Goal: Task Accomplishment & Management: Manage account settings

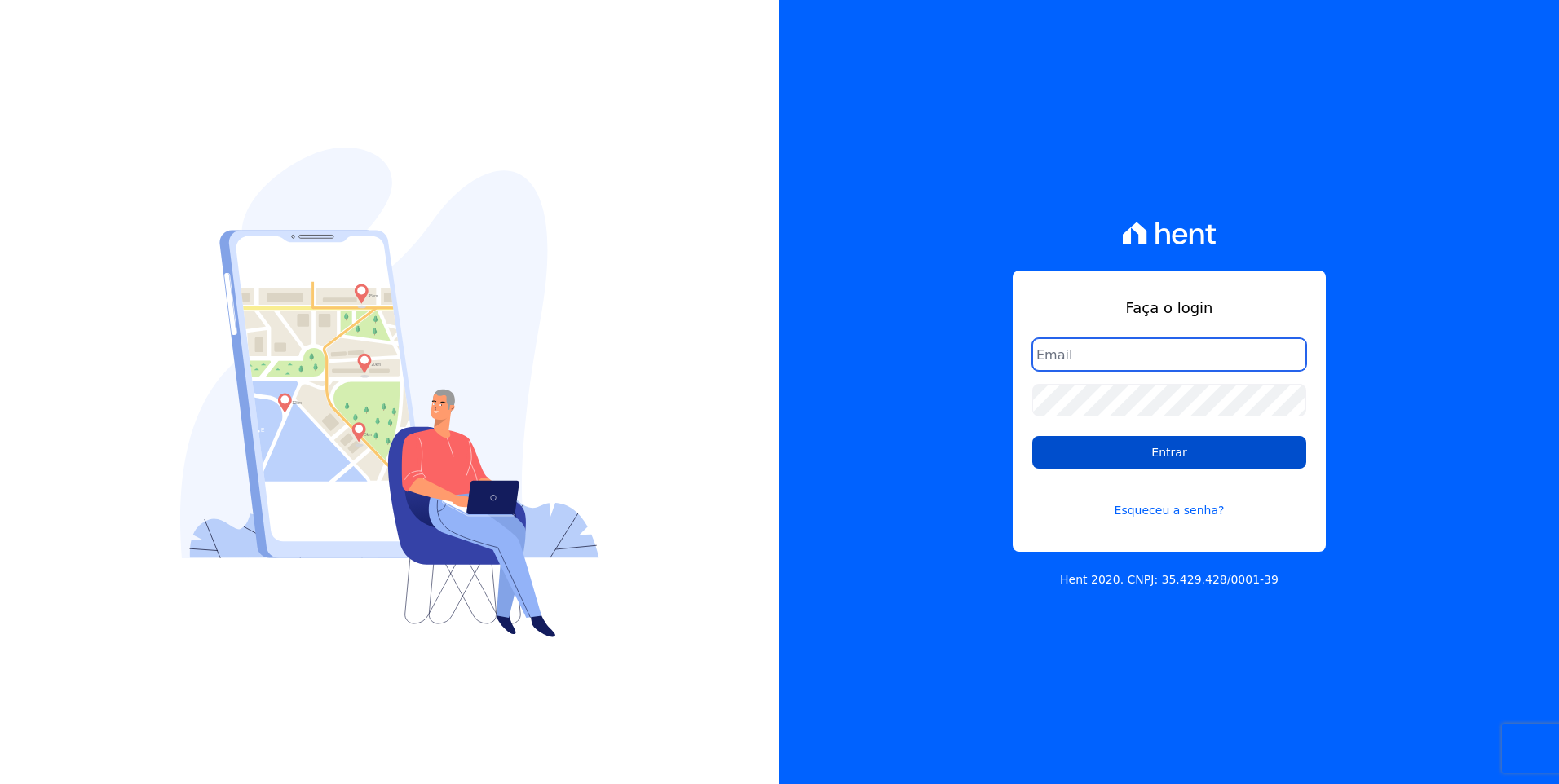
type input "moendasecopark2@gmail.com"
click at [1199, 459] on input "Entrar" at bounding box center [1169, 452] width 274 height 32
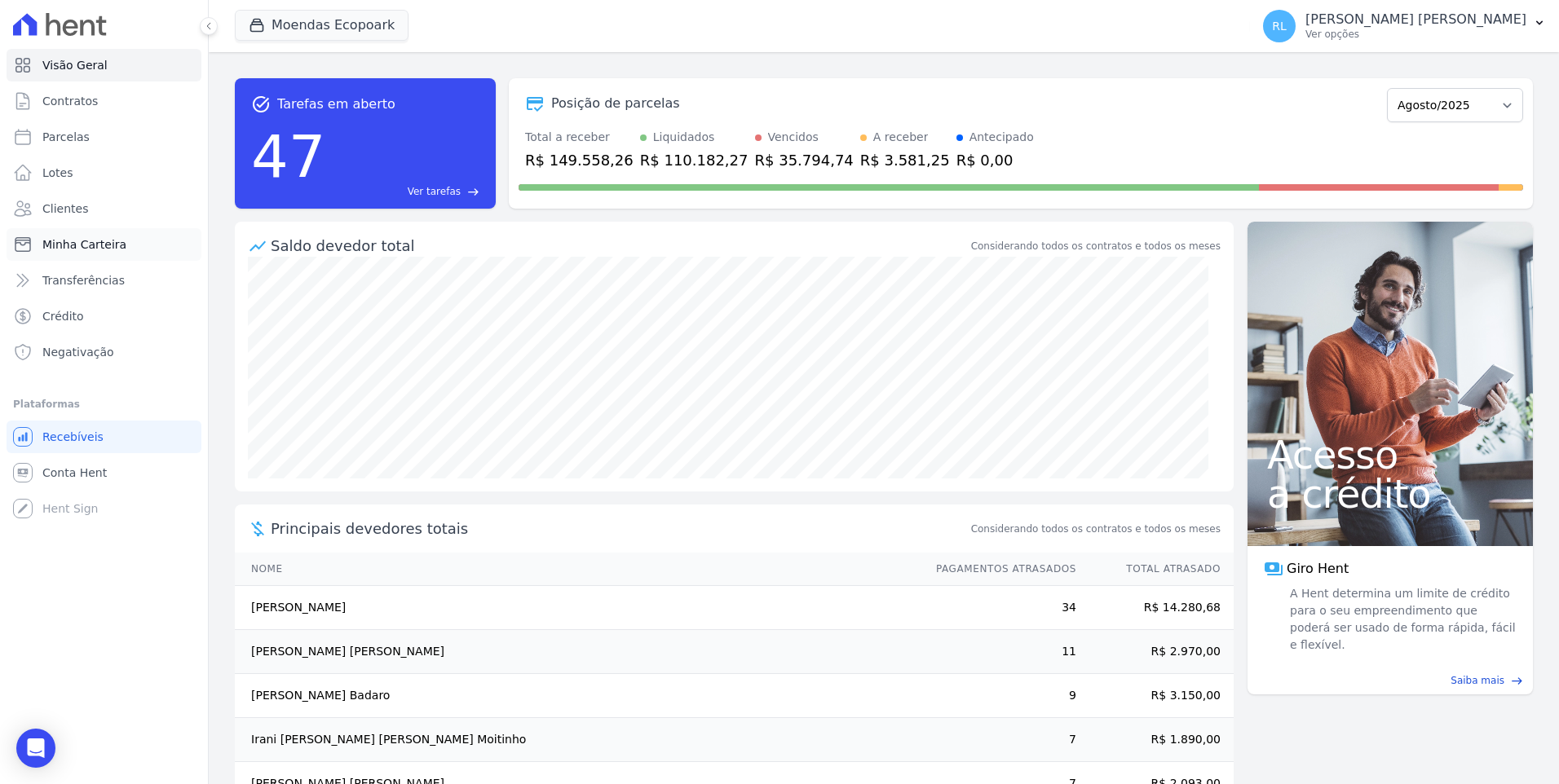
click at [136, 240] on link "Minha Carteira" at bounding box center [103, 244] width 195 height 32
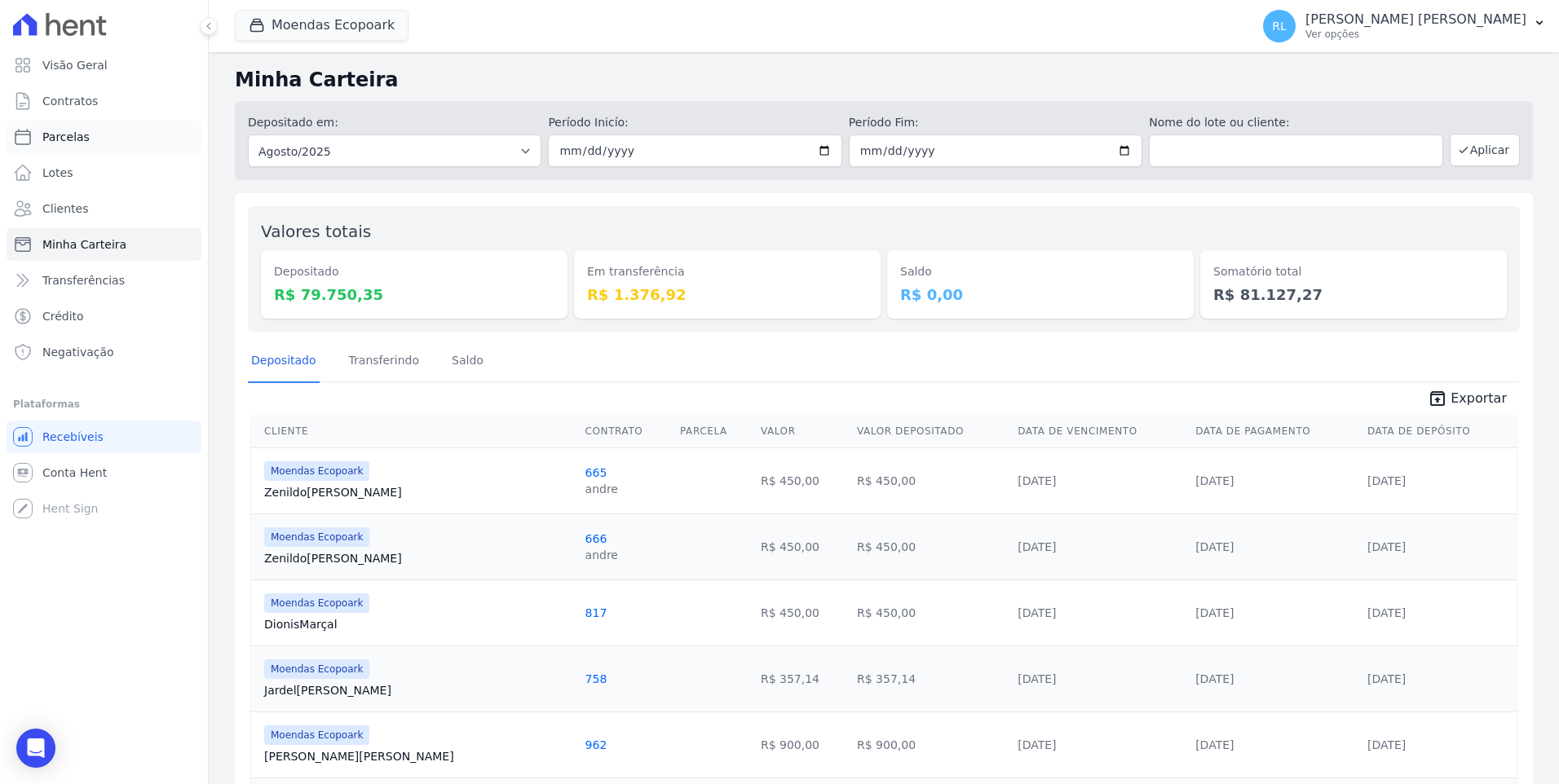
click at [102, 136] on link "Parcelas" at bounding box center [103, 136] width 195 height 32
select select
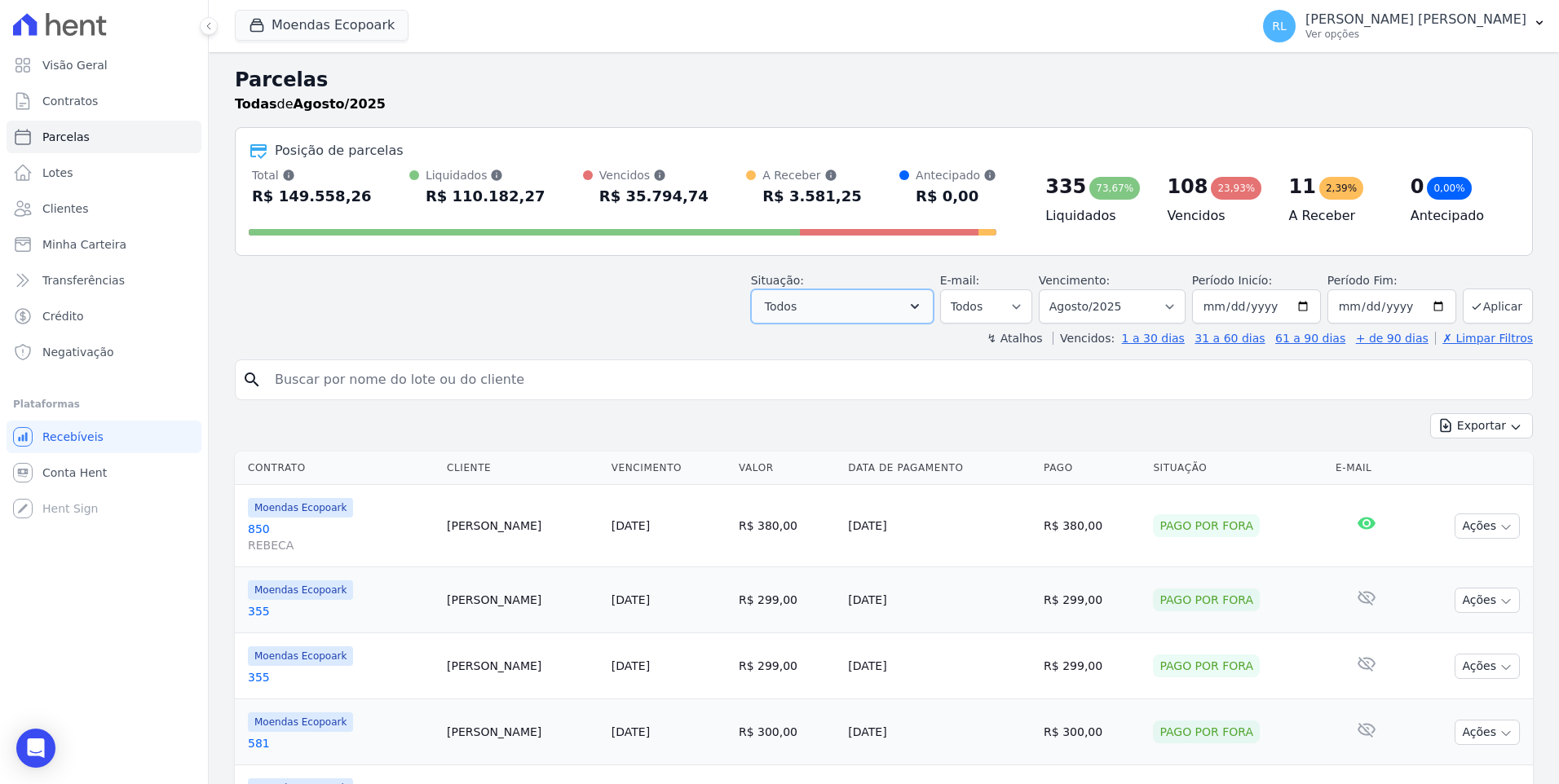
drag, startPoint x: 921, startPoint y: 316, endPoint x: 910, endPoint y: 321, distance: 12.1
click at [920, 315] on button "Todos" at bounding box center [842, 306] width 183 height 34
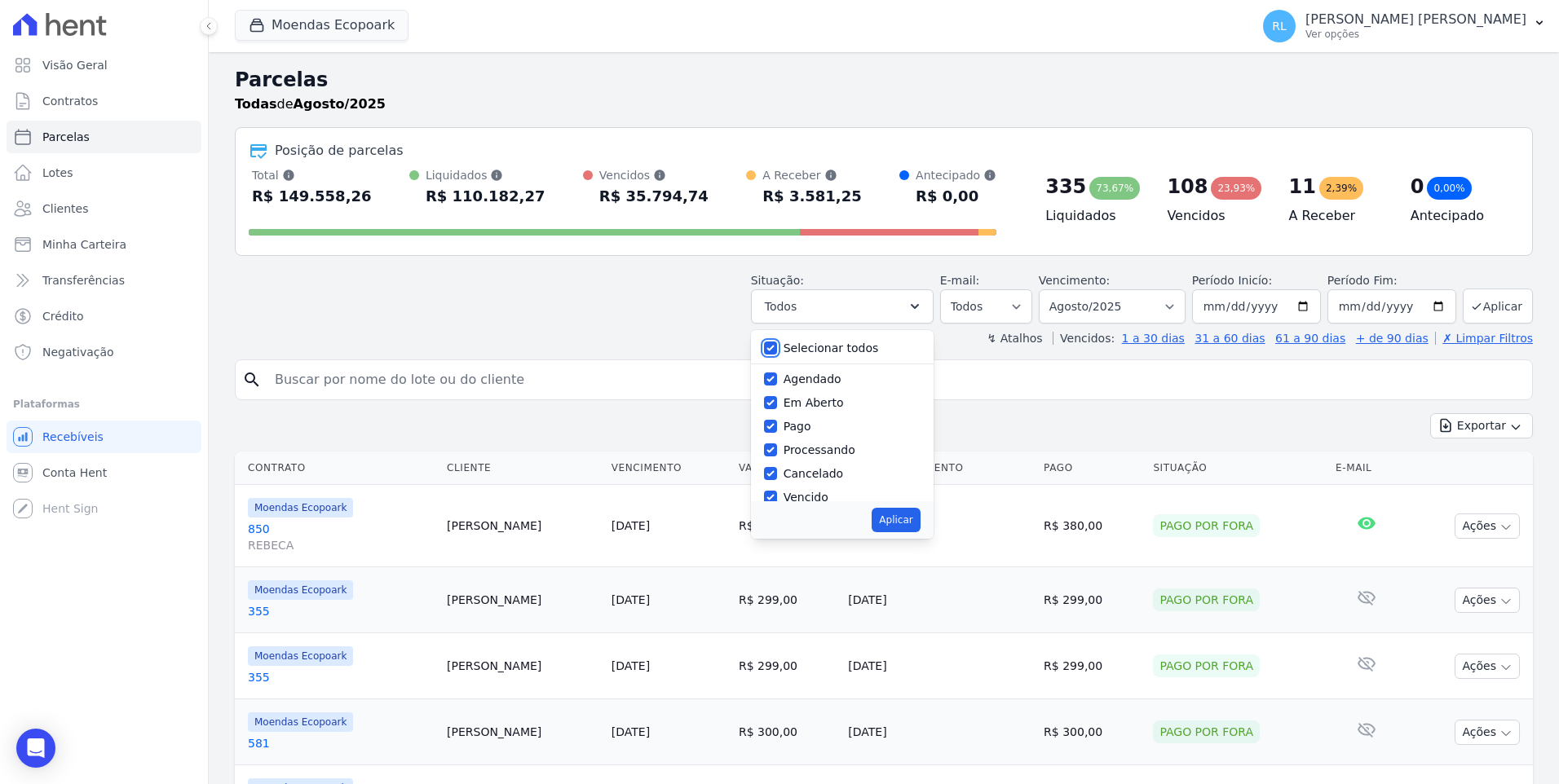
click at [777, 349] on input "Selecionar todos" at bounding box center [770, 347] width 13 height 13
checkbox input "false"
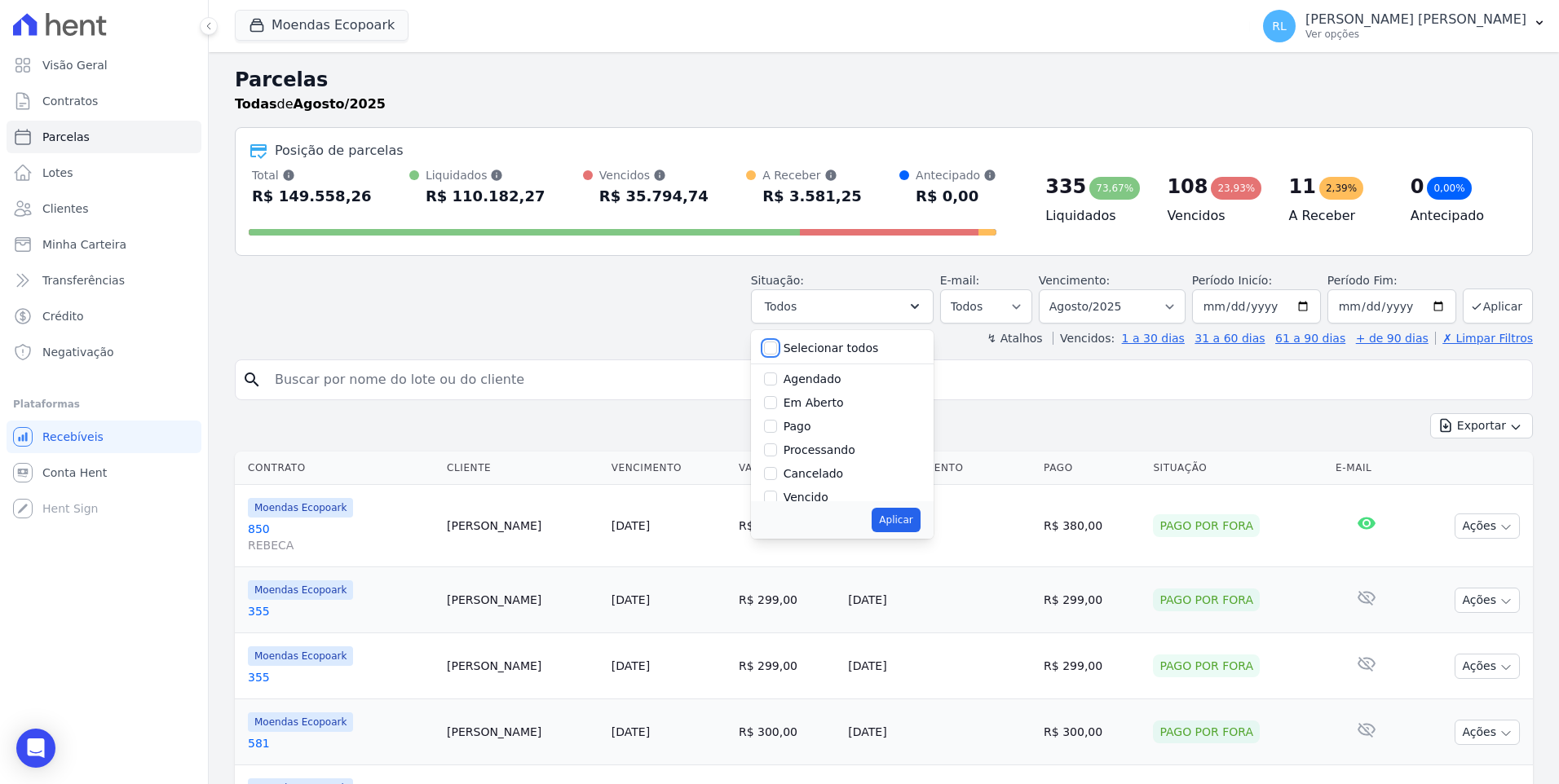
checkbox input "false"
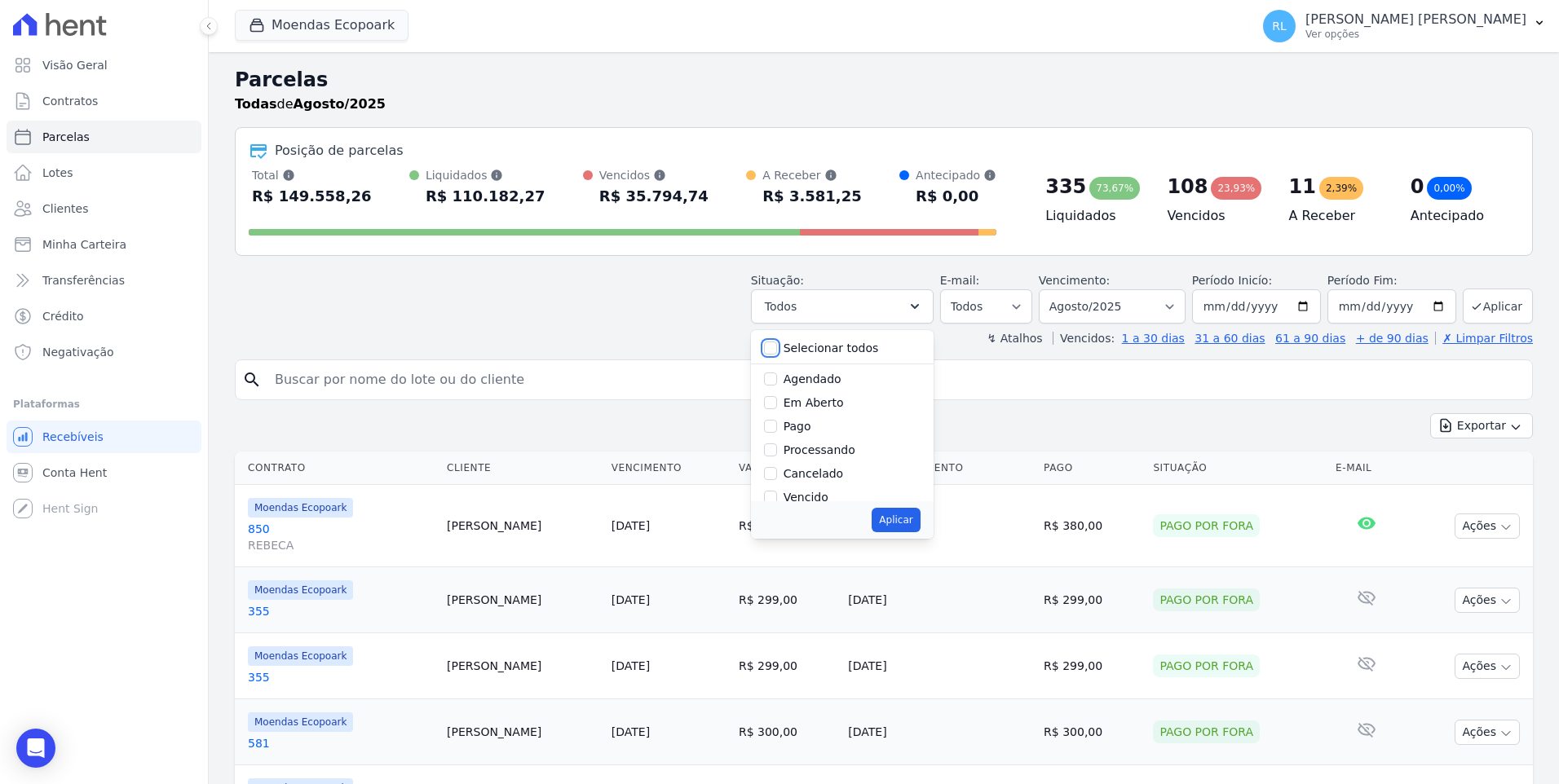
checkbox input "false"
click at [777, 495] on input "Vencido" at bounding box center [770, 497] width 13 height 13
checkbox input "true"
click at [919, 522] on button "Aplicar" at bounding box center [895, 520] width 48 height 24
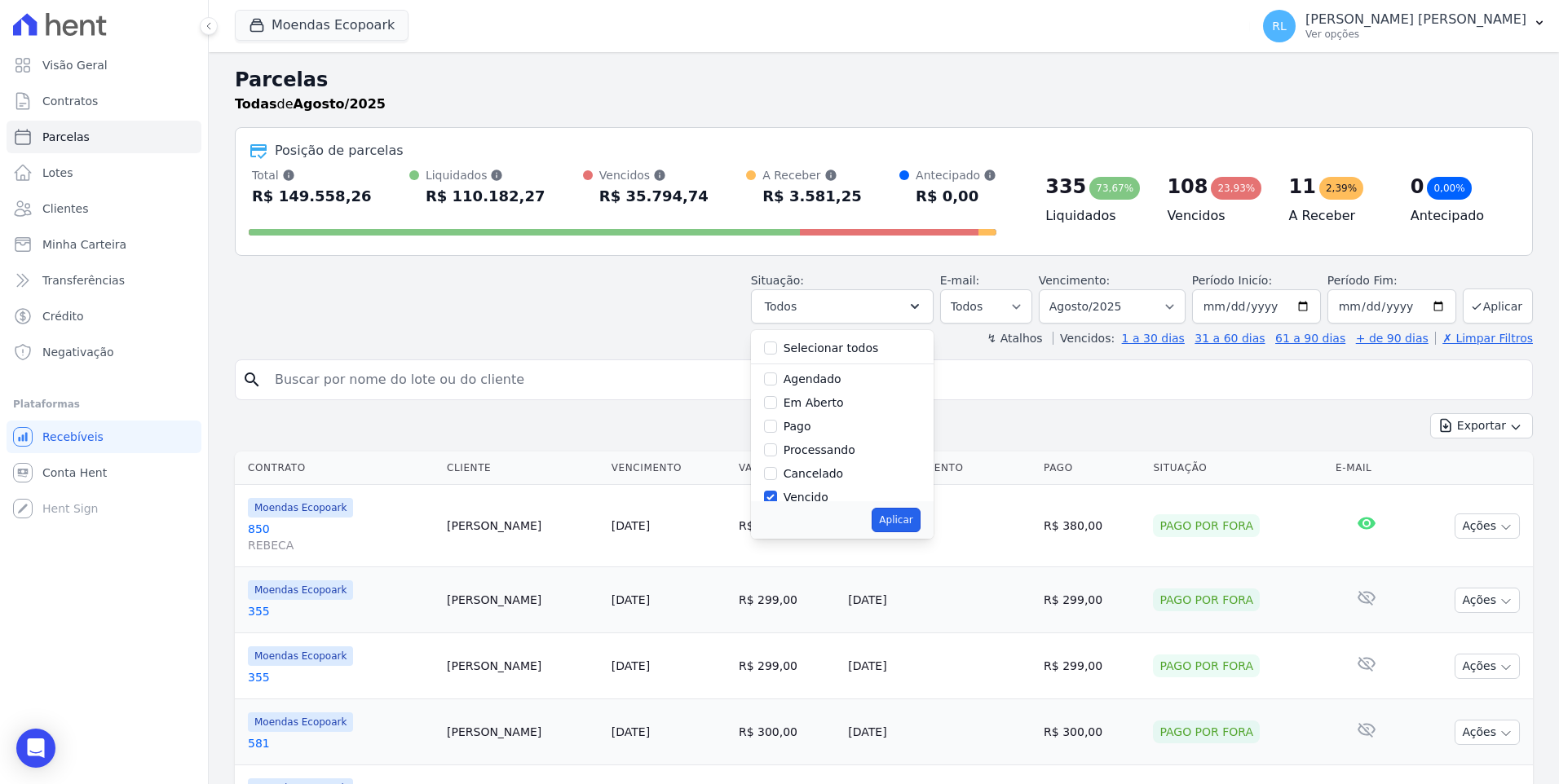
select select "overdue"
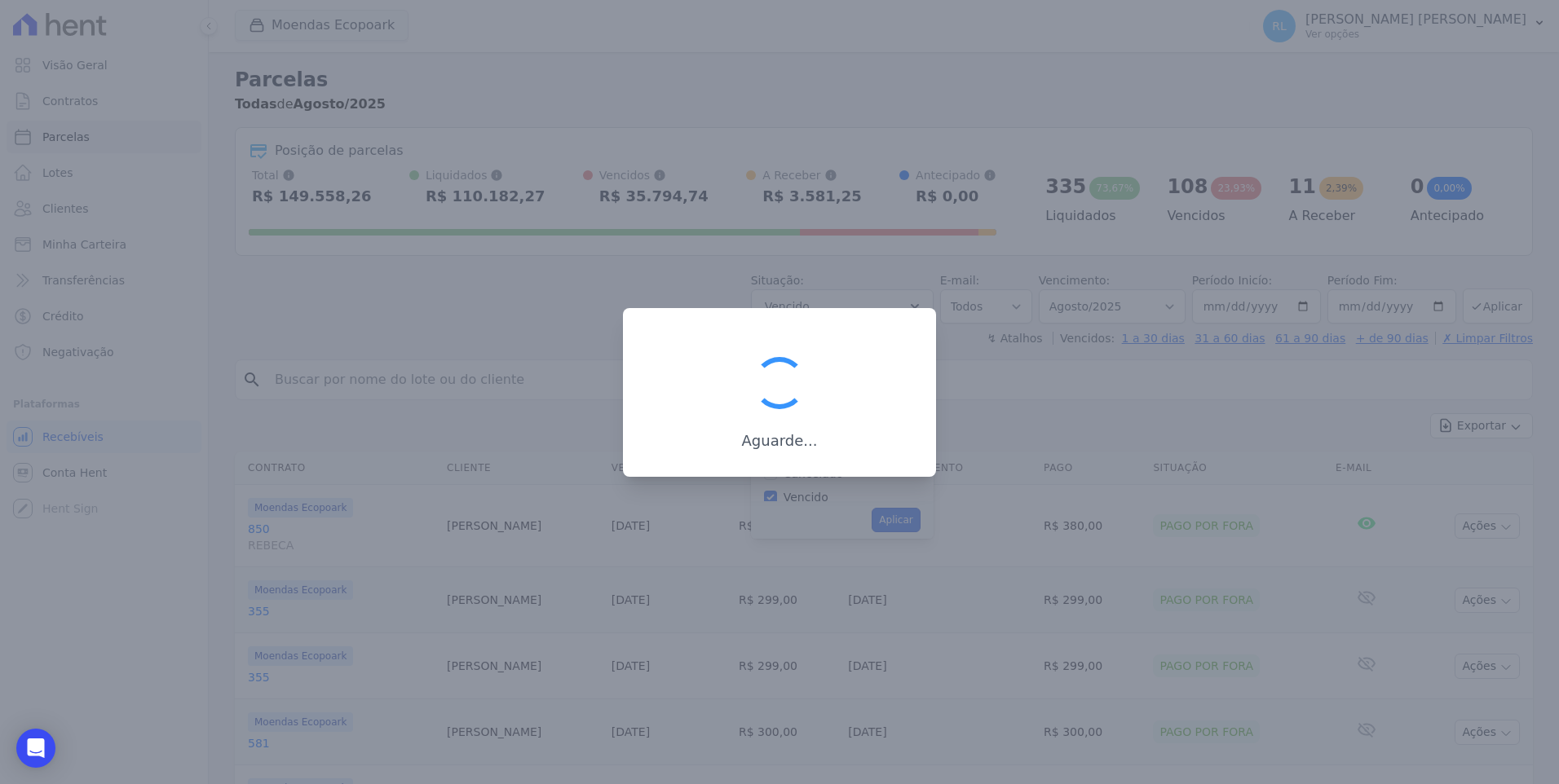
scroll to position [30, 0]
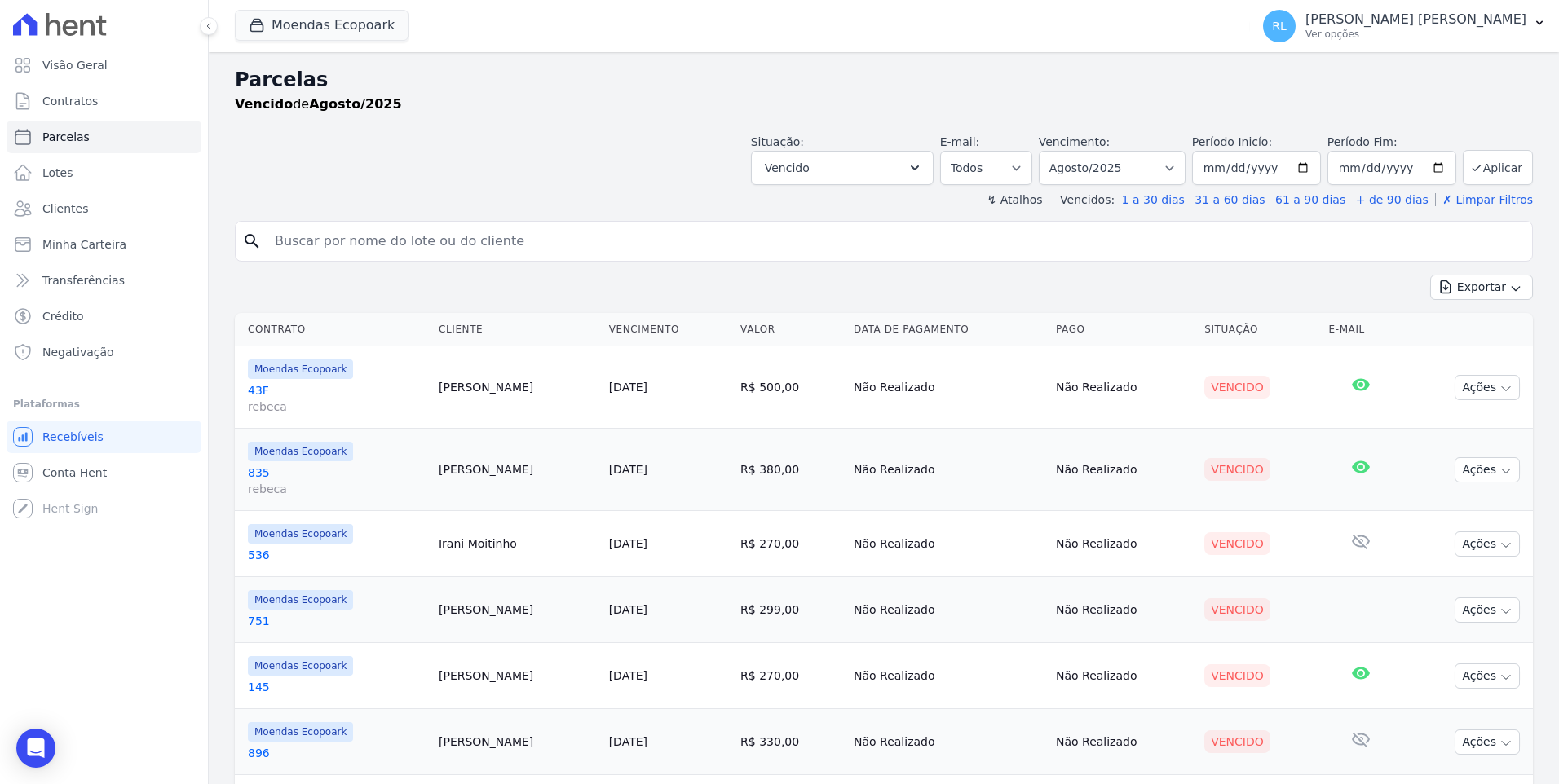
select select
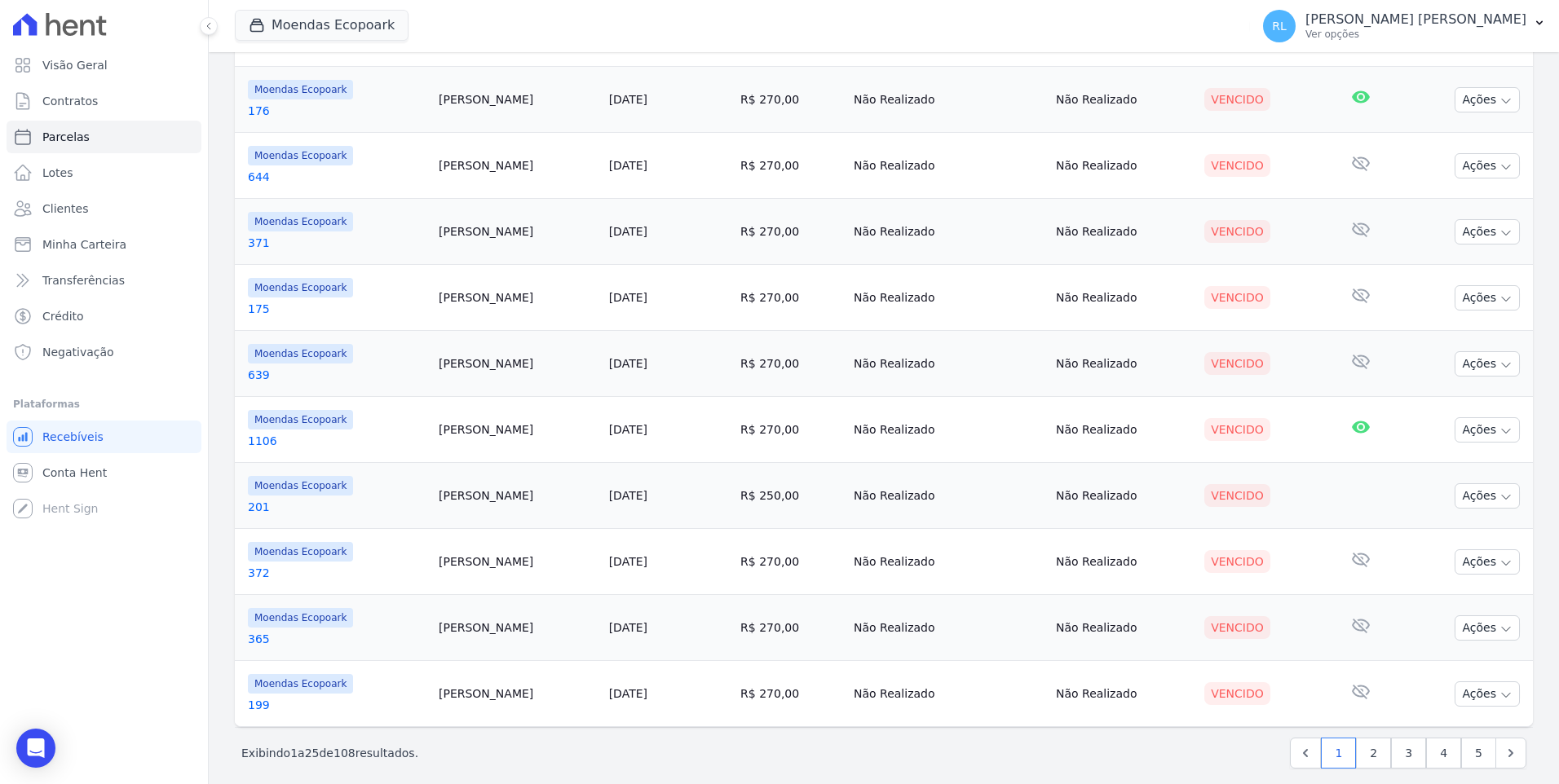
scroll to position [1365, 0]
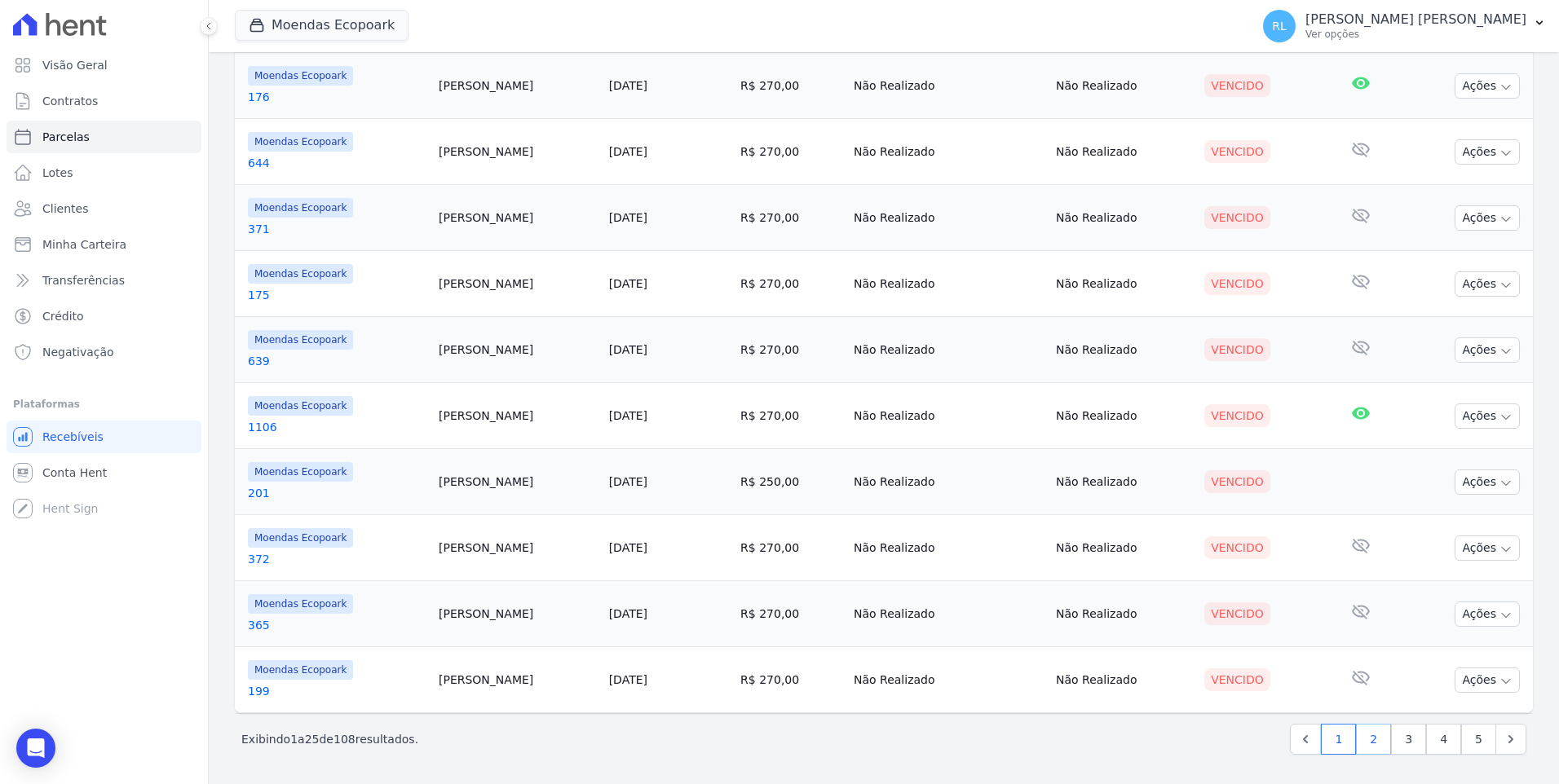
click at [1368, 740] on link "2" at bounding box center [1373, 738] width 35 height 31
select select
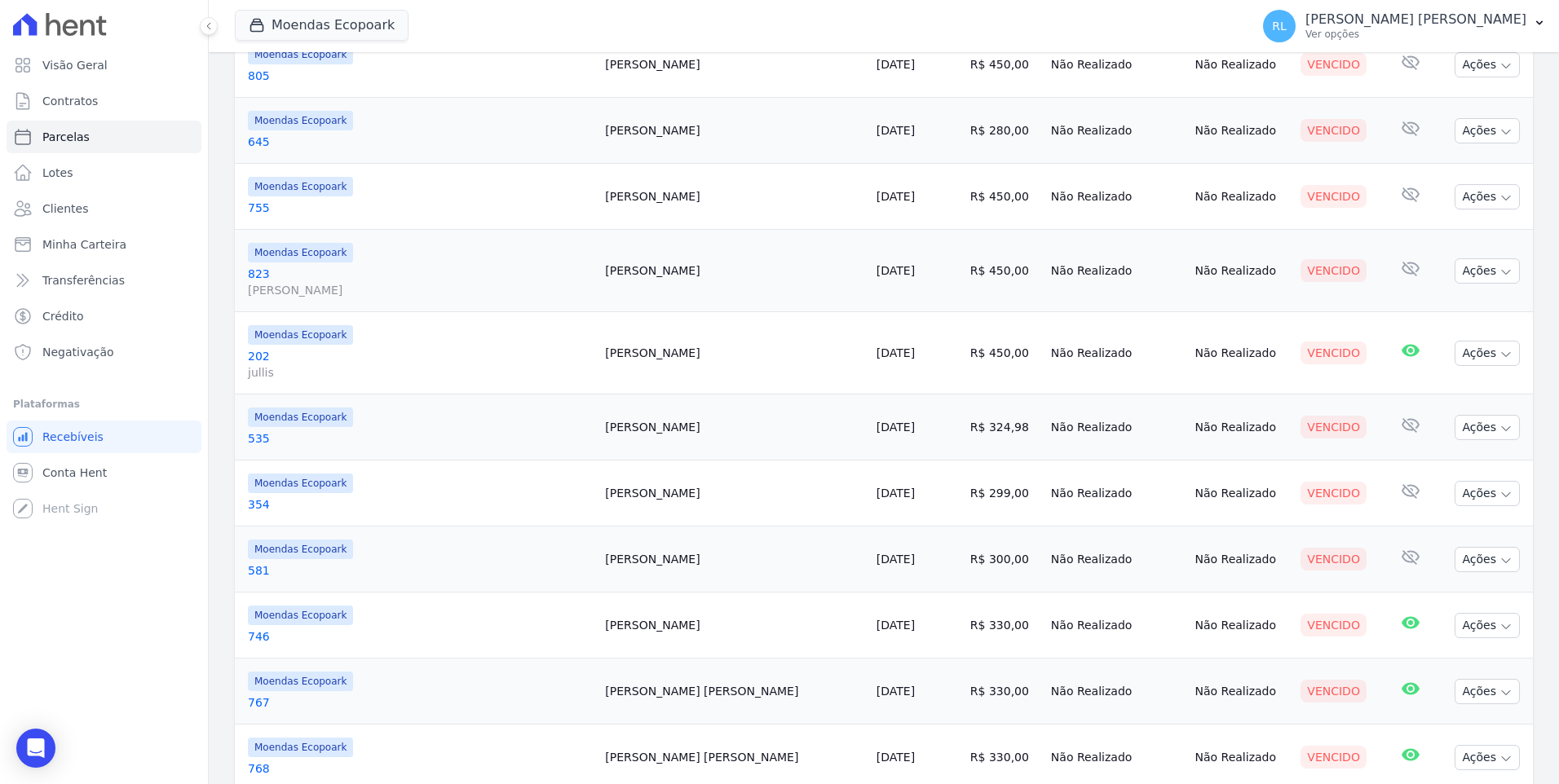
scroll to position [1382, 0]
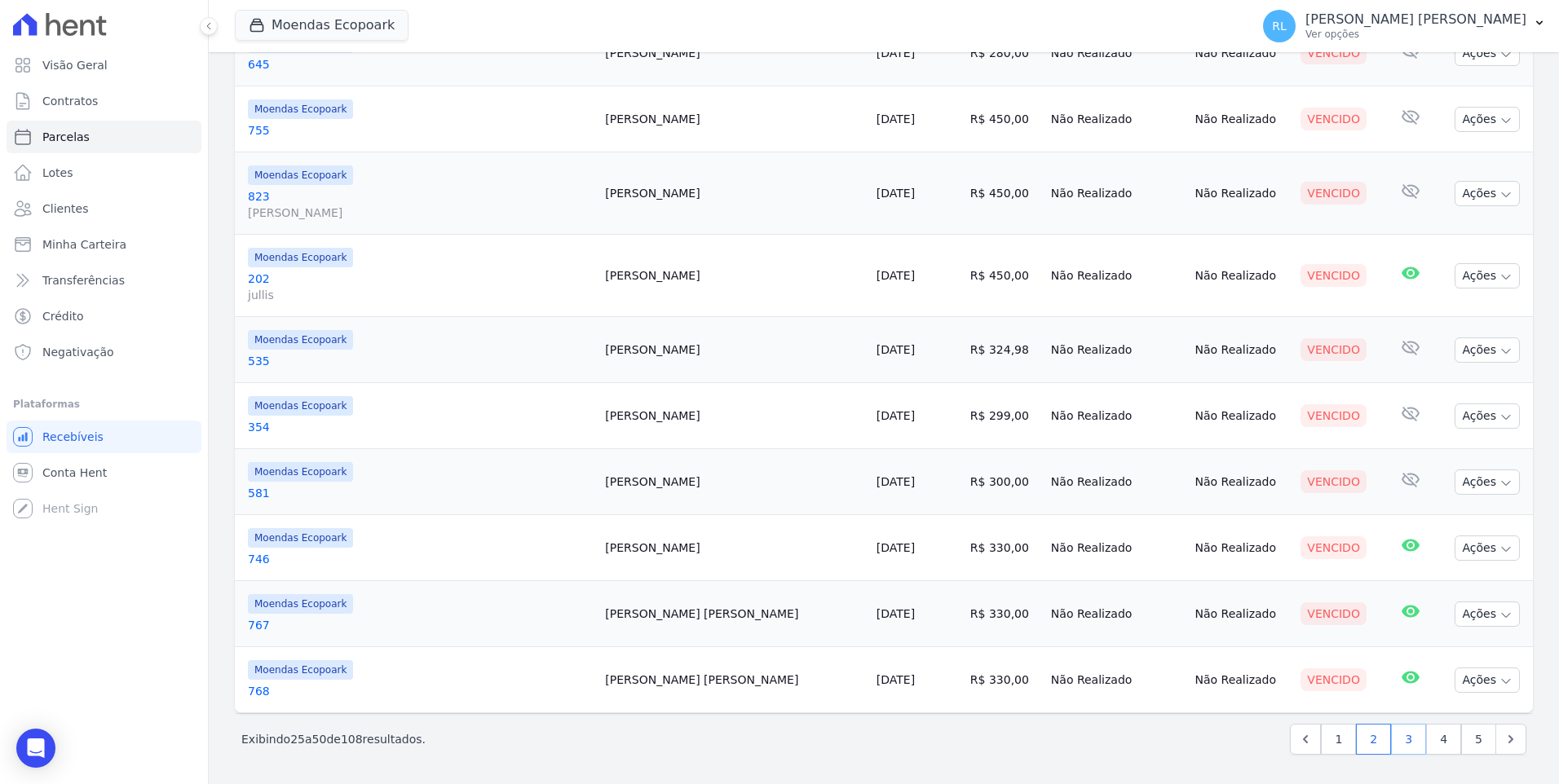
click at [1402, 740] on link "3" at bounding box center [1408, 738] width 35 height 31
select select
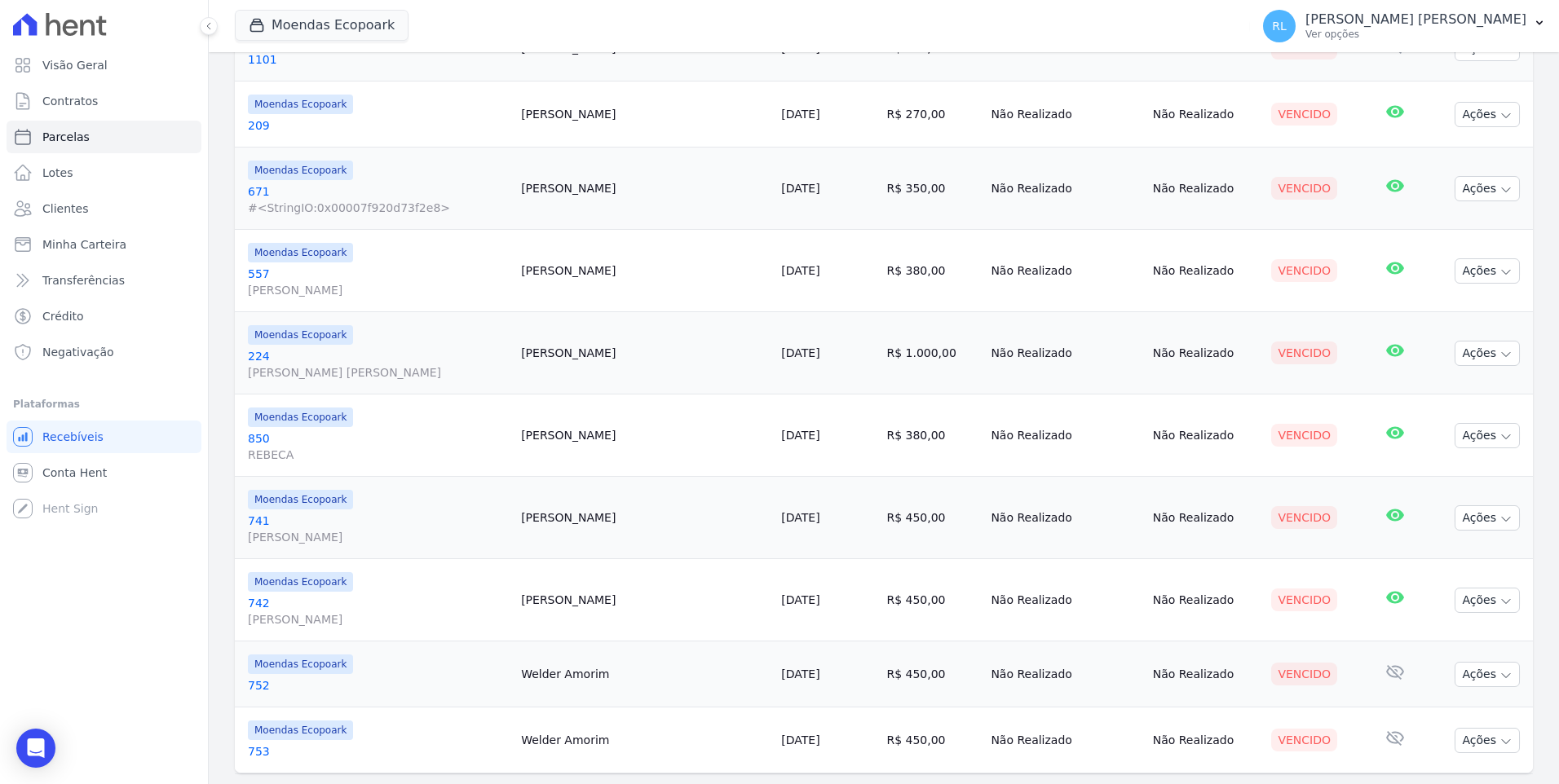
scroll to position [1382, 0]
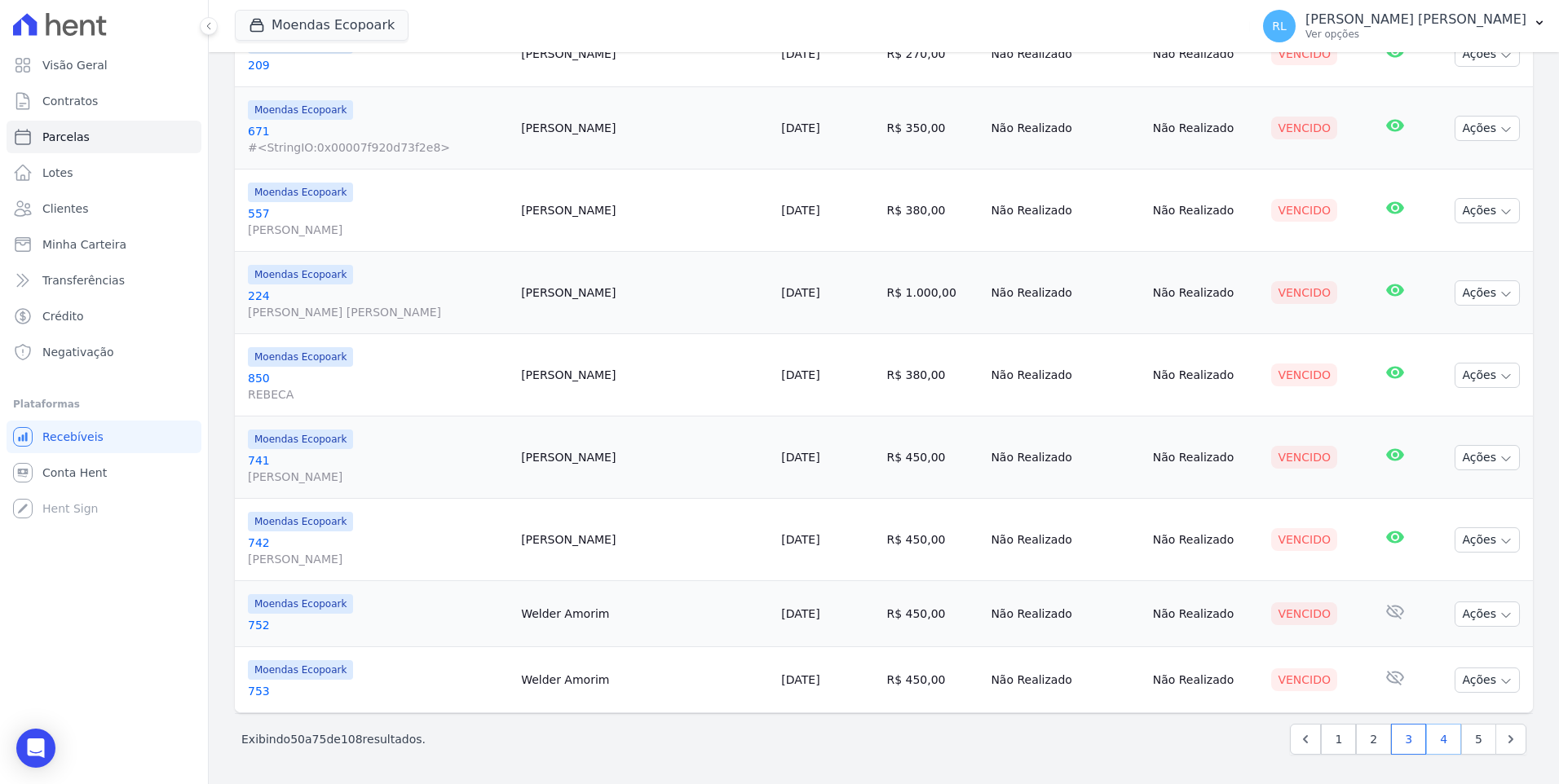
click at [1439, 740] on link "4" at bounding box center [1443, 738] width 35 height 31
select select
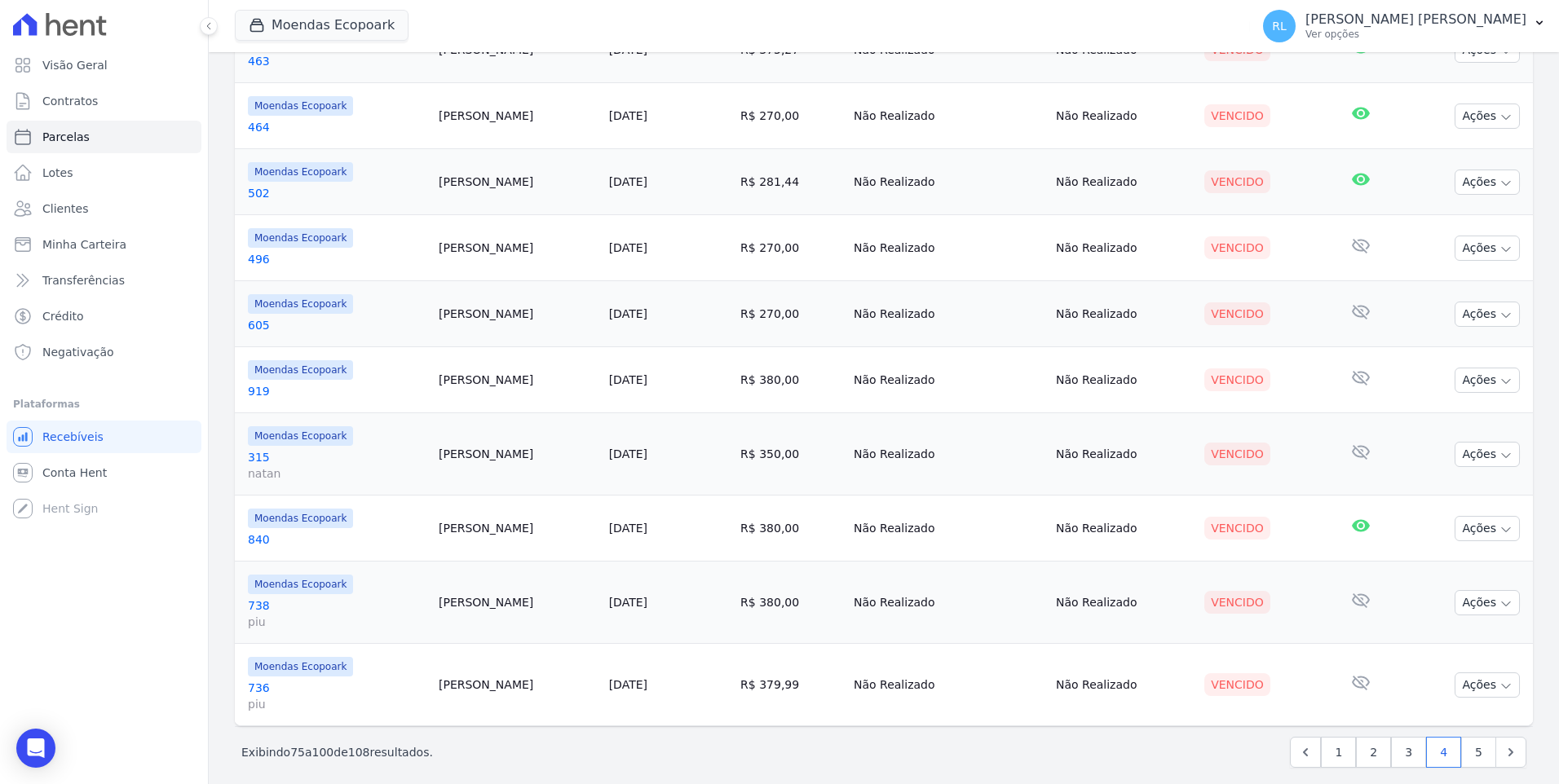
scroll to position [1333, 0]
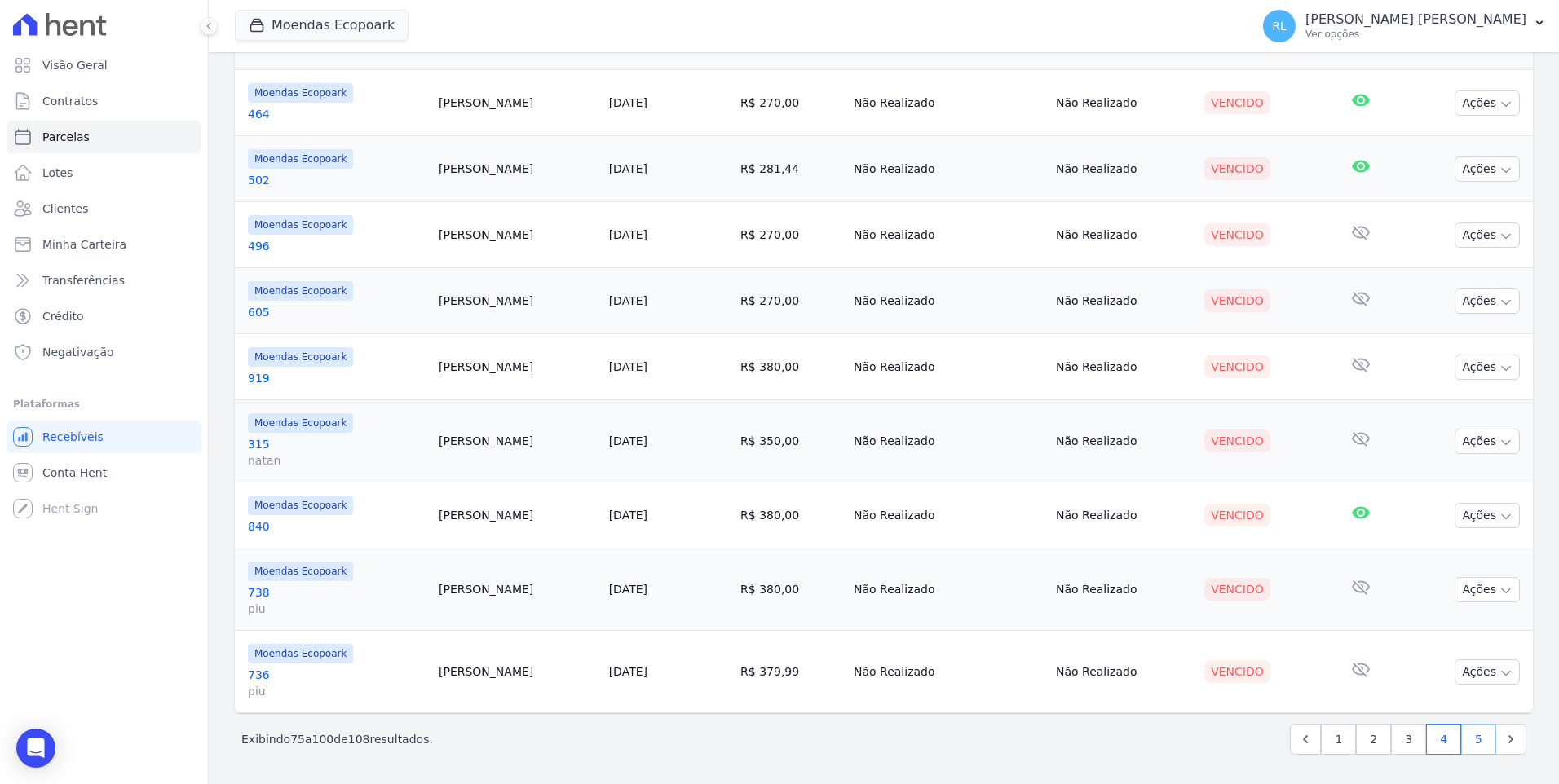
click at [1461, 743] on link "5" at bounding box center [1478, 738] width 35 height 31
select select
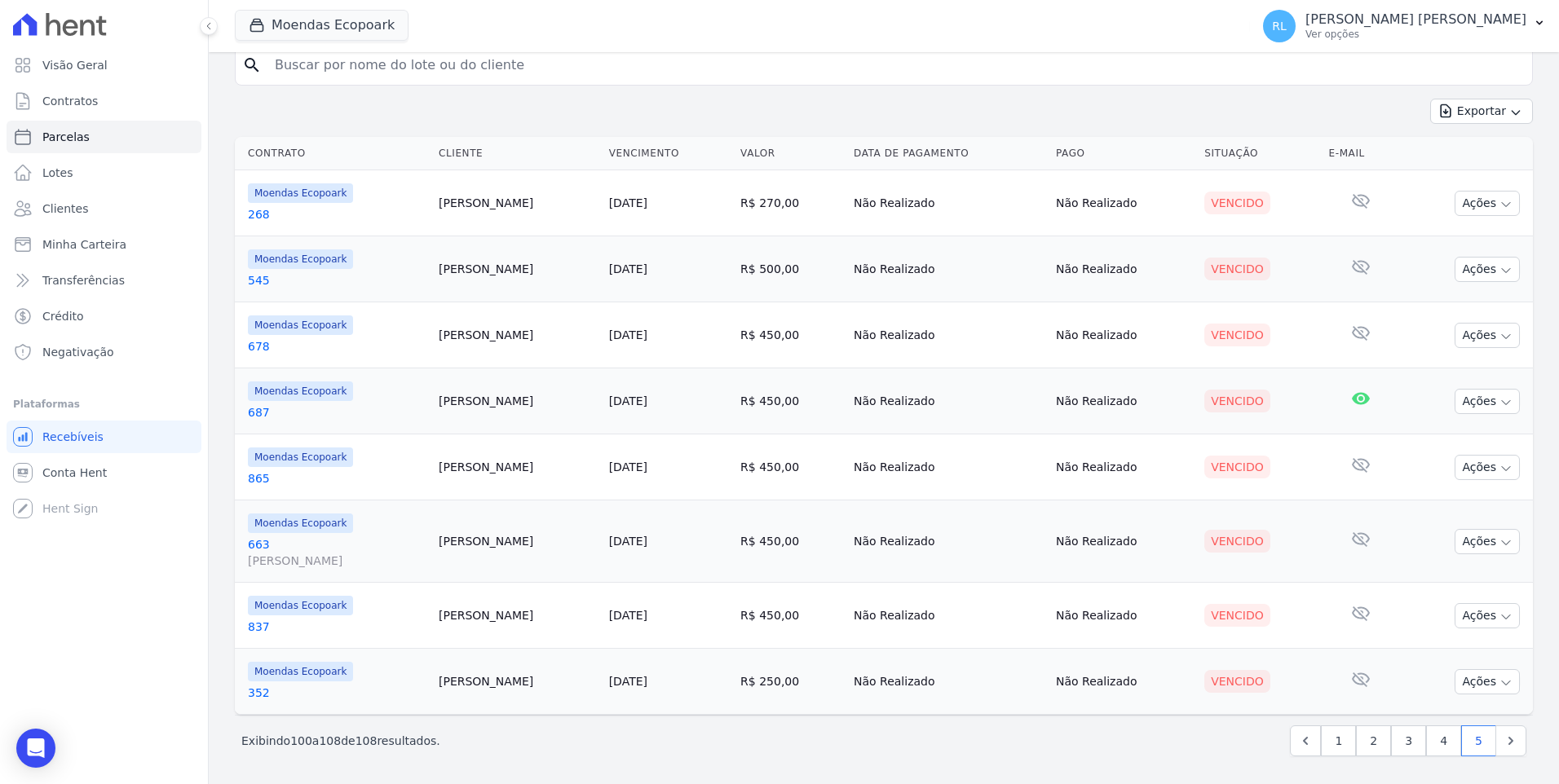
scroll to position [178, 0]
click at [346, 68] on input "search" at bounding box center [895, 63] width 1261 height 32
type input "701"
select select
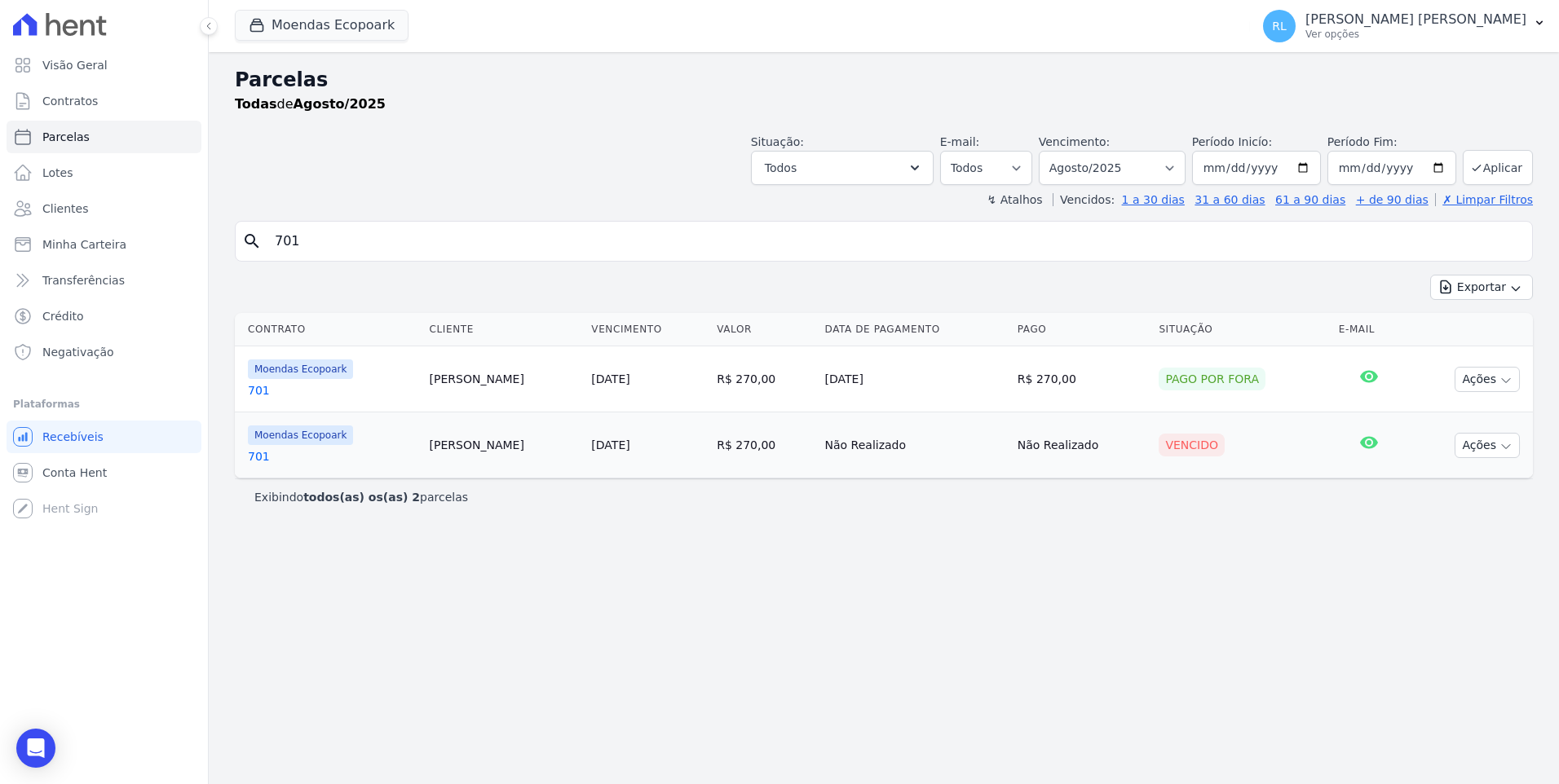
click at [262, 454] on link "701" at bounding box center [332, 456] width 169 height 17
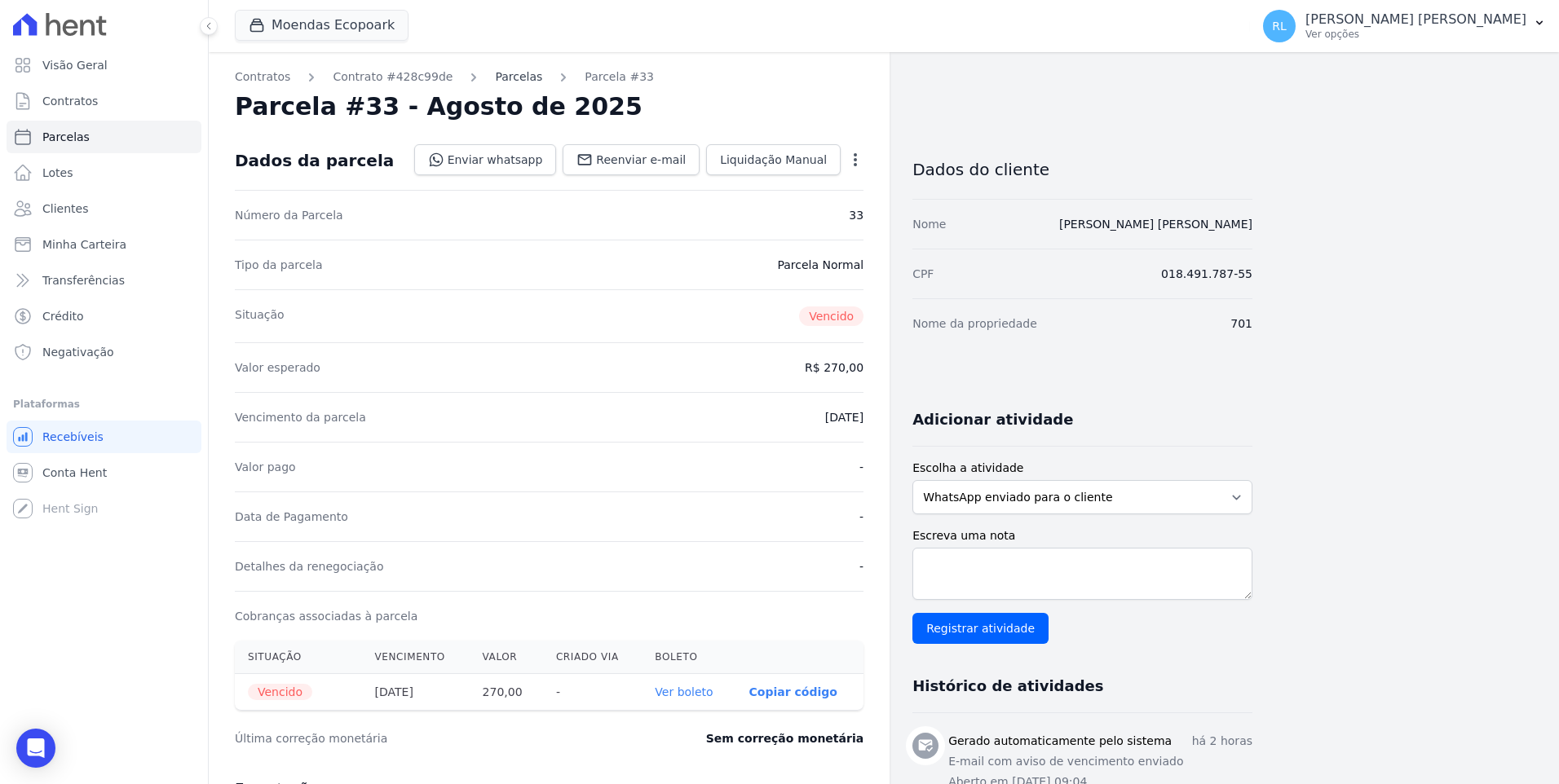
click at [504, 80] on link "Parcelas" at bounding box center [518, 77] width 47 height 18
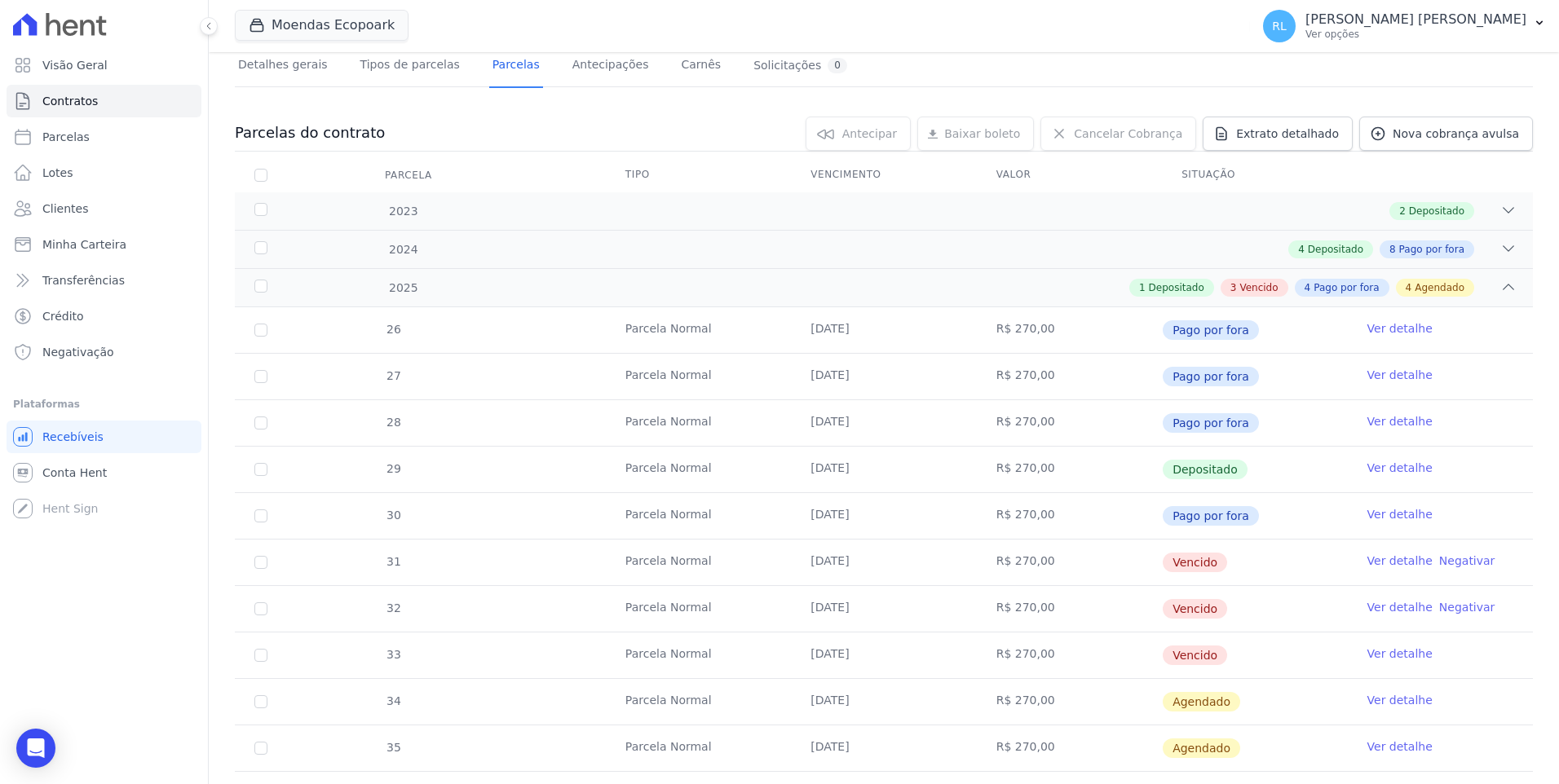
scroll to position [244, 0]
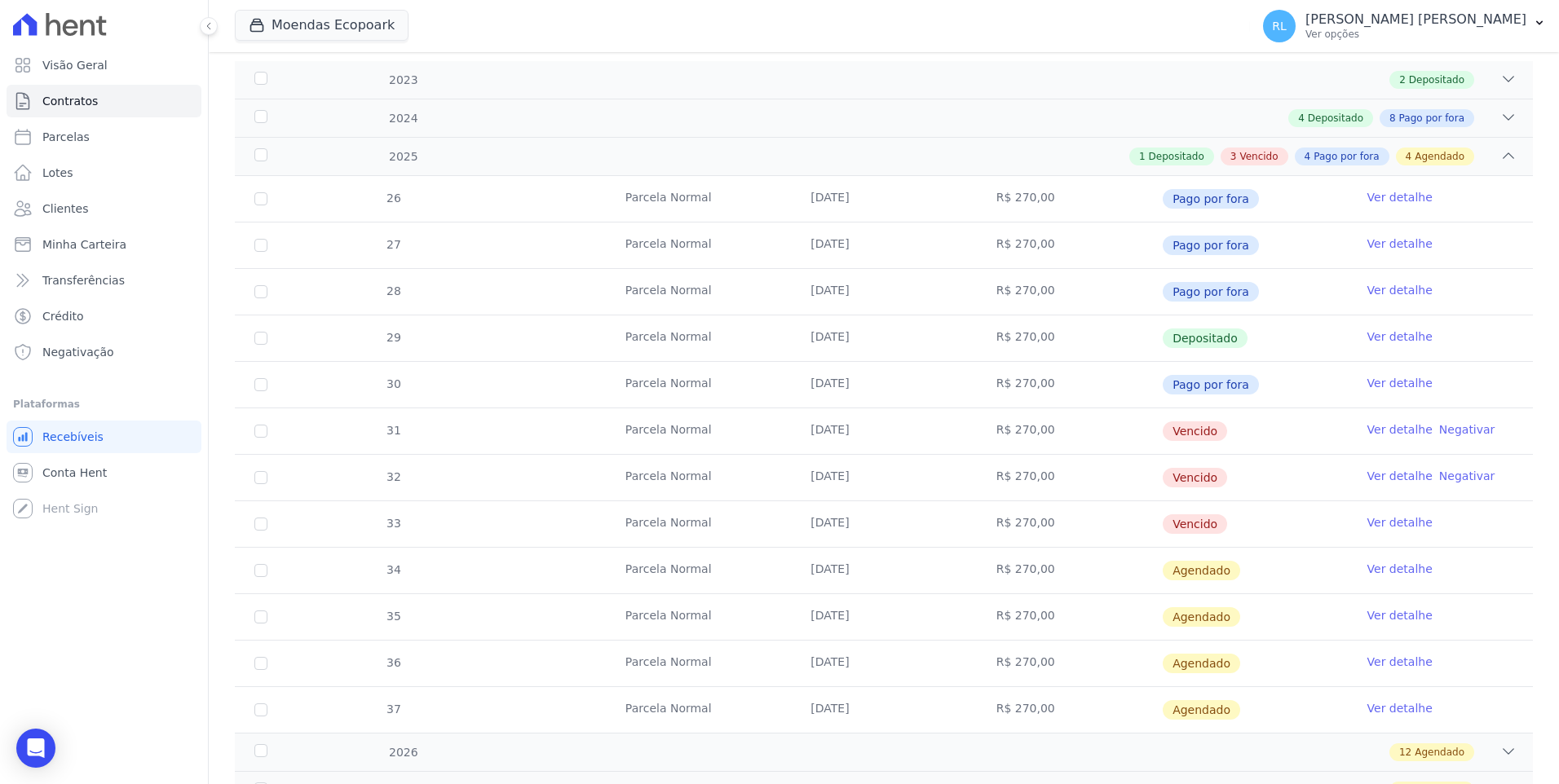
click at [1372, 421] on link "Ver detalhe" at bounding box center [1400, 429] width 66 height 17
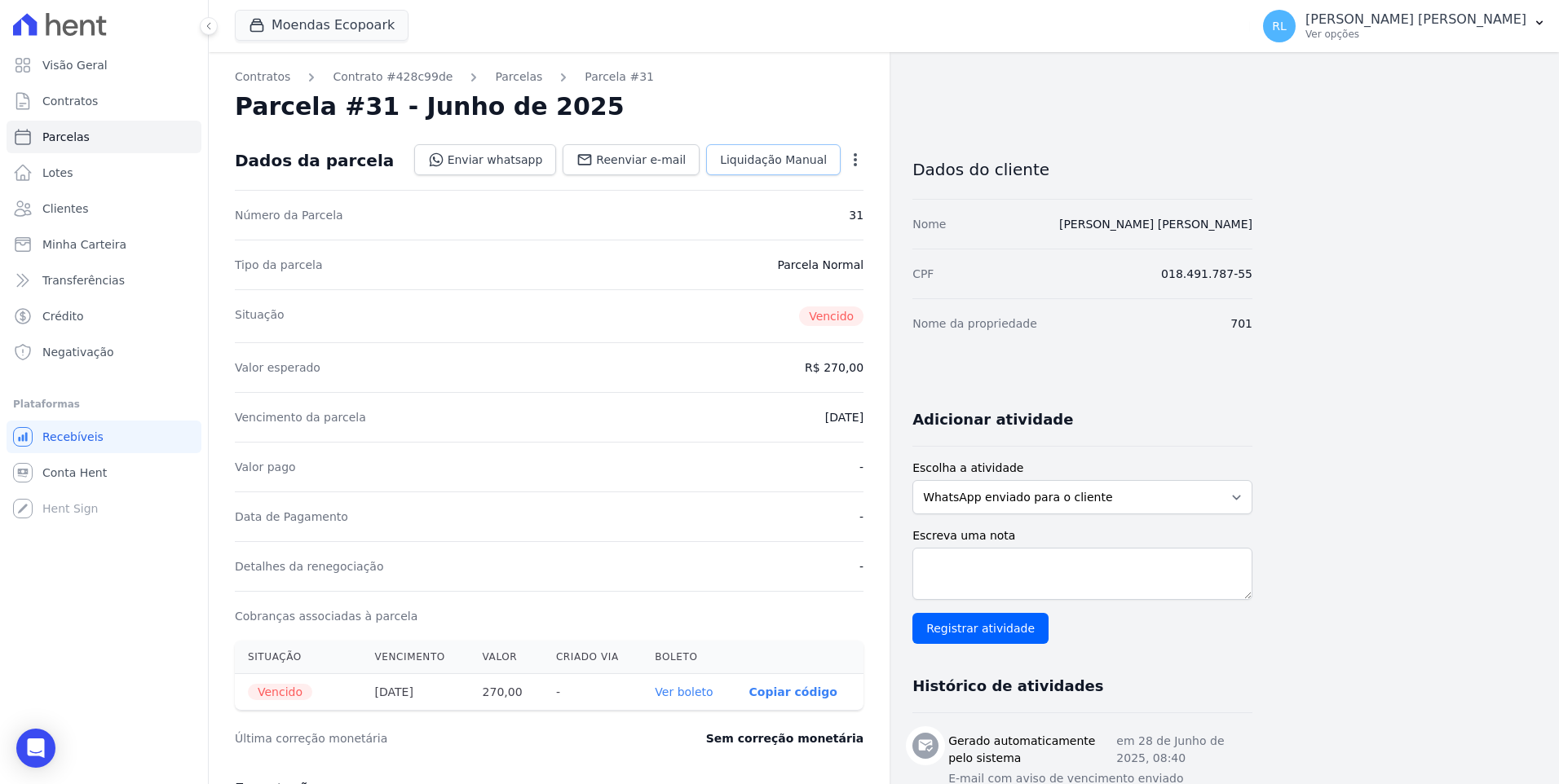
click at [750, 160] on span "Liquidação Manual" at bounding box center [773, 159] width 107 height 17
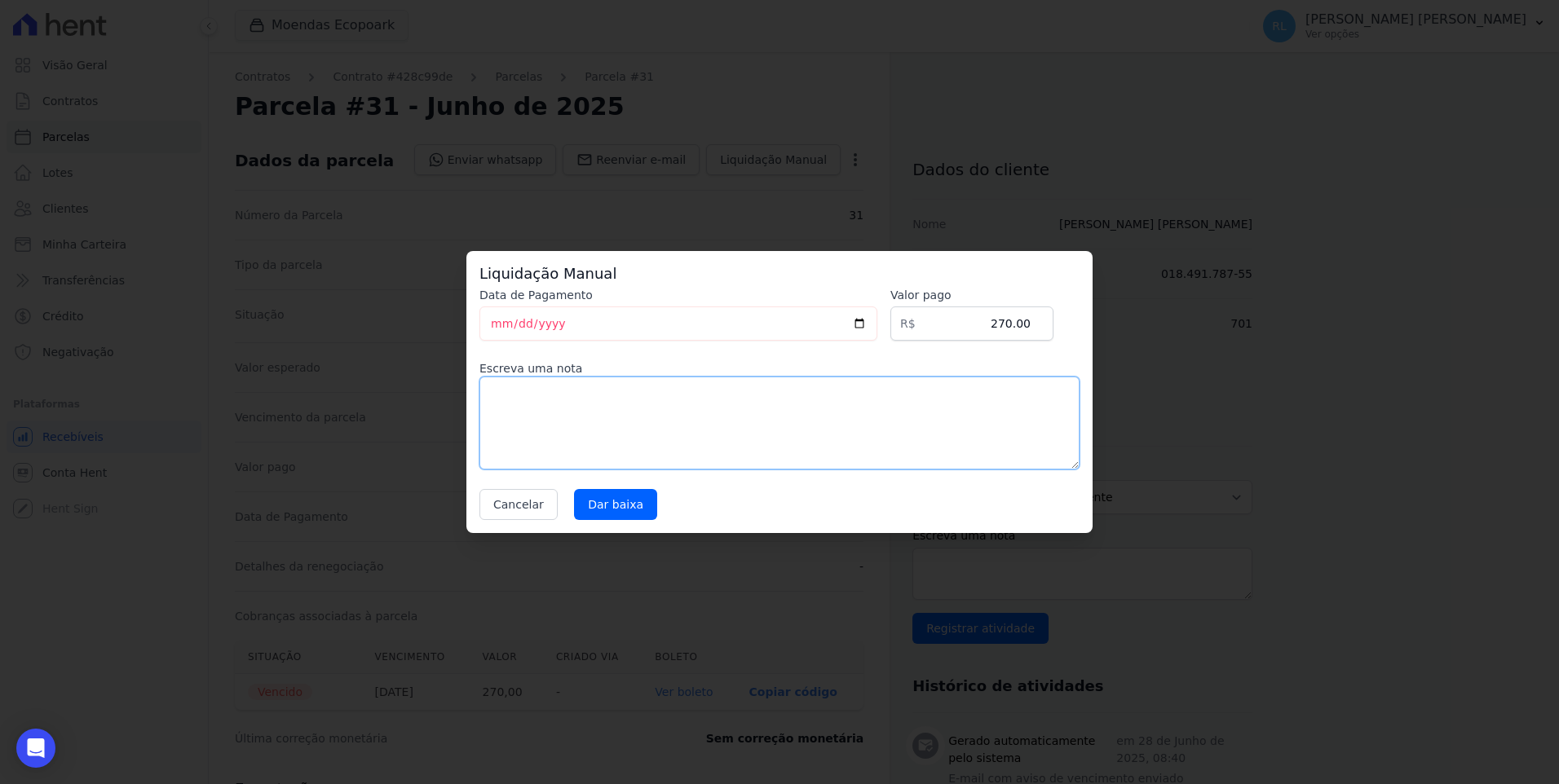
click at [566, 425] on textarea at bounding box center [779, 423] width 600 height 93
type textarea "pix"
click at [613, 512] on input "Dar baixa" at bounding box center [615, 504] width 83 height 31
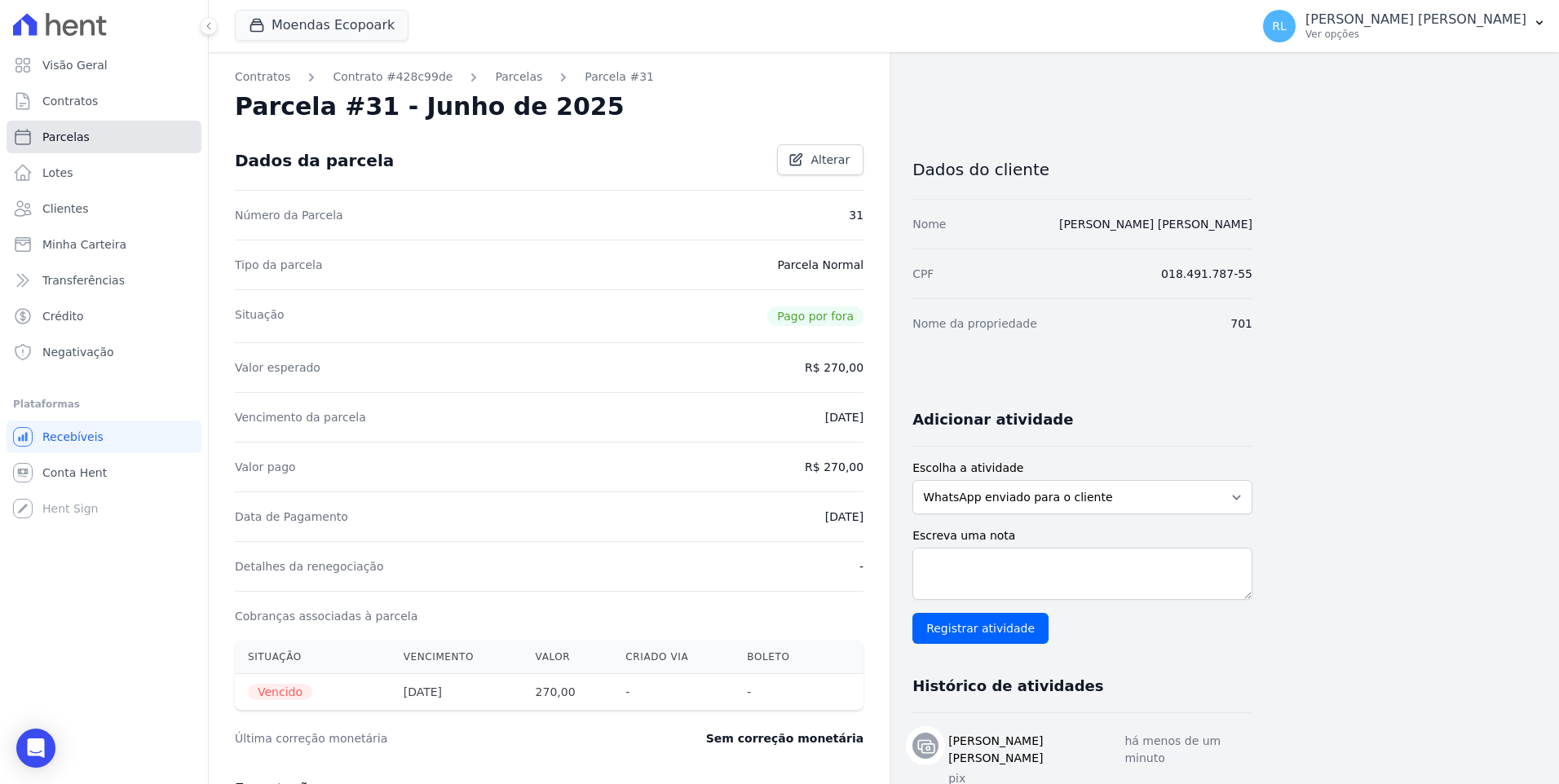
click at [99, 136] on link "Parcelas" at bounding box center [103, 136] width 195 height 32
select select
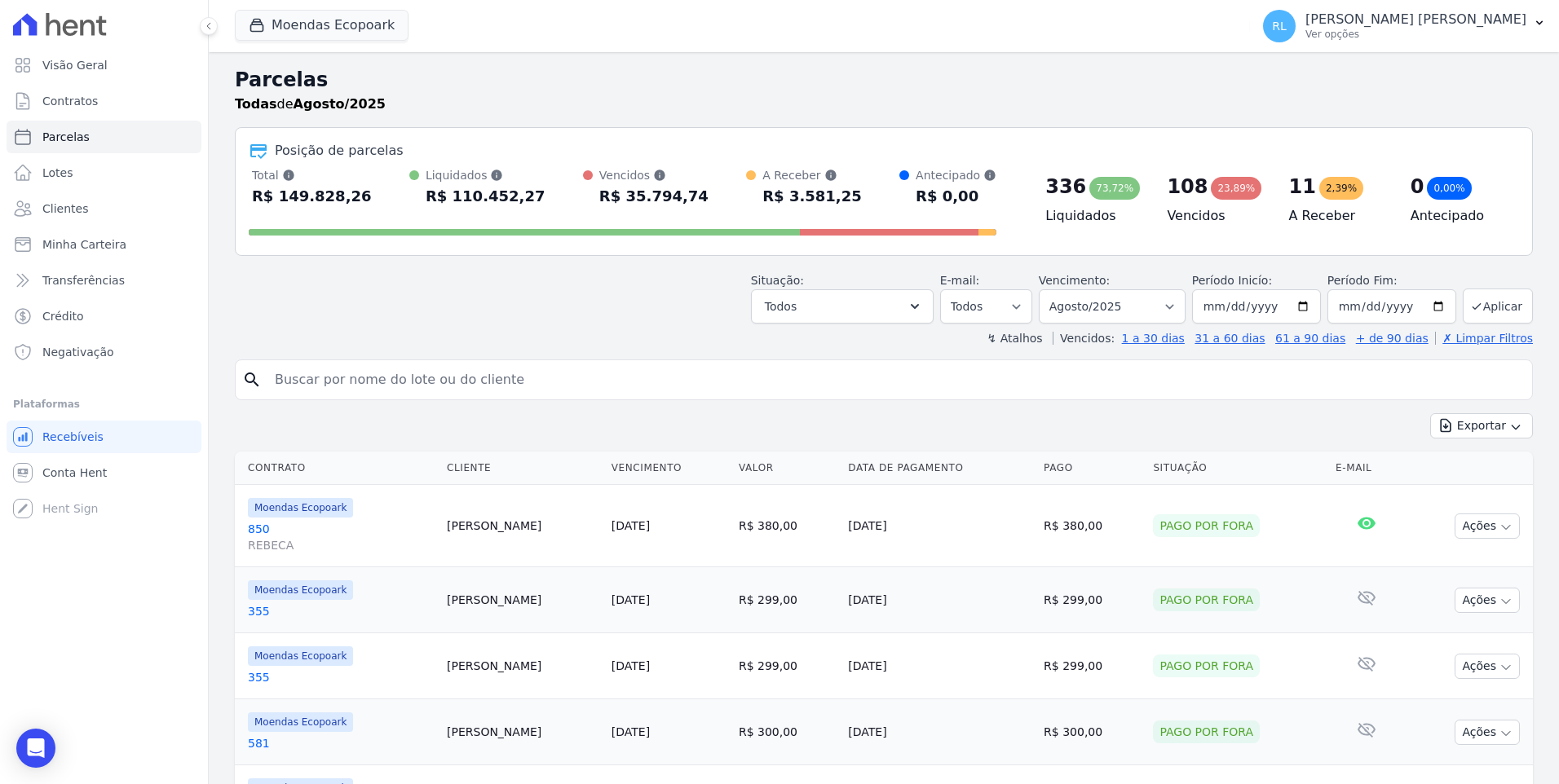
click at [342, 374] on input "search" at bounding box center [895, 379] width 1261 height 32
type input "496"
select select
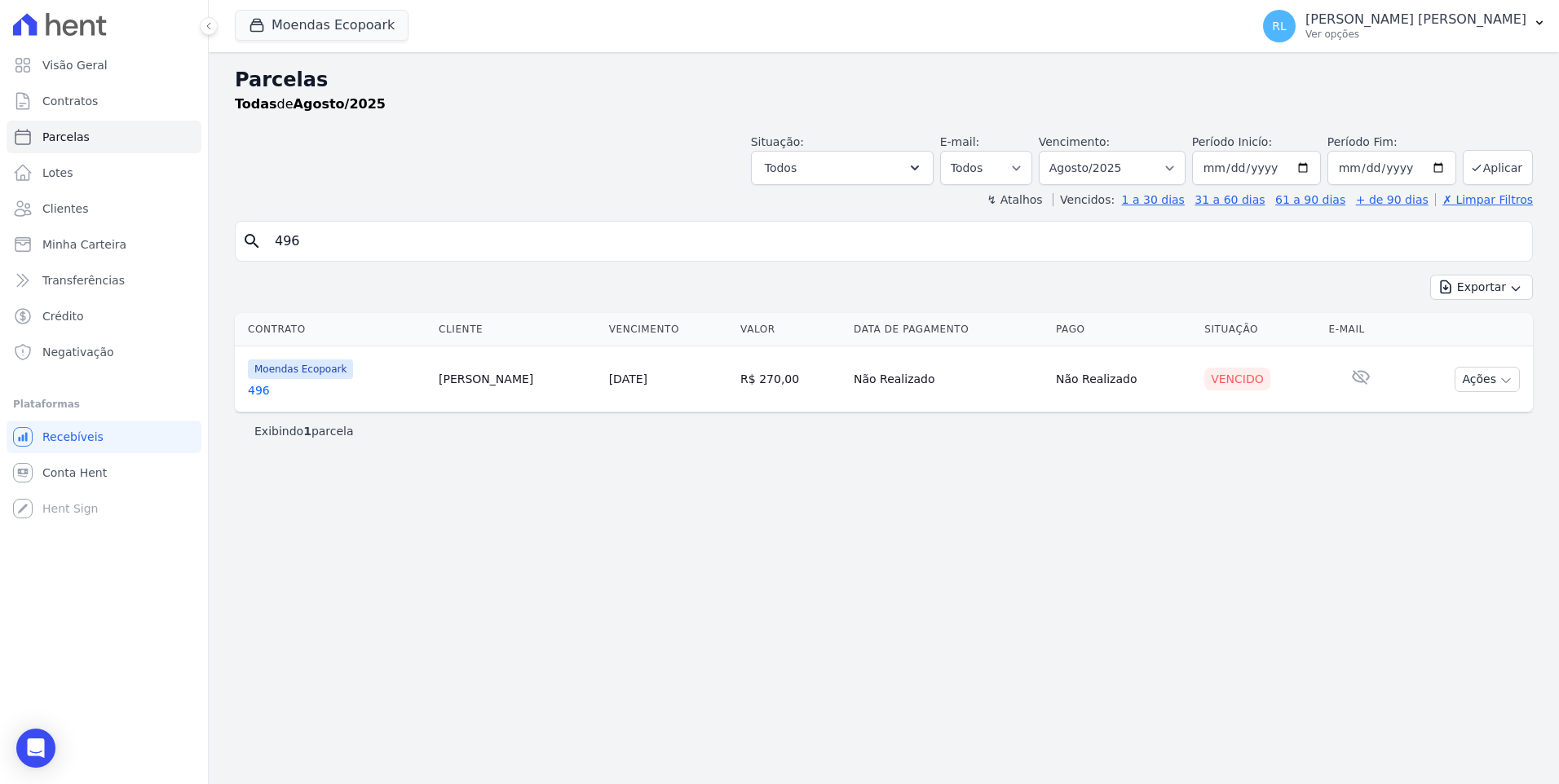
click at [266, 384] on link "496" at bounding box center [336, 390] width 178 height 17
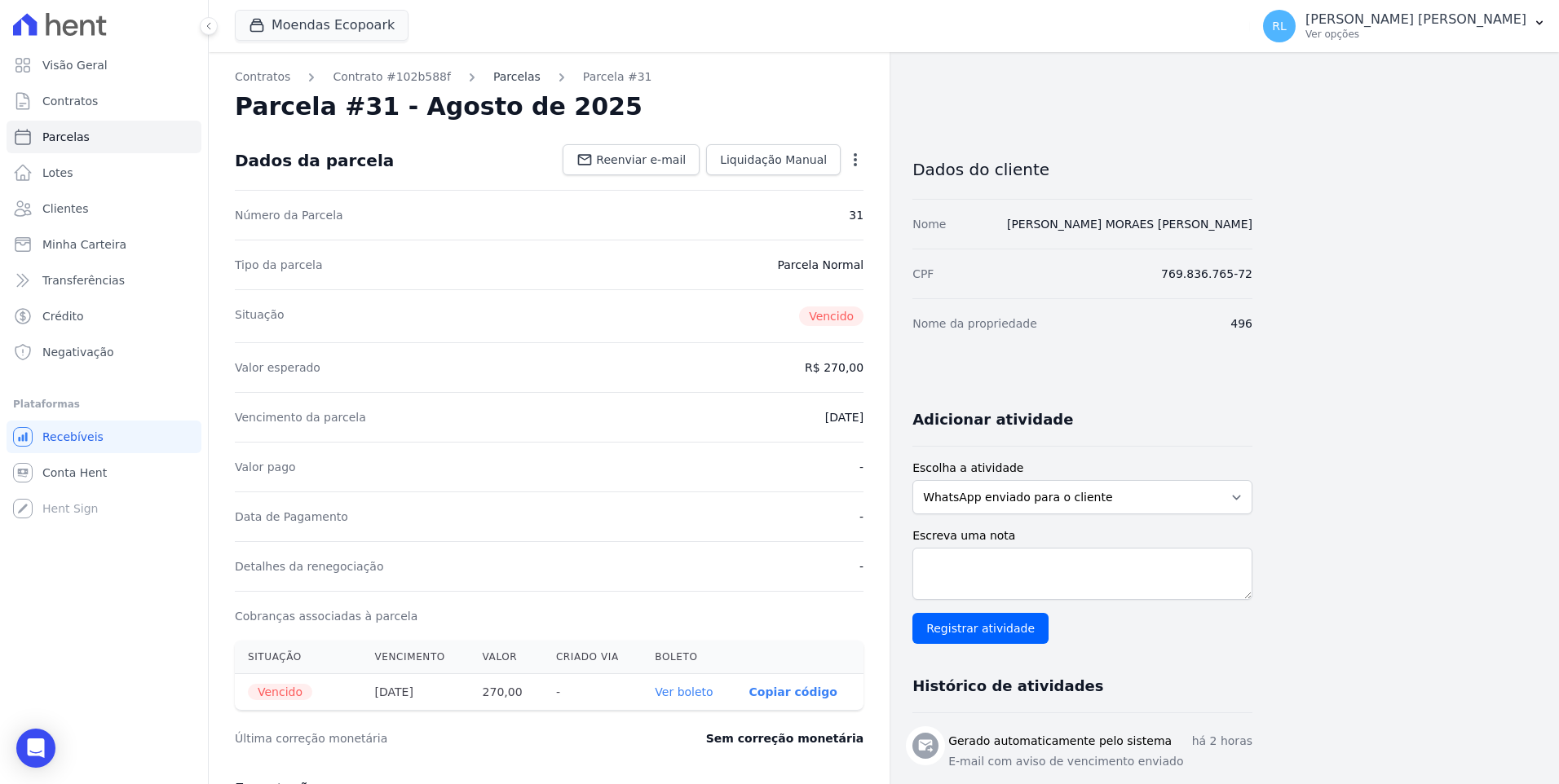
click at [493, 76] on link "Parcelas" at bounding box center [516, 77] width 47 height 18
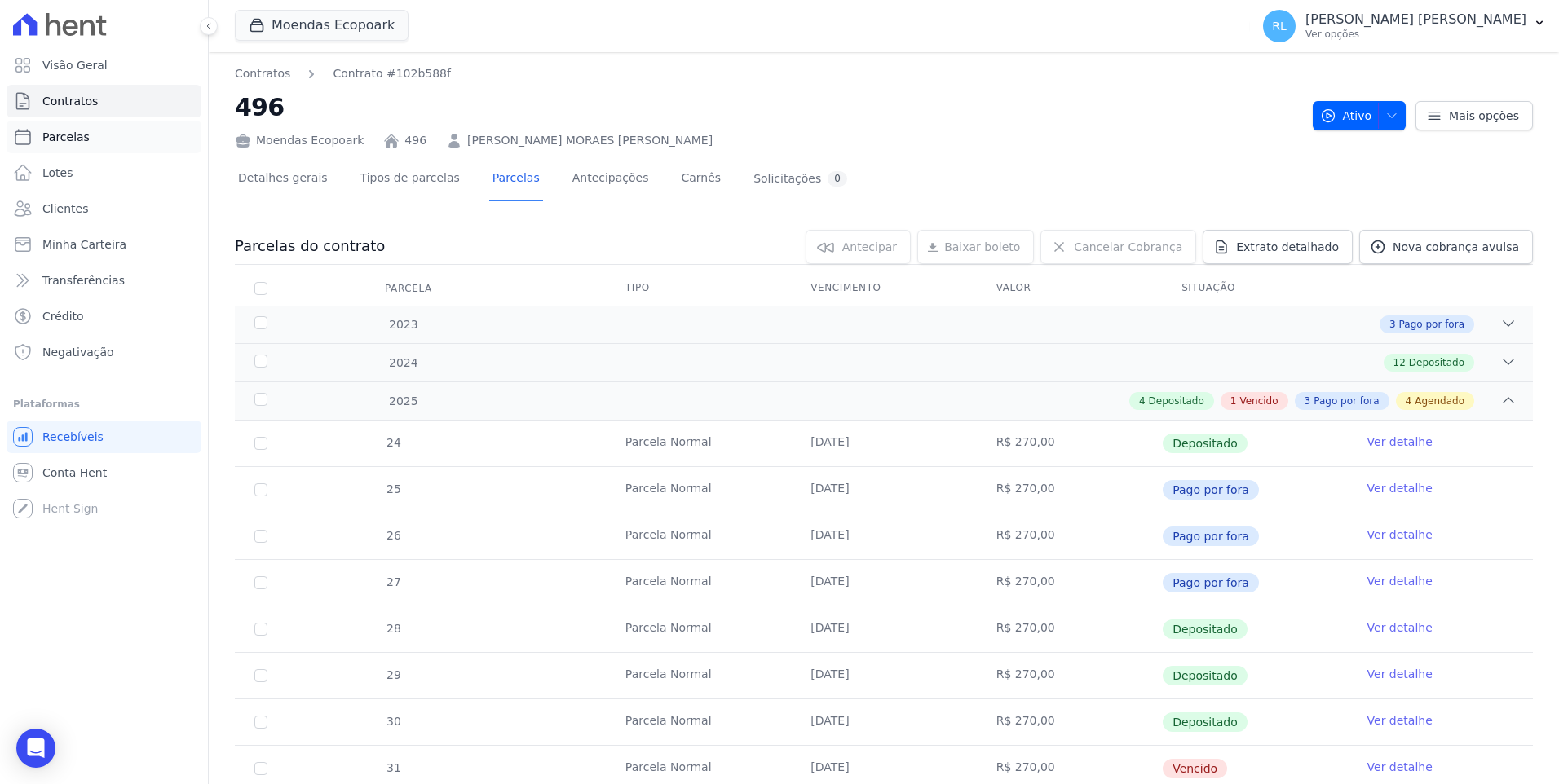
click at [123, 131] on link "Parcelas" at bounding box center [103, 136] width 195 height 32
select select
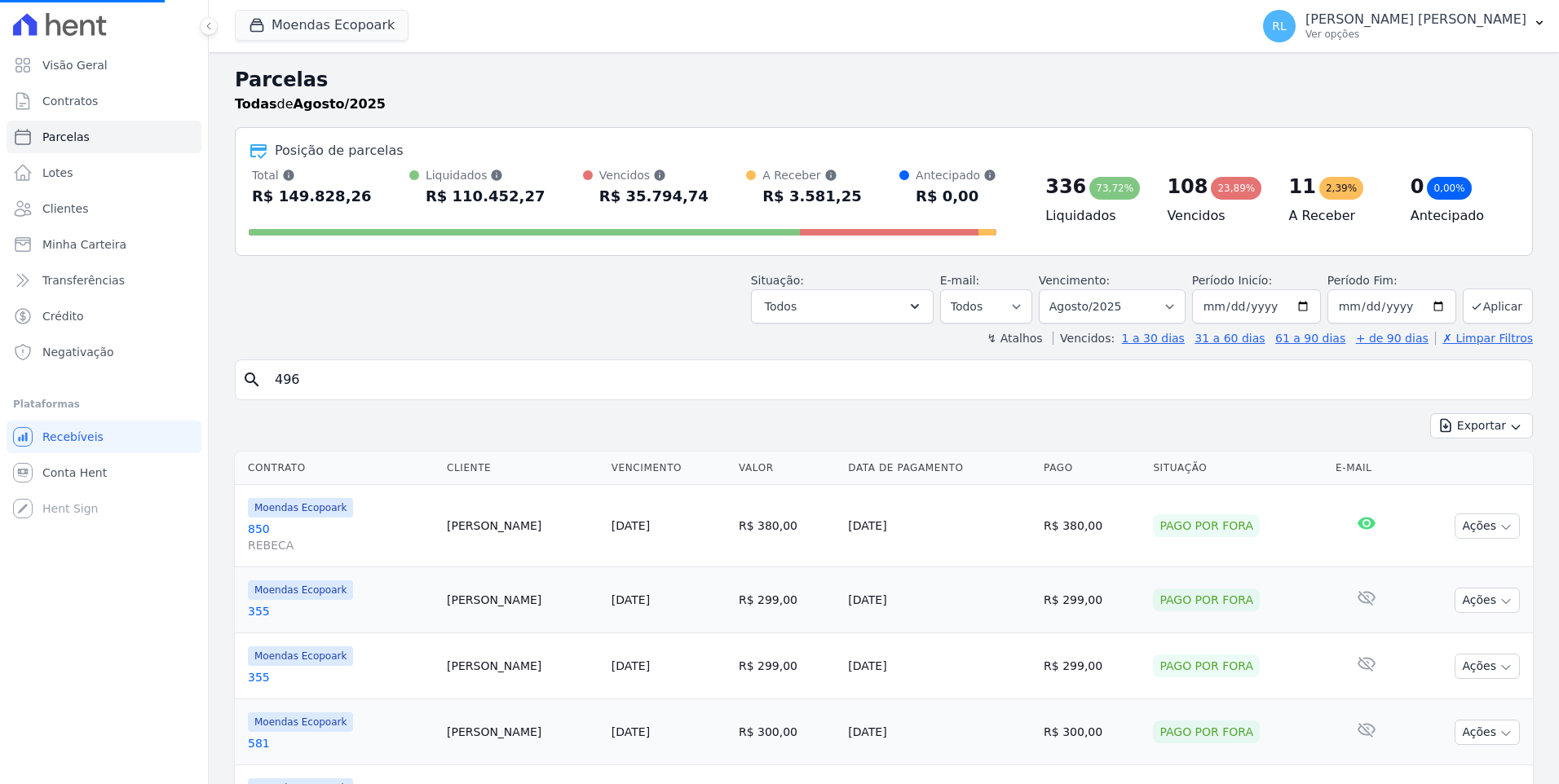
select select
click at [367, 386] on input "search" at bounding box center [895, 379] width 1261 height 32
type input "280"
select select
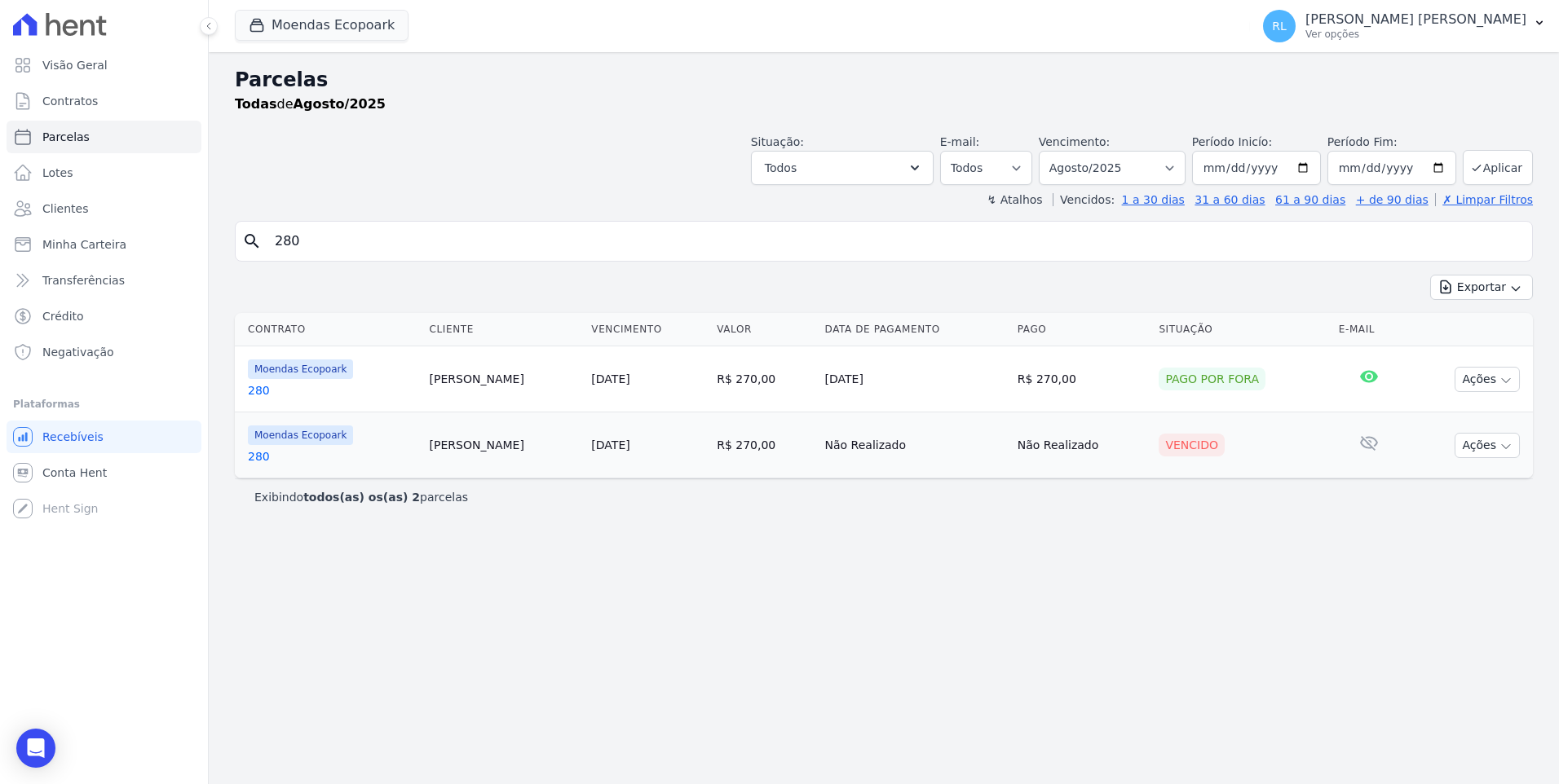
click at [267, 457] on link "280" at bounding box center [332, 456] width 169 height 17
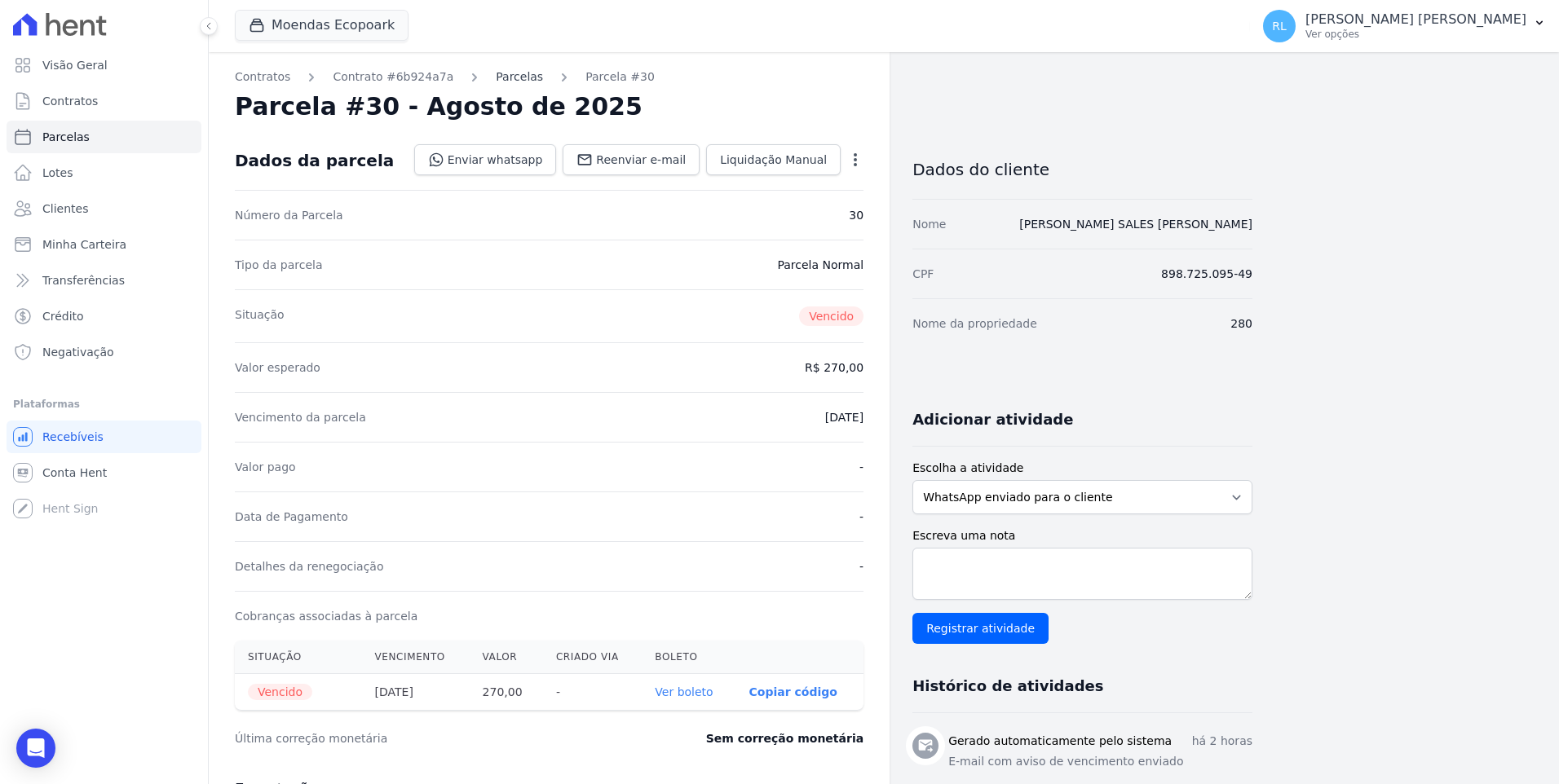
click at [495, 70] on link "Parcelas" at bounding box center [519, 77] width 47 height 18
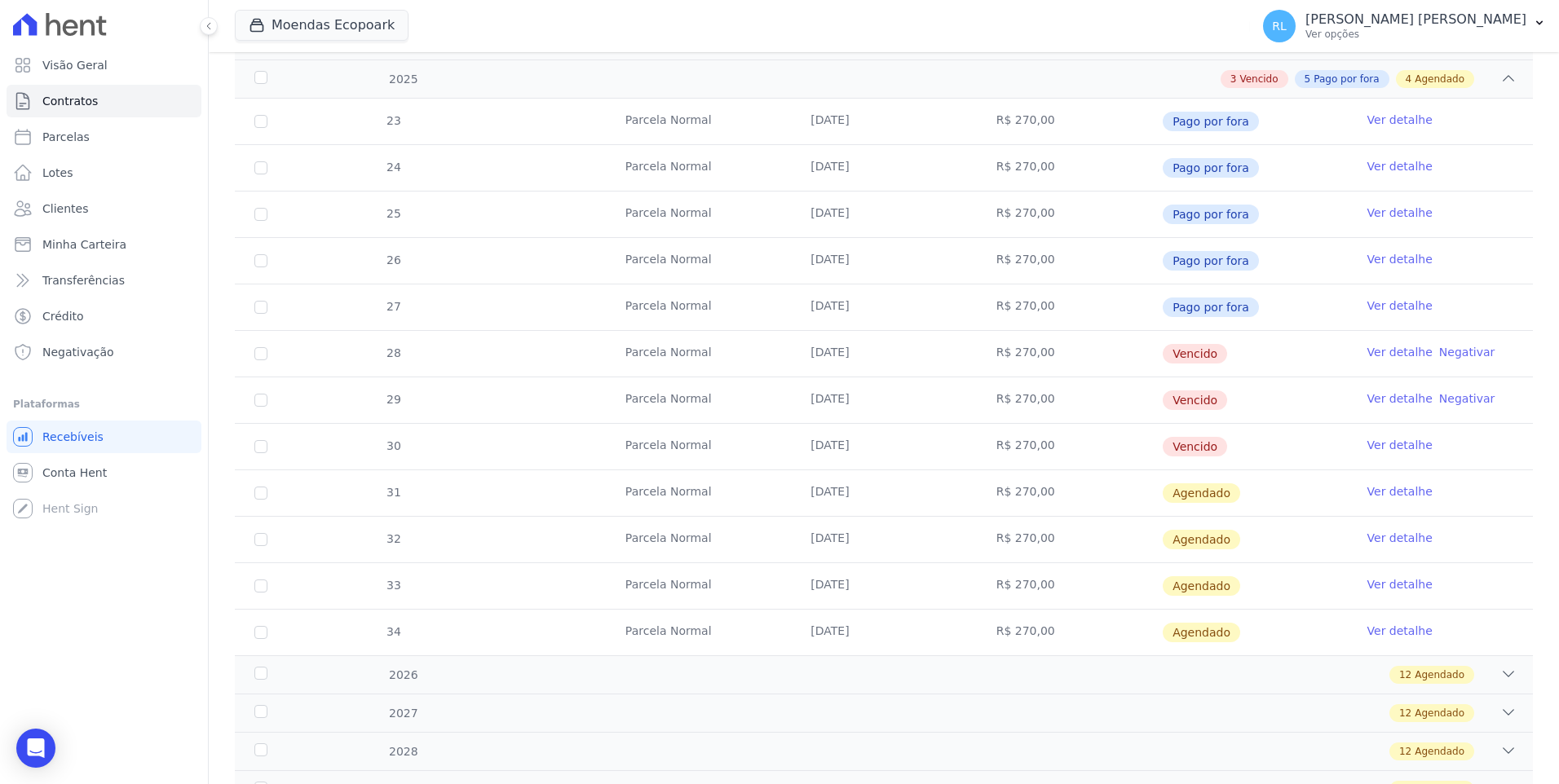
scroll to position [326, 0]
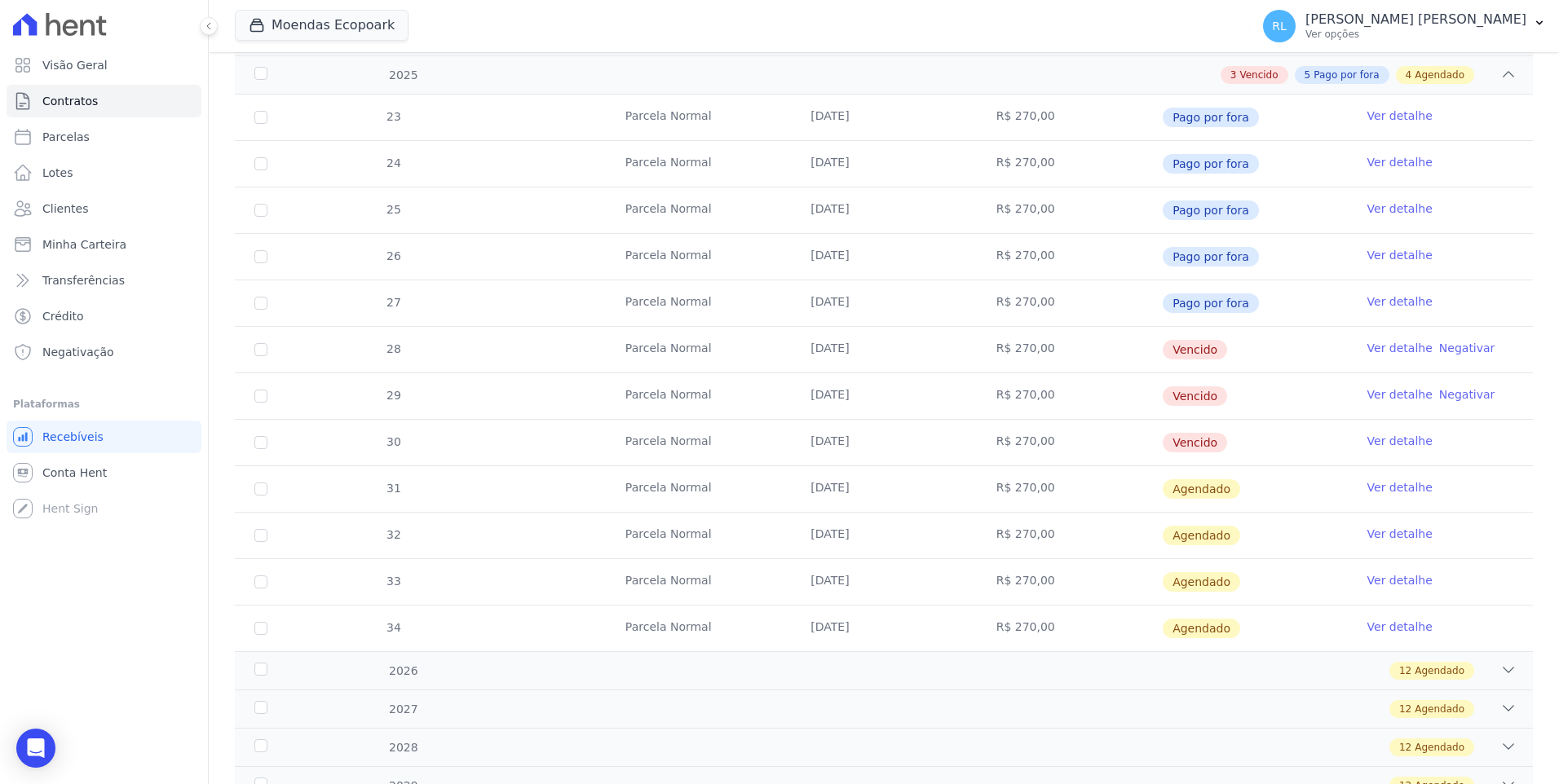
click at [1380, 349] on link "Ver detalhe" at bounding box center [1400, 347] width 66 height 17
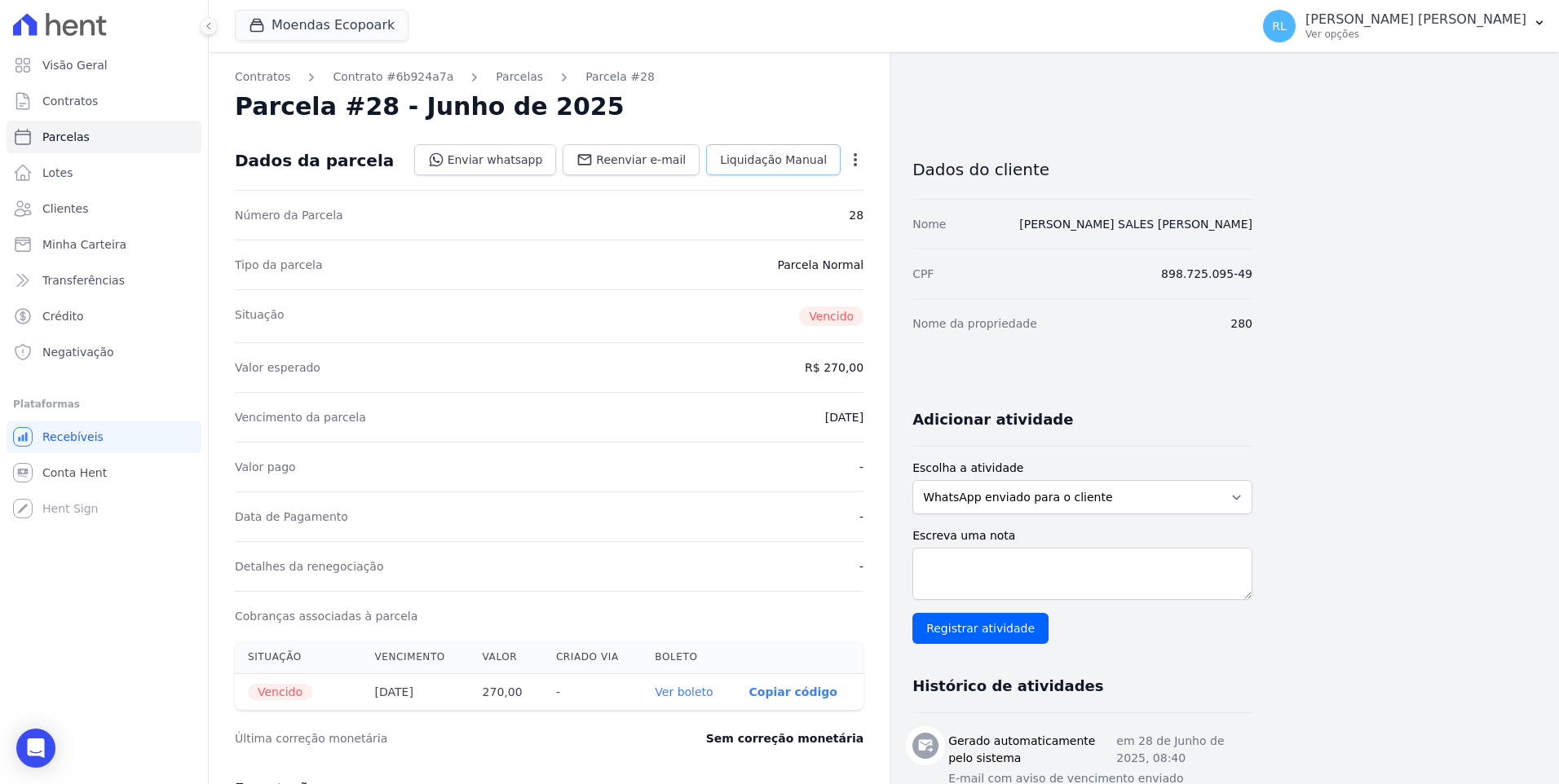
click at [804, 167] on span "Liquidação Manual" at bounding box center [773, 159] width 107 height 17
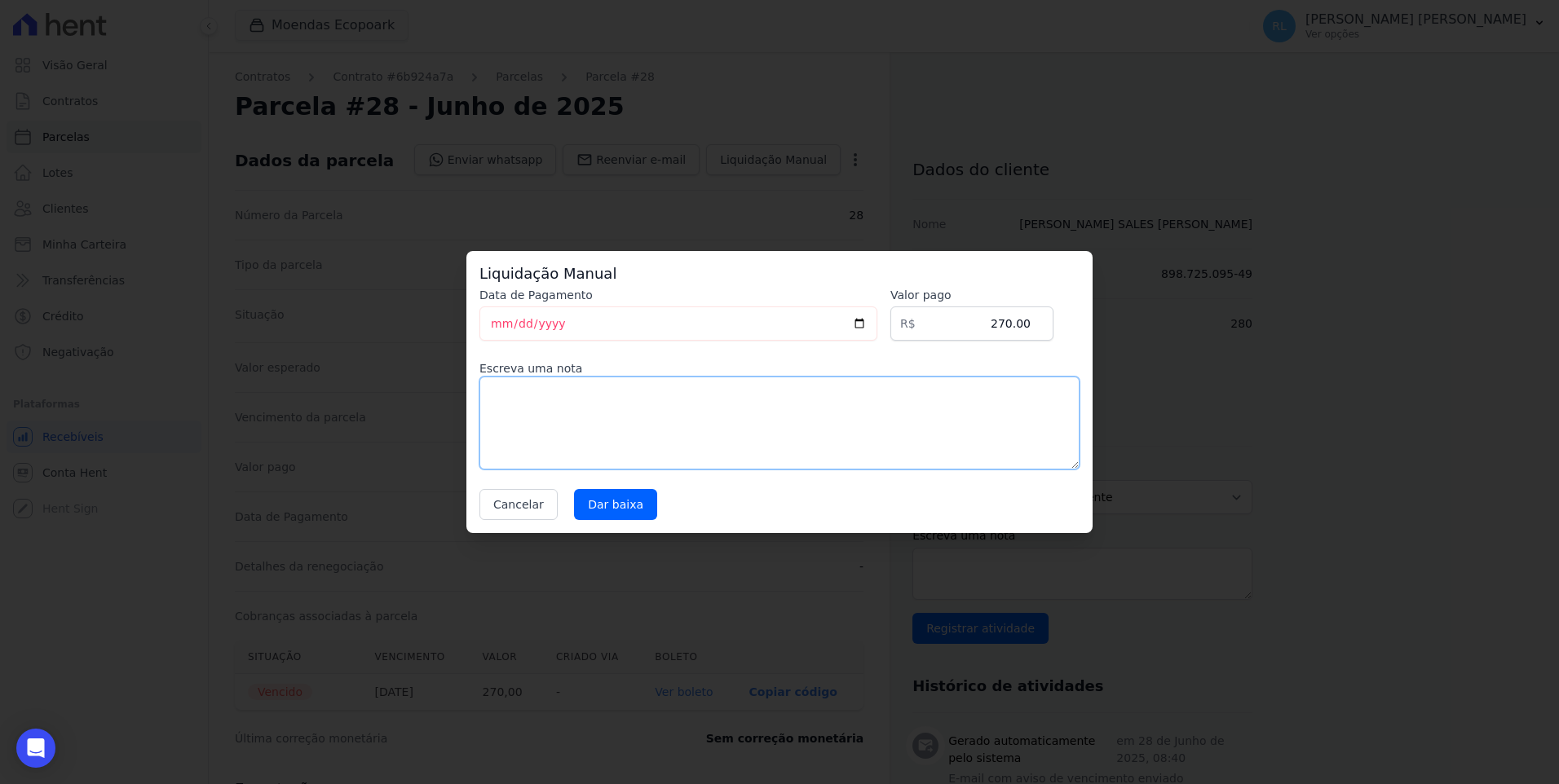
click at [542, 409] on textarea at bounding box center [779, 423] width 600 height 93
type textarea "pix"
click at [633, 500] on input "Dar baixa" at bounding box center [615, 504] width 83 height 31
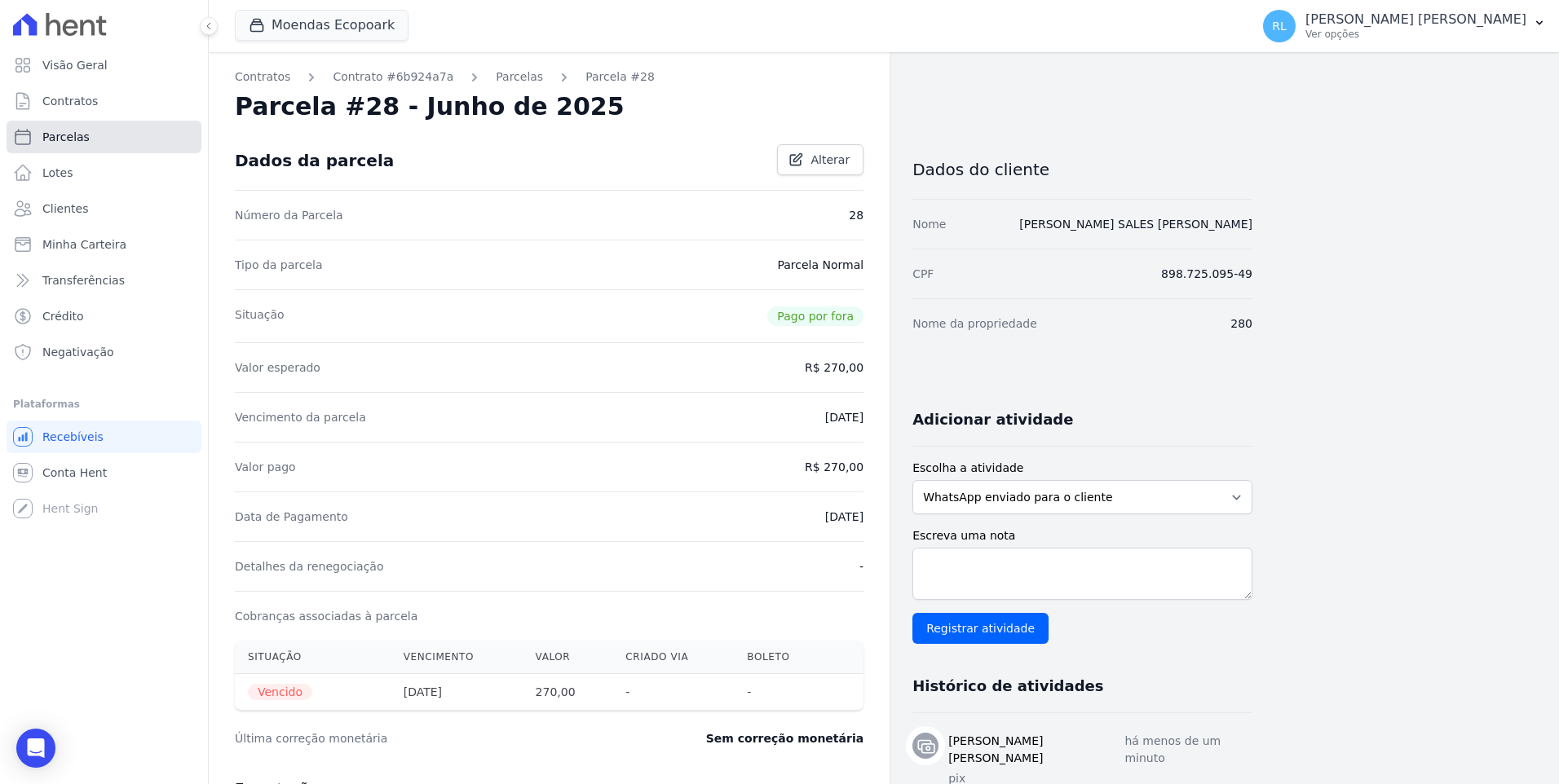
click at [78, 133] on span "Parcelas" at bounding box center [66, 136] width 47 height 17
select select
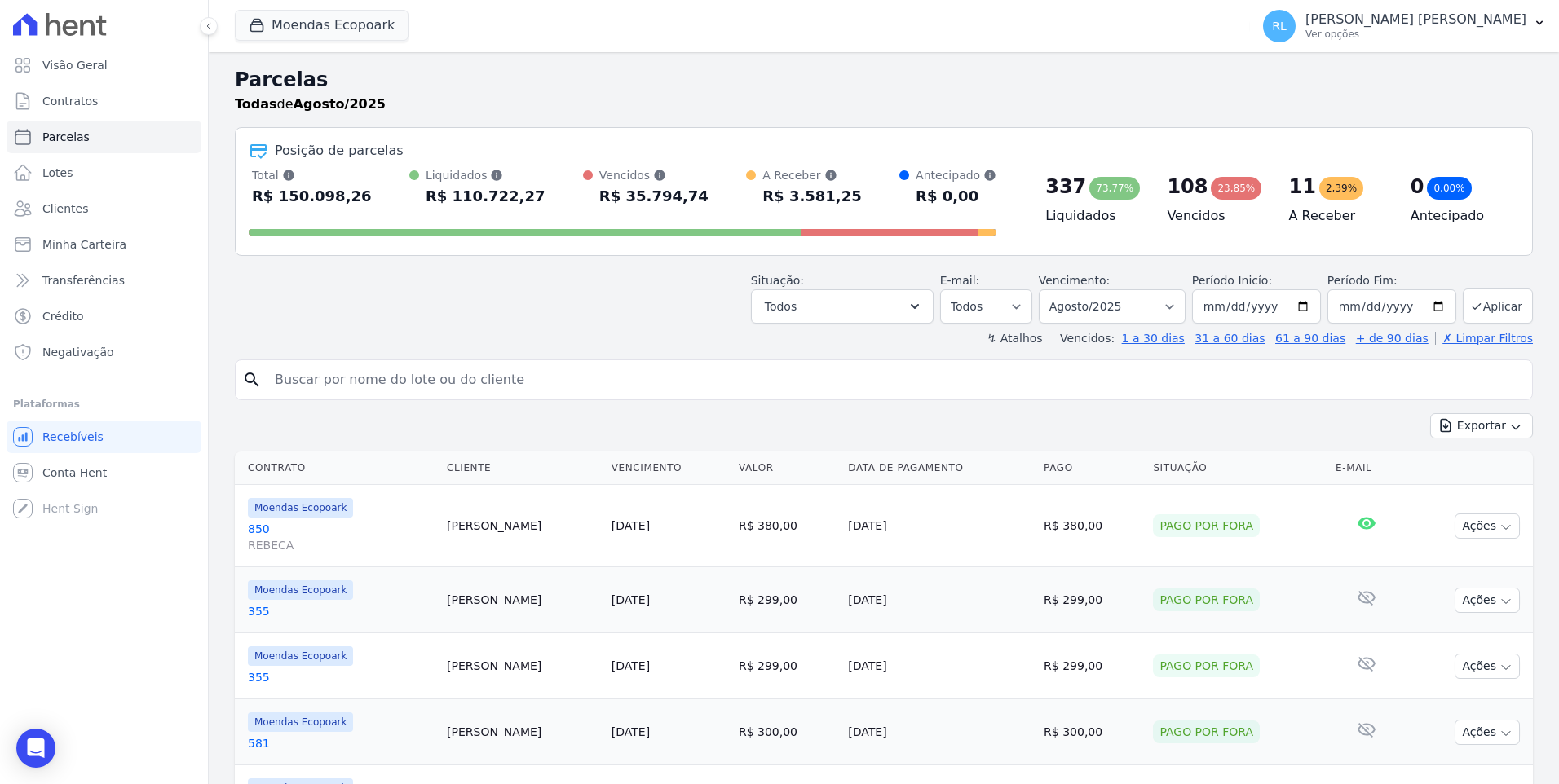
click at [389, 372] on input "search" at bounding box center [895, 379] width 1261 height 32
type input "841"
select select
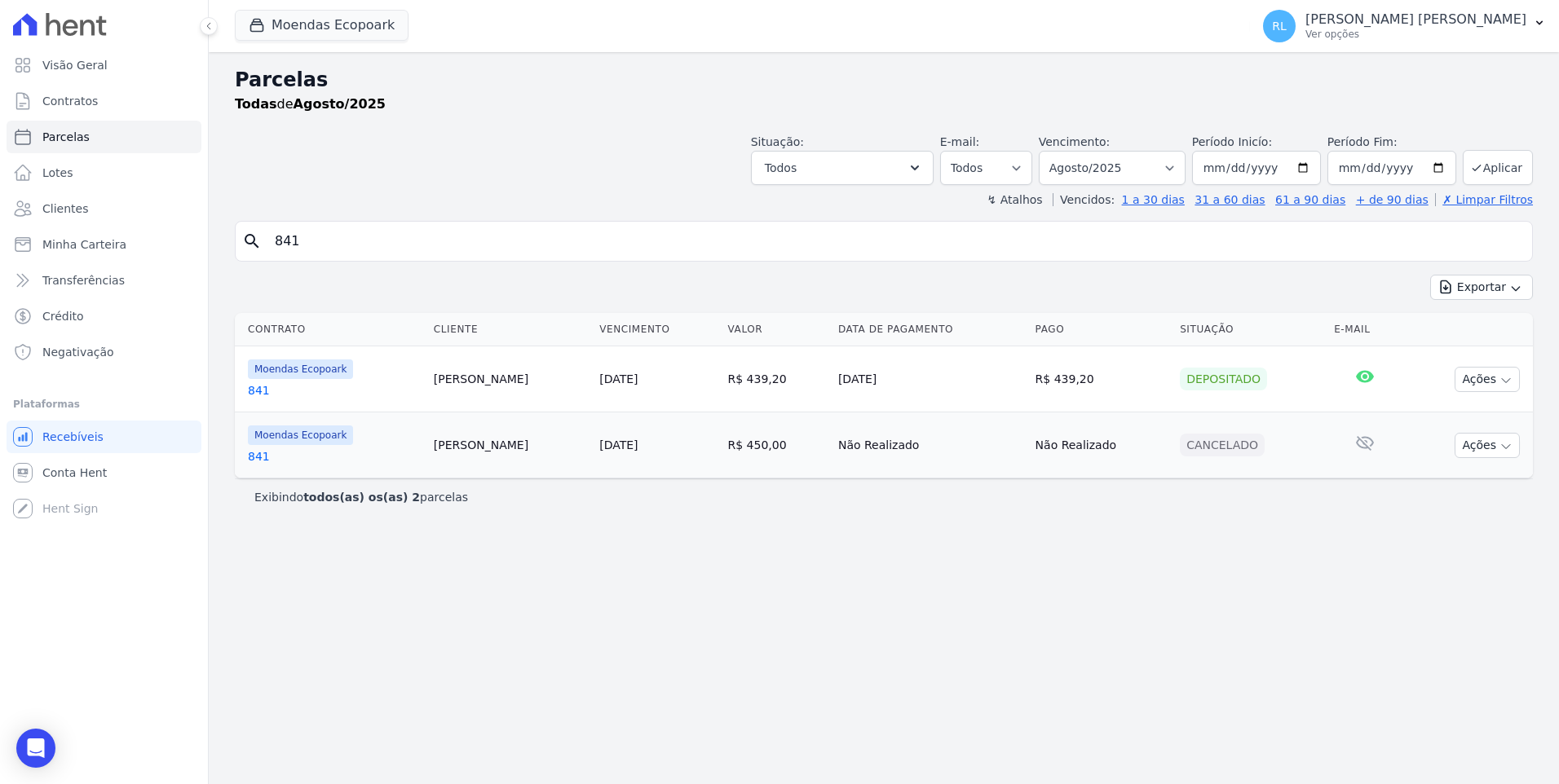
click at [327, 254] on input "841" at bounding box center [895, 241] width 1261 height 32
type input "840"
select select
drag, startPoint x: 322, startPoint y: 243, endPoint x: 186, endPoint y: 212, distance: 139.5
click at [187, 212] on div "Visão Geral Contratos [GEOGRAPHIC_DATA] Lotes Clientes Minha Carteira Transferê…" at bounding box center [779, 392] width 1559 height 784
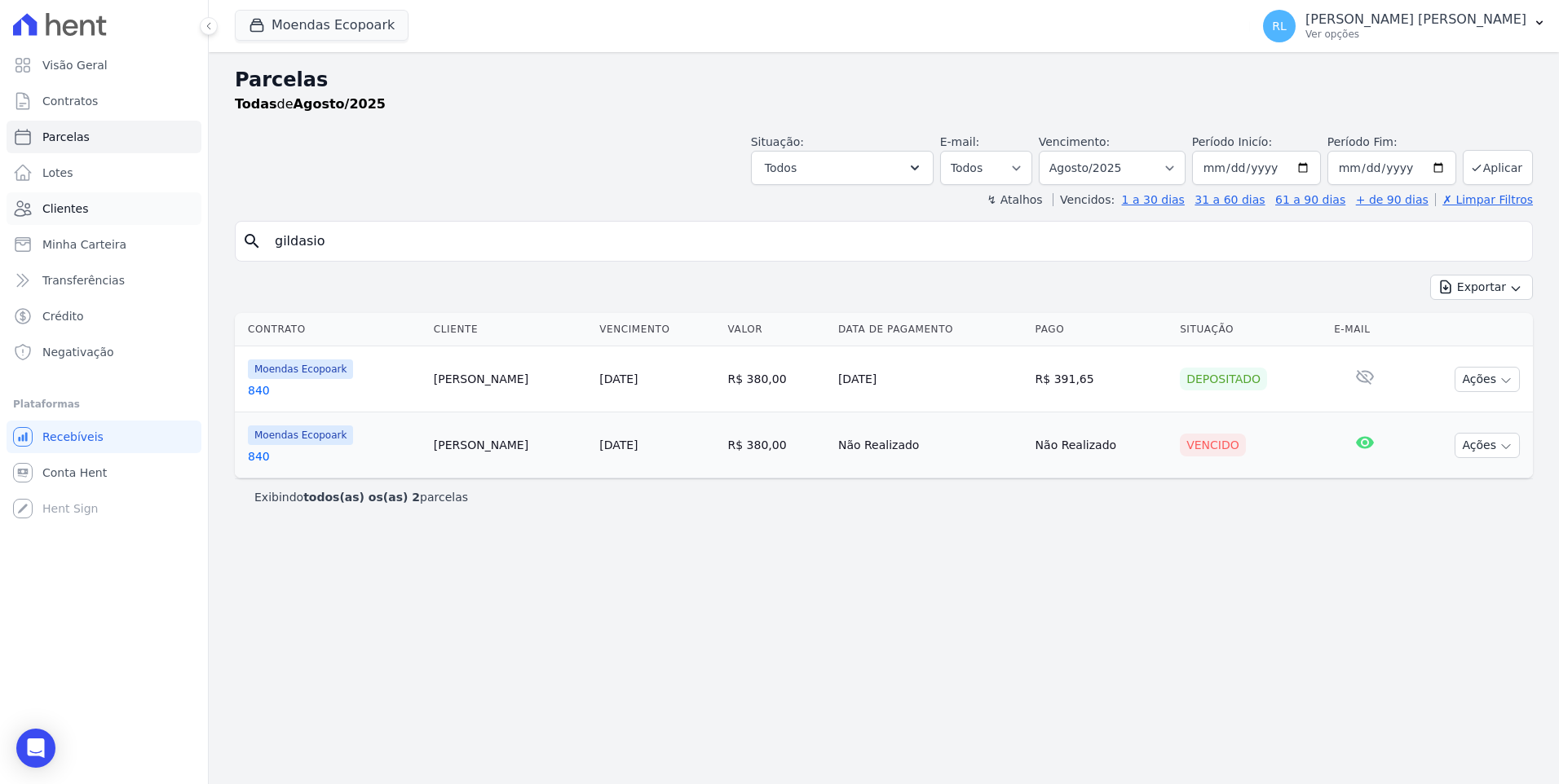
type input "gildasio"
select select
click at [267, 393] on link "210" at bounding box center [336, 390] width 178 height 17
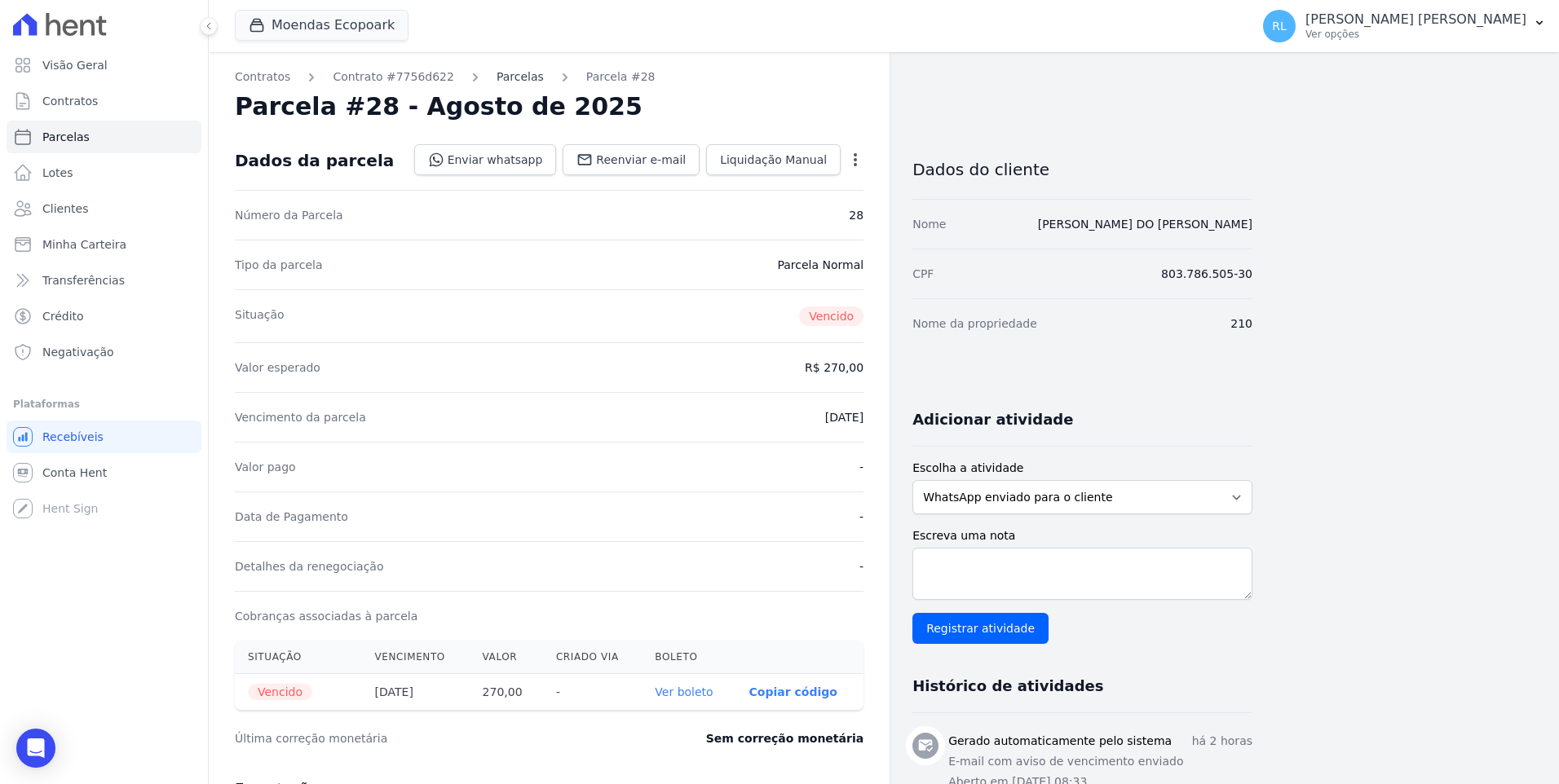
click at [501, 76] on link "Parcelas" at bounding box center [520, 77] width 47 height 18
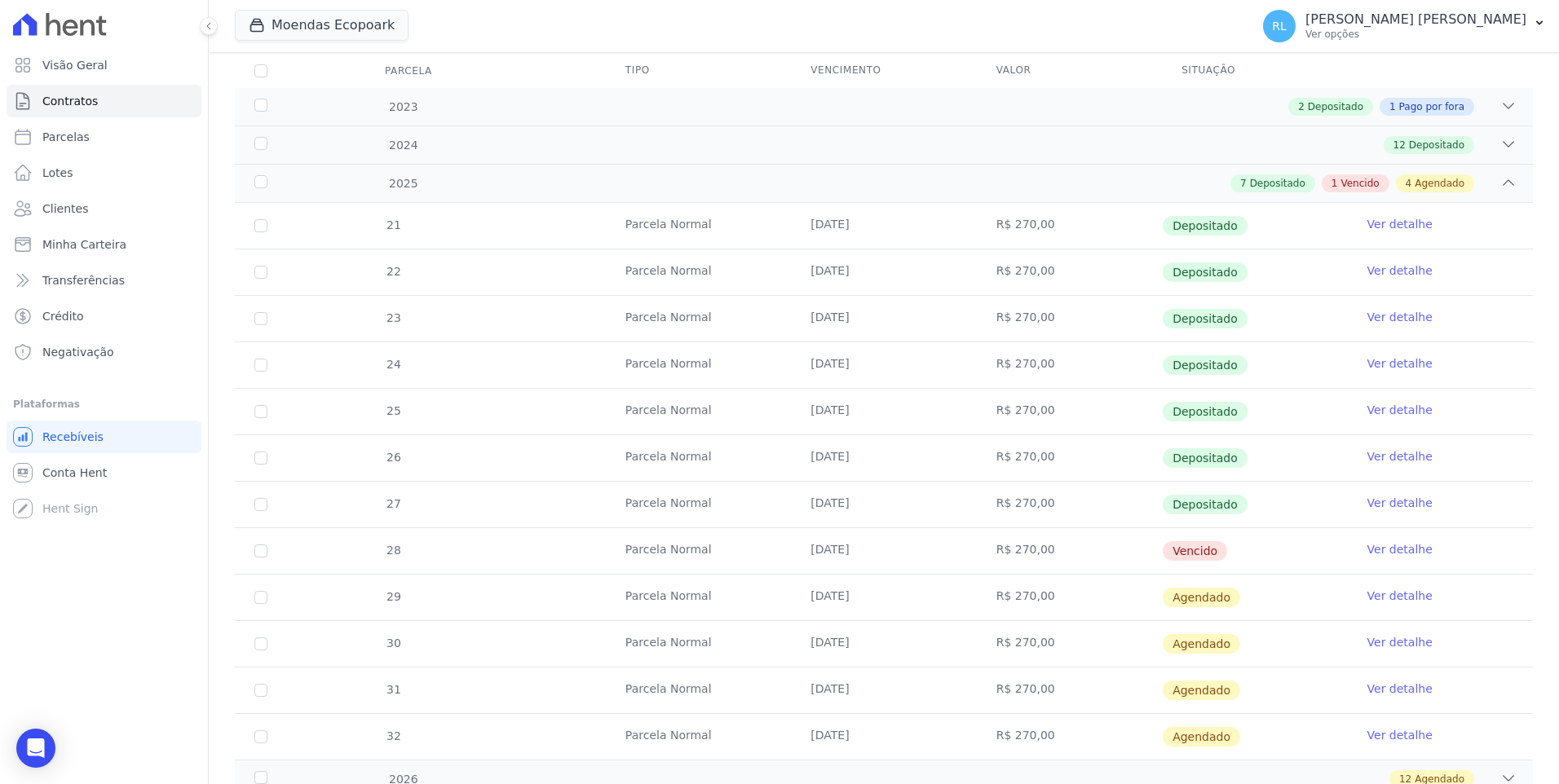
scroll to position [244, 0]
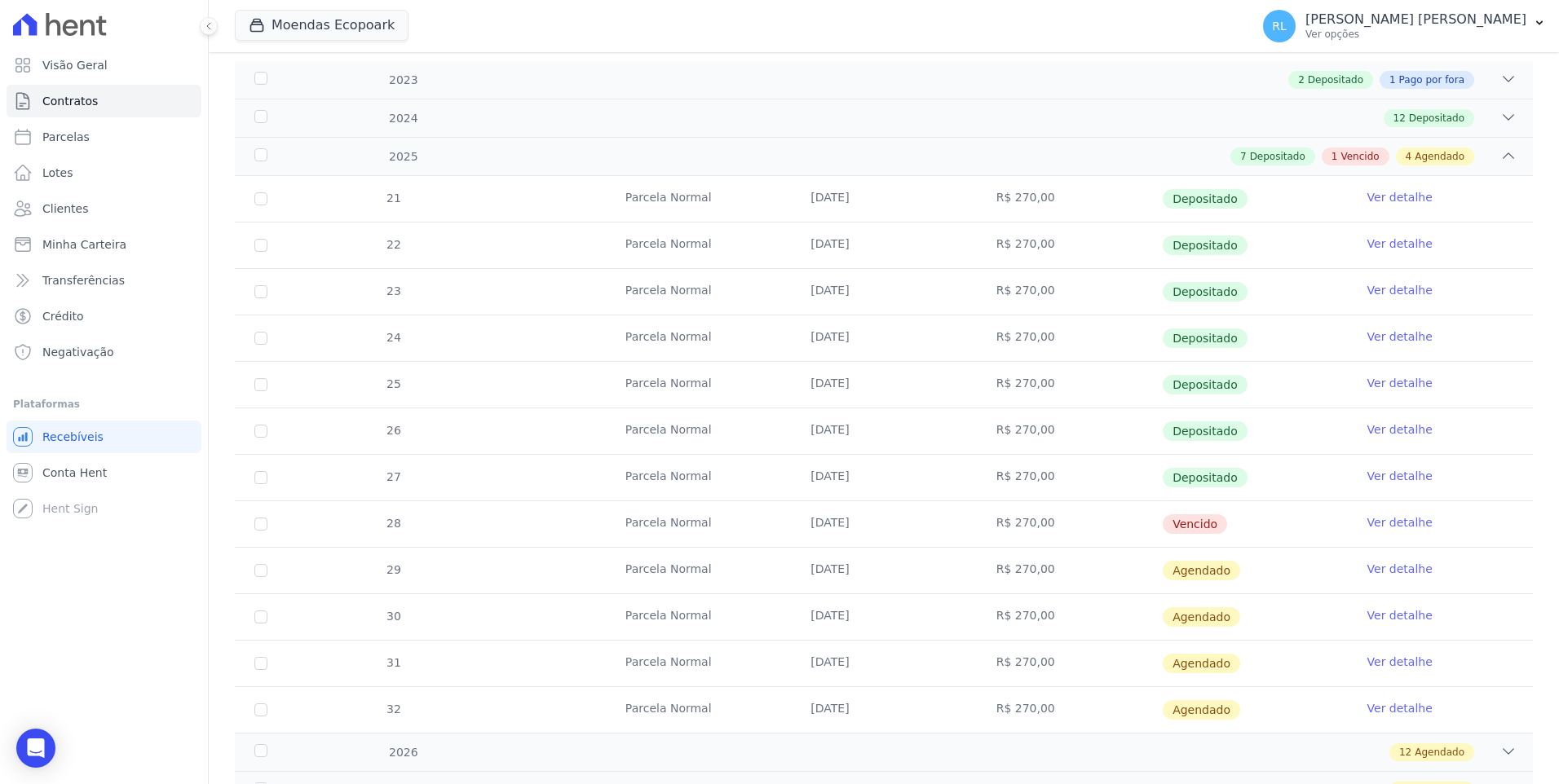
click at [1378, 523] on link "Ver detalhe" at bounding box center [1400, 522] width 66 height 17
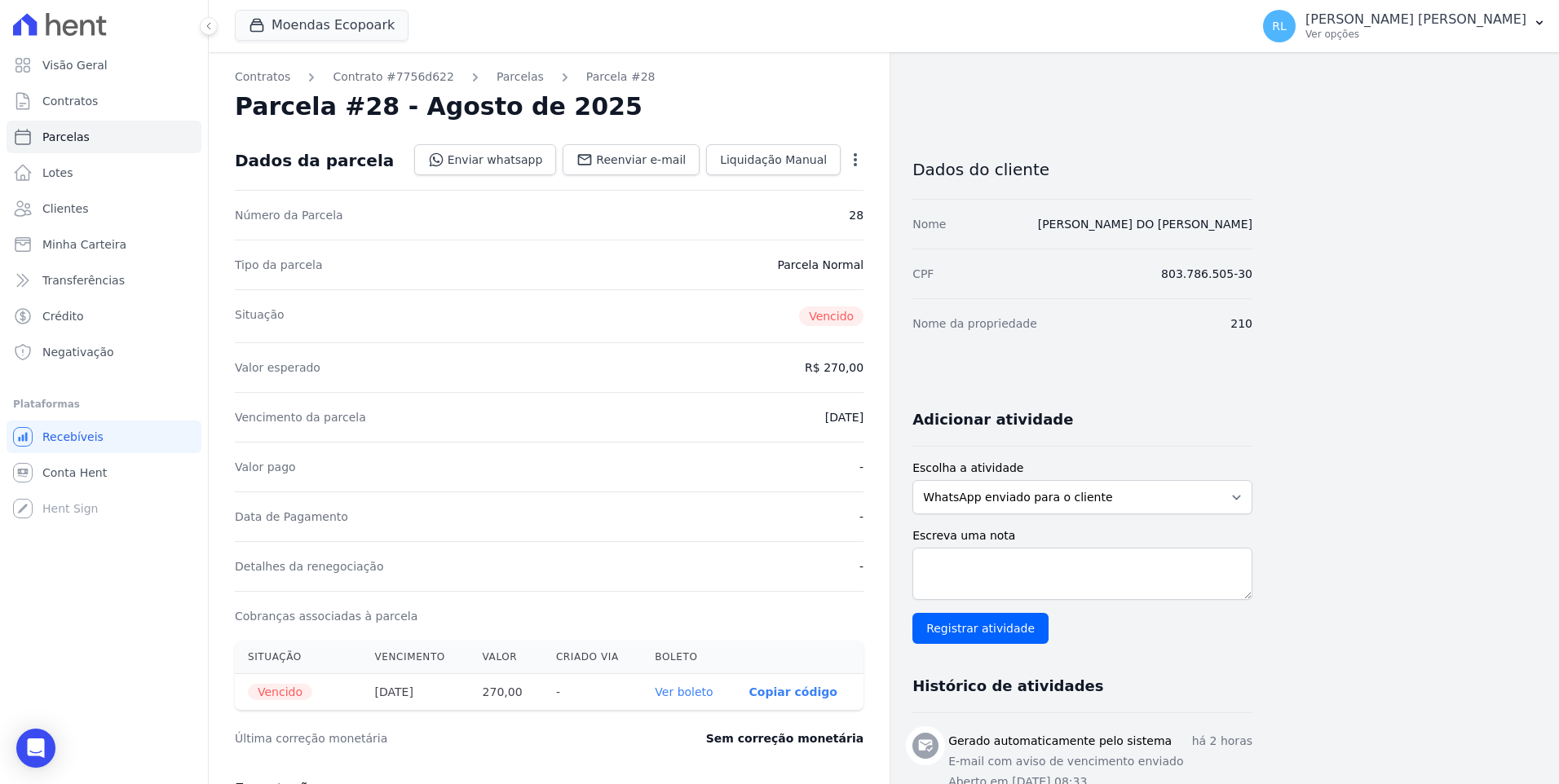
click at [697, 693] on link "Ver boleto" at bounding box center [684, 691] width 58 height 13
select select
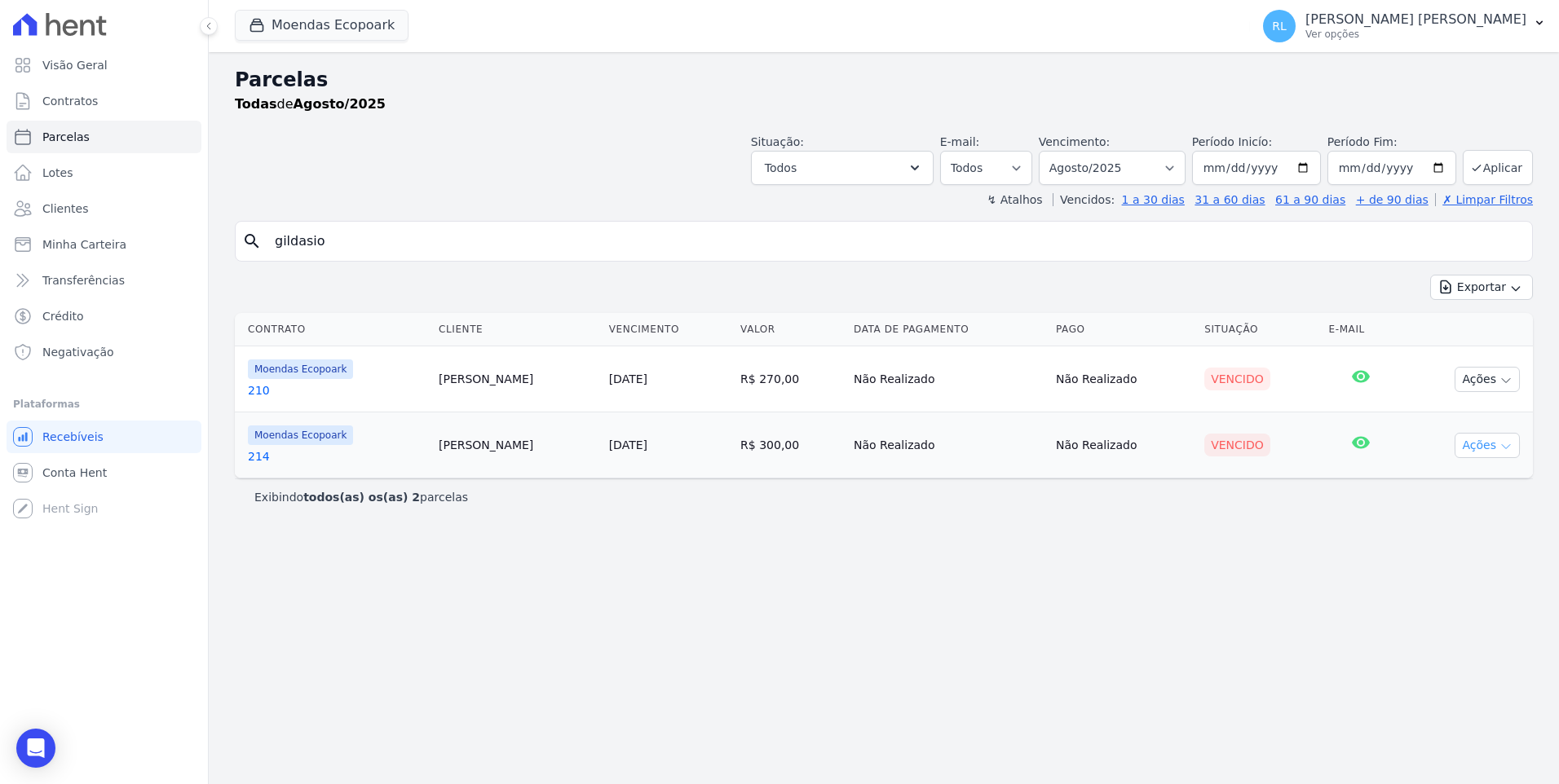
click at [1496, 445] on button "Ações" at bounding box center [1486, 445] width 66 height 25
click at [1458, 480] on link "Ver boleto" at bounding box center [1480, 483] width 157 height 30
drag, startPoint x: 362, startPoint y: 235, endPoint x: 220, endPoint y: 227, distance: 142.2
click at [220, 229] on div "Parcelas Todas de Agosto/2025 Situação: Agendado Em Aberto Pago Processando Can…" at bounding box center [883, 418] width 1350 height 732
type input "501"
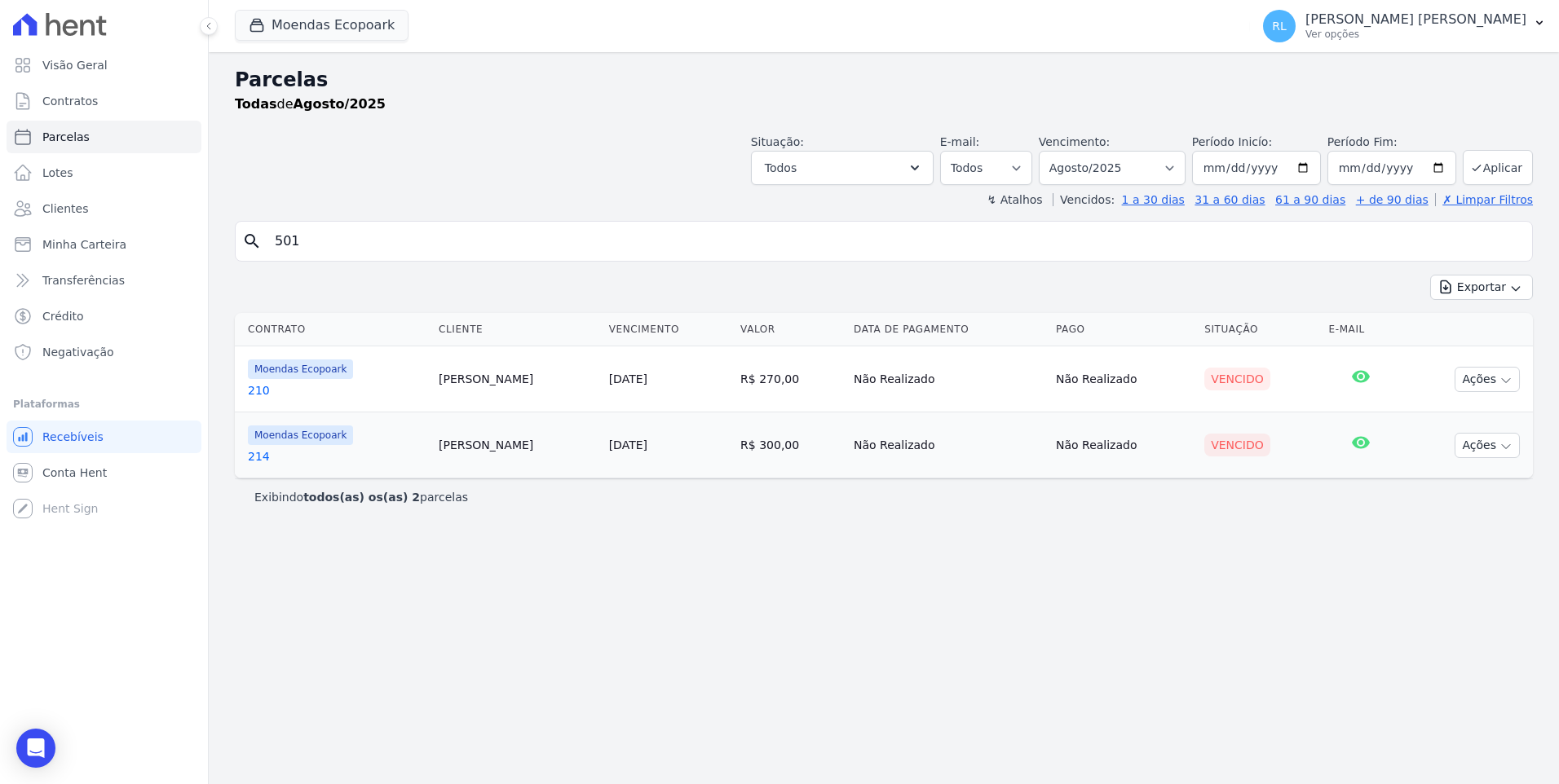
select select
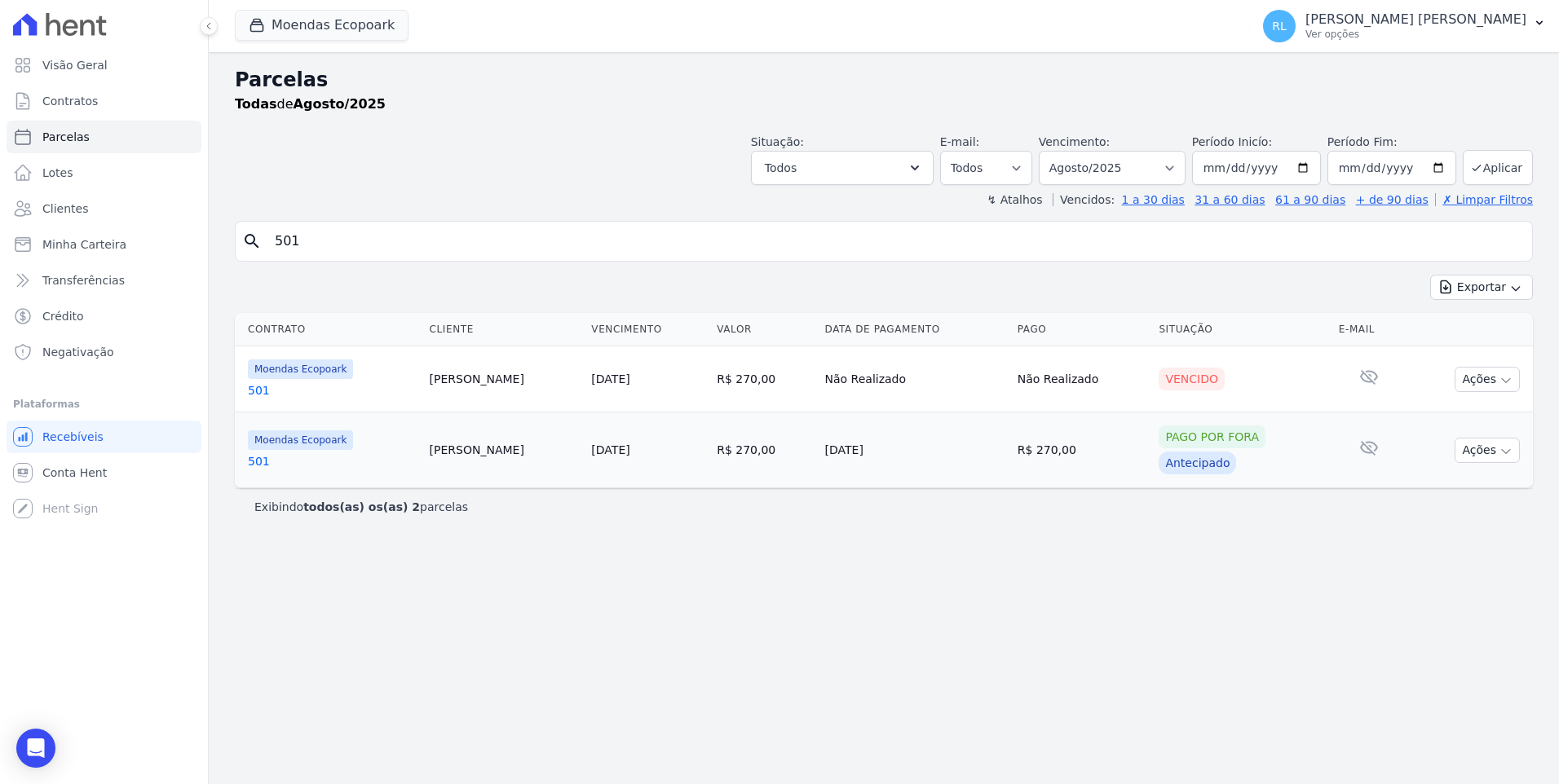
click at [246, 390] on td "Moendas Ecopoark 501" at bounding box center [328, 379] width 188 height 66
click at [255, 394] on link "501" at bounding box center [332, 390] width 169 height 17
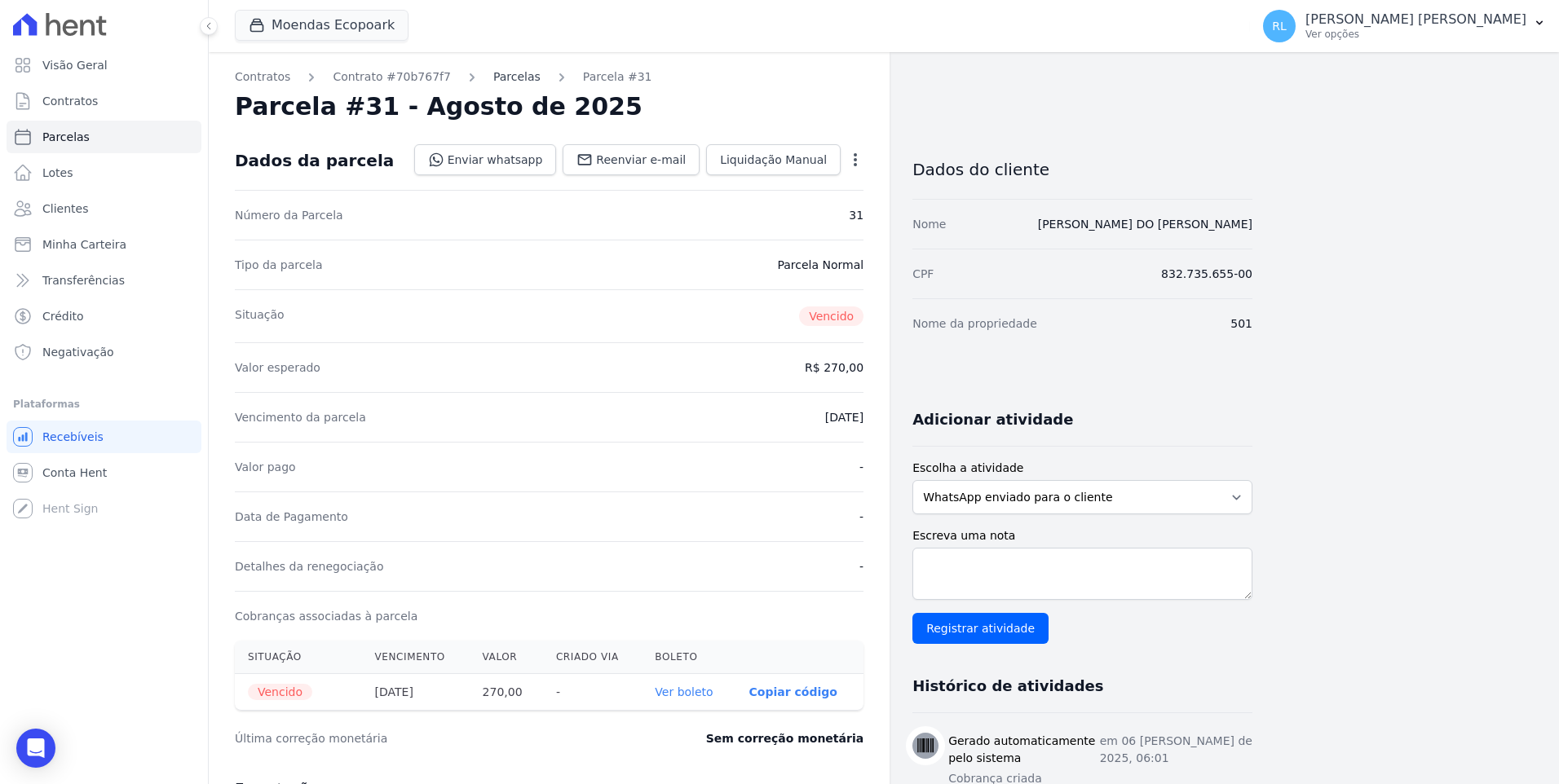
click at [496, 74] on link "Parcelas" at bounding box center [516, 77] width 47 height 18
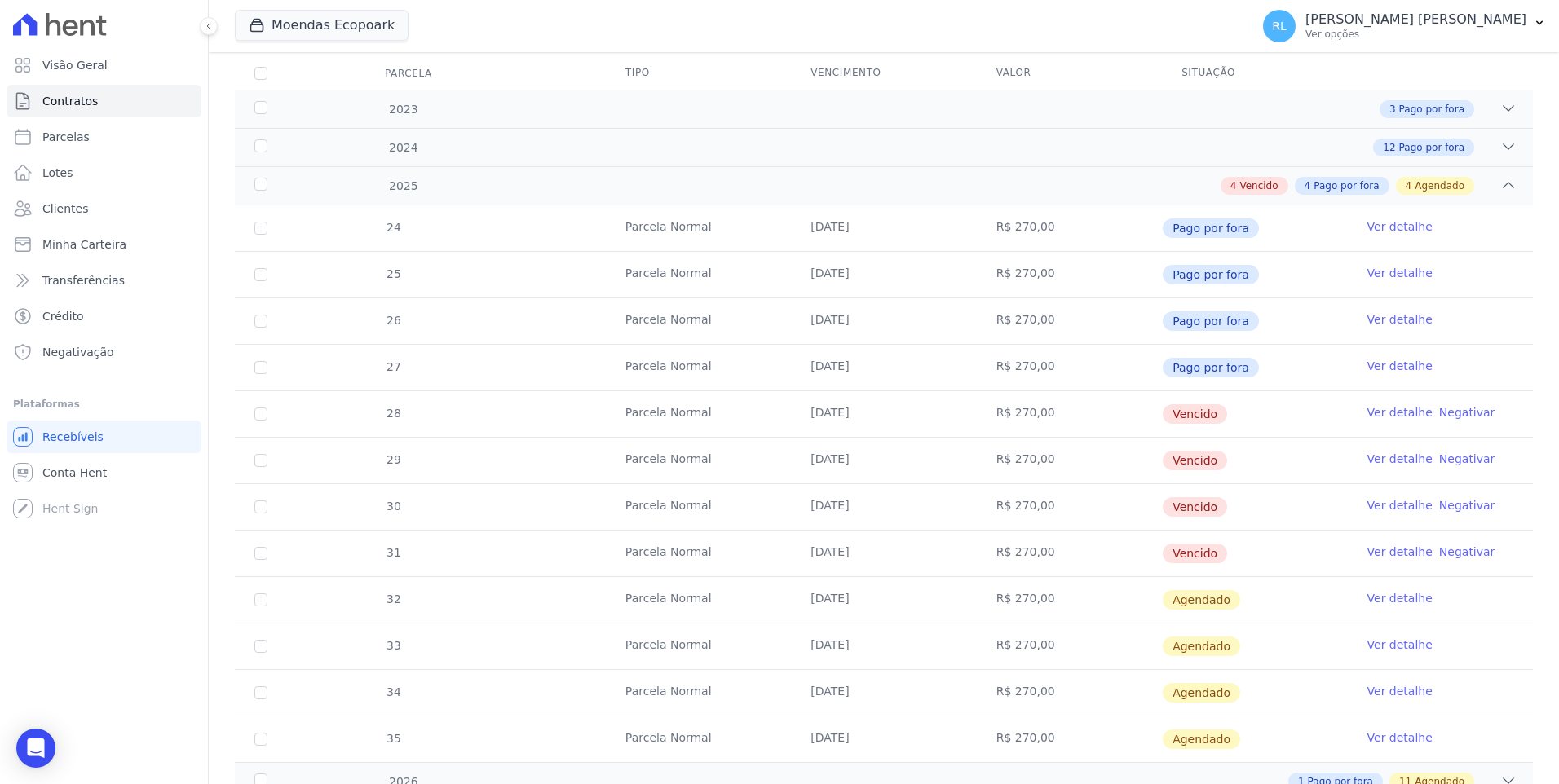
scroll to position [244, 0]
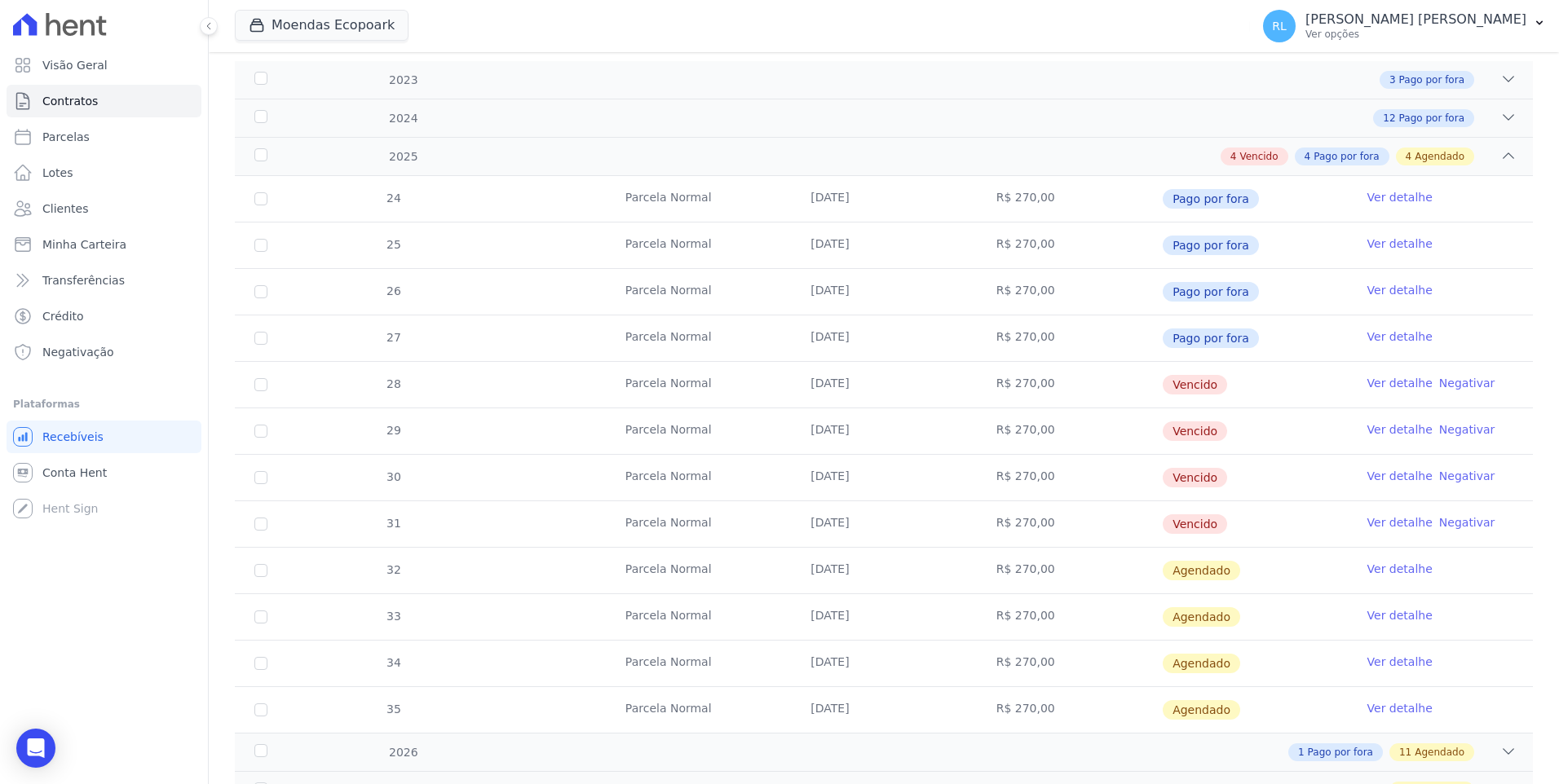
click at [1367, 383] on link "Ver detalhe" at bounding box center [1400, 382] width 66 height 17
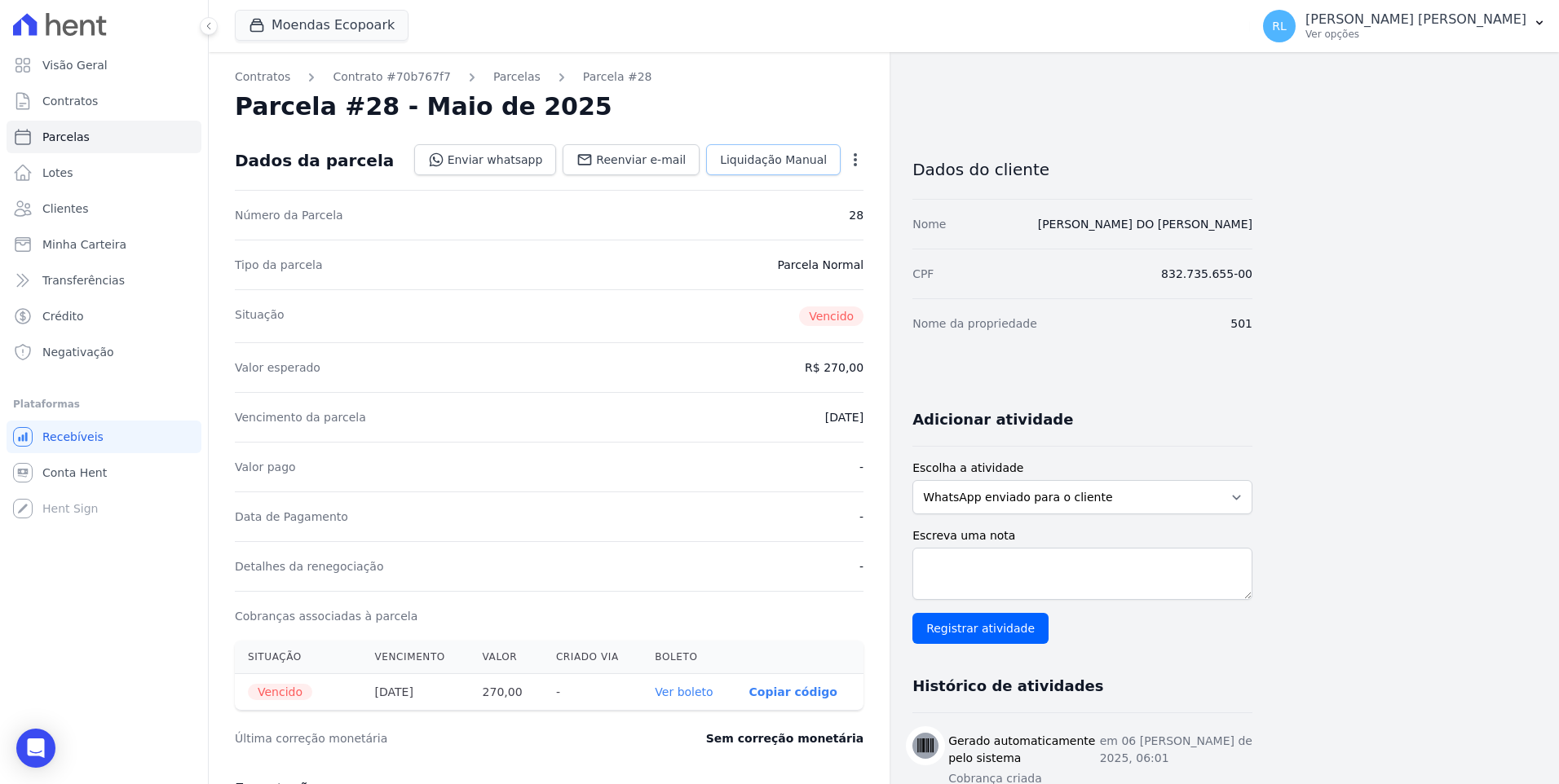
click at [776, 158] on span "Liquidação Manual" at bounding box center [773, 159] width 107 height 17
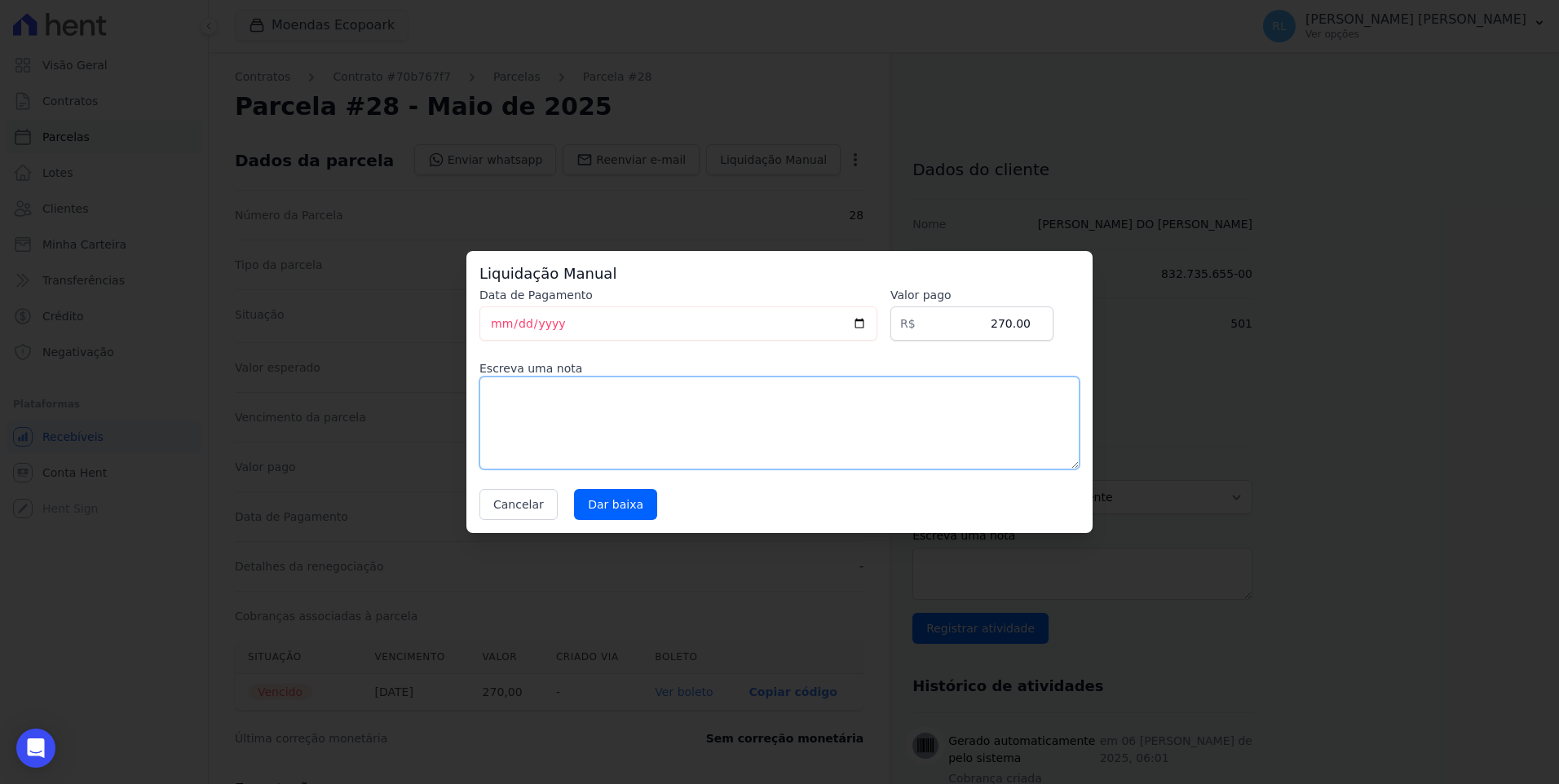
click at [527, 427] on textarea at bounding box center [779, 423] width 600 height 93
type textarea "p"
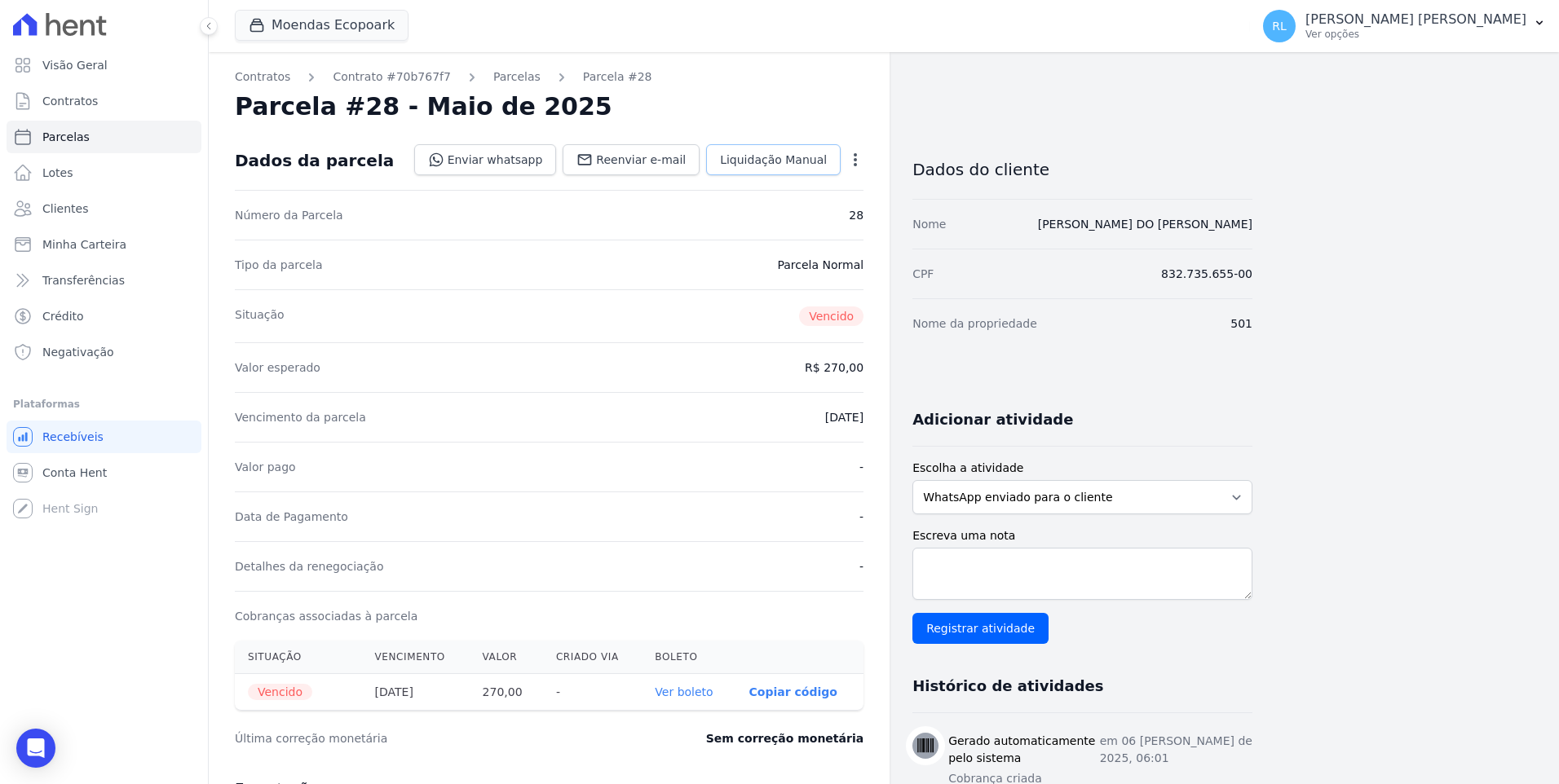
click at [752, 173] on link "Liquidação Manual" at bounding box center [774, 159] width 135 height 31
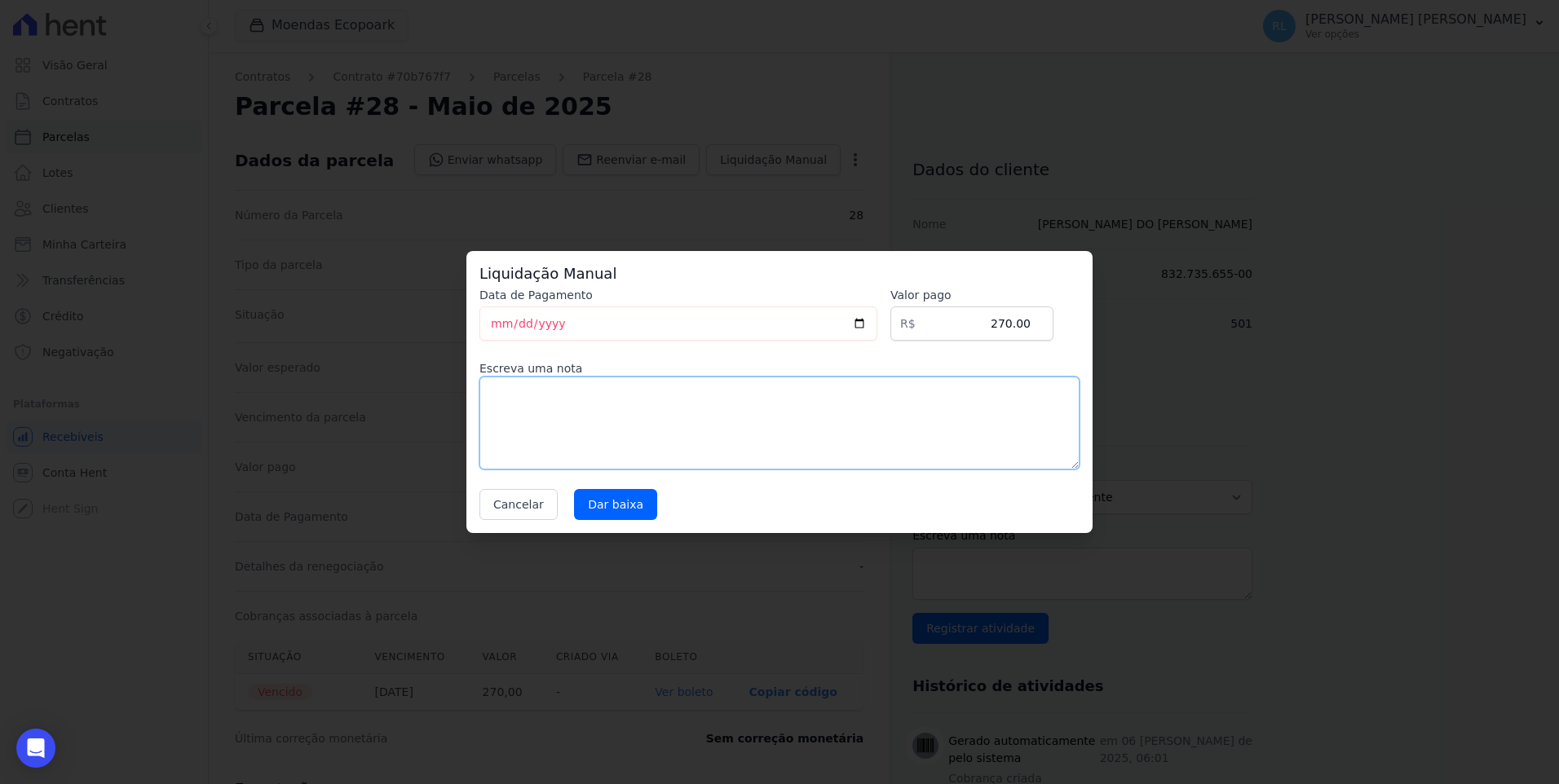
click at [520, 444] on textarea at bounding box center [779, 423] width 600 height 93
type textarea "p"
type textarea "referente a serviço"
click at [601, 493] on input "Dar baixa" at bounding box center [615, 504] width 83 height 31
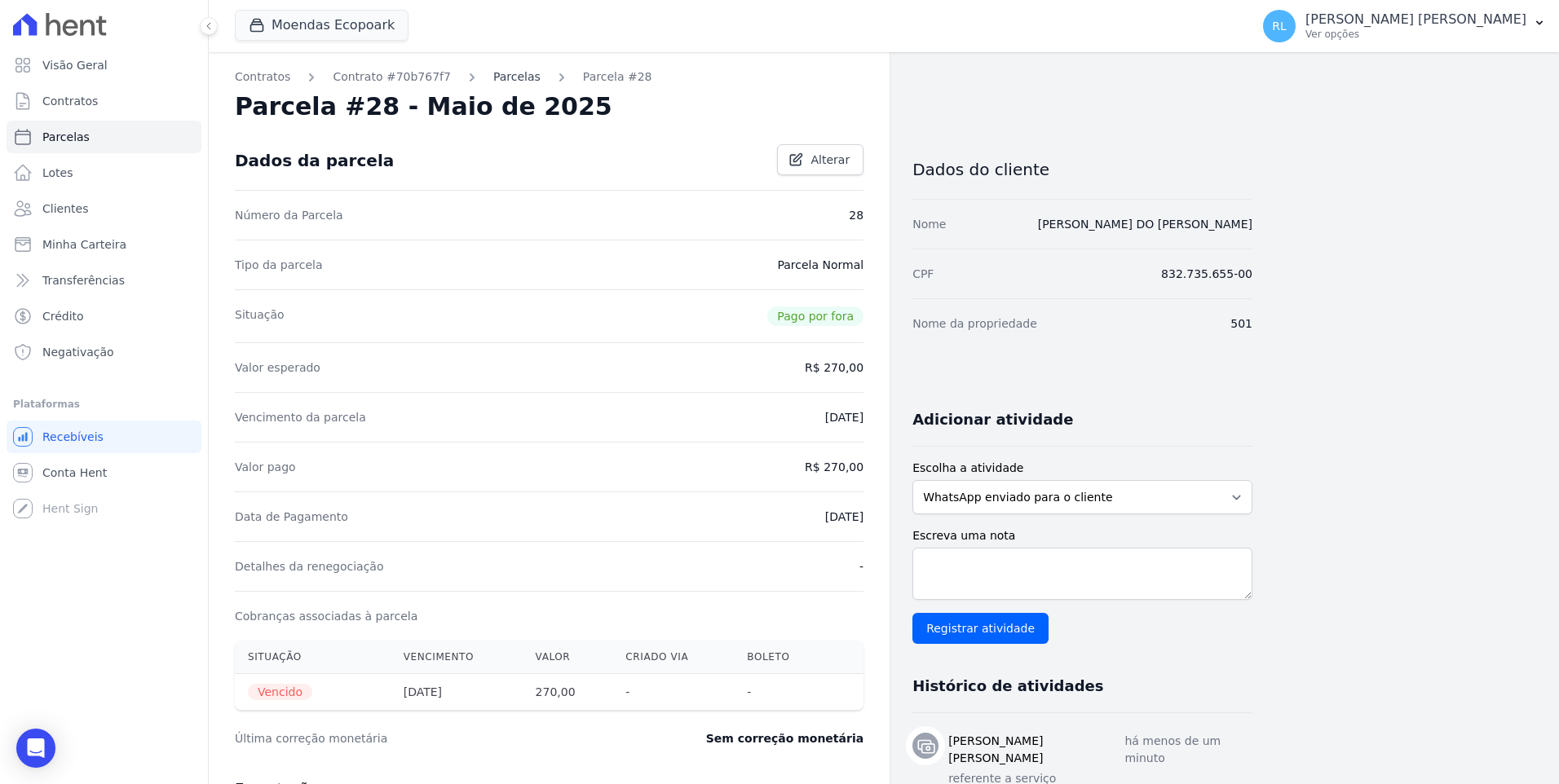
click at [493, 83] on link "Parcelas" at bounding box center [516, 77] width 47 height 18
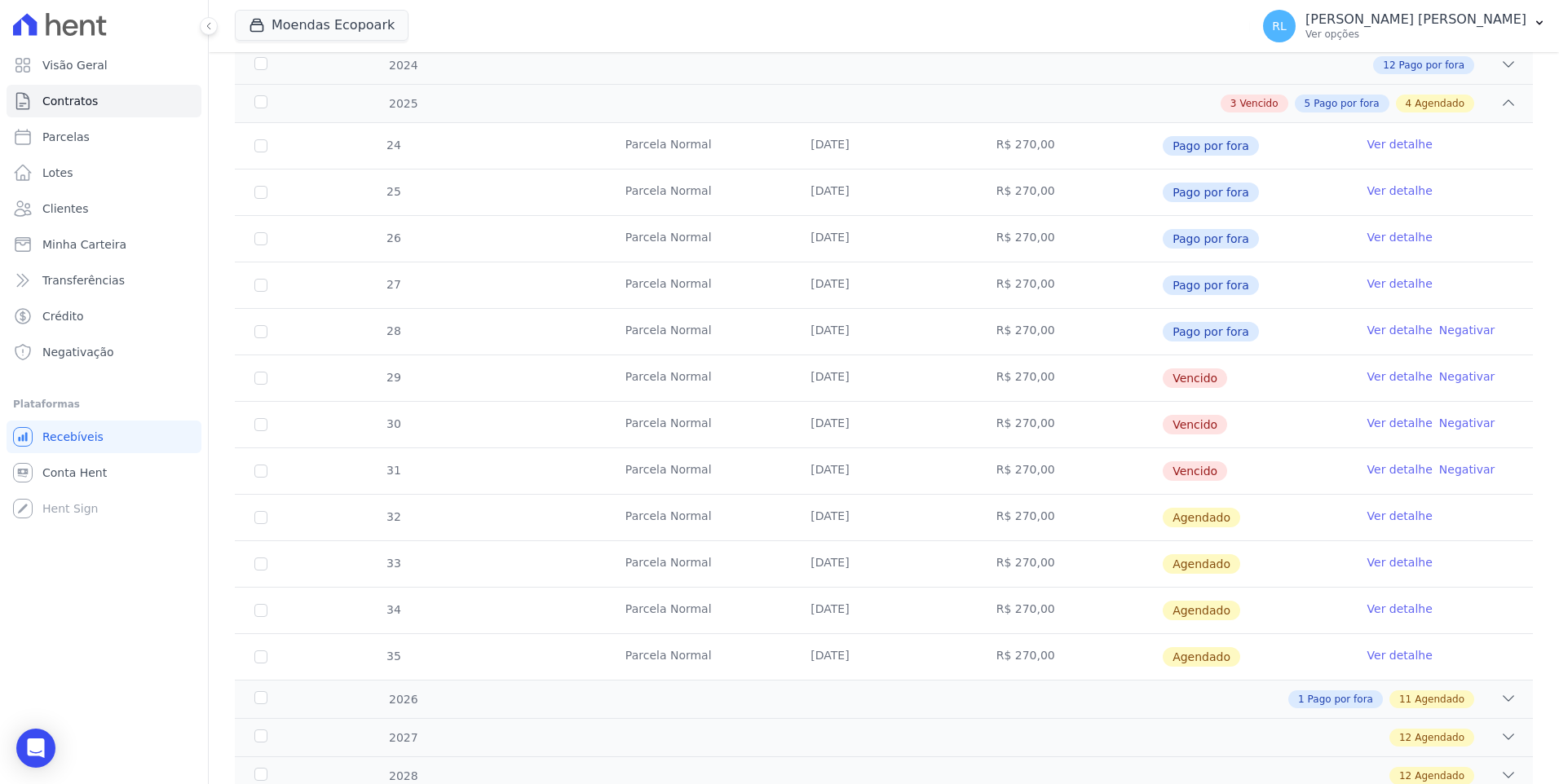
scroll to position [326, 0]
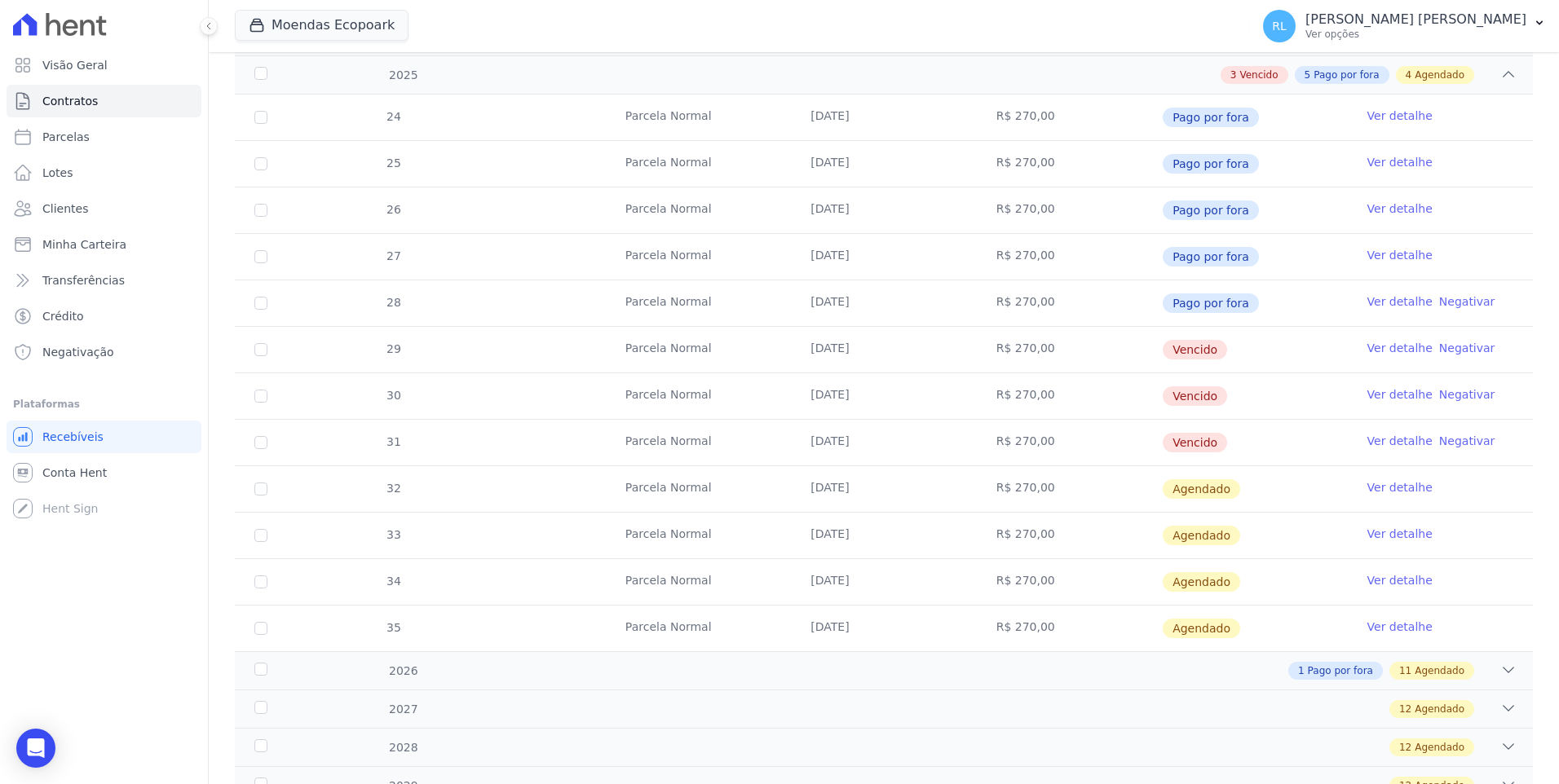
click at [1372, 345] on link "Ver detalhe" at bounding box center [1400, 347] width 66 height 17
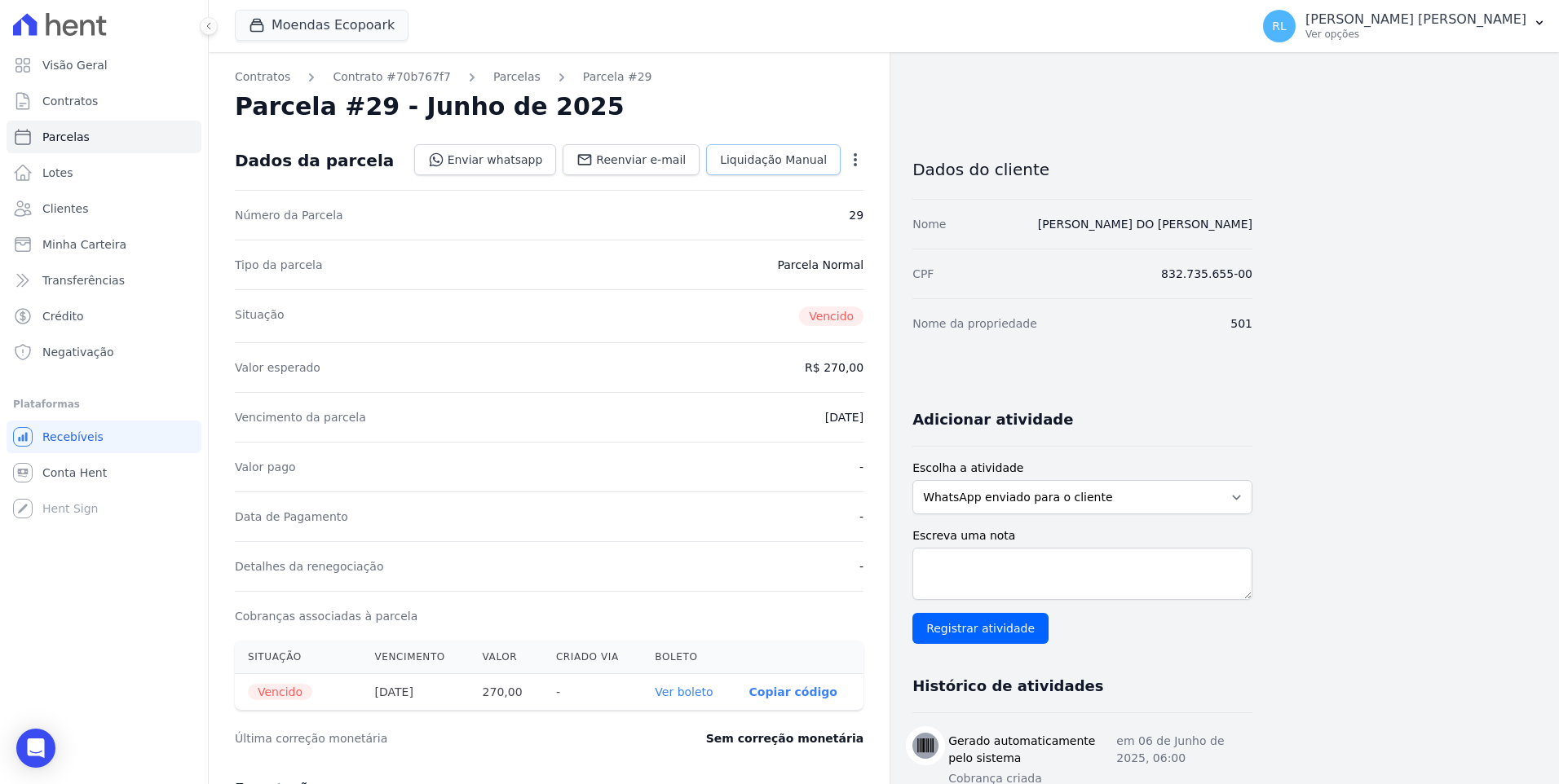
click at [813, 169] on link "Liquidação Manual" at bounding box center [774, 159] width 135 height 31
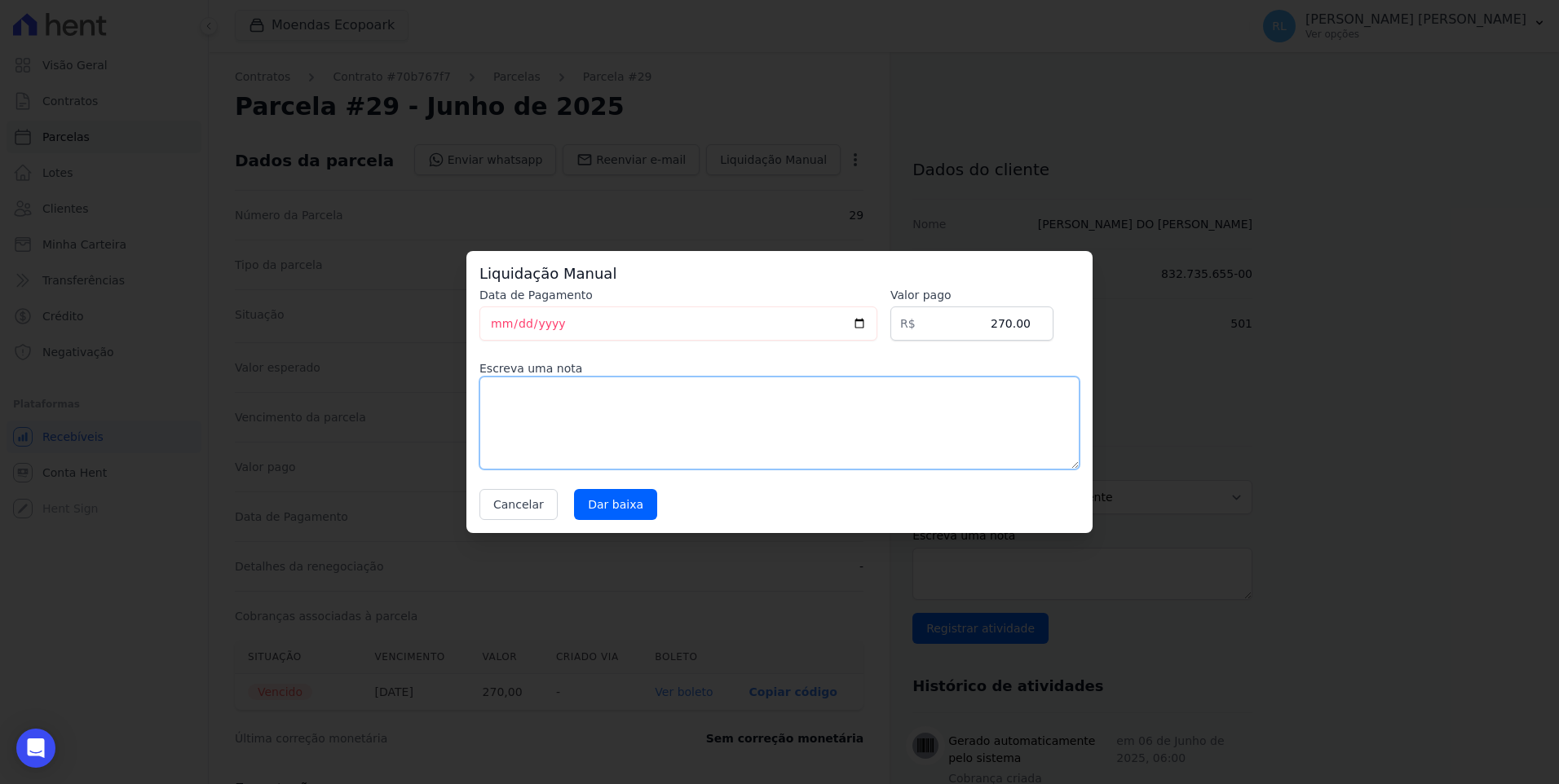
click at [608, 384] on textarea at bounding box center [779, 423] width 600 height 93
type textarea "referente a serviço"
click at [614, 500] on input "Dar baixa" at bounding box center [615, 504] width 83 height 31
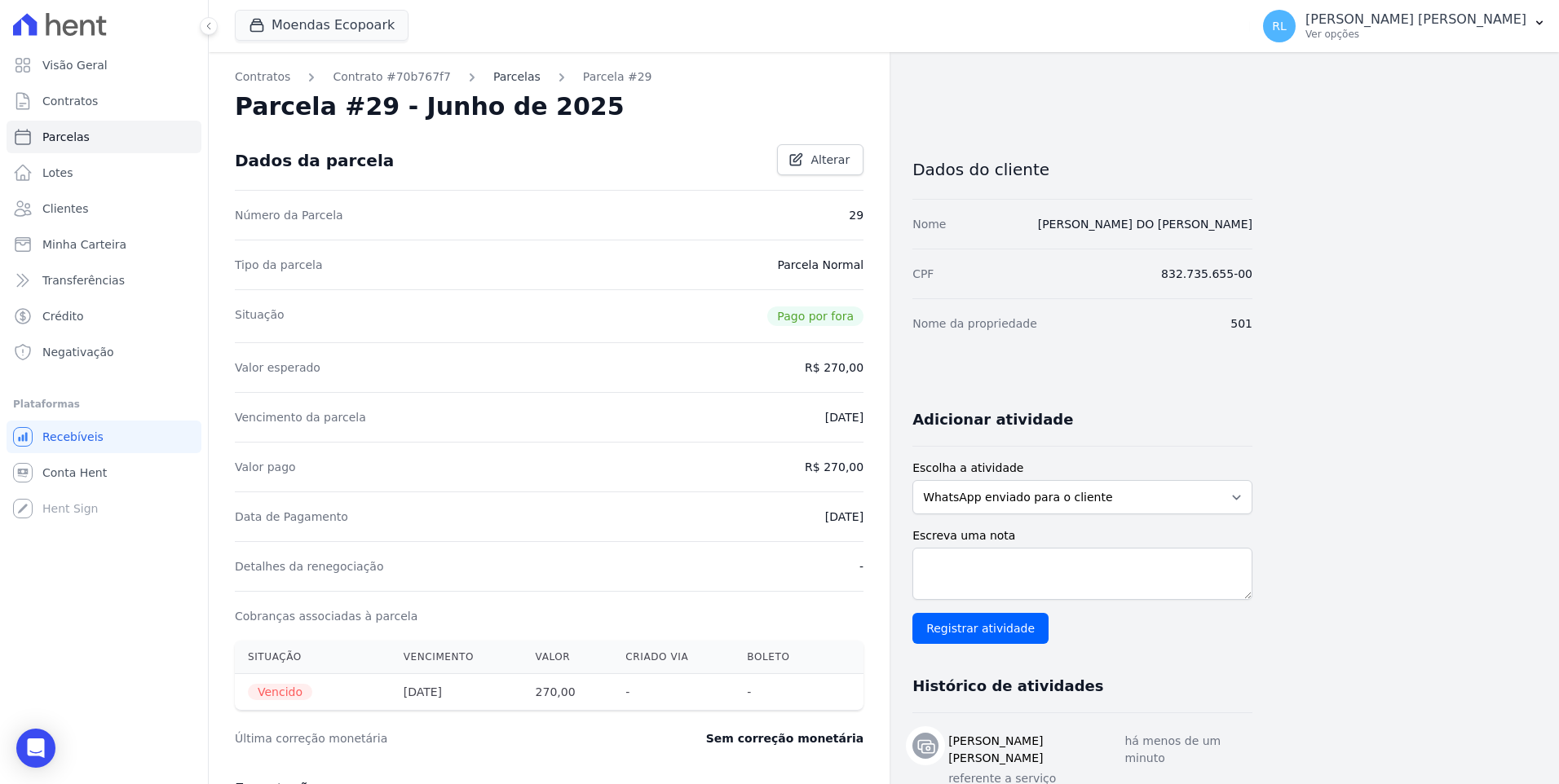
click at [493, 73] on link "Parcelas" at bounding box center [516, 77] width 47 height 18
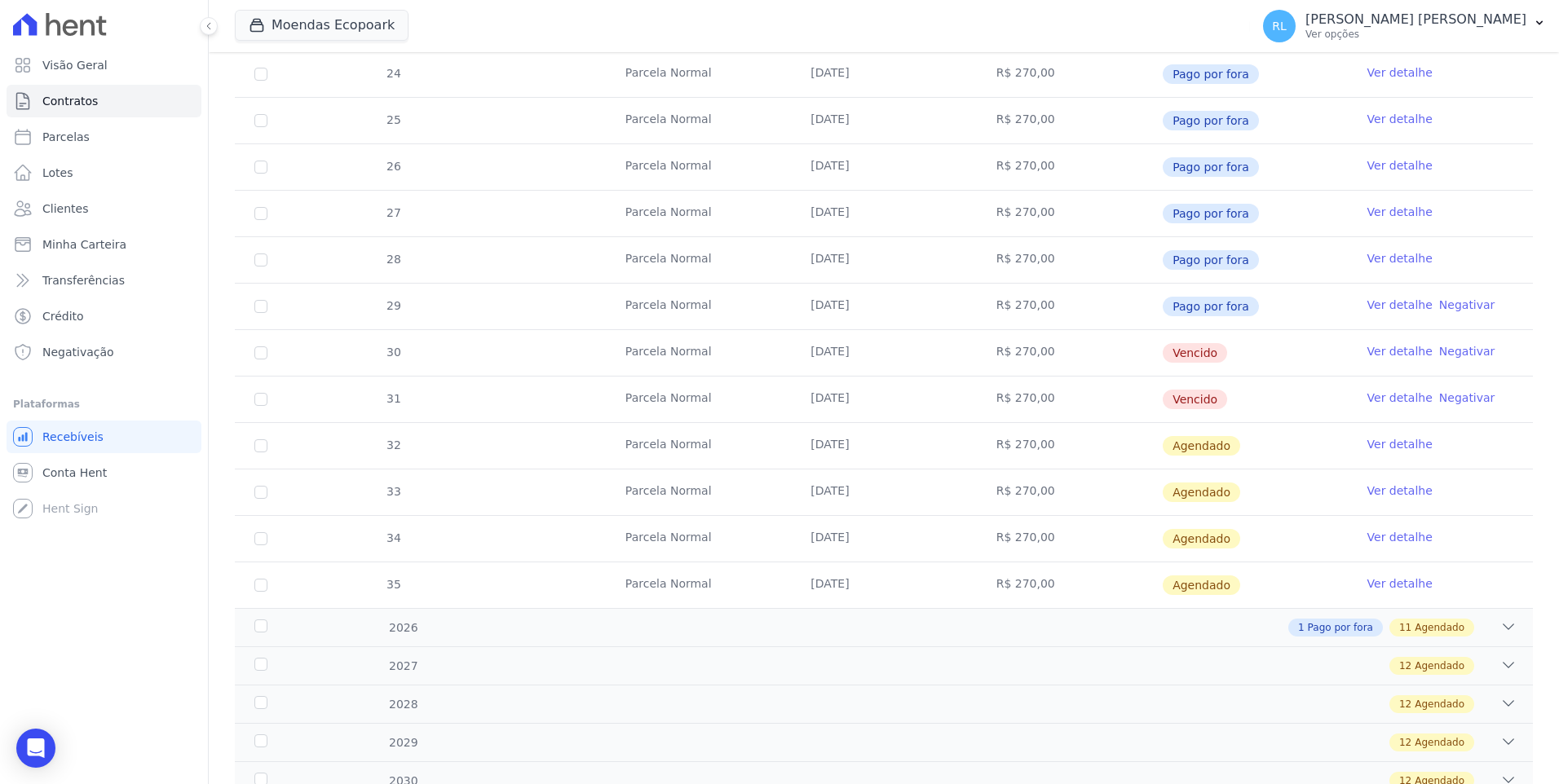
scroll to position [408, 0]
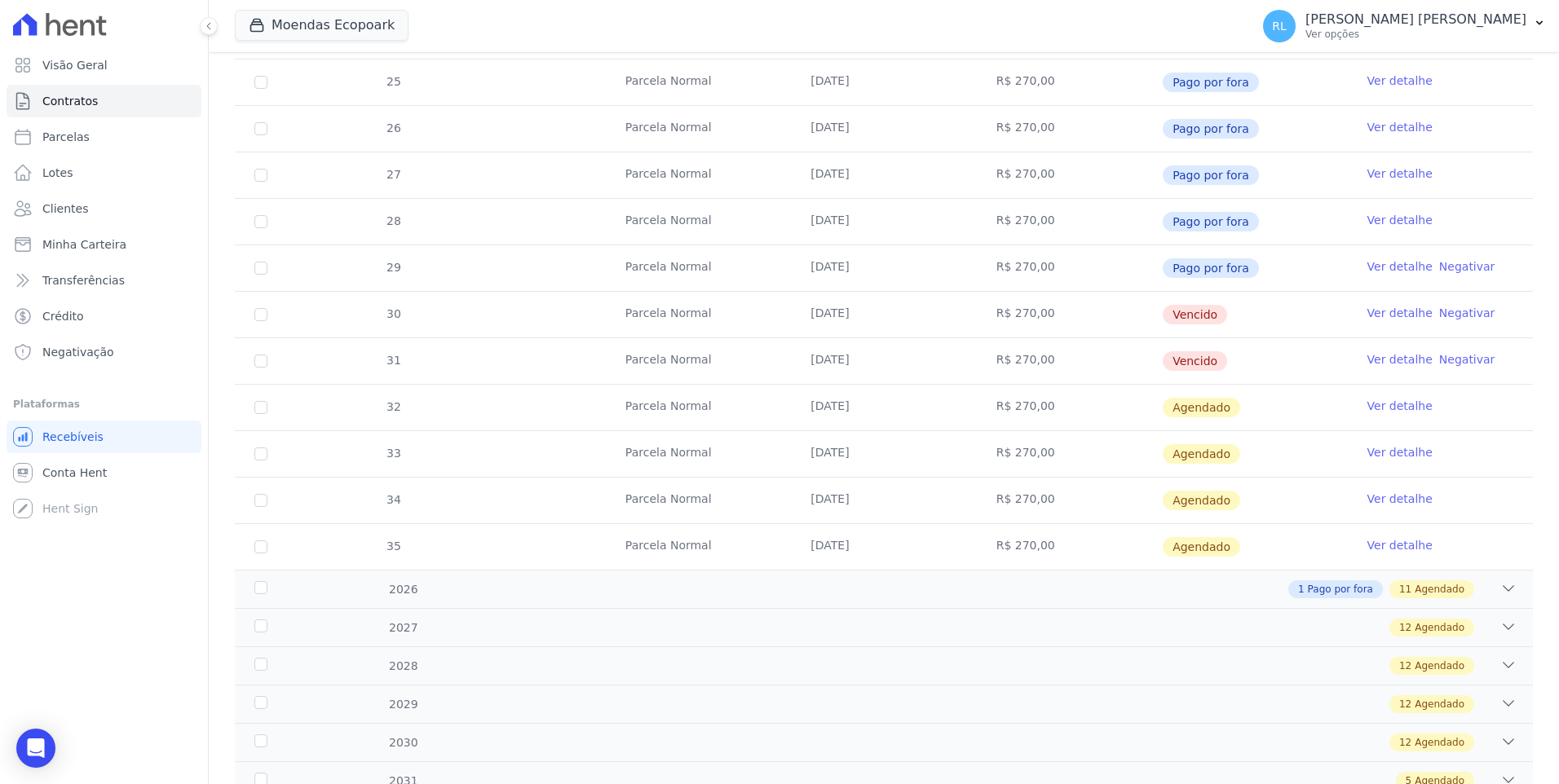
click at [1390, 315] on link "Ver detalhe" at bounding box center [1400, 312] width 66 height 17
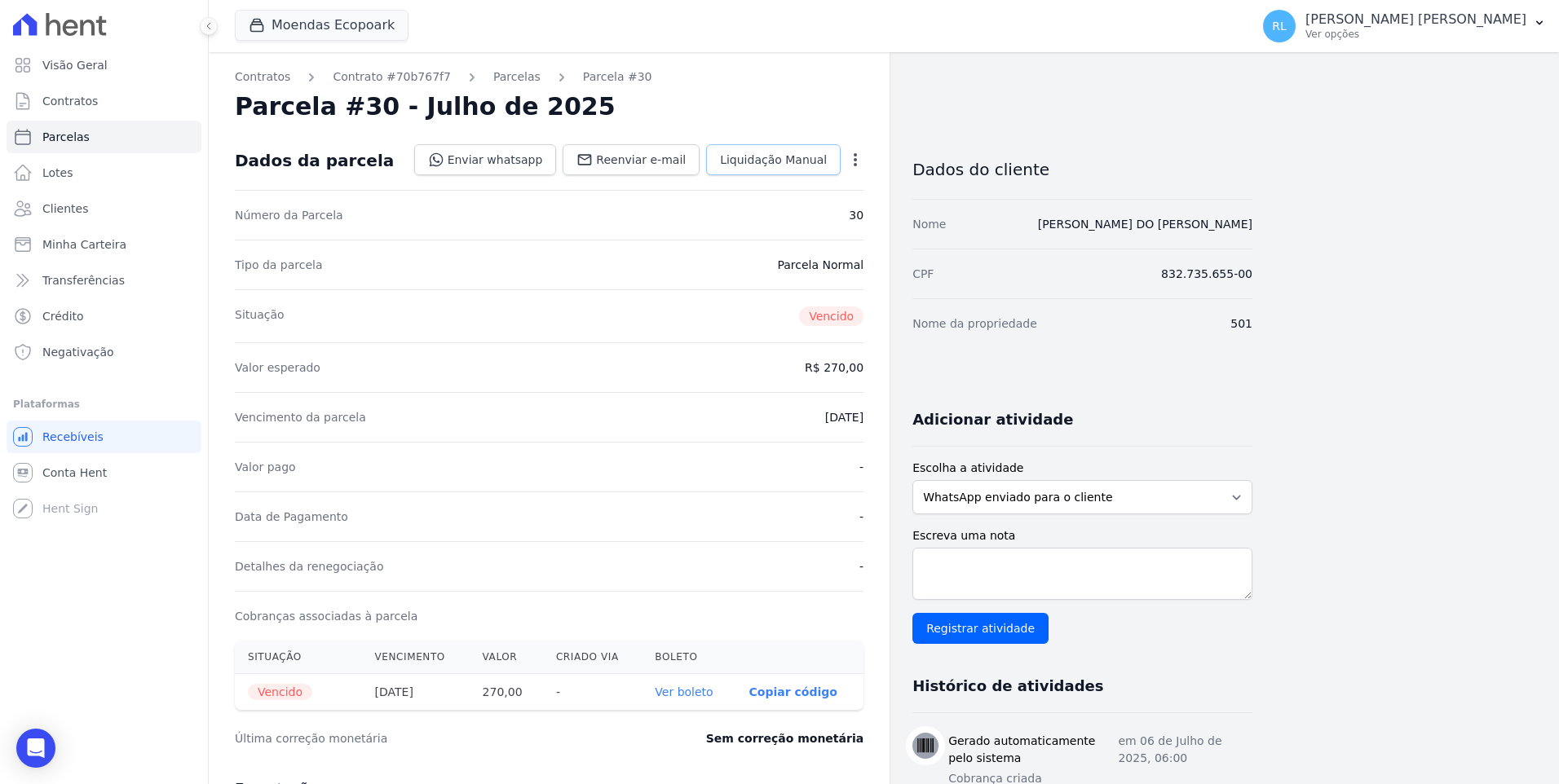
click at [789, 148] on link "Liquidação Manual" at bounding box center [774, 159] width 135 height 31
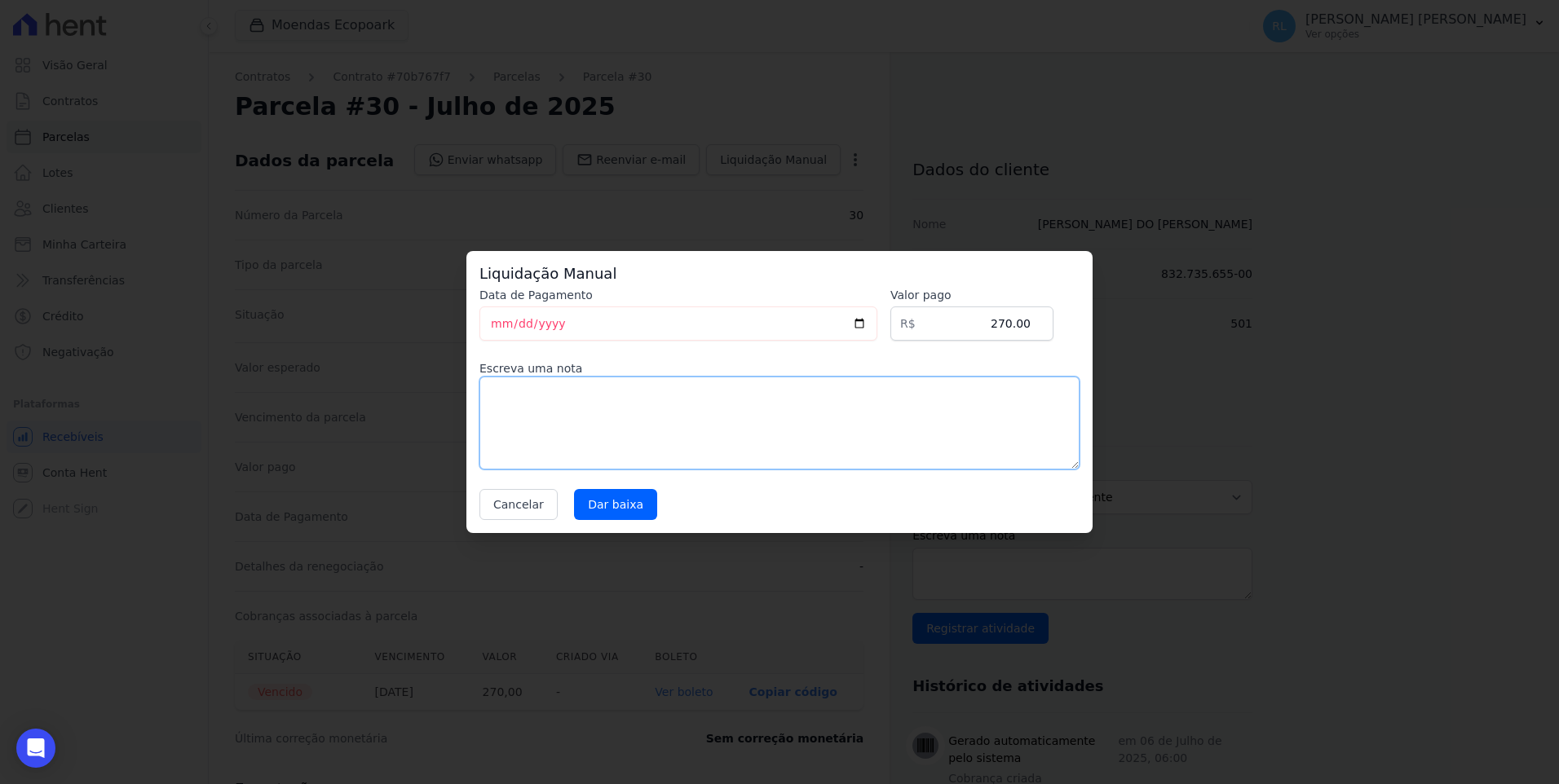
click at [718, 421] on textarea at bounding box center [779, 423] width 600 height 93
type textarea "referente a serviço"
click at [635, 501] on input "Dar baixa" at bounding box center [615, 504] width 83 height 31
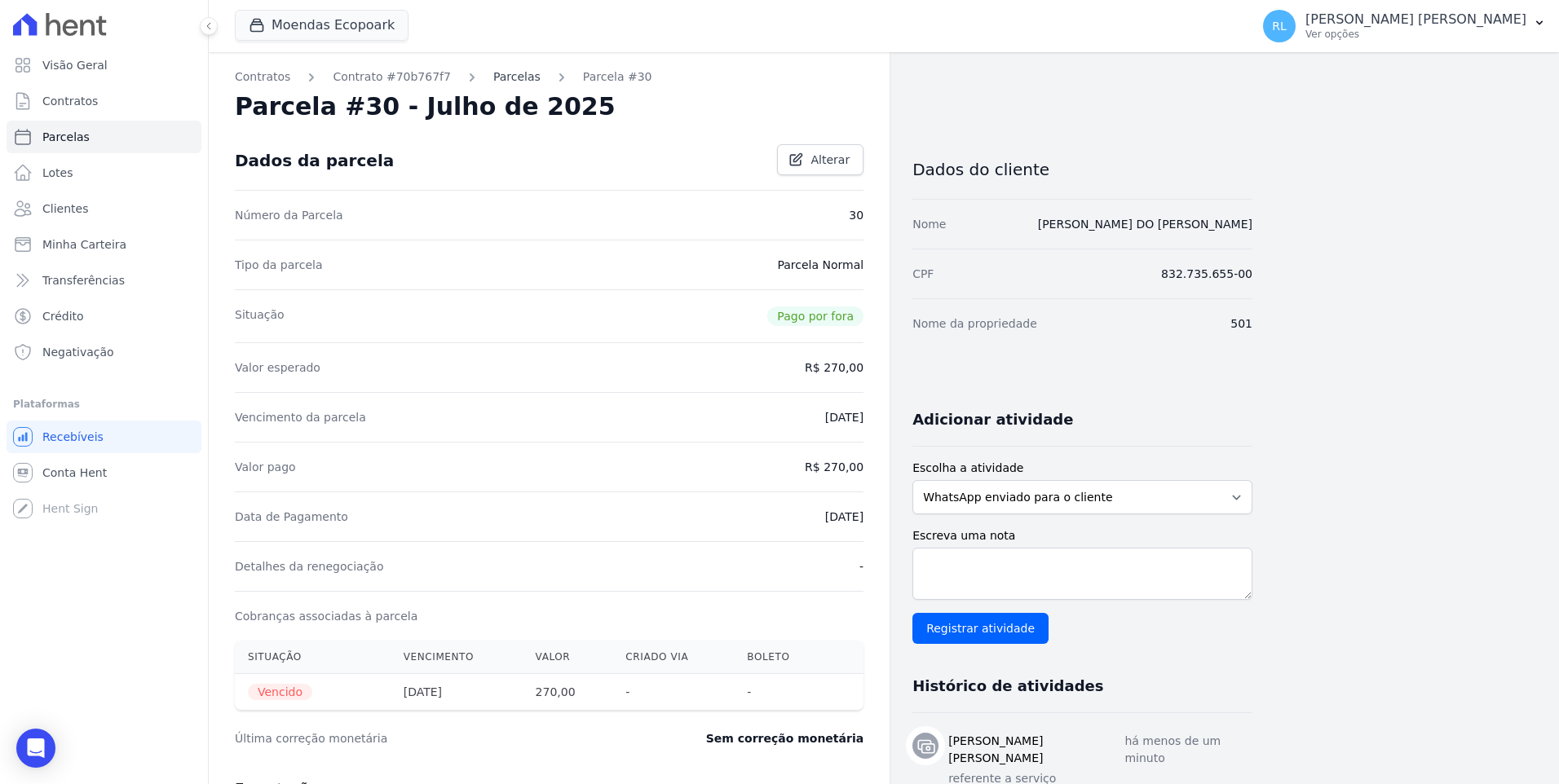
click at [504, 77] on link "Parcelas" at bounding box center [516, 77] width 47 height 18
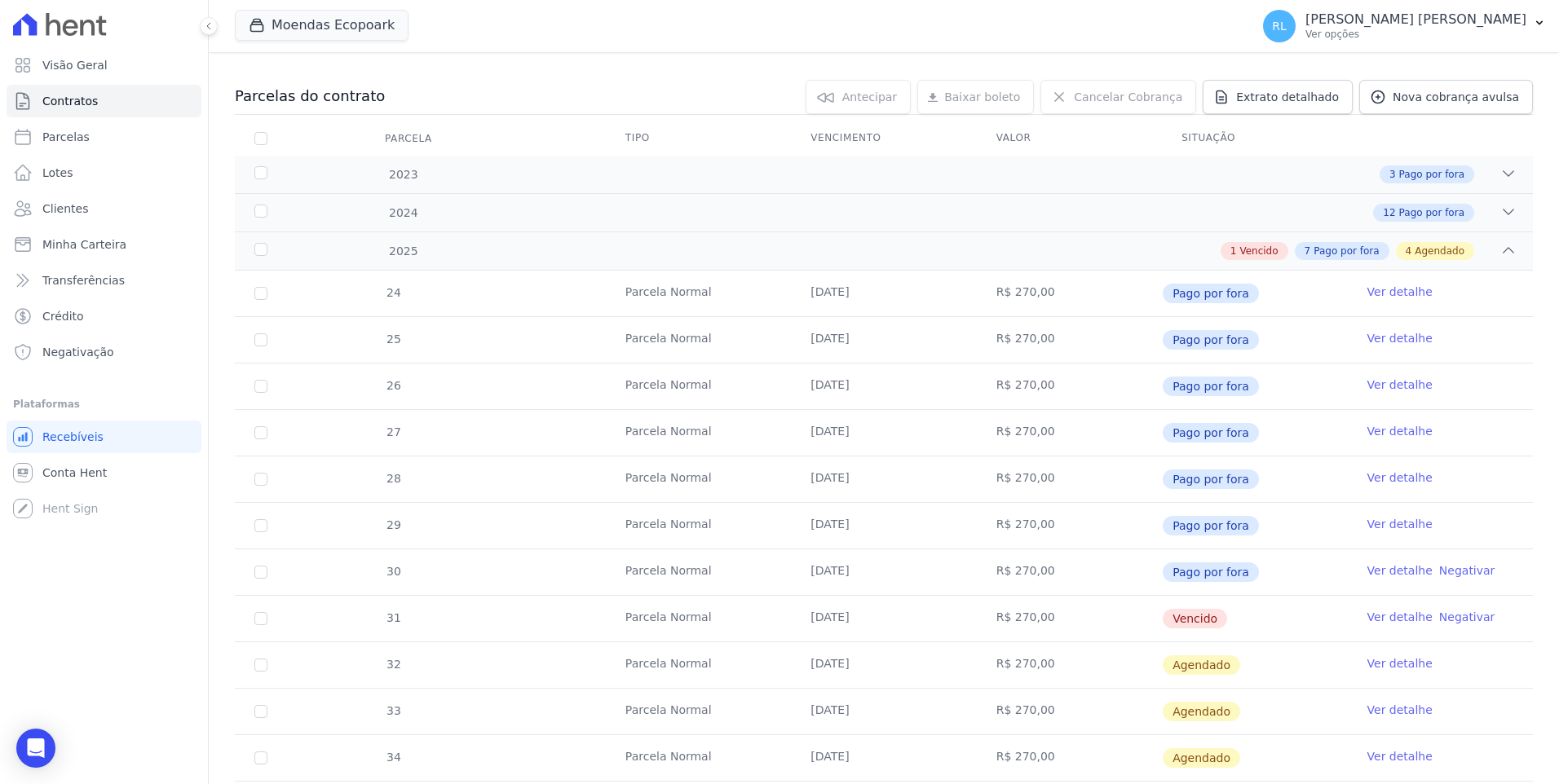
scroll to position [408, 0]
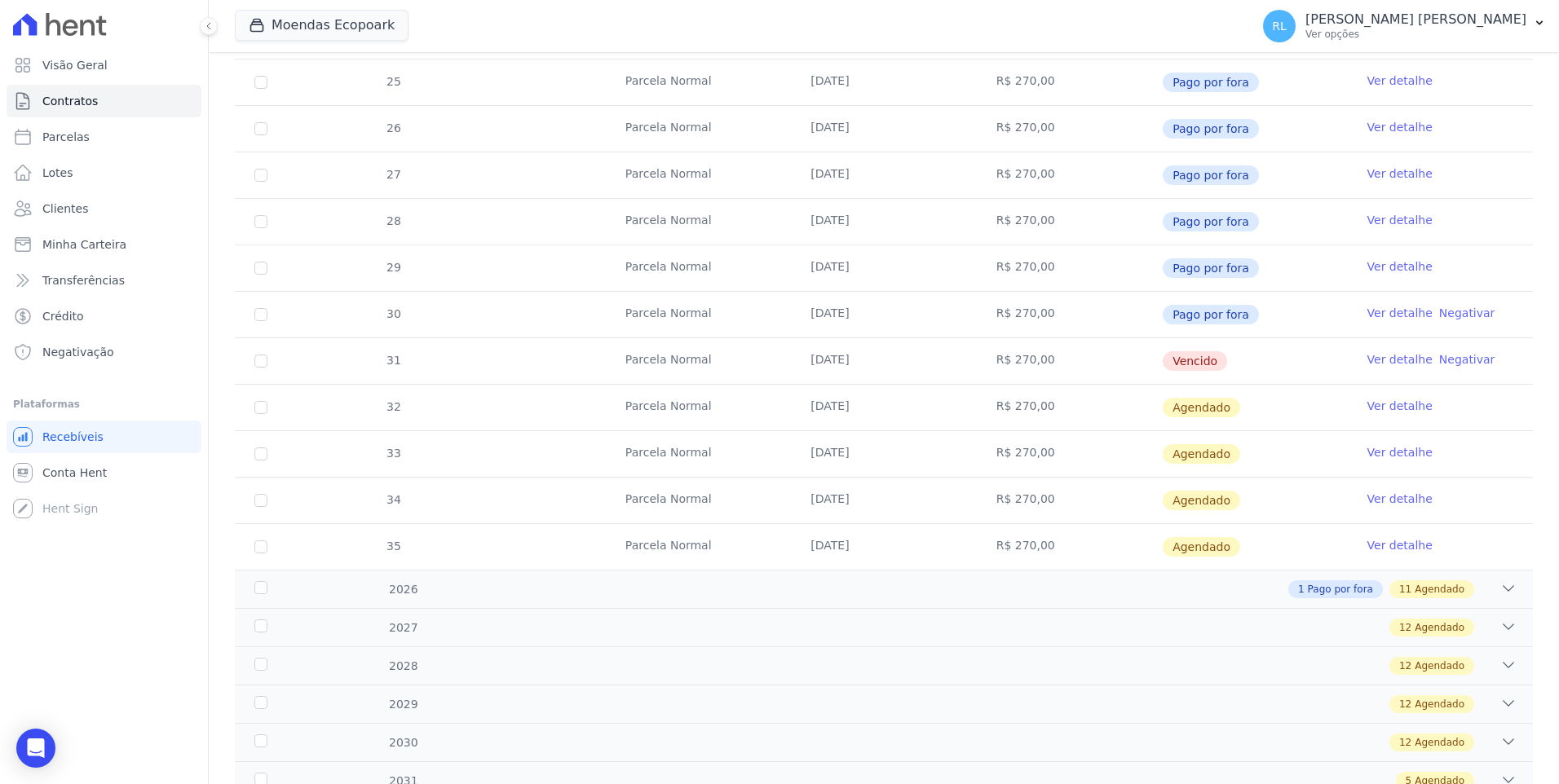
click at [1381, 360] on link "Ver detalhe" at bounding box center [1400, 359] width 66 height 17
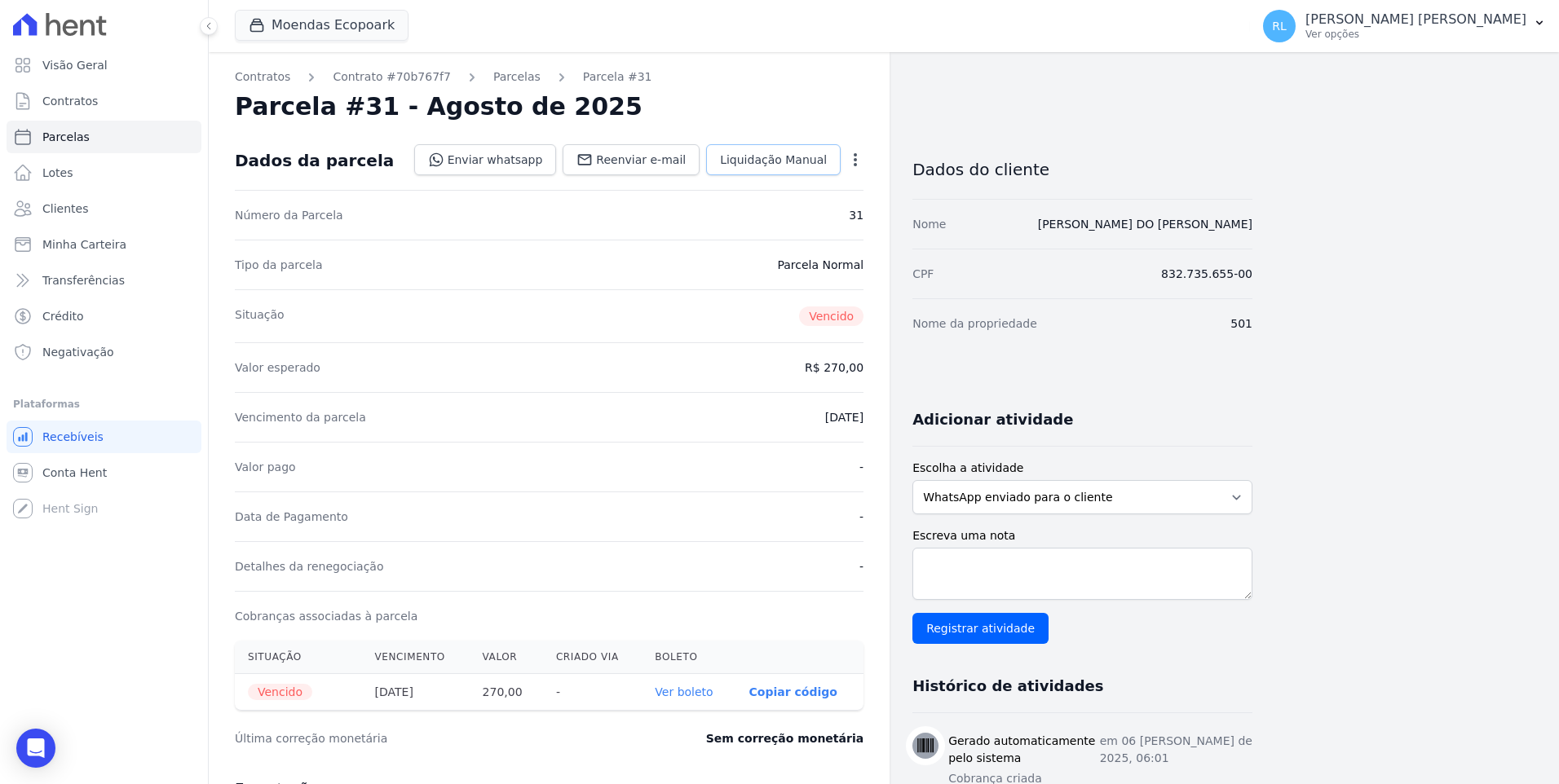
click at [804, 172] on link "Liquidação Manual" at bounding box center [774, 159] width 135 height 31
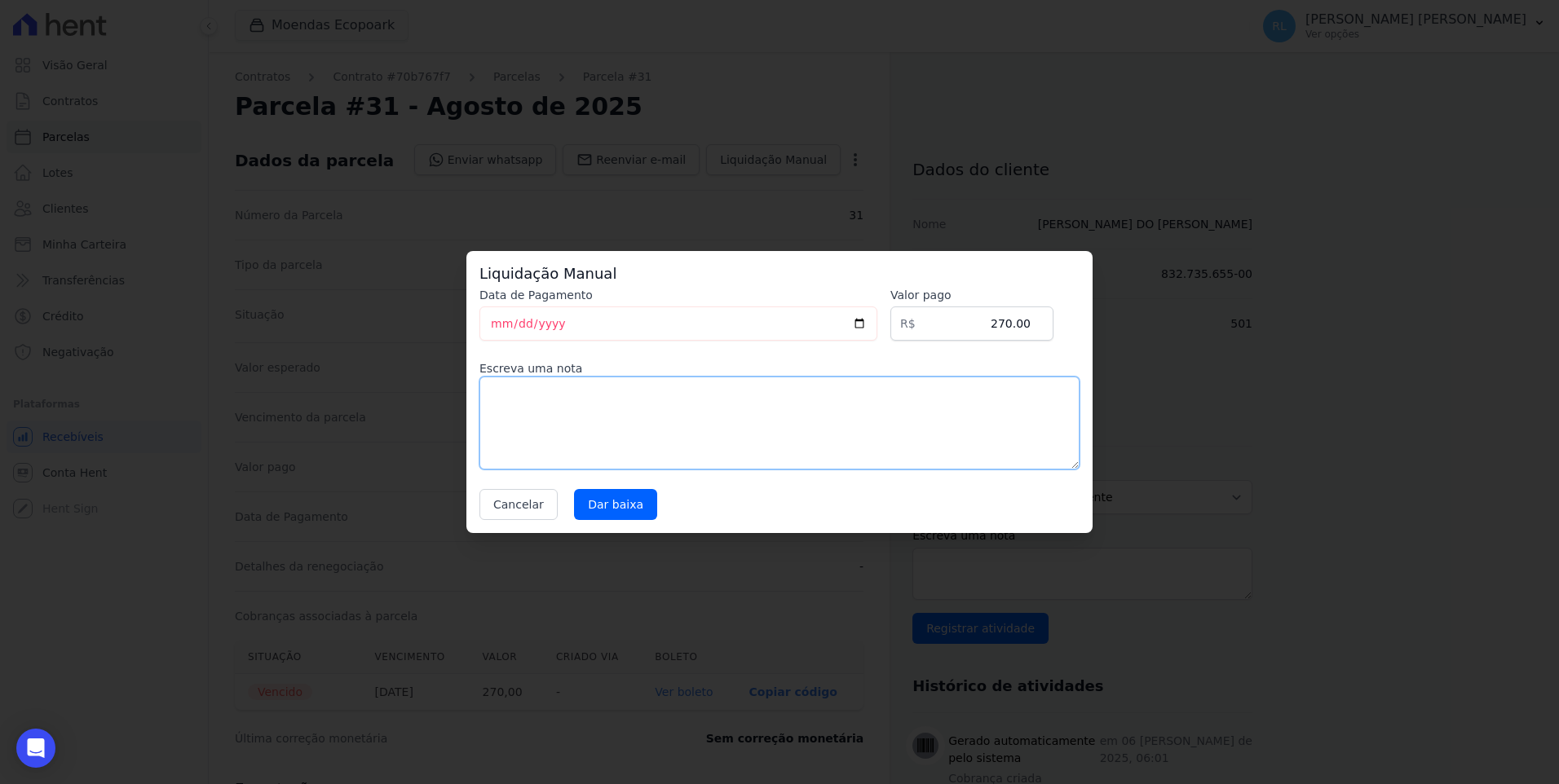
click at [684, 452] on textarea at bounding box center [779, 423] width 600 height 93
type textarea "referente a serviço"
click at [633, 488] on div "Data de Pagamento 2025-08-28 Valor pago R$ 270.00 Escreva uma nota referente a …" at bounding box center [779, 403] width 600 height 233
click at [629, 508] on input "Dar baixa" at bounding box center [615, 504] width 83 height 31
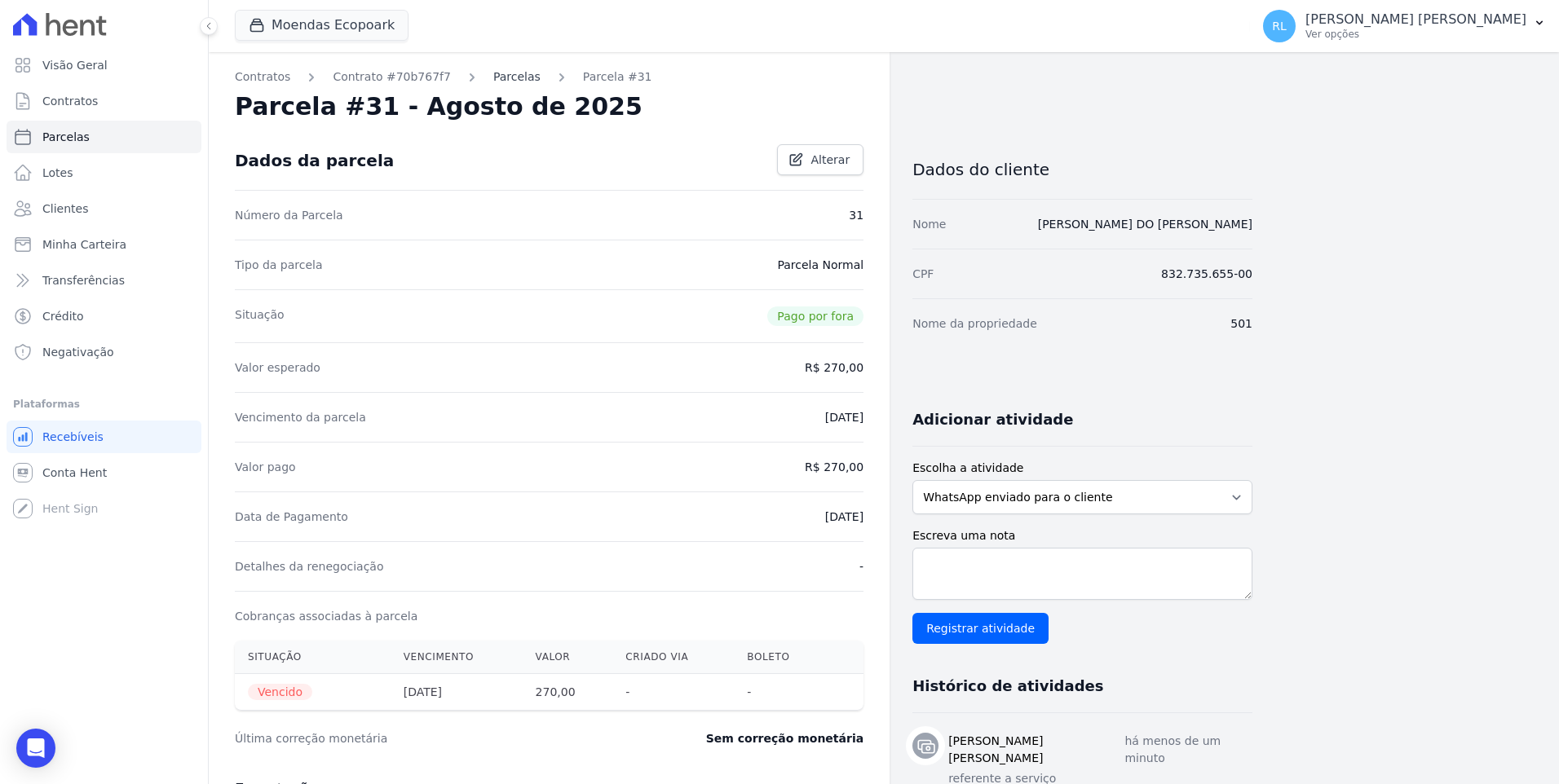
click at [503, 84] on link "Parcelas" at bounding box center [516, 77] width 47 height 18
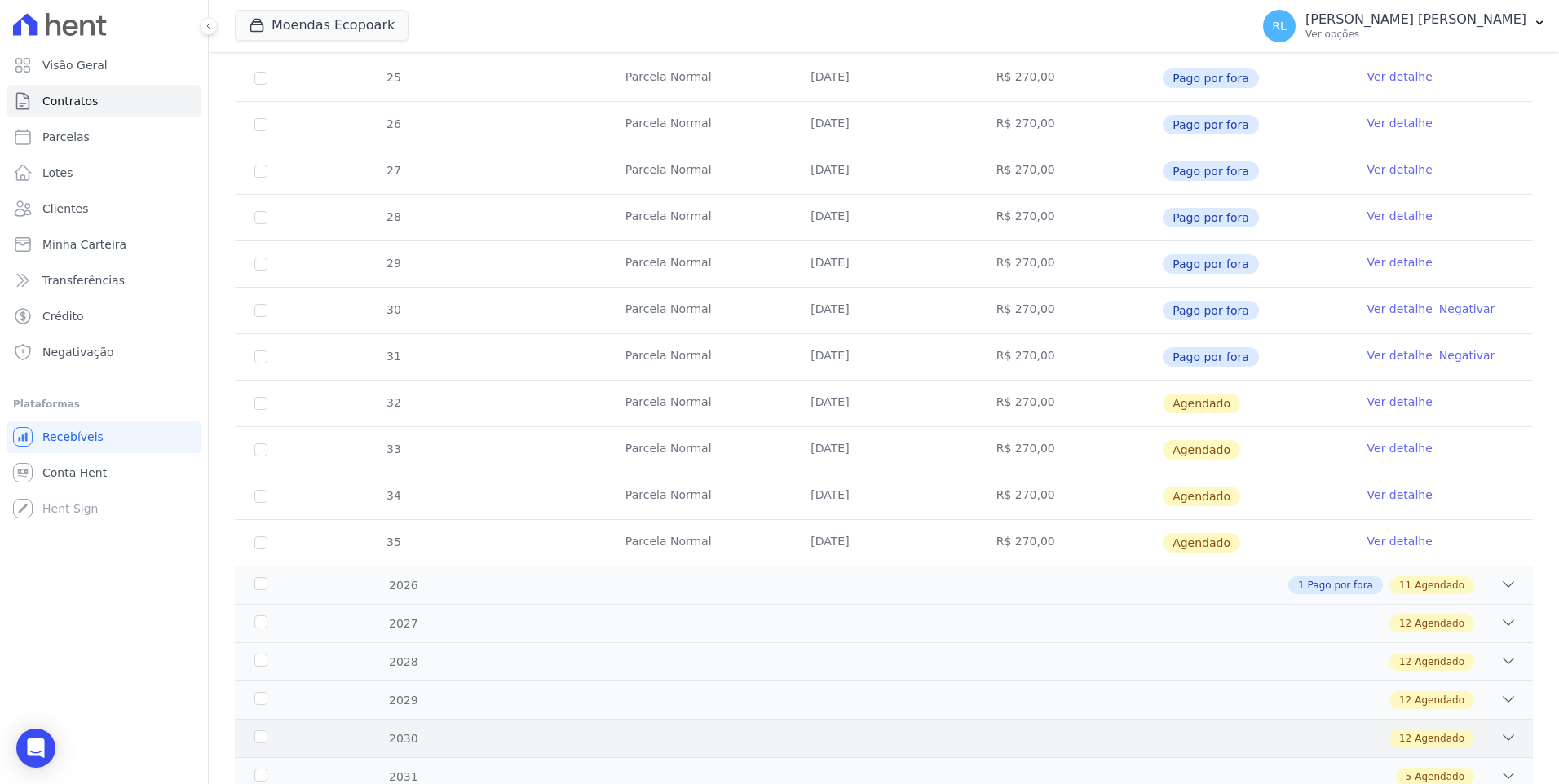
scroll to position [472, 0]
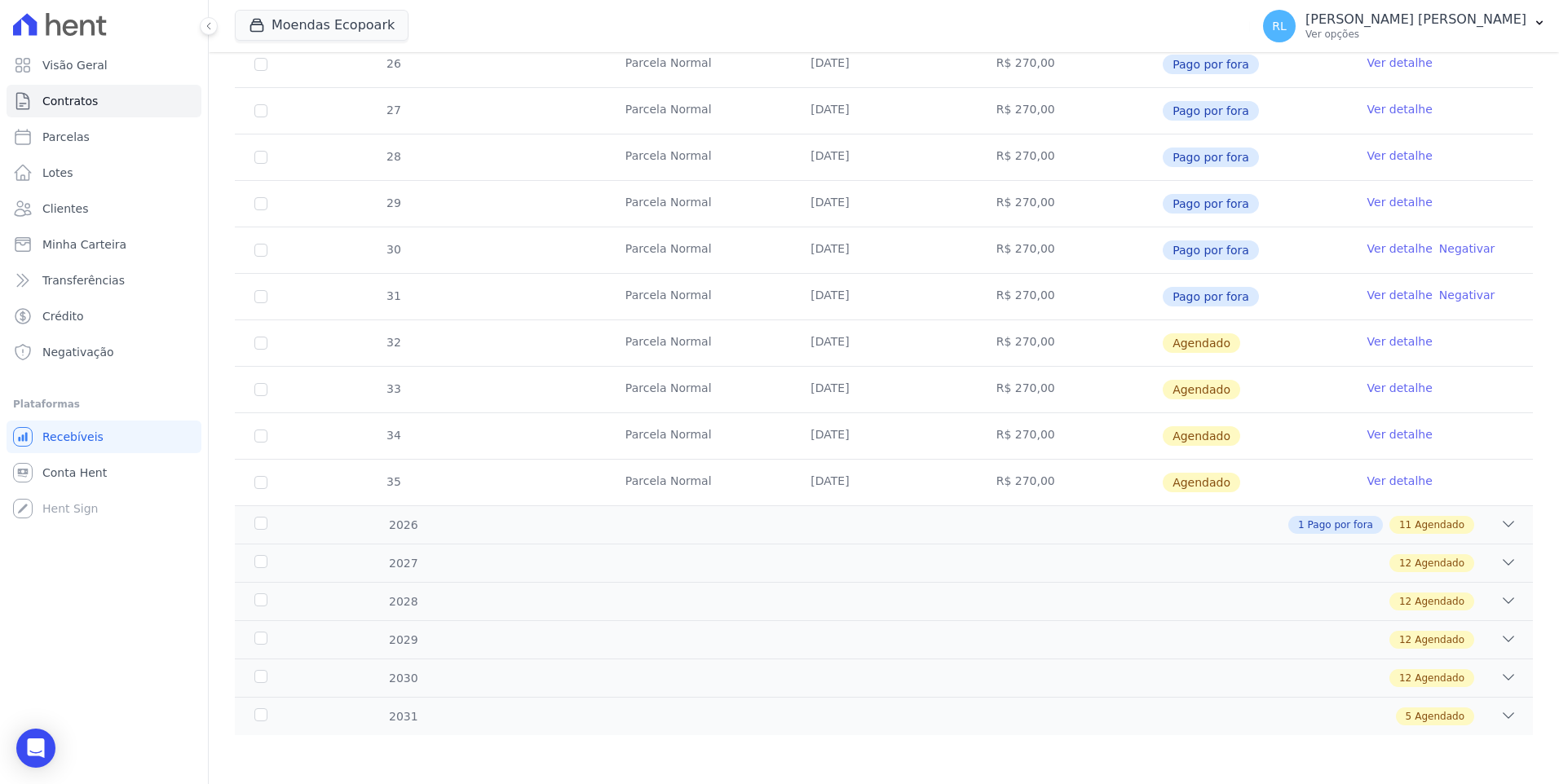
click at [1374, 340] on link "Ver detalhe" at bounding box center [1400, 341] width 66 height 17
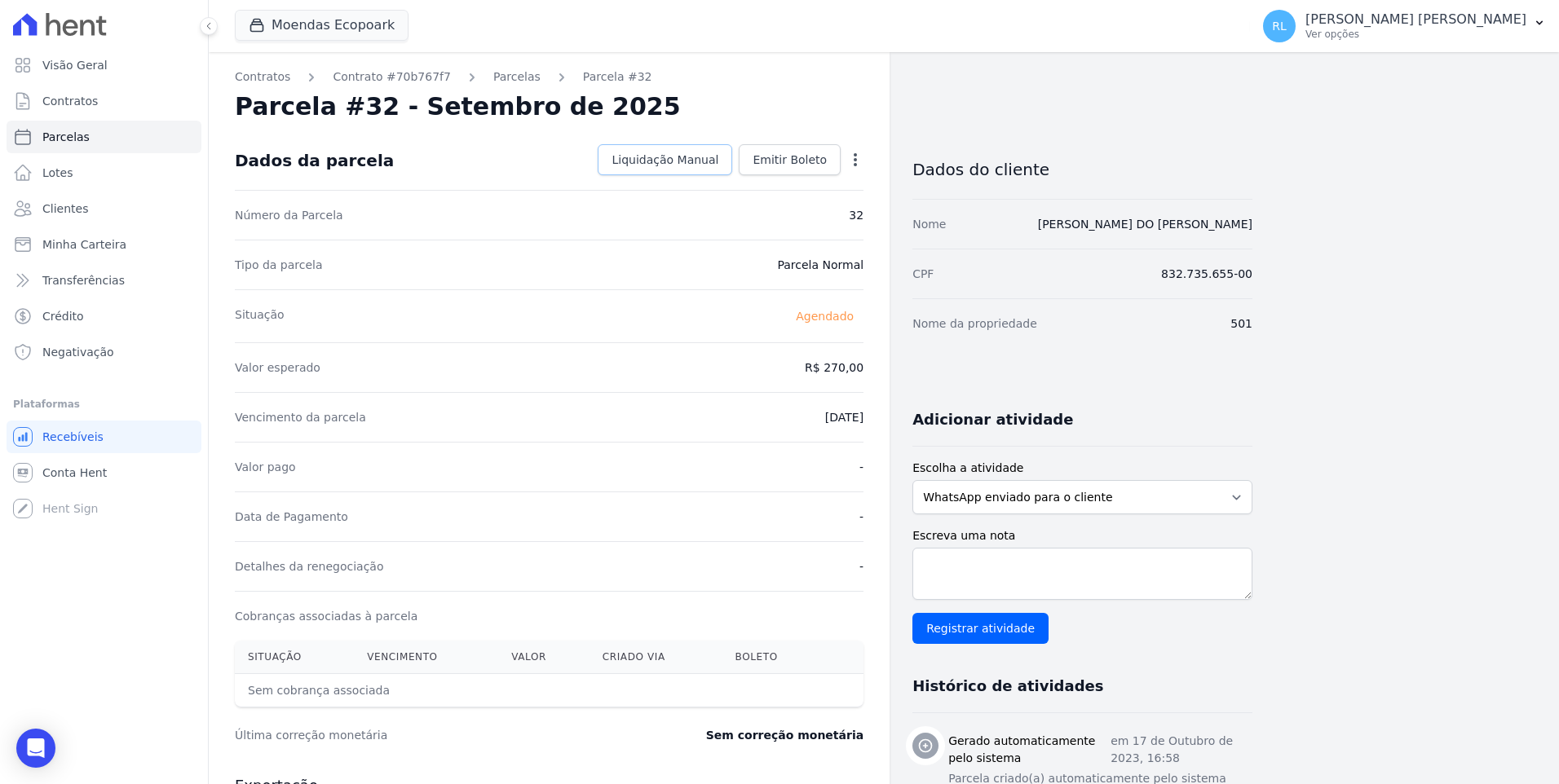
click at [706, 172] on link "Liquidação Manual" at bounding box center [665, 159] width 135 height 31
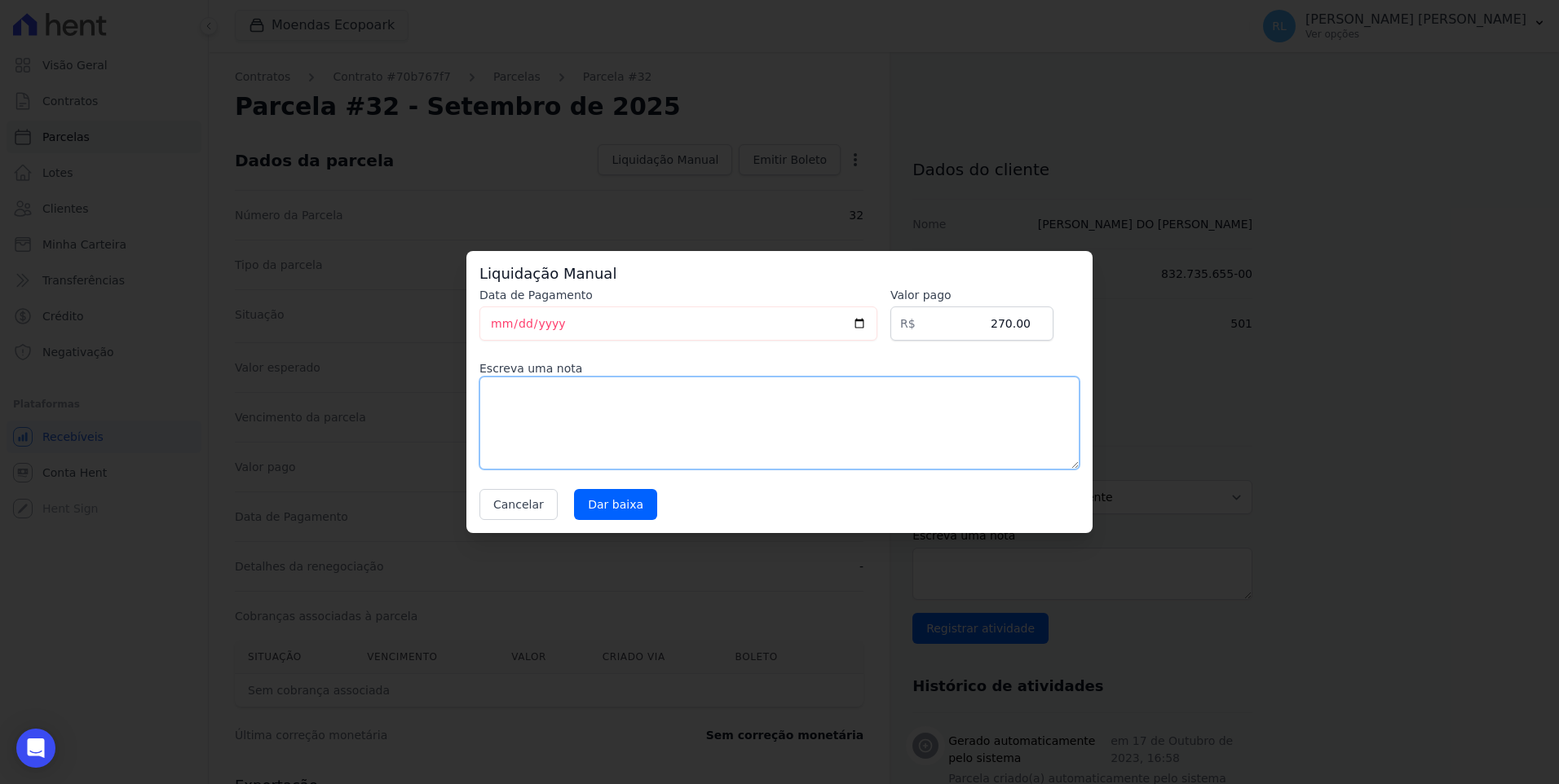
click at [598, 421] on textarea at bounding box center [779, 423] width 600 height 93
type textarea "referente a serviço"
click at [631, 500] on input "Dar baixa" at bounding box center [615, 504] width 83 height 31
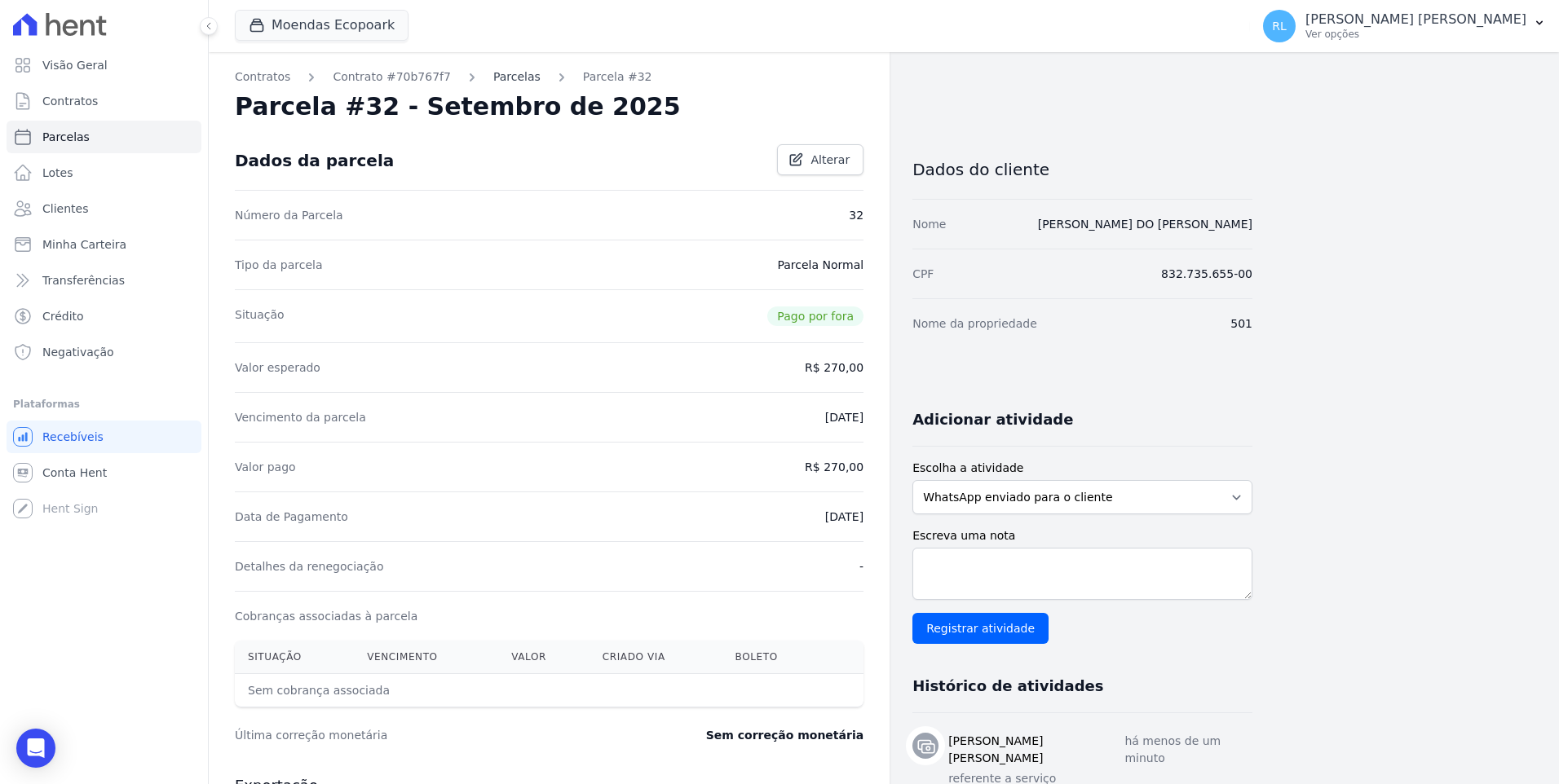
click at [497, 83] on link "Parcelas" at bounding box center [516, 77] width 47 height 18
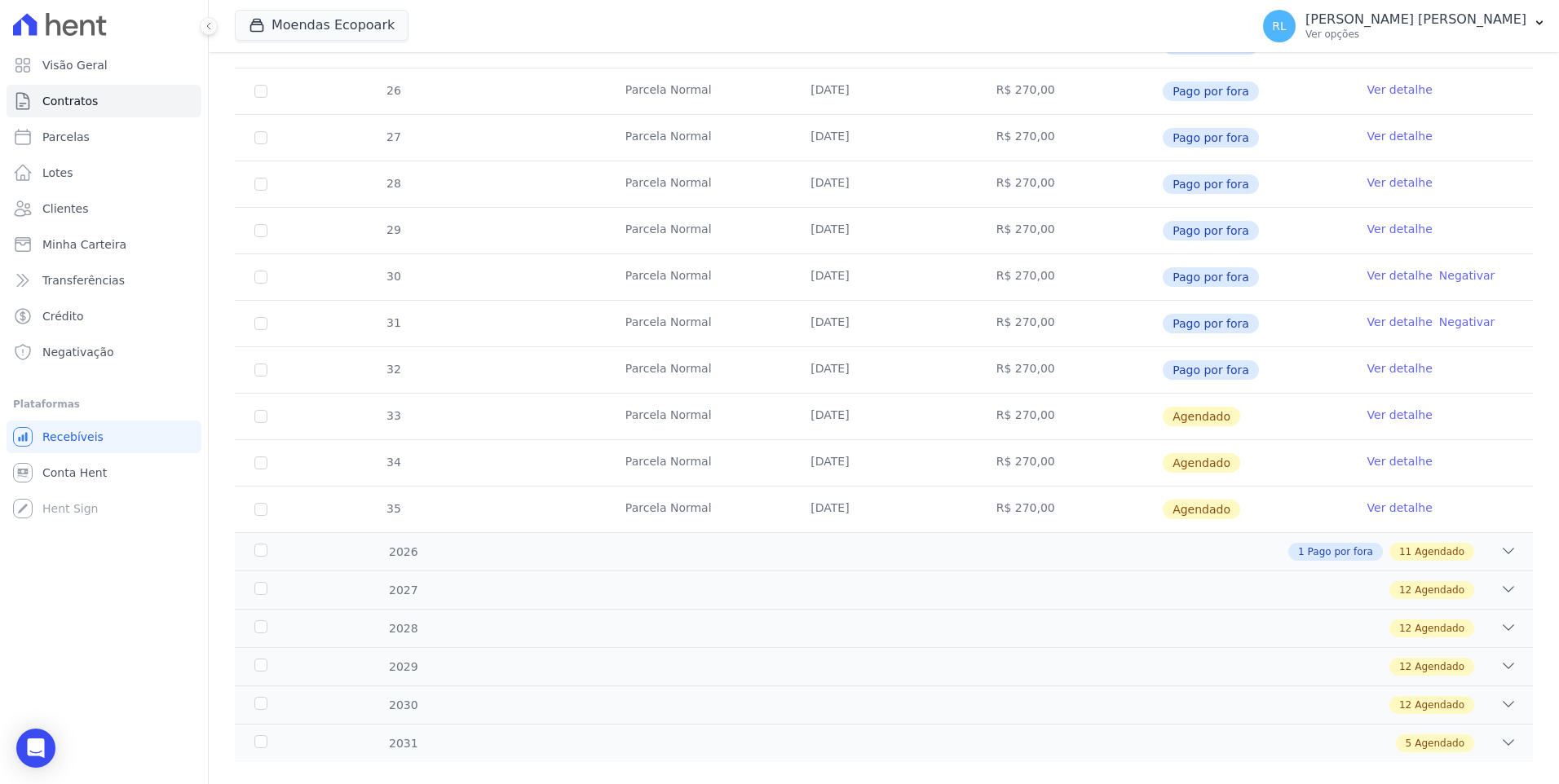
scroll to position [472, 0]
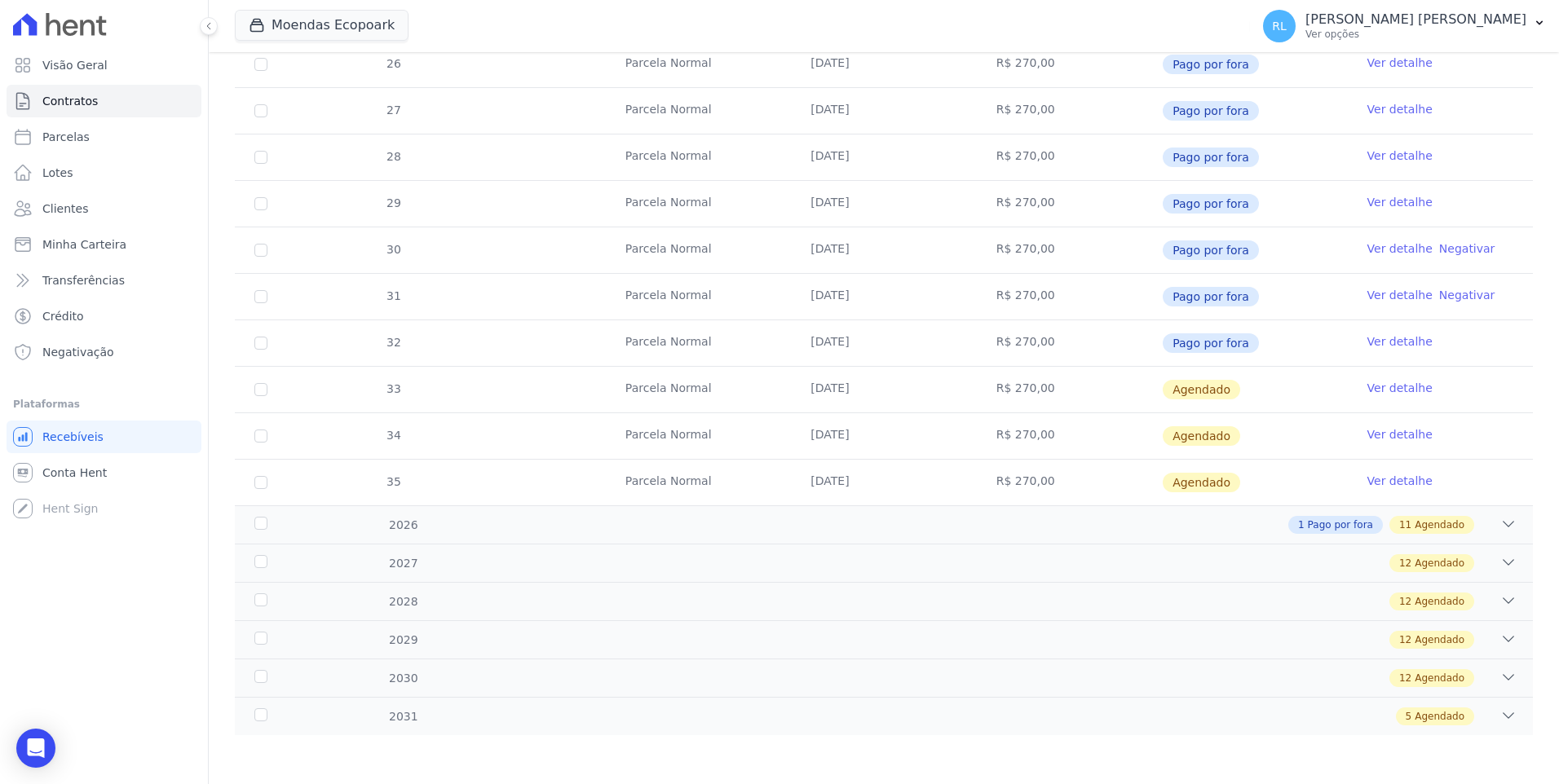
click at [1381, 396] on td "Ver detalhe" at bounding box center [1439, 389] width 185 height 46
click at [1386, 389] on link "Ver detalhe" at bounding box center [1400, 388] width 66 height 17
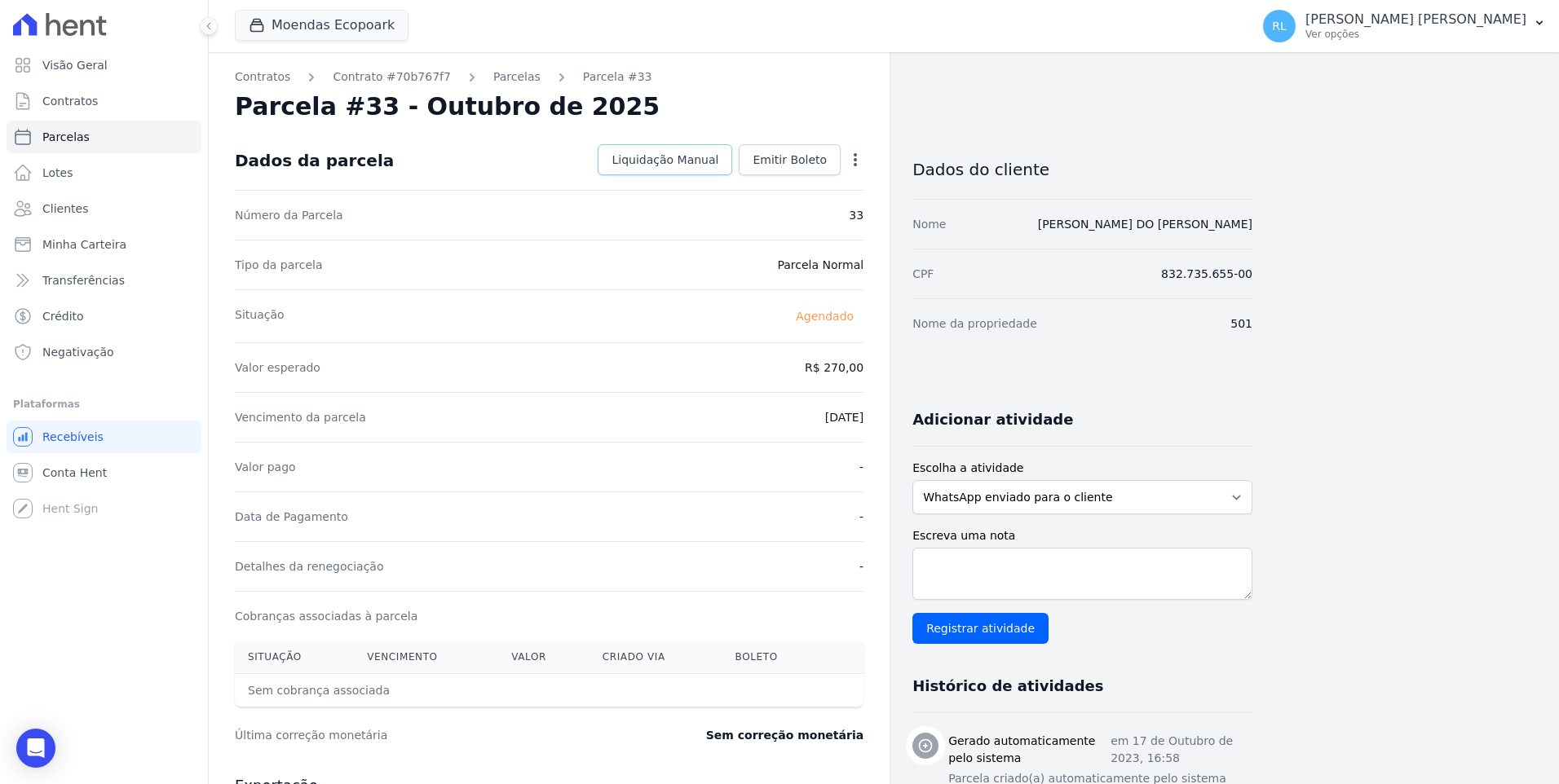
click at [713, 156] on span "Liquidação Manual" at bounding box center [664, 159] width 107 height 17
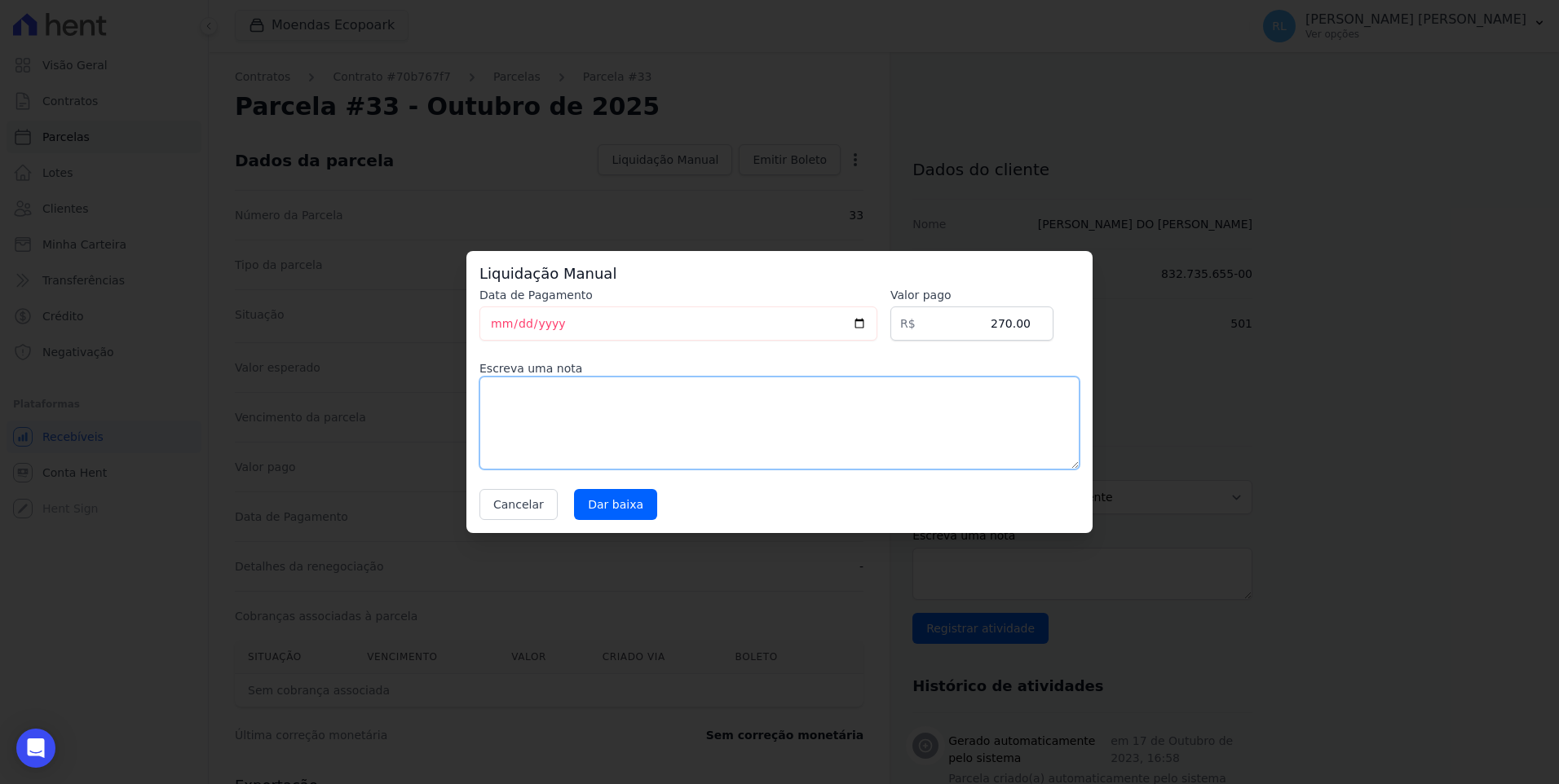
click at [605, 431] on textarea at bounding box center [779, 423] width 600 height 93
type textarea "referente a serviço"
click at [642, 504] on input "Dar baixa" at bounding box center [615, 504] width 83 height 31
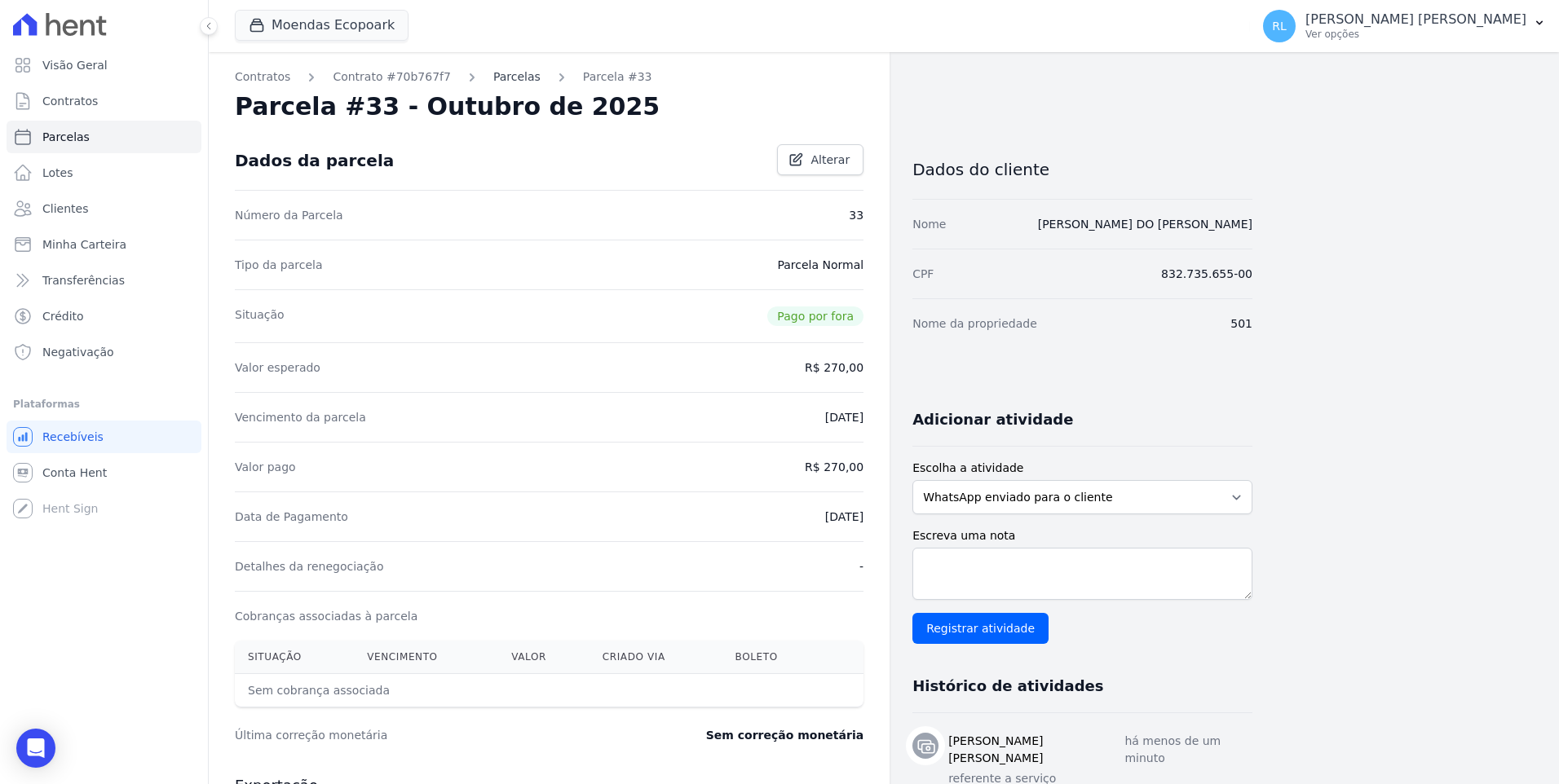
click at [493, 82] on link "Parcelas" at bounding box center [516, 77] width 47 height 18
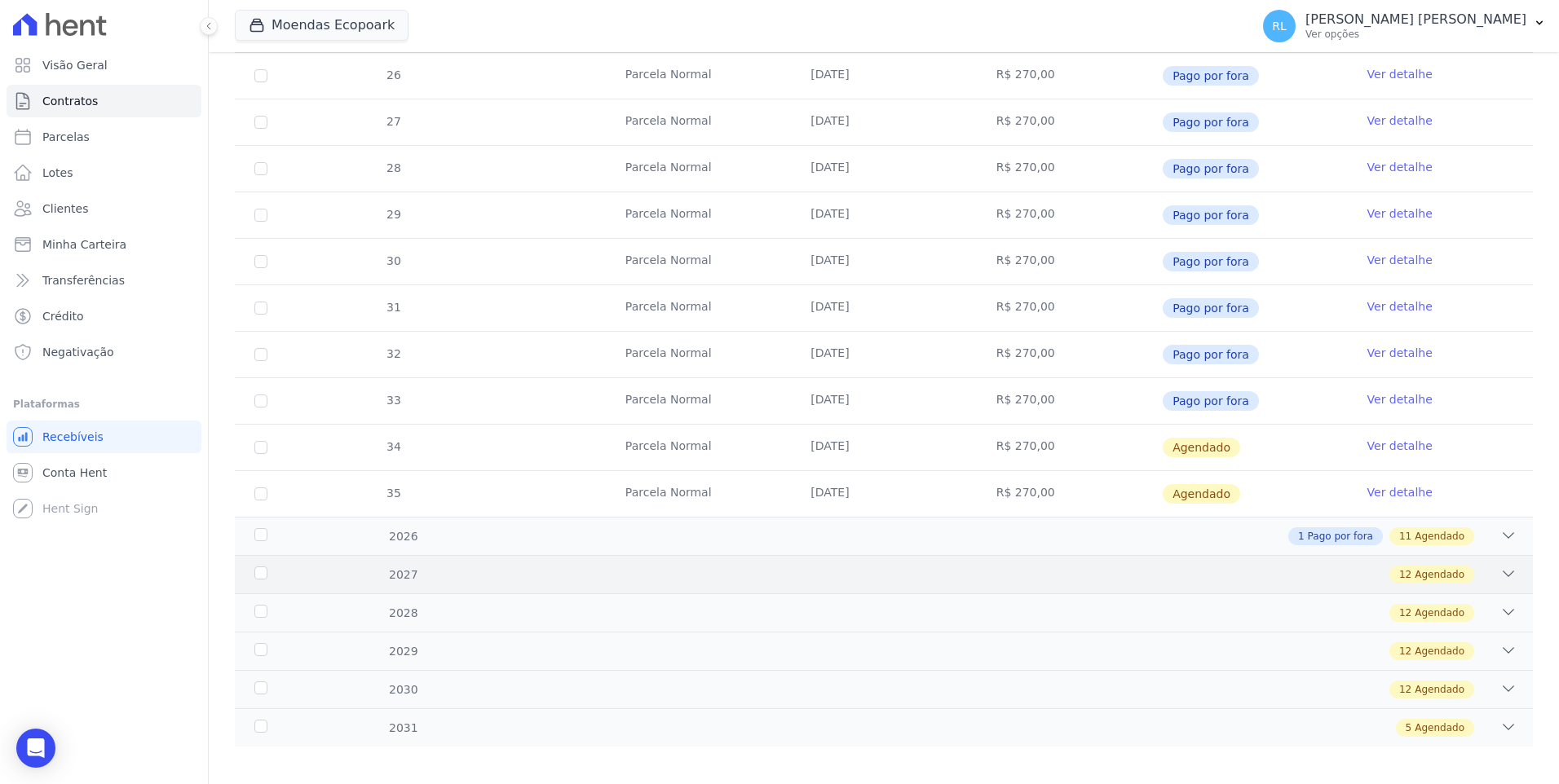
scroll to position [472, 0]
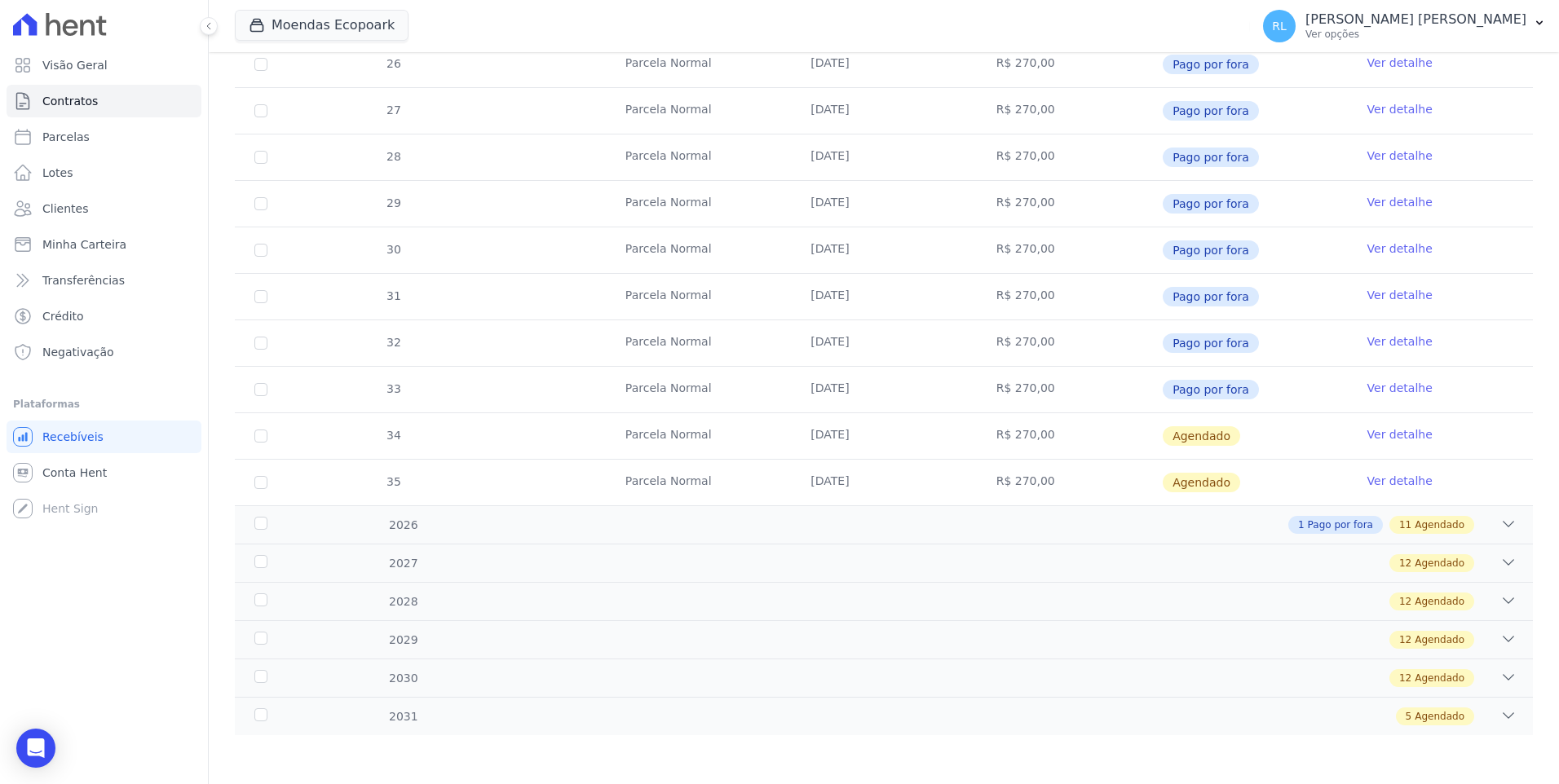
click at [1373, 427] on link "Ver detalhe" at bounding box center [1400, 434] width 66 height 17
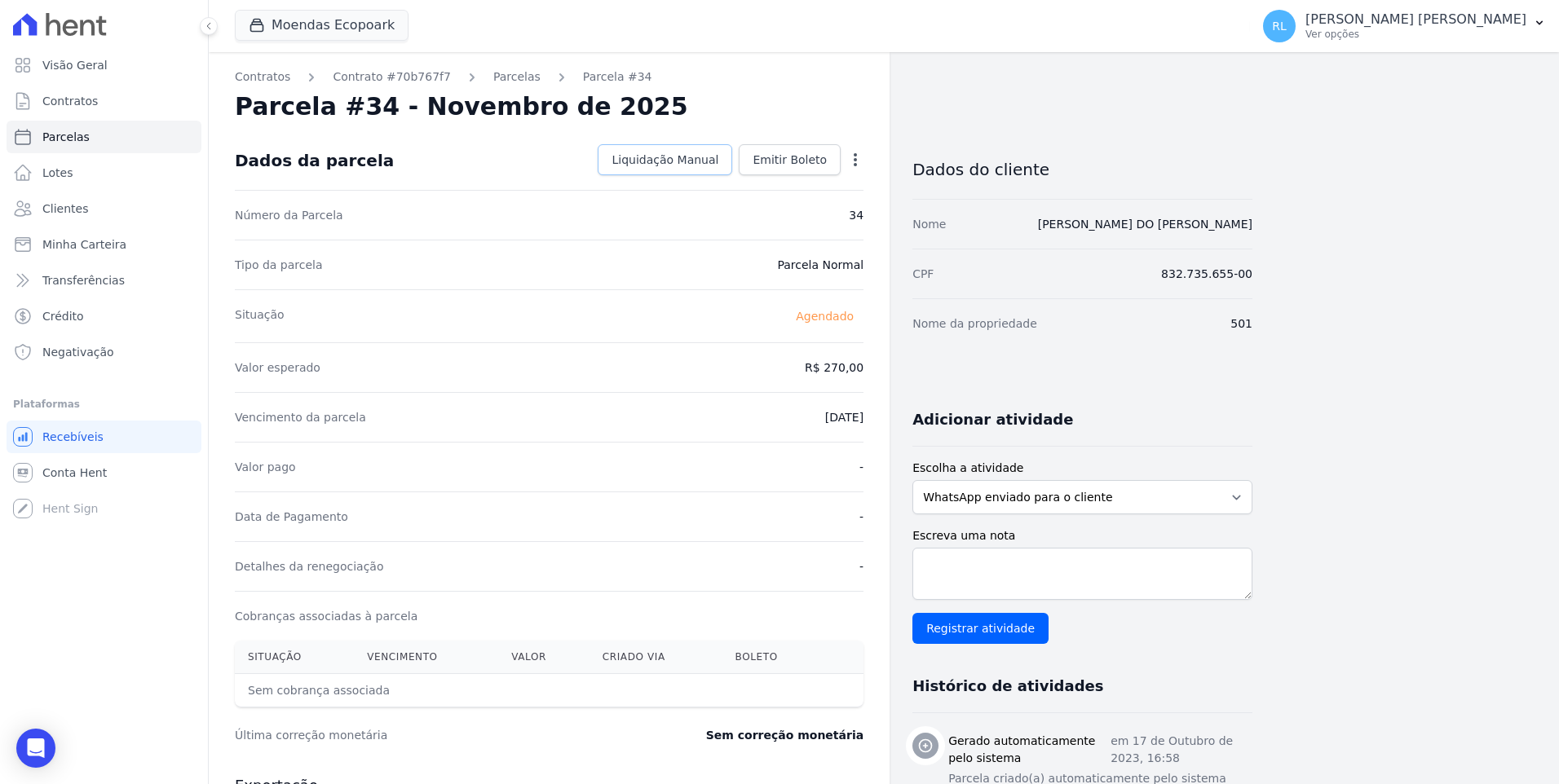
click at [713, 165] on span "Liquidação Manual" at bounding box center [664, 159] width 107 height 17
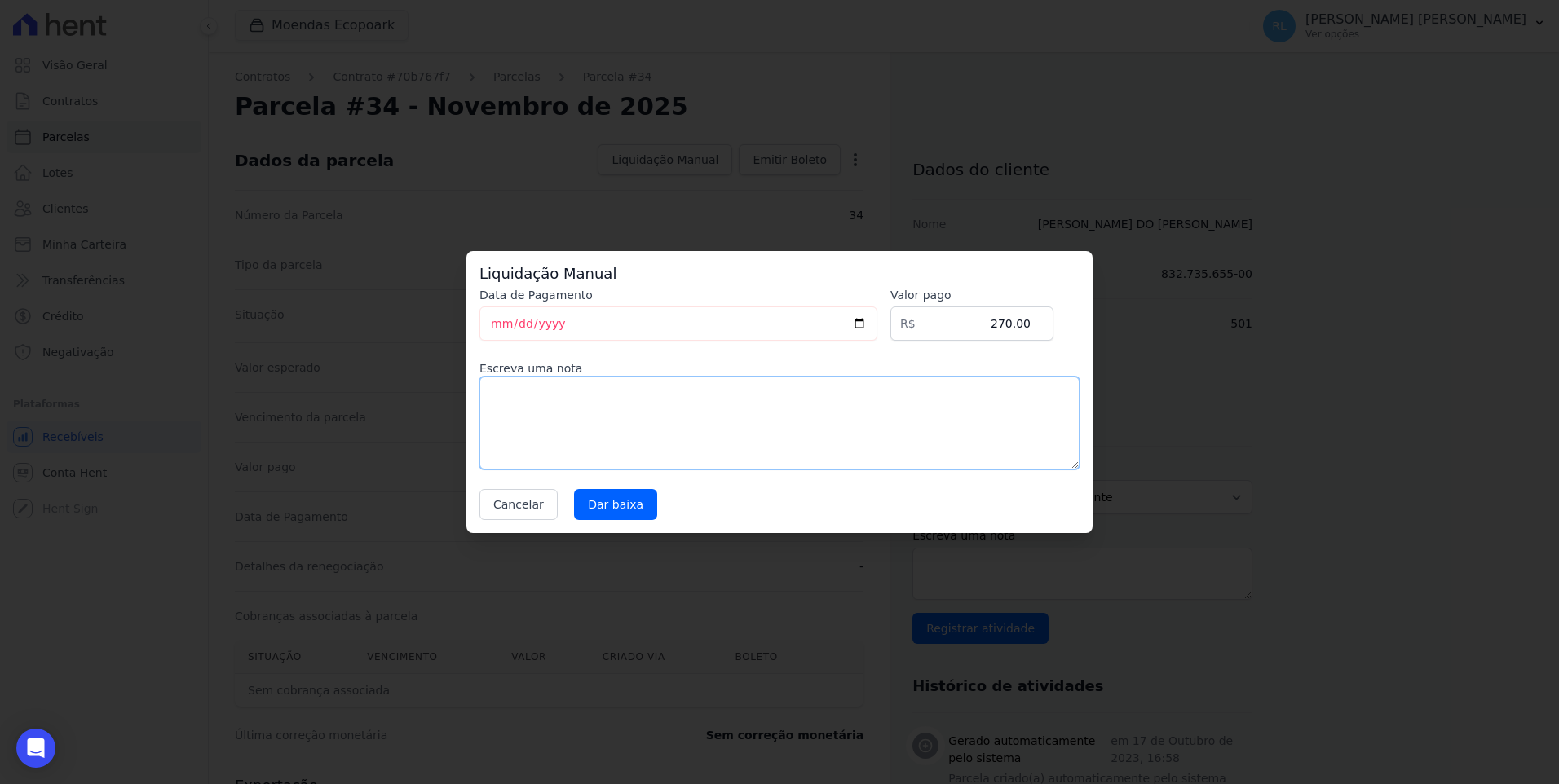
click at [631, 393] on textarea at bounding box center [779, 423] width 600 height 93
type textarea "referente a serviço"
click at [633, 509] on input "Dar baixa" at bounding box center [615, 504] width 83 height 31
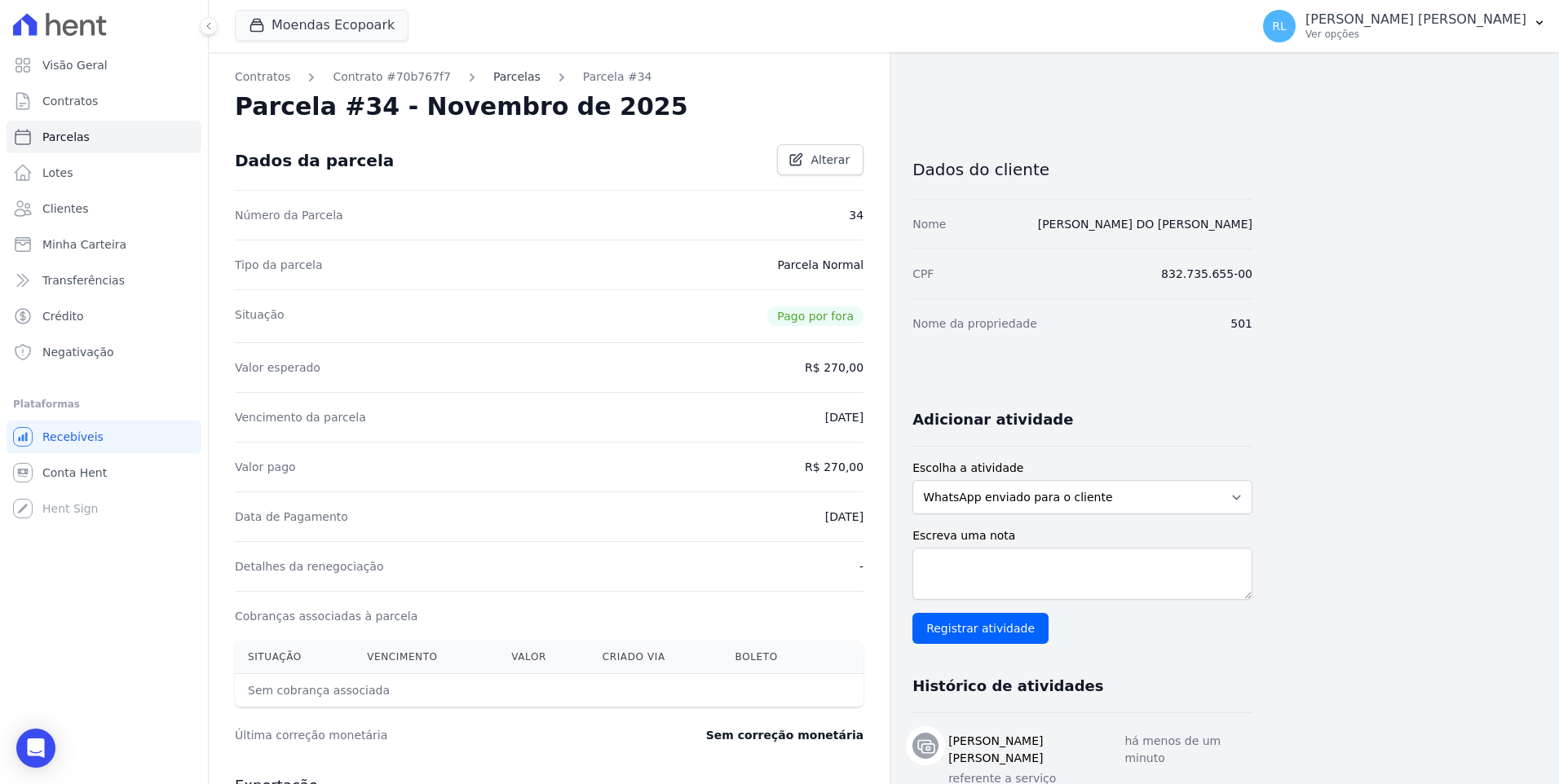
click at [502, 74] on link "Parcelas" at bounding box center [516, 77] width 47 height 18
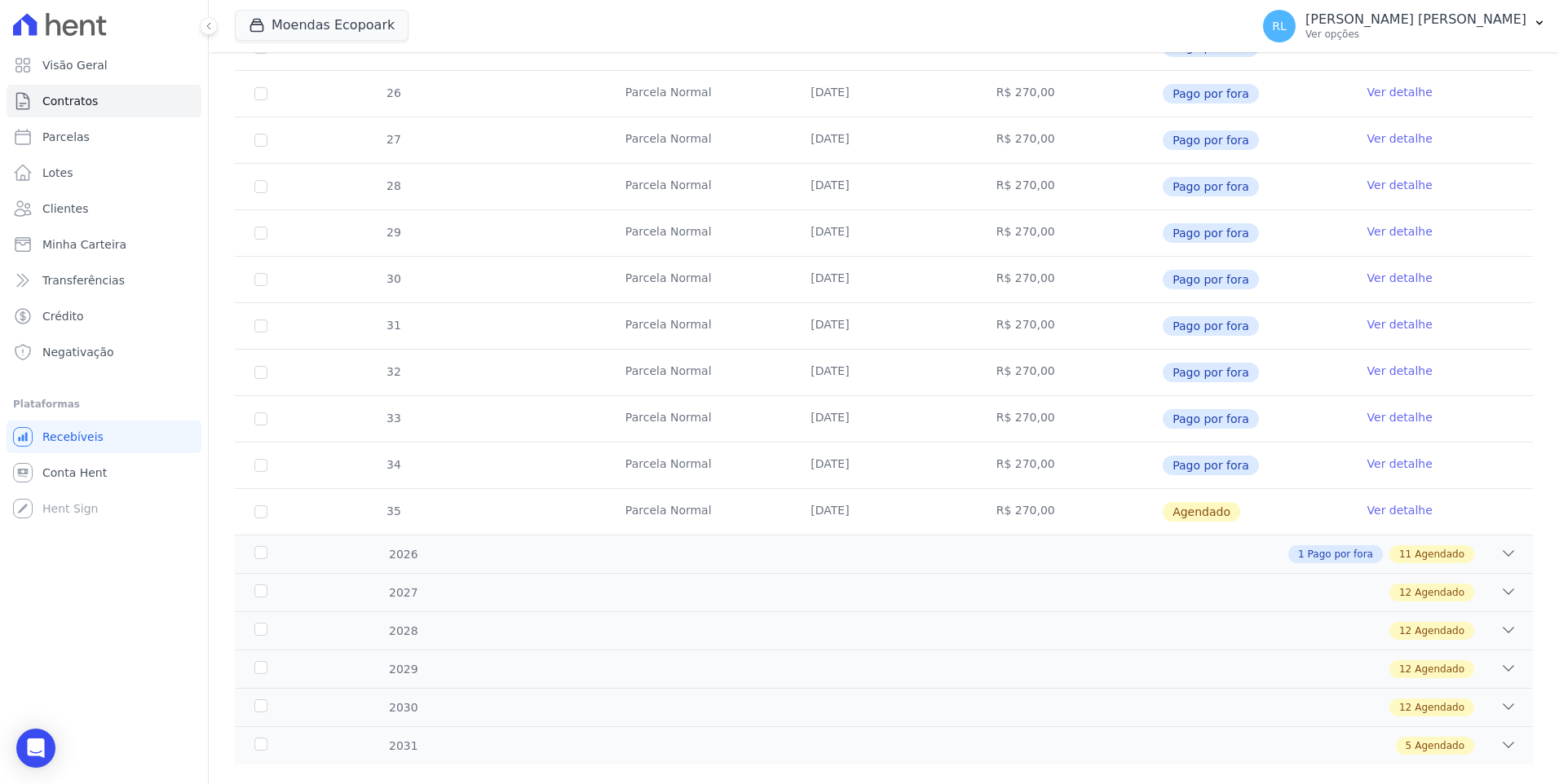
scroll to position [472, 0]
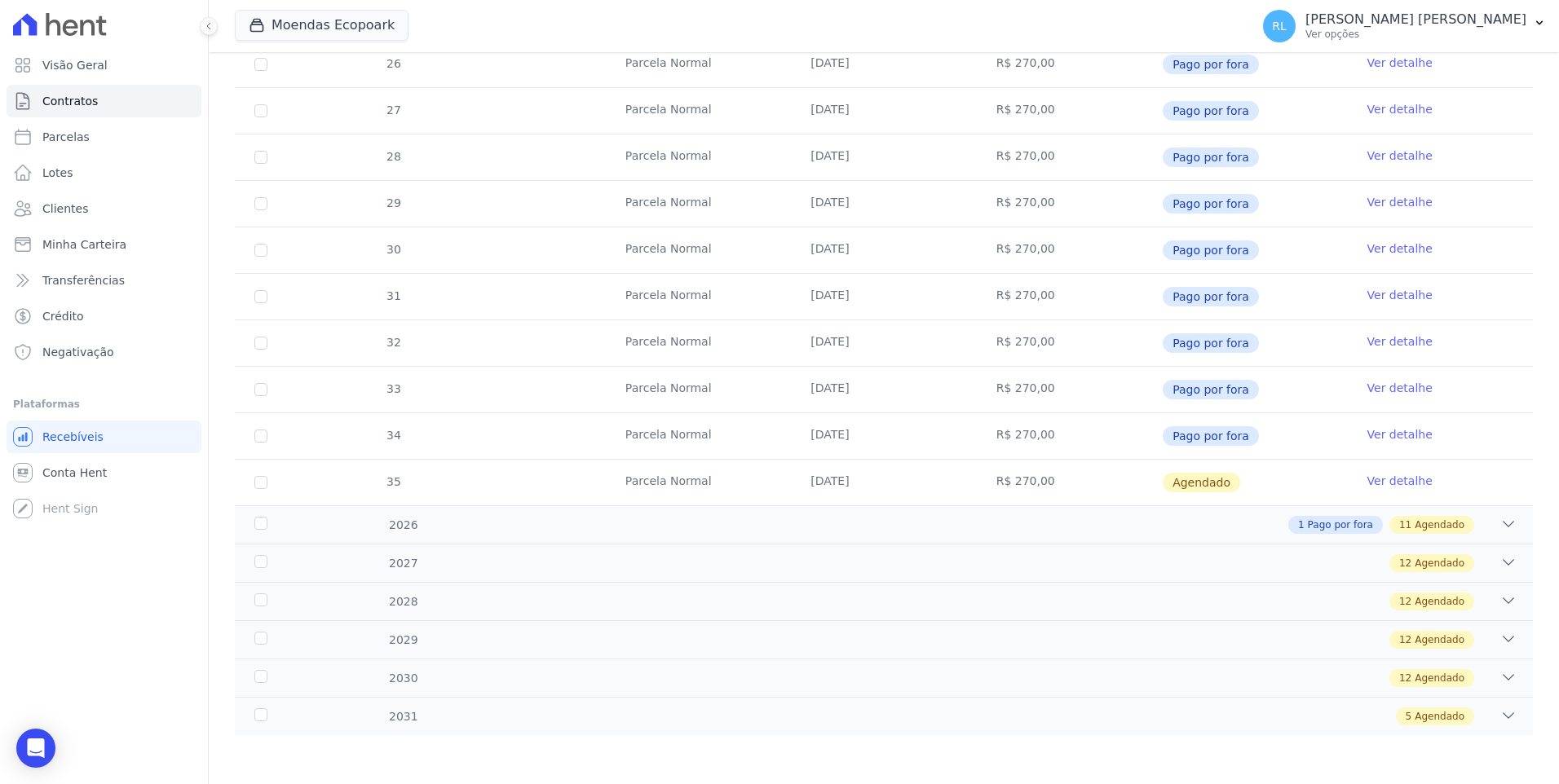
click at [1377, 478] on link "Ver detalhe" at bounding box center [1400, 480] width 66 height 17
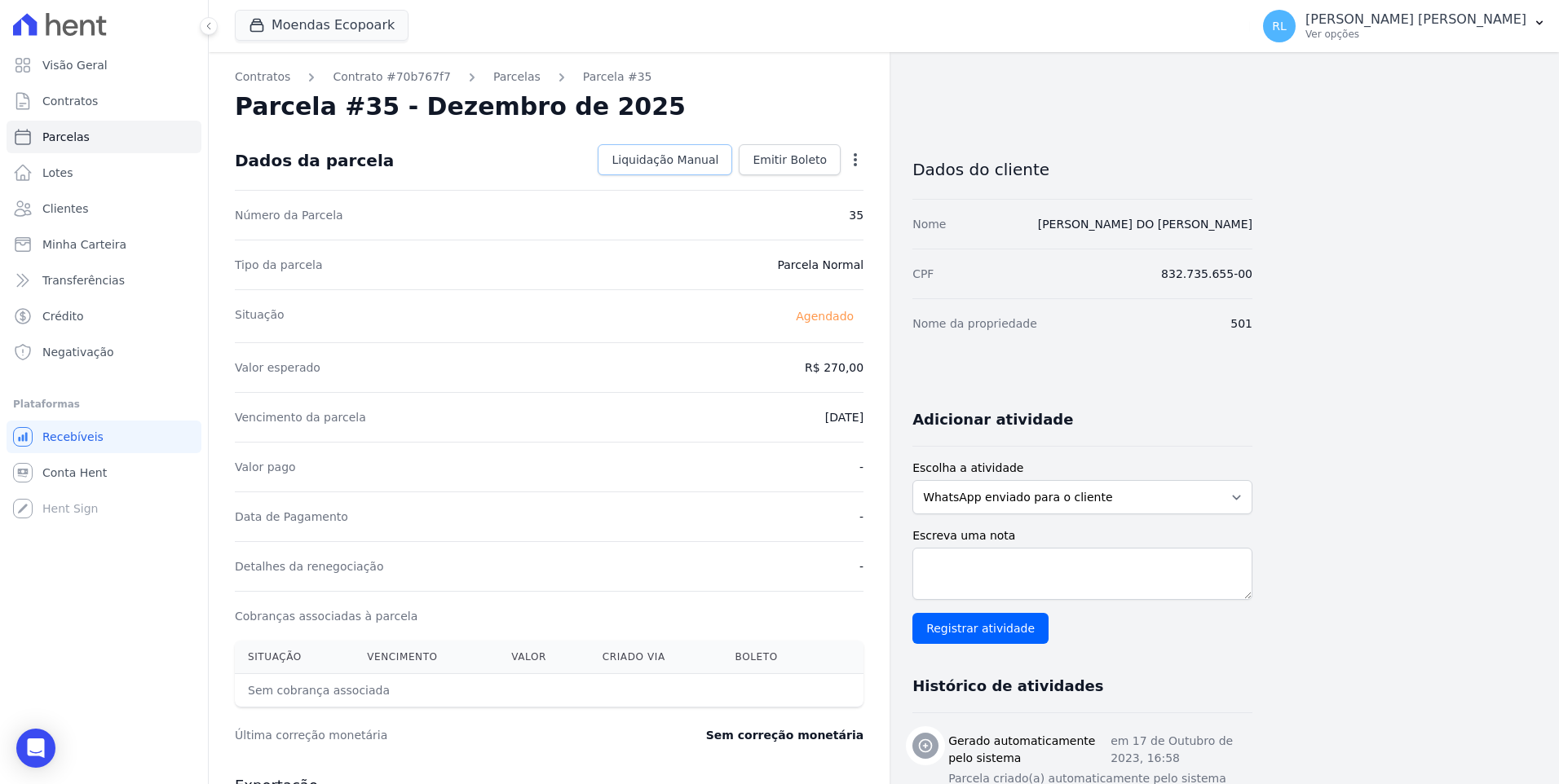
click at [694, 164] on span "Liquidação Manual" at bounding box center [664, 159] width 107 height 17
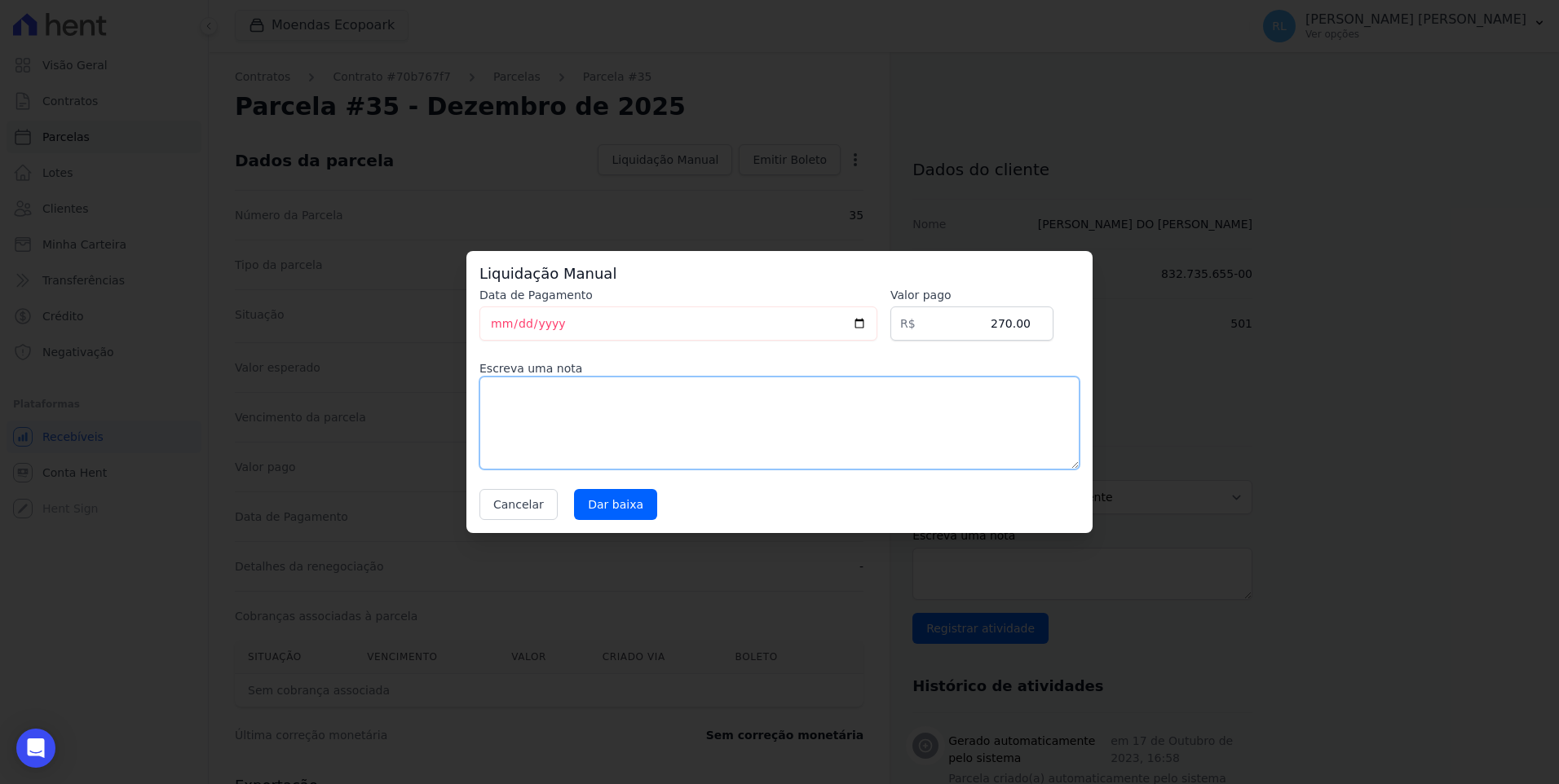
click at [559, 437] on textarea at bounding box center [779, 423] width 600 height 93
type textarea "referente a serviço"
click at [601, 518] on input "Dar baixa" at bounding box center [615, 504] width 83 height 31
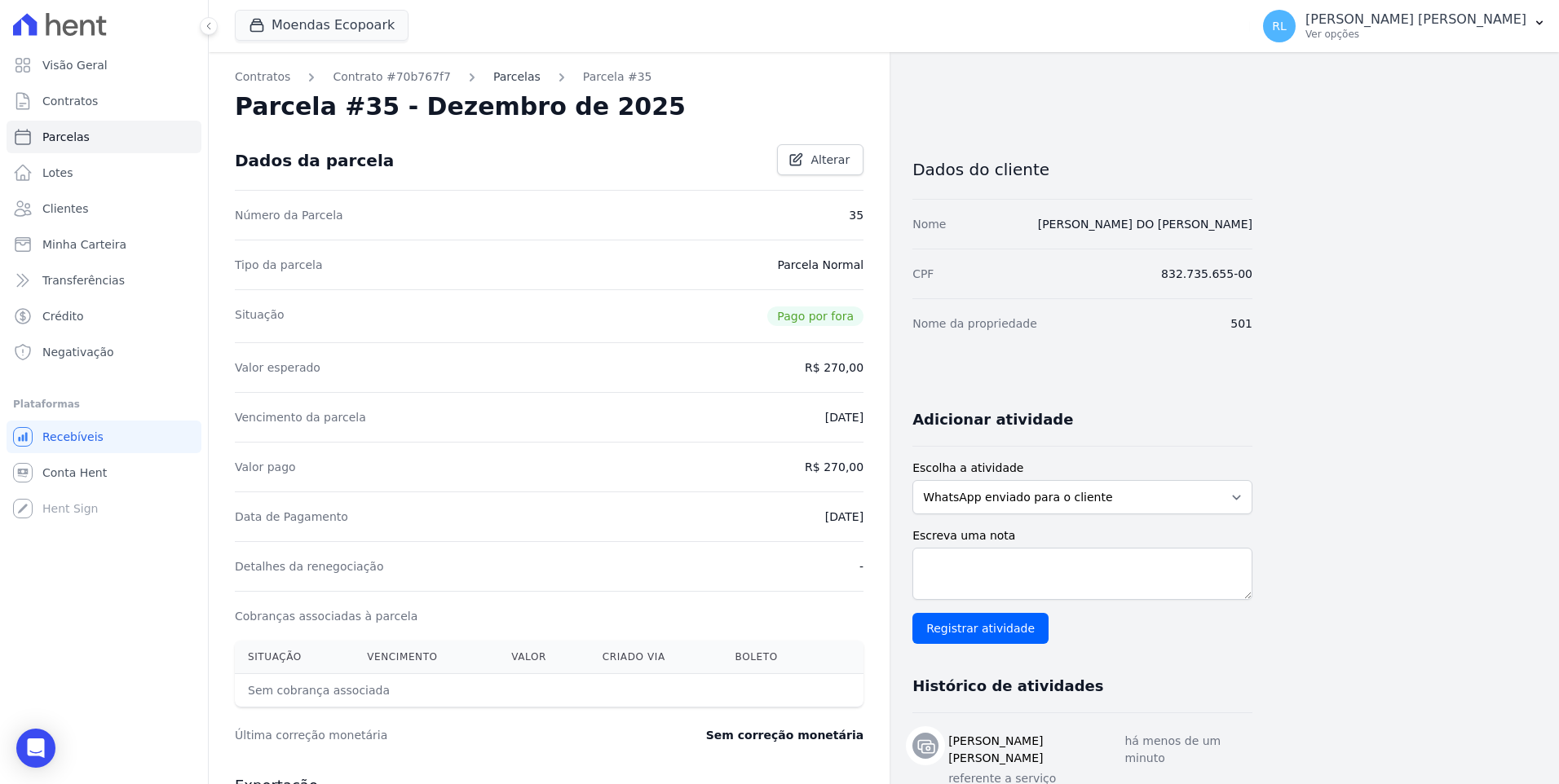
click at [504, 74] on link "Parcelas" at bounding box center [516, 77] width 47 height 18
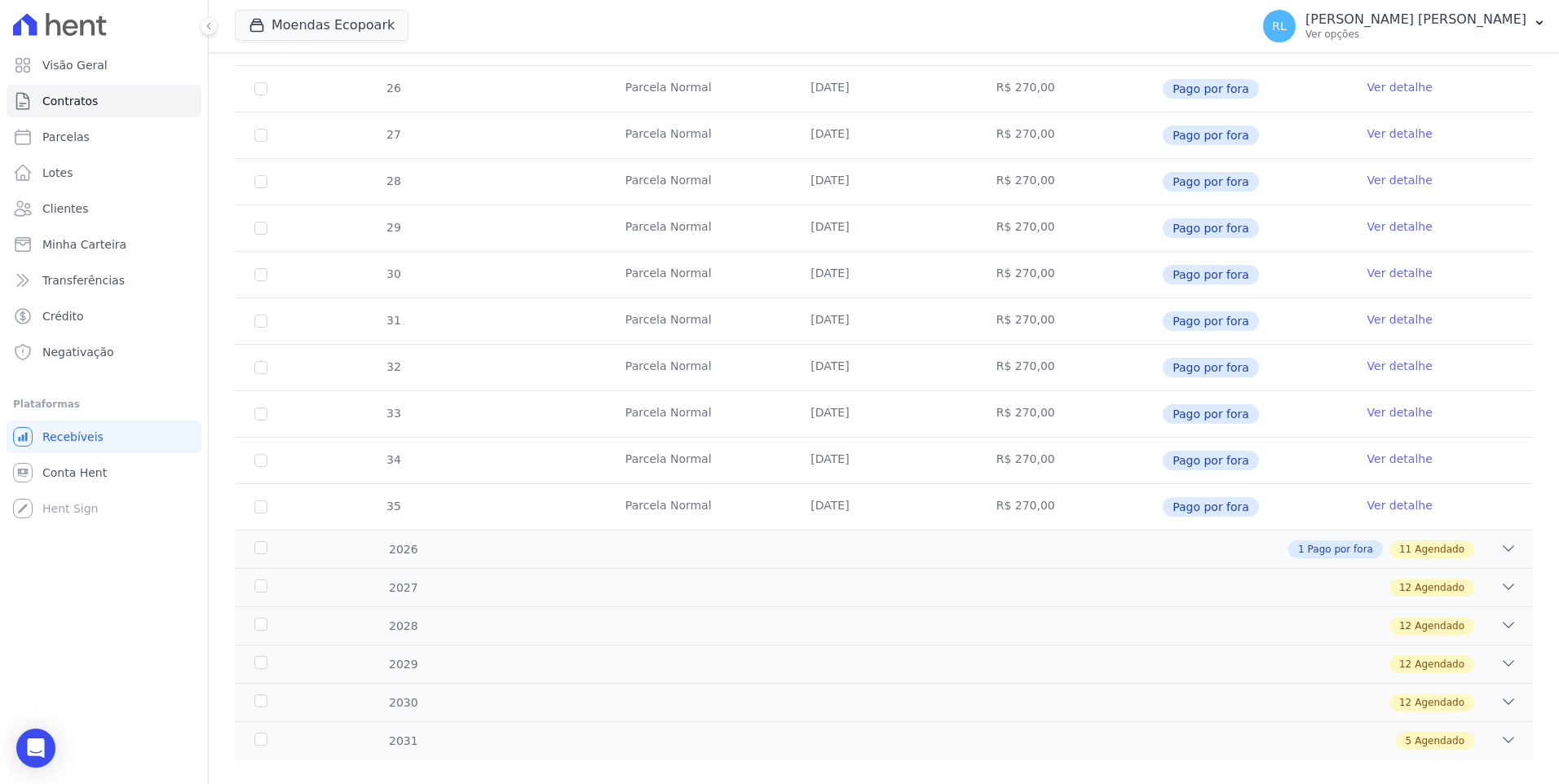
scroll to position [472, 0]
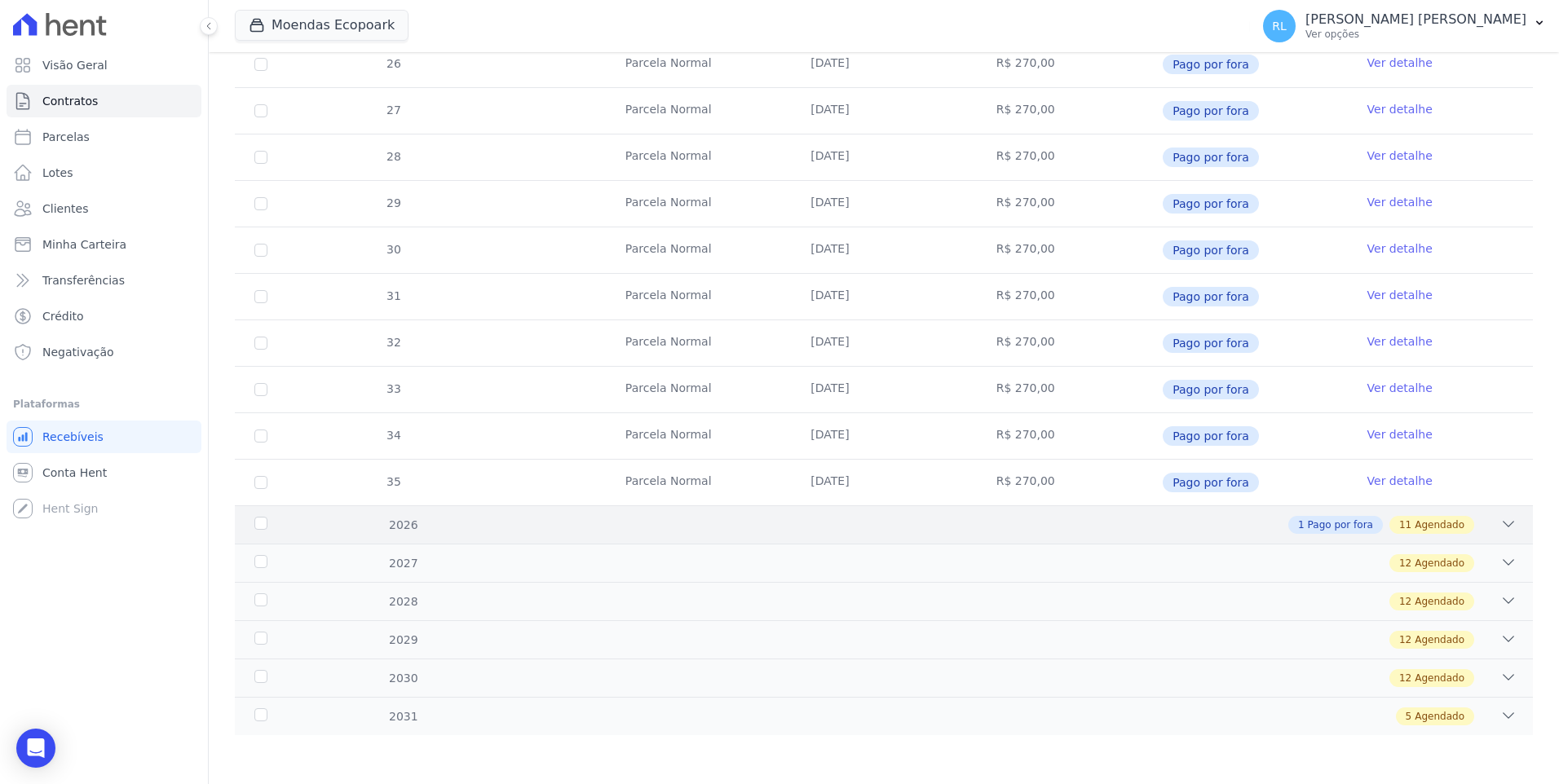
click at [1500, 528] on icon at bounding box center [1508, 524] width 17 height 17
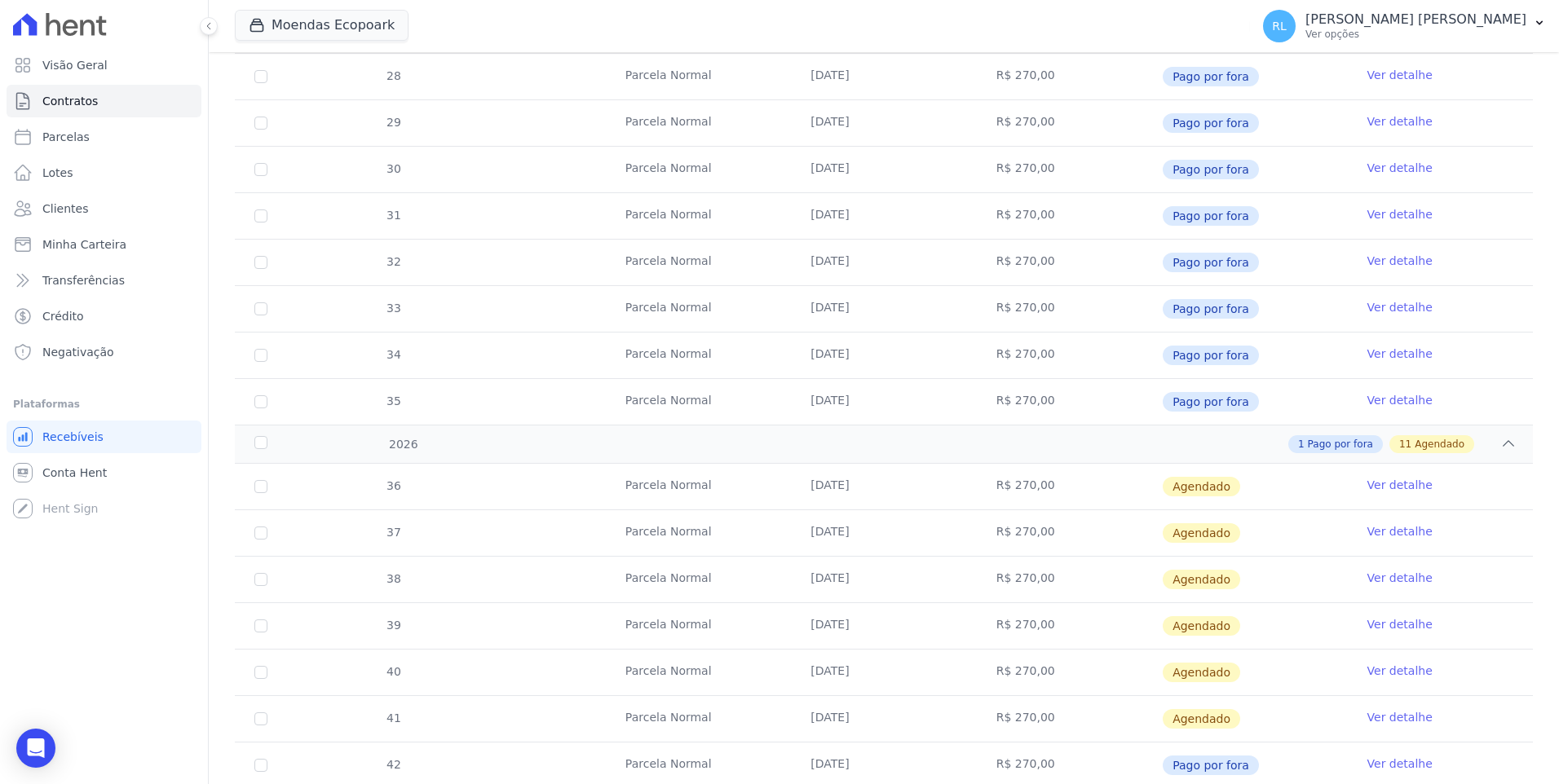
scroll to position [798, 0]
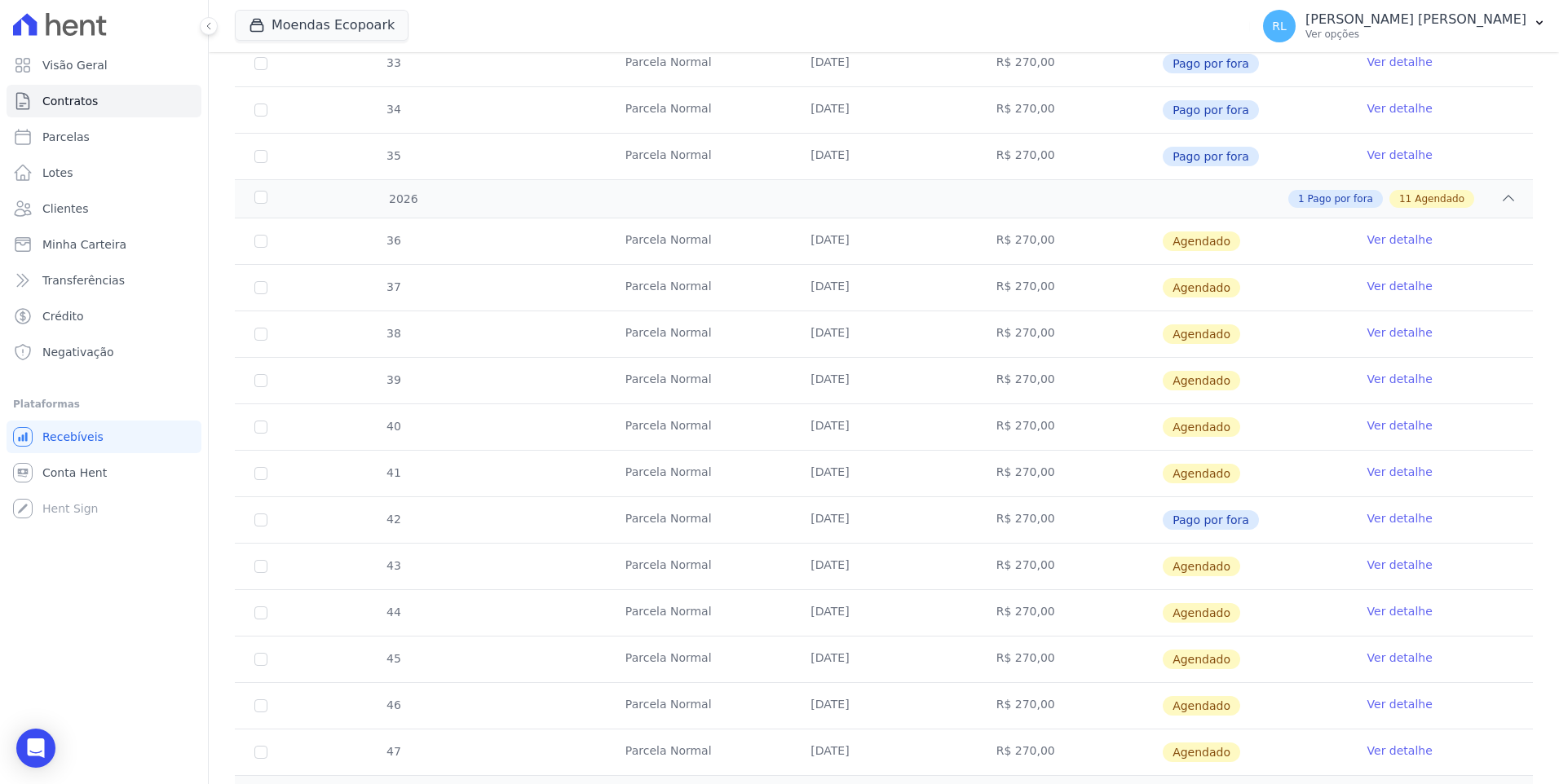
click at [1391, 238] on link "Ver detalhe" at bounding box center [1400, 239] width 66 height 17
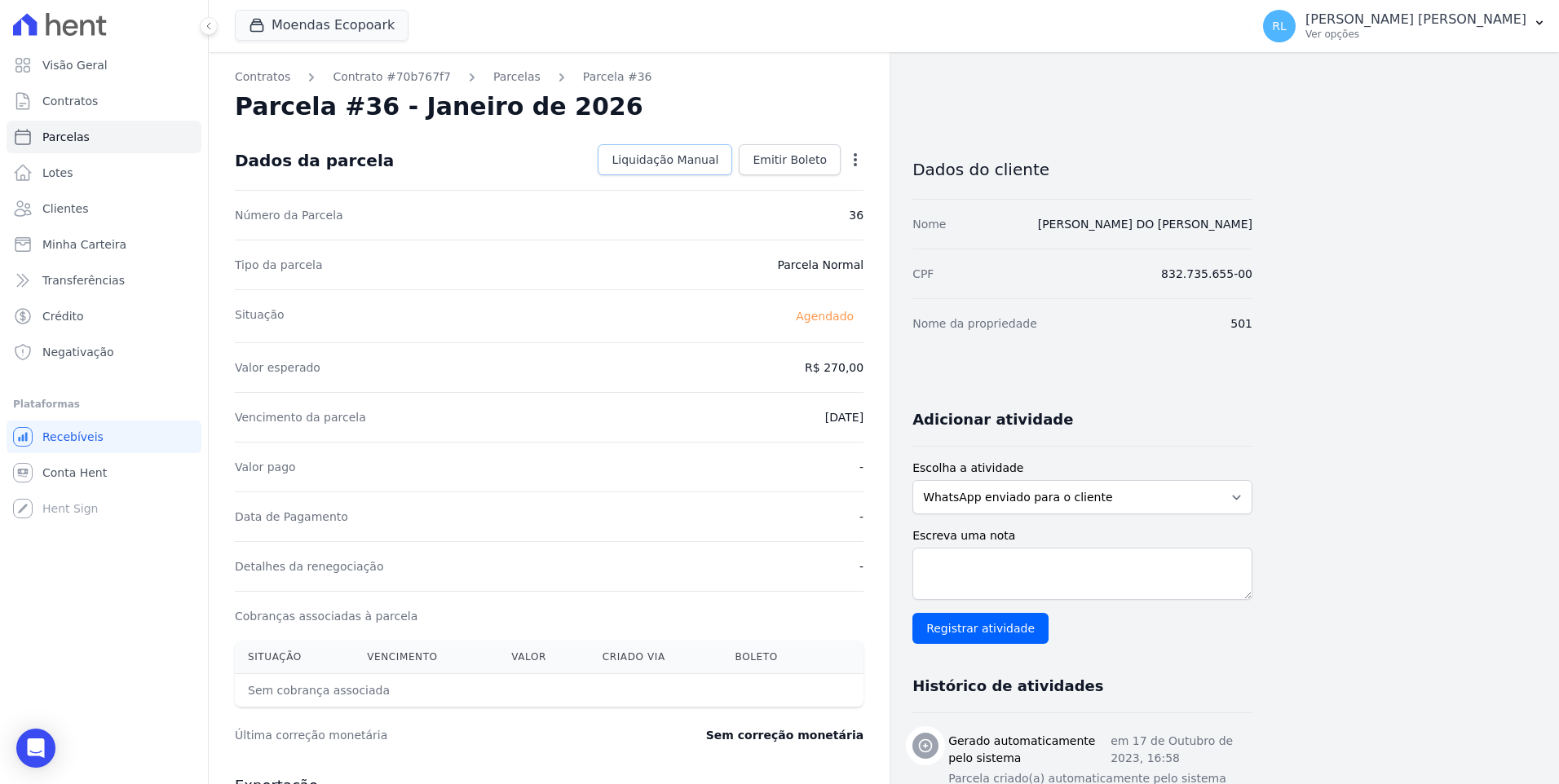
click at [692, 164] on span "Liquidação Manual" at bounding box center [664, 159] width 107 height 17
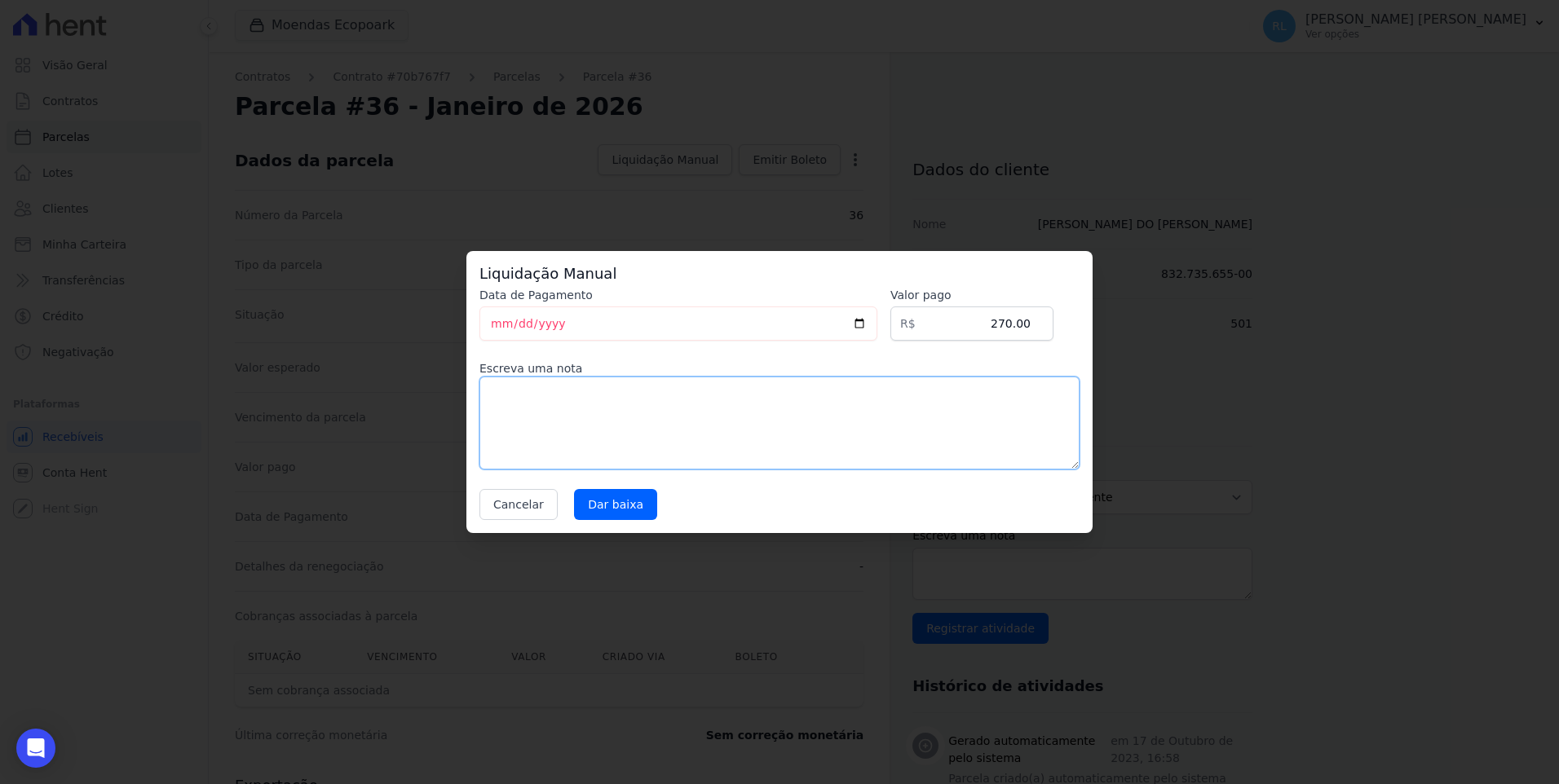
click at [592, 438] on textarea at bounding box center [779, 423] width 600 height 93
type textarea "referente a serviço"
click at [616, 510] on input "Dar baixa" at bounding box center [615, 504] width 83 height 31
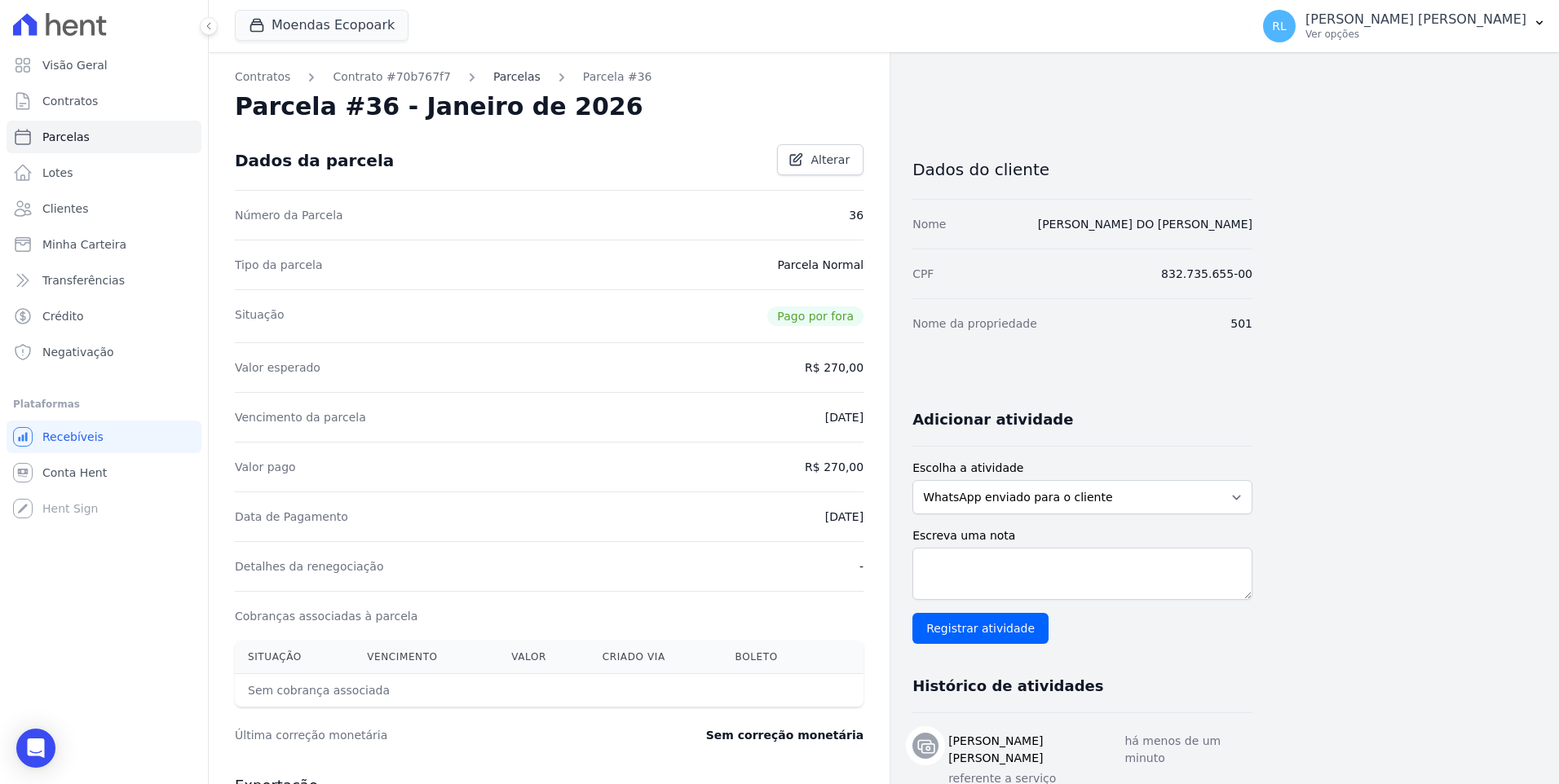
click at [495, 73] on link "Parcelas" at bounding box center [516, 77] width 47 height 18
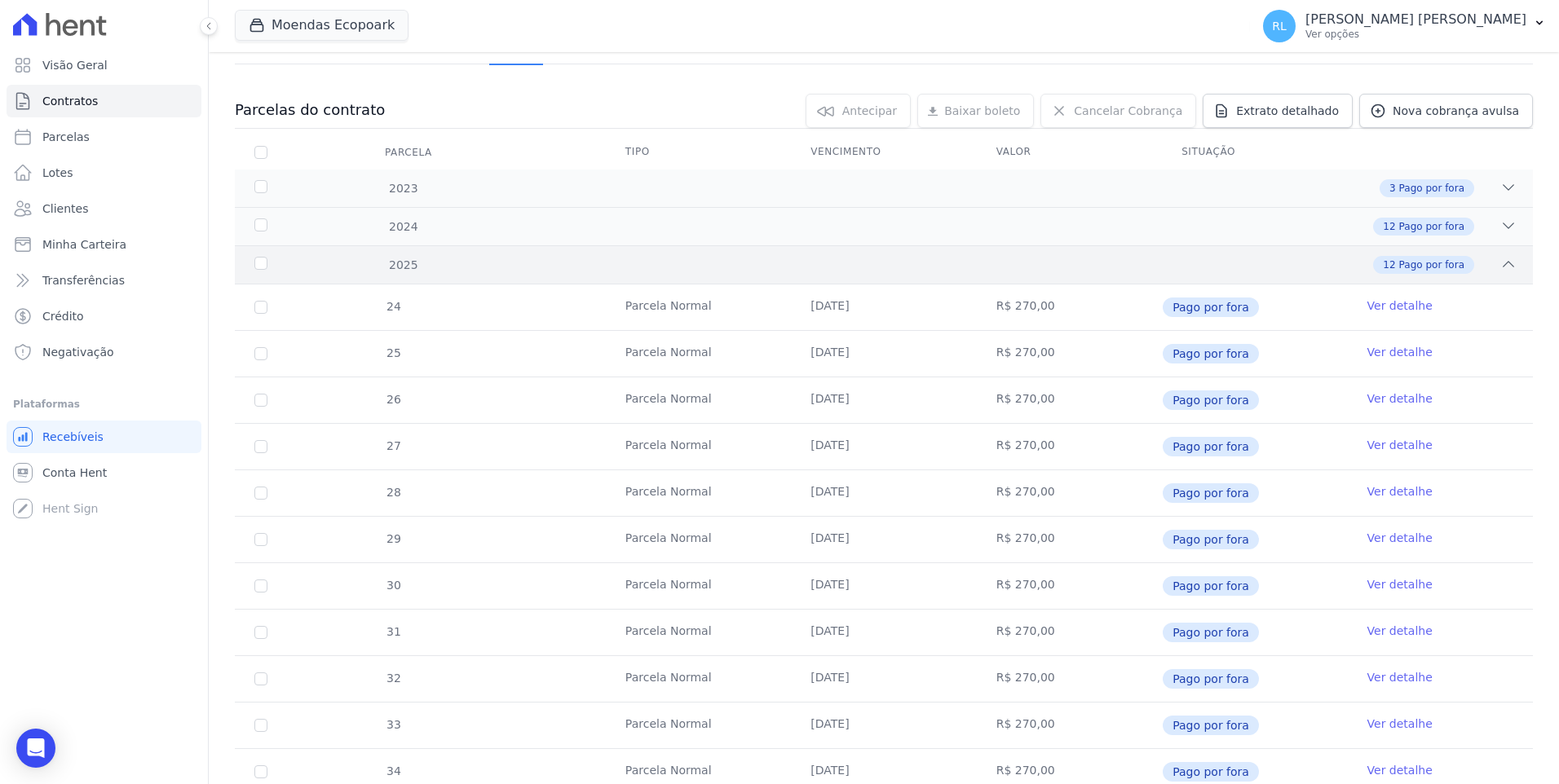
scroll to position [472, 0]
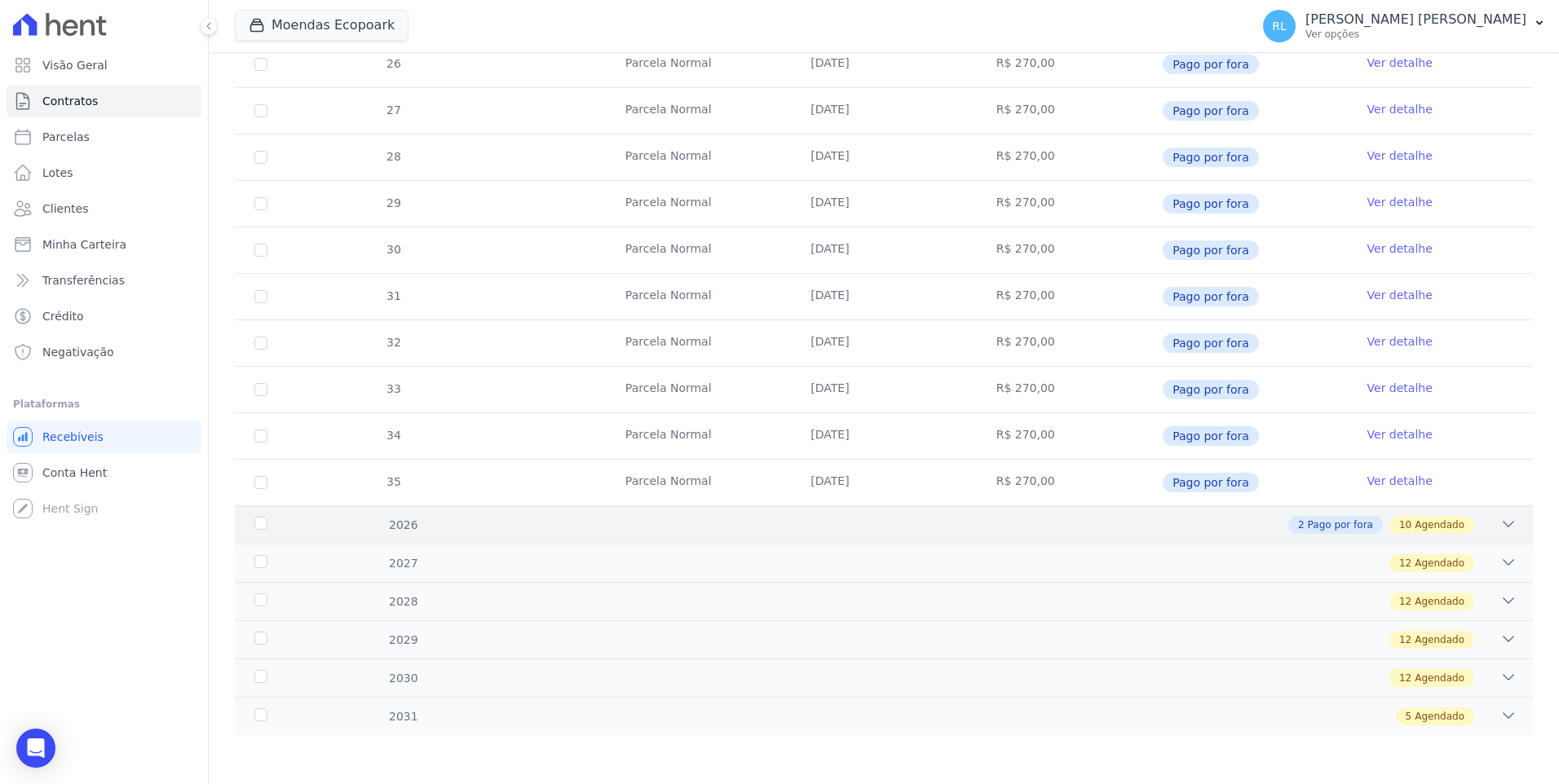
click at [1508, 528] on div "2026 2 Pago por fora 10 Agendado" at bounding box center [883, 524] width 1298 height 38
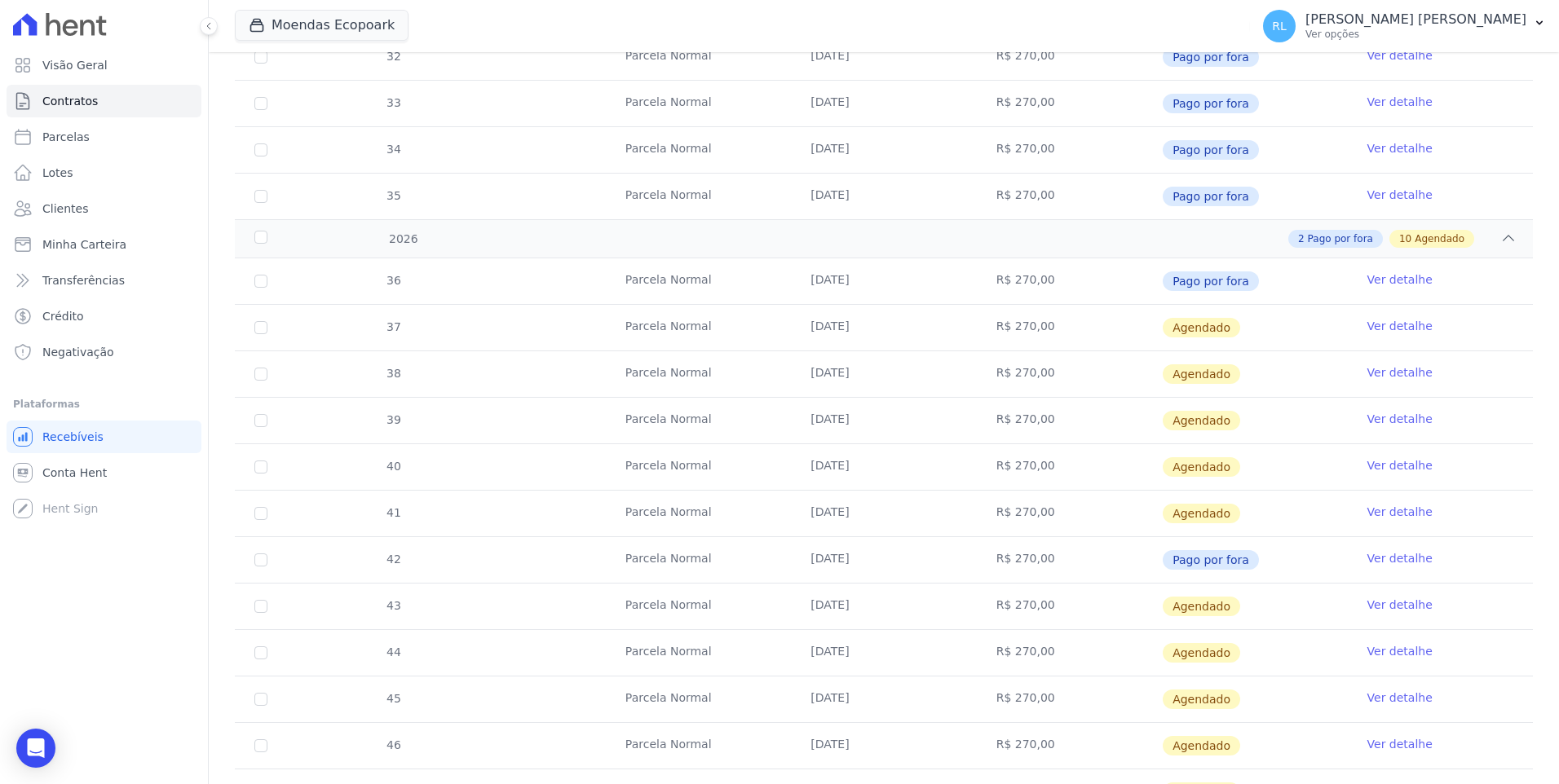
scroll to position [798, 0]
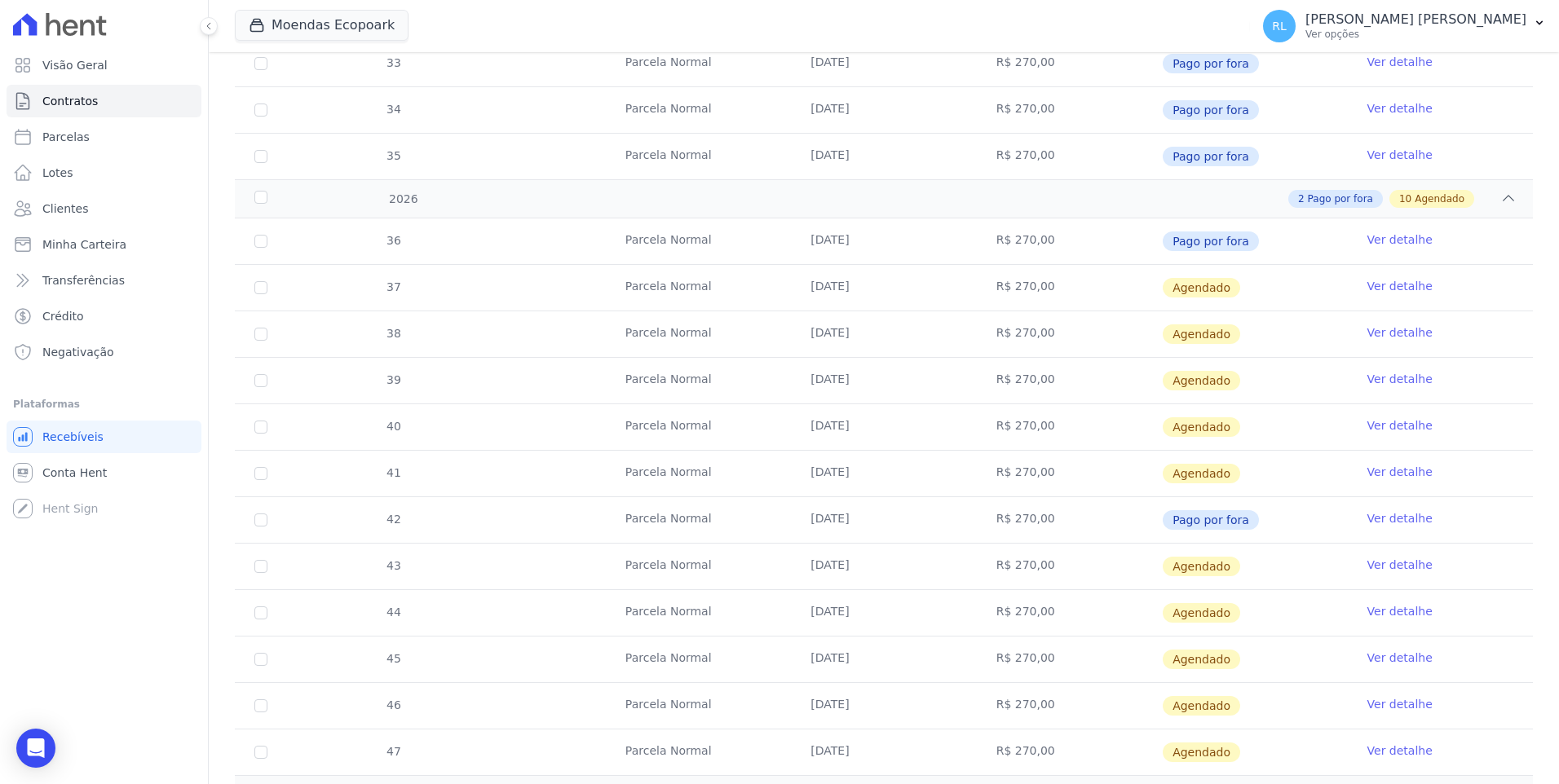
click at [1383, 284] on link "Ver detalhe" at bounding box center [1400, 286] width 66 height 17
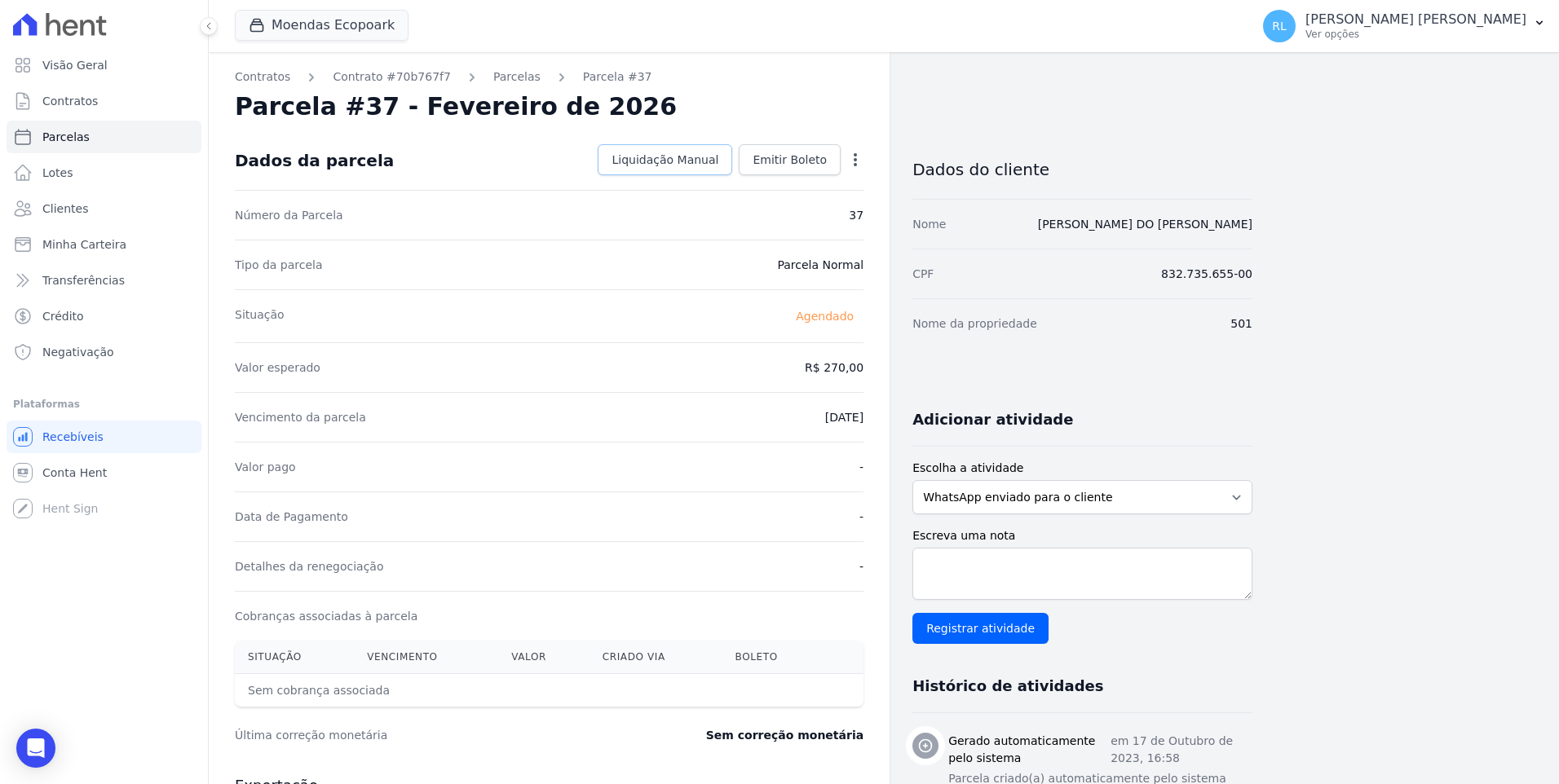
click at [681, 167] on span "Liquidação Manual" at bounding box center [664, 159] width 107 height 17
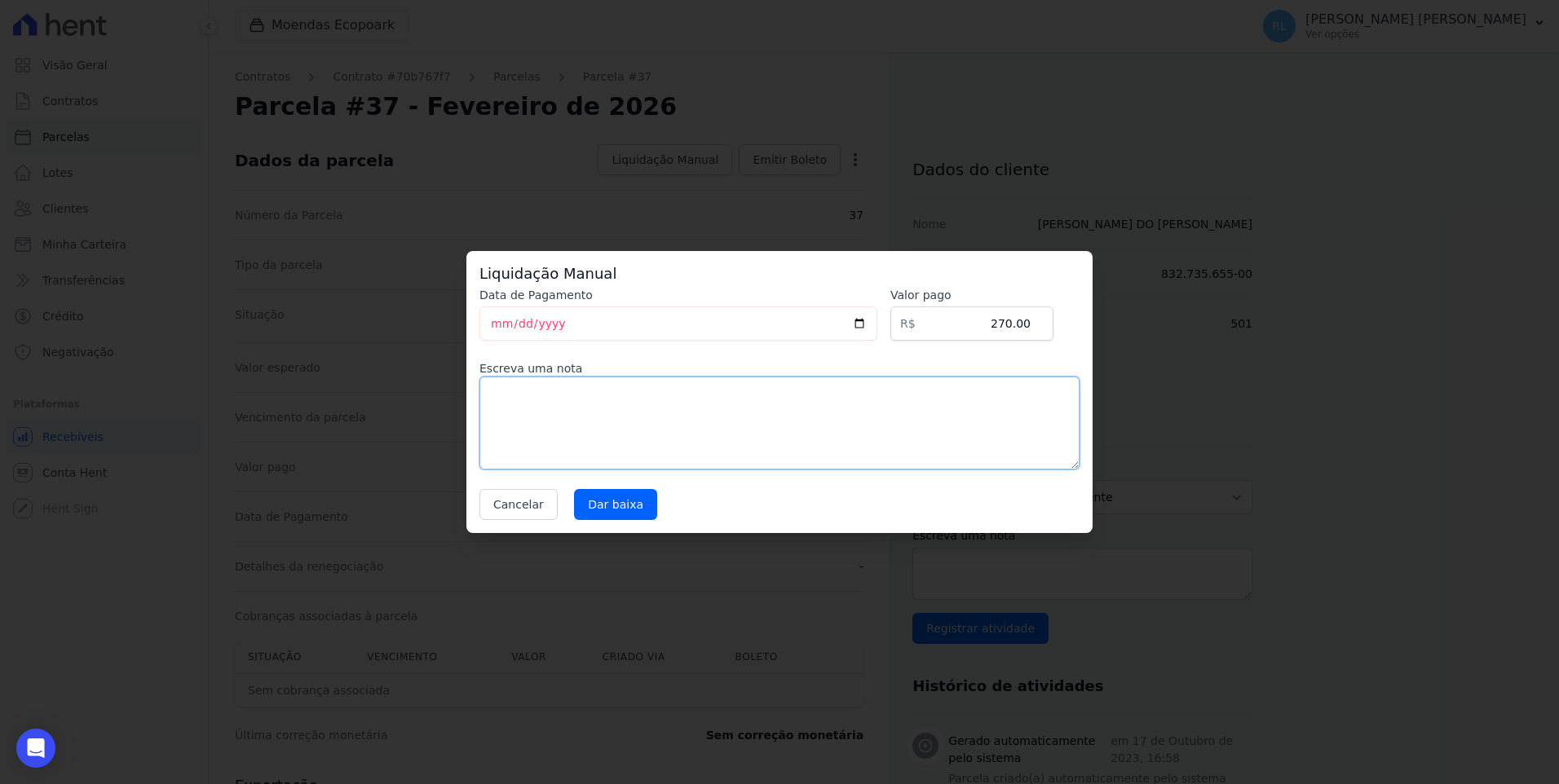
click at [654, 401] on textarea at bounding box center [779, 423] width 600 height 93
type textarea "referente a serviço"
click at [634, 511] on input "Dar baixa" at bounding box center [615, 504] width 83 height 31
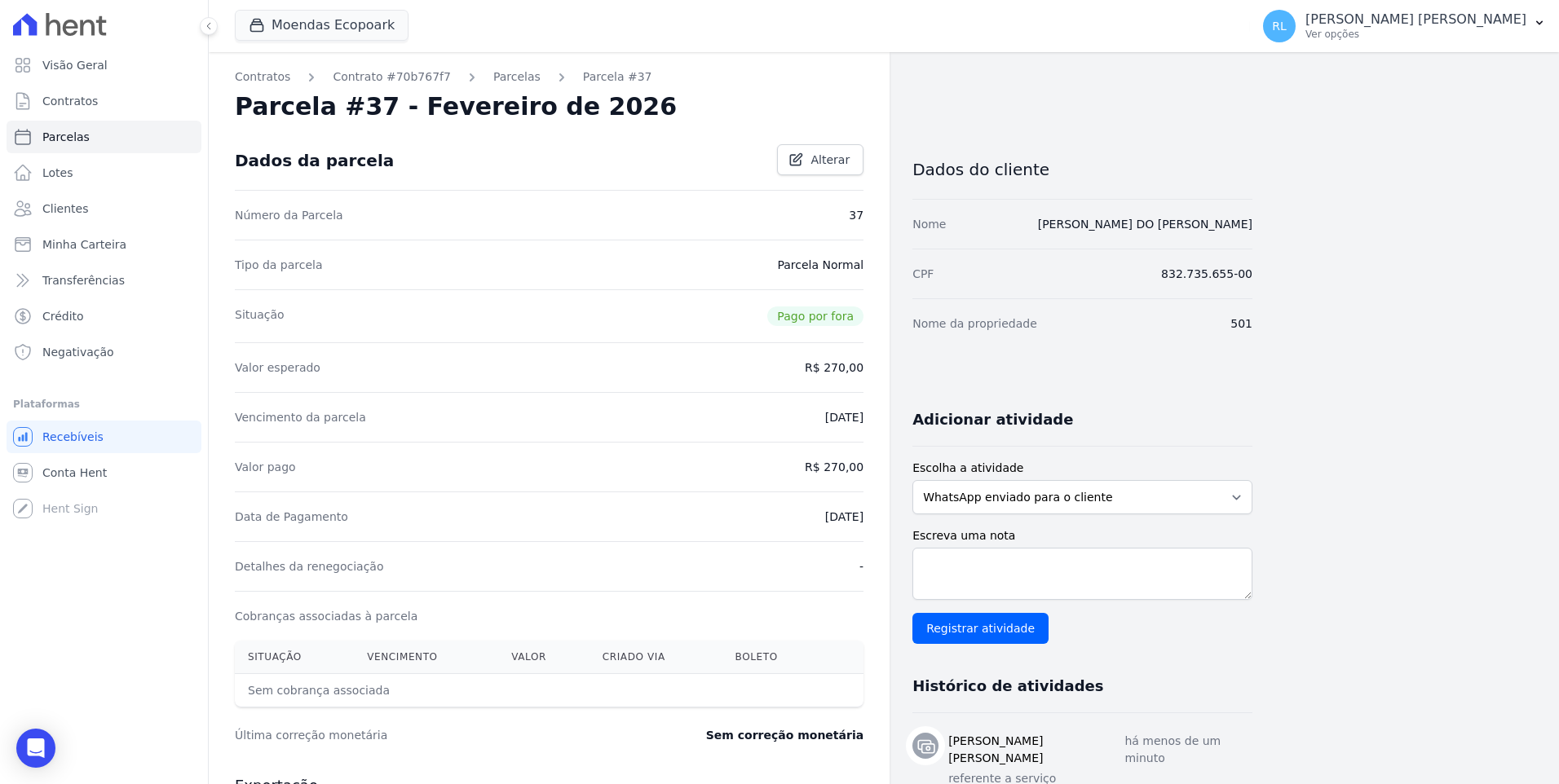
click at [498, 87] on div "Contratos Contrato #70b767f7 Parcelas Parcela #37 Parcela #37 - Fevereiro de 20…" at bounding box center [549, 577] width 681 height 1048
click at [499, 79] on link "Parcelas" at bounding box center [516, 77] width 47 height 18
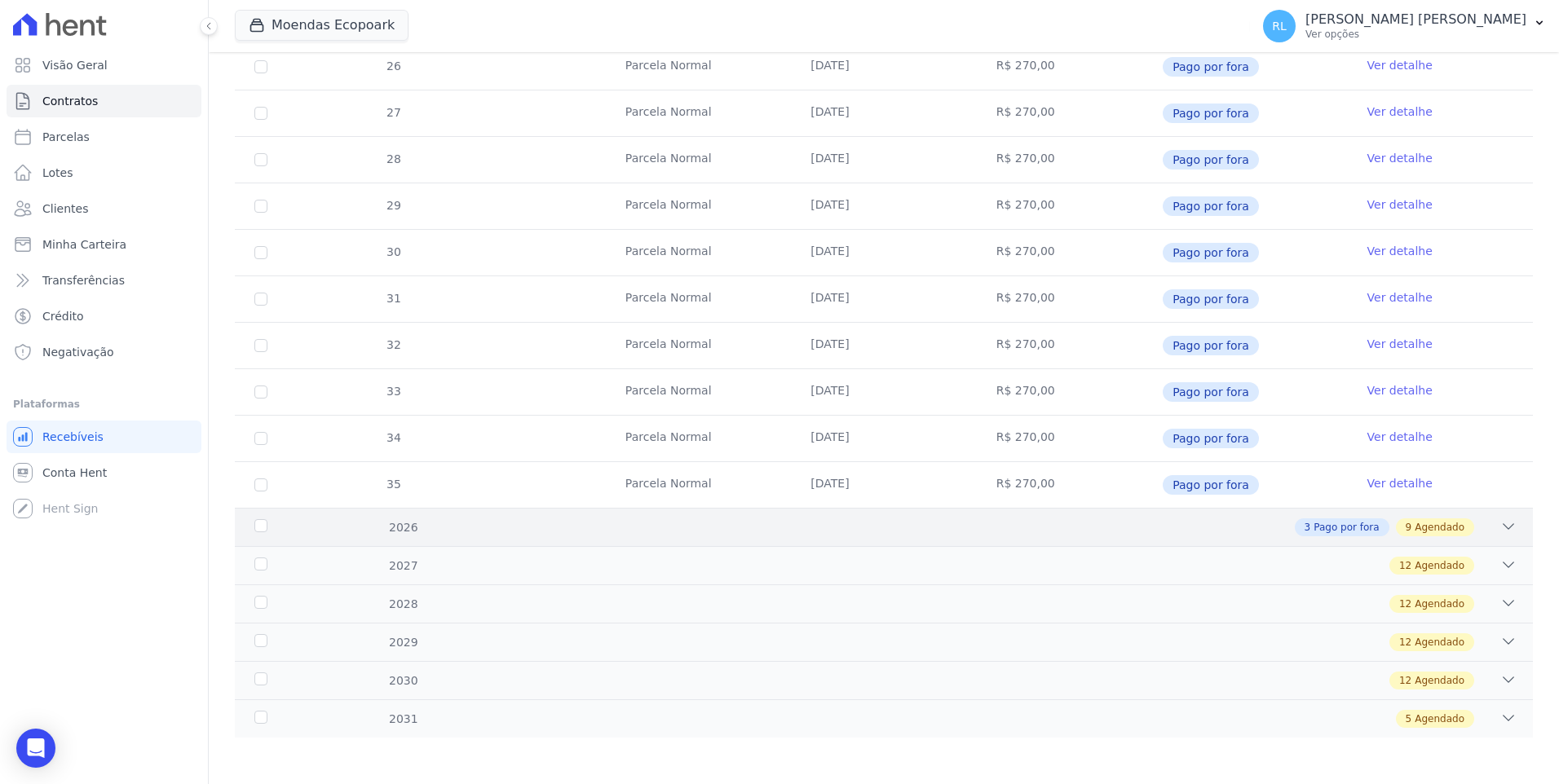
scroll to position [472, 0]
click at [1500, 517] on icon at bounding box center [1508, 524] width 17 height 17
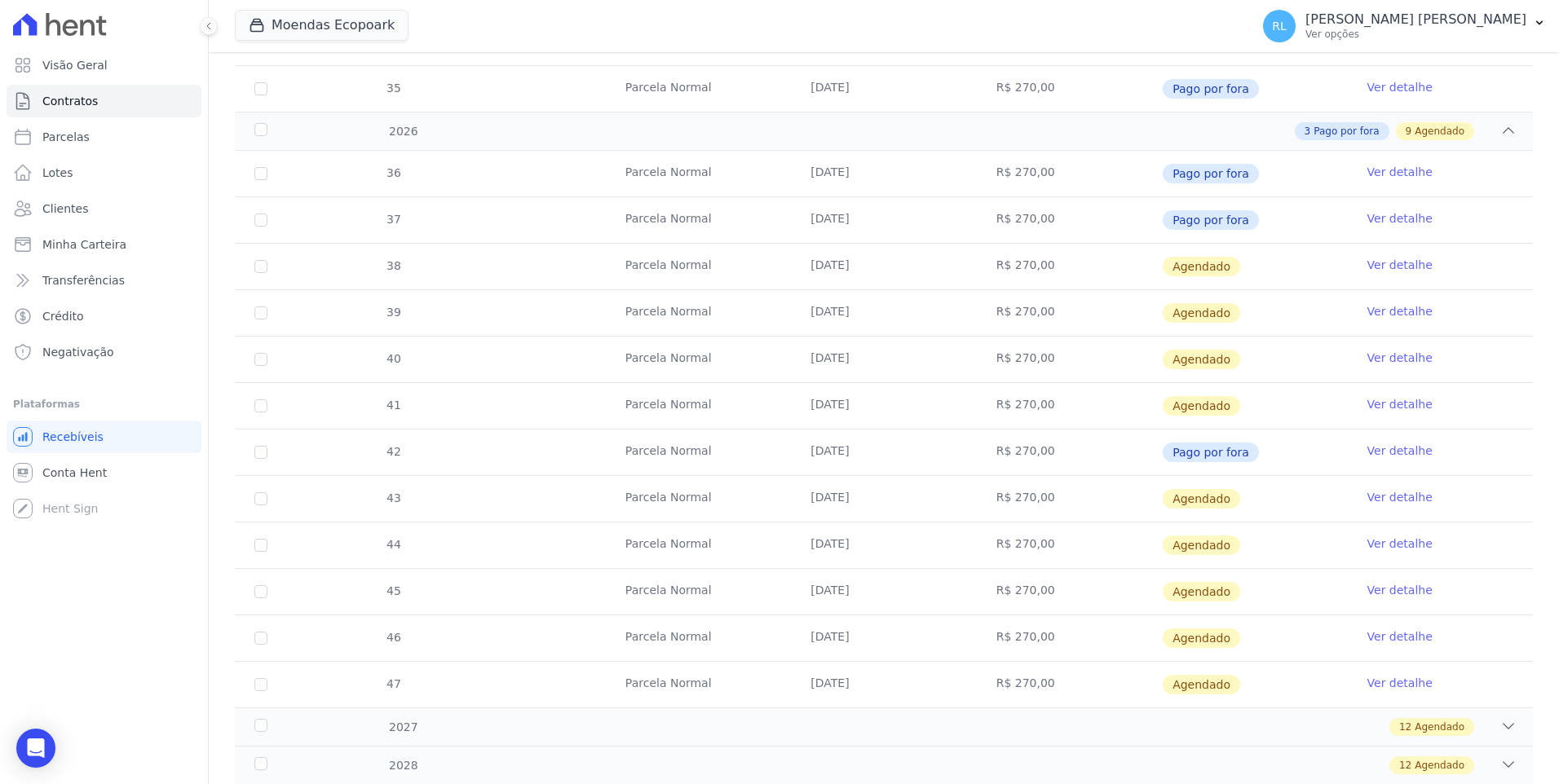
scroll to position [879, 0]
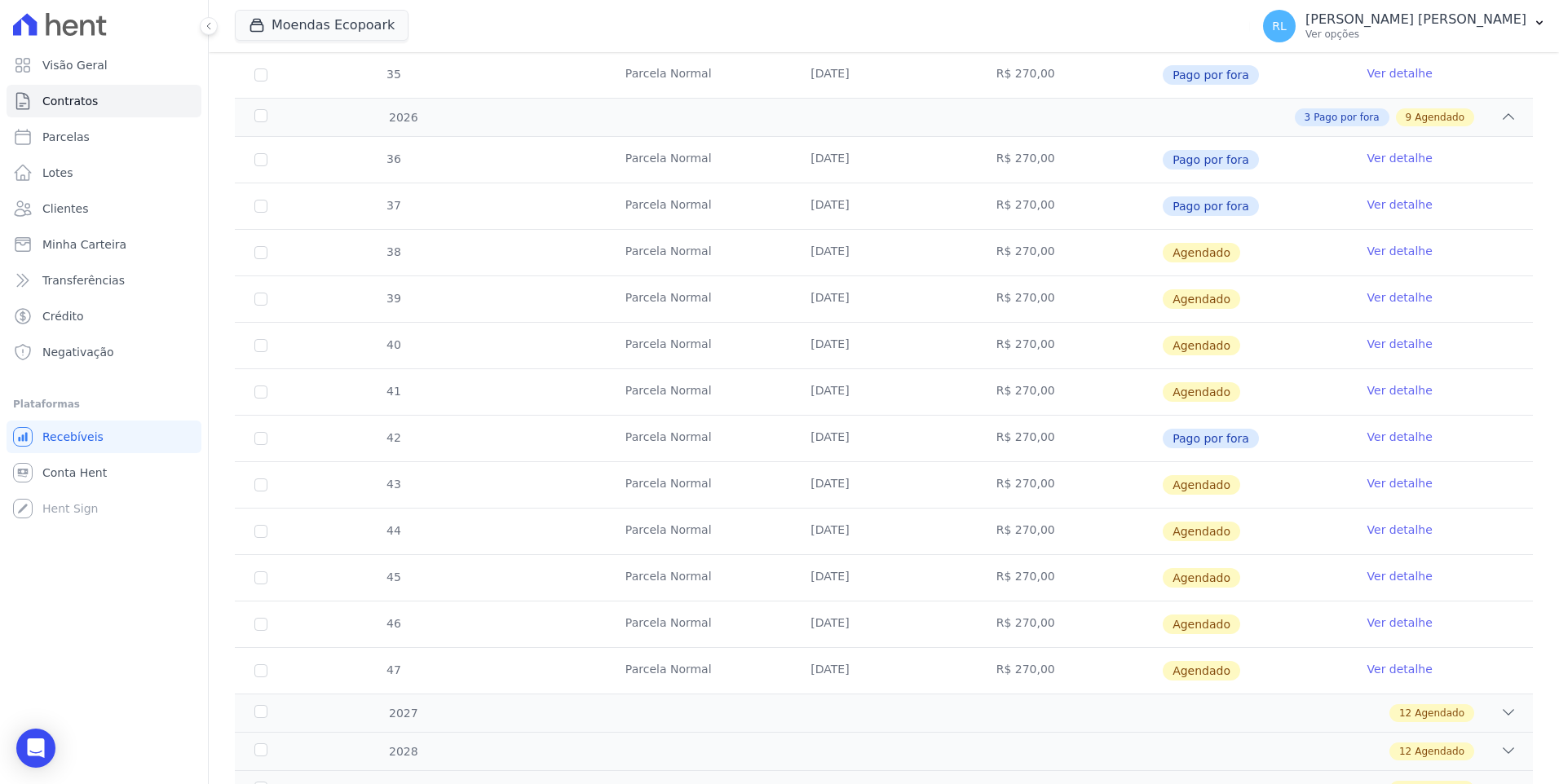
click at [1376, 242] on td "Ver detalhe" at bounding box center [1439, 253] width 185 height 46
click at [1382, 252] on link "Ver detalhe" at bounding box center [1400, 251] width 66 height 17
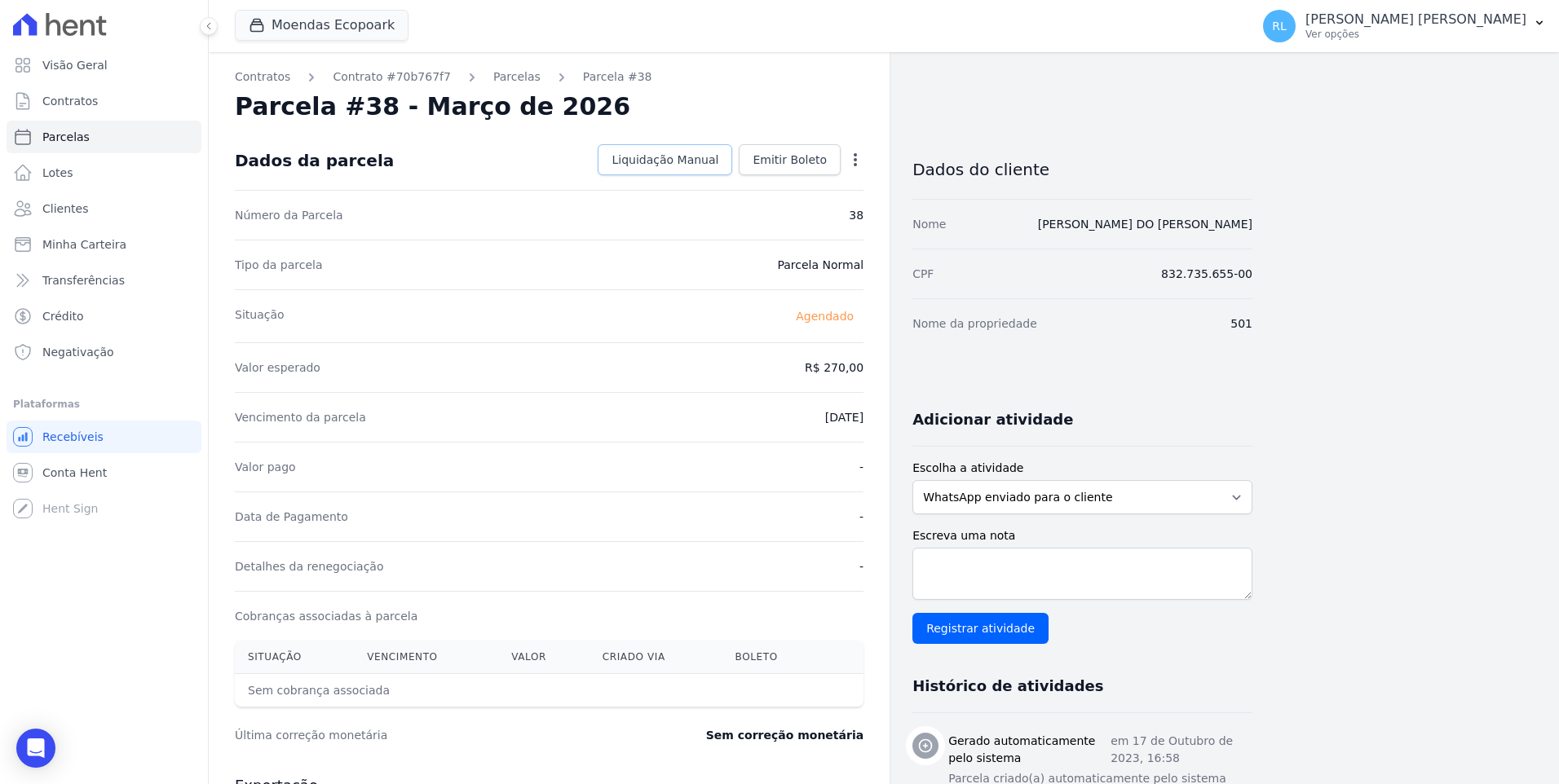
click at [718, 165] on span "Liquidação Manual" at bounding box center [664, 159] width 107 height 17
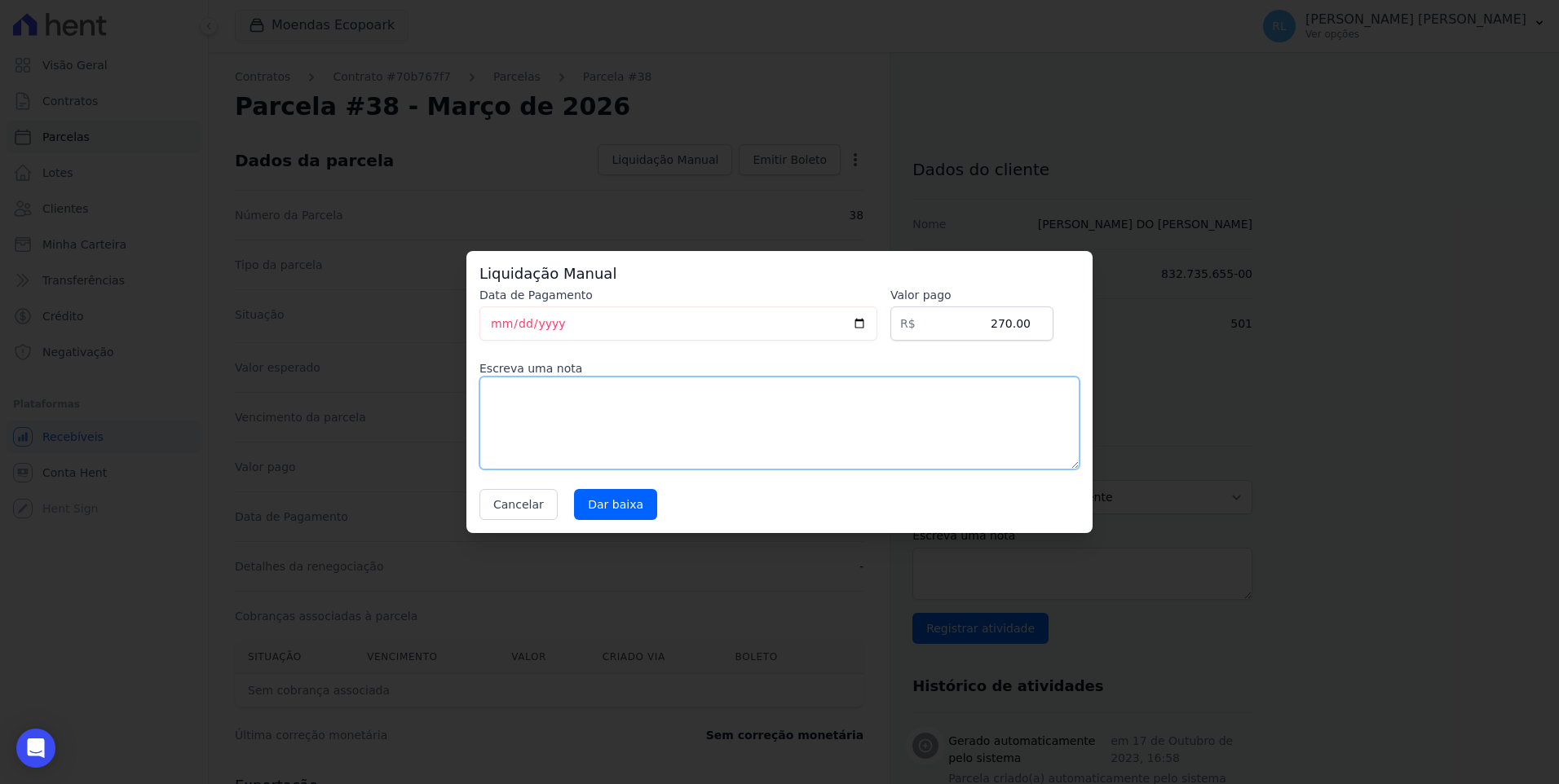
click at [565, 424] on textarea at bounding box center [779, 423] width 600 height 93
type textarea "referente a serviço"
click at [627, 500] on input "Dar baixa" at bounding box center [615, 504] width 83 height 31
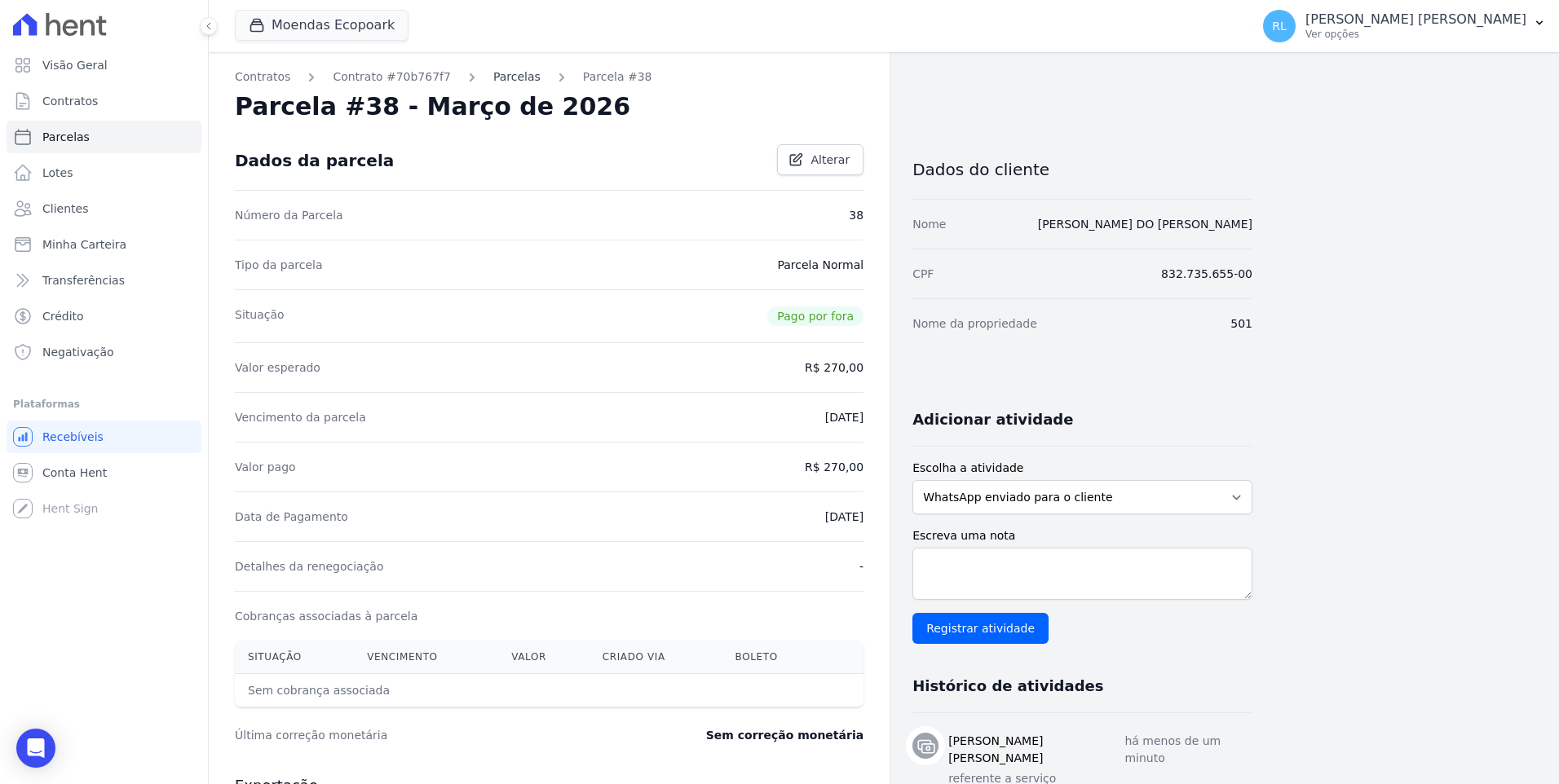
click at [509, 80] on link "Parcelas" at bounding box center [516, 77] width 47 height 18
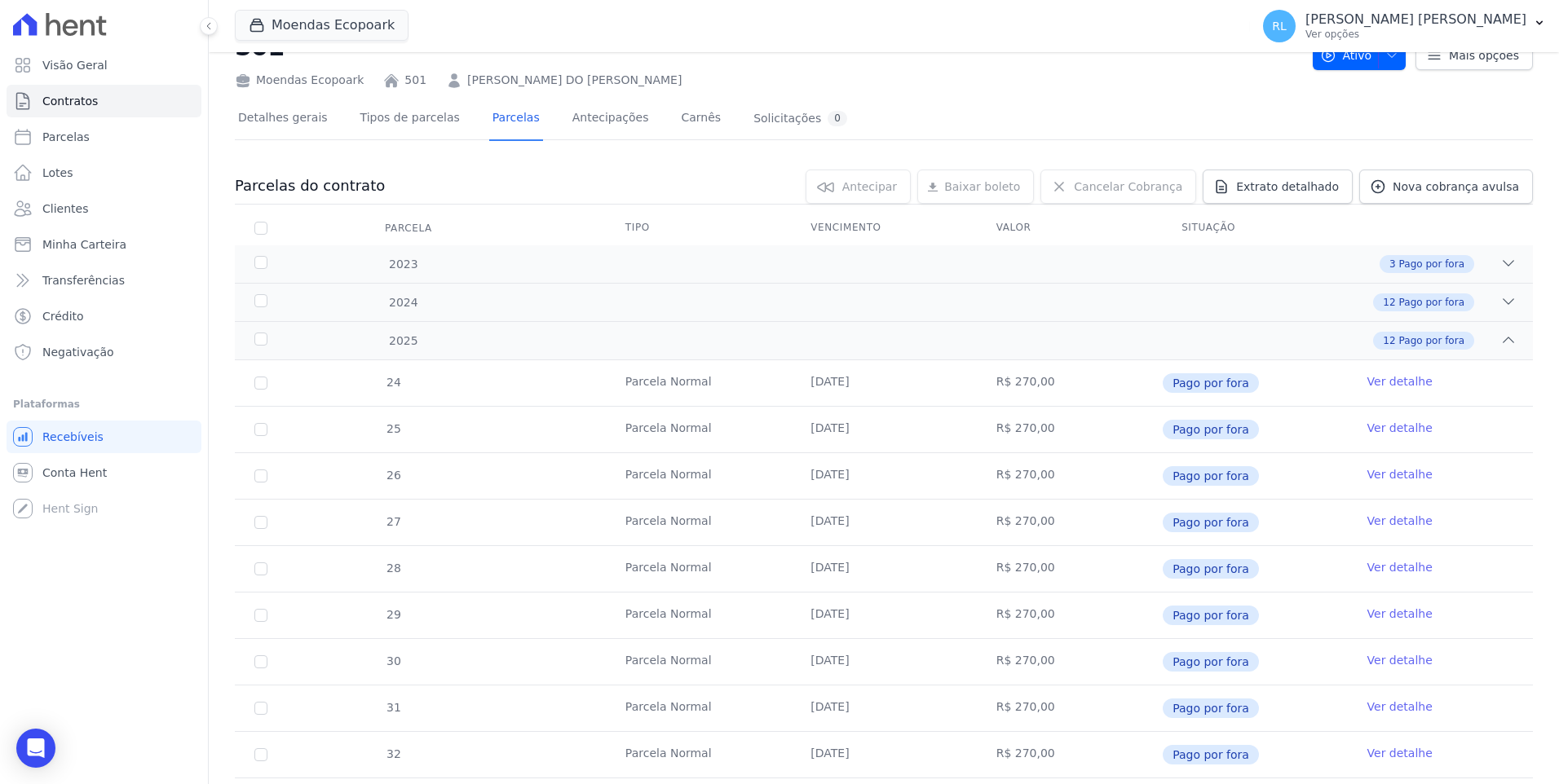
scroll to position [472, 0]
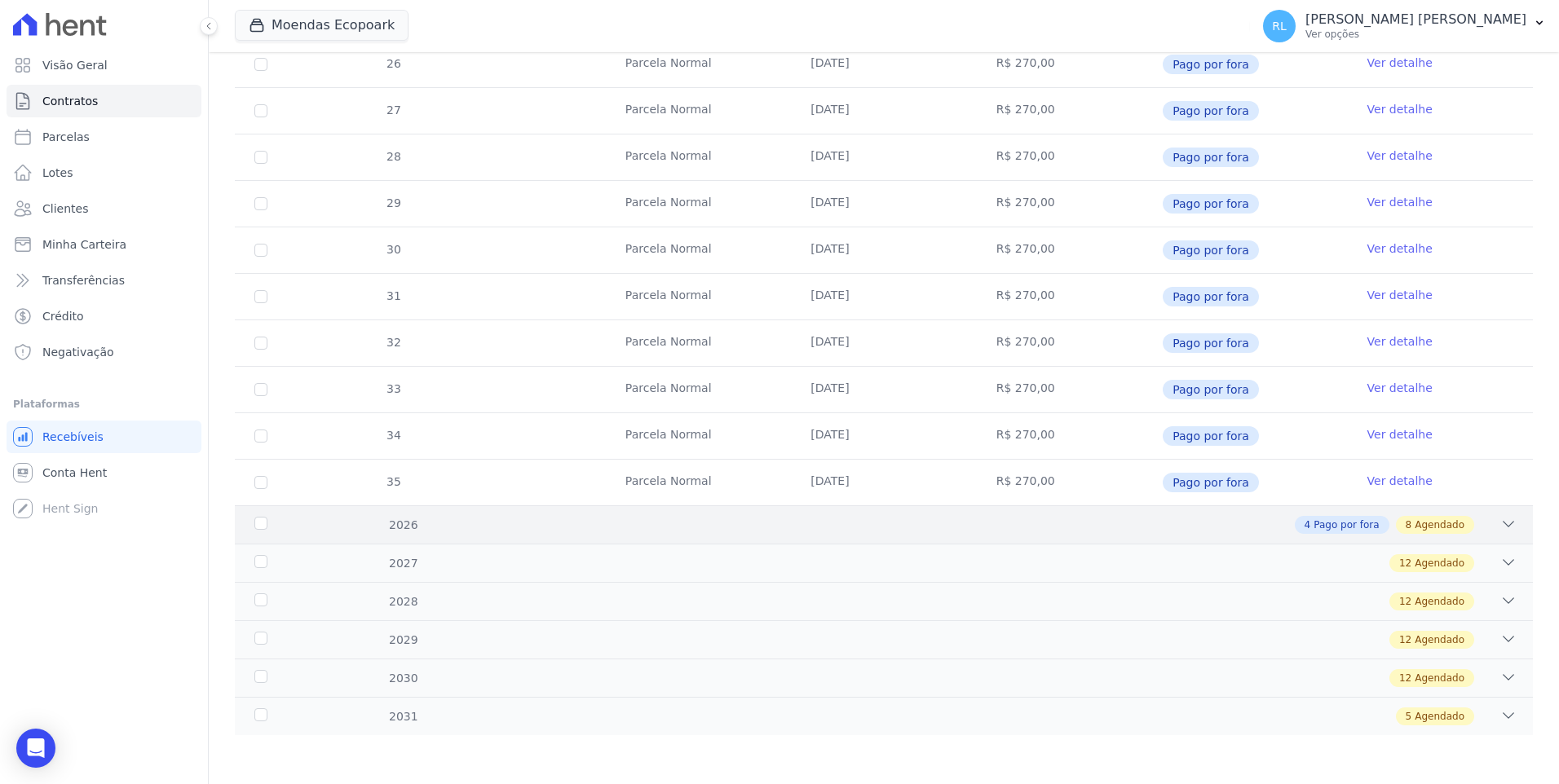
click at [1500, 526] on icon at bounding box center [1508, 524] width 17 height 17
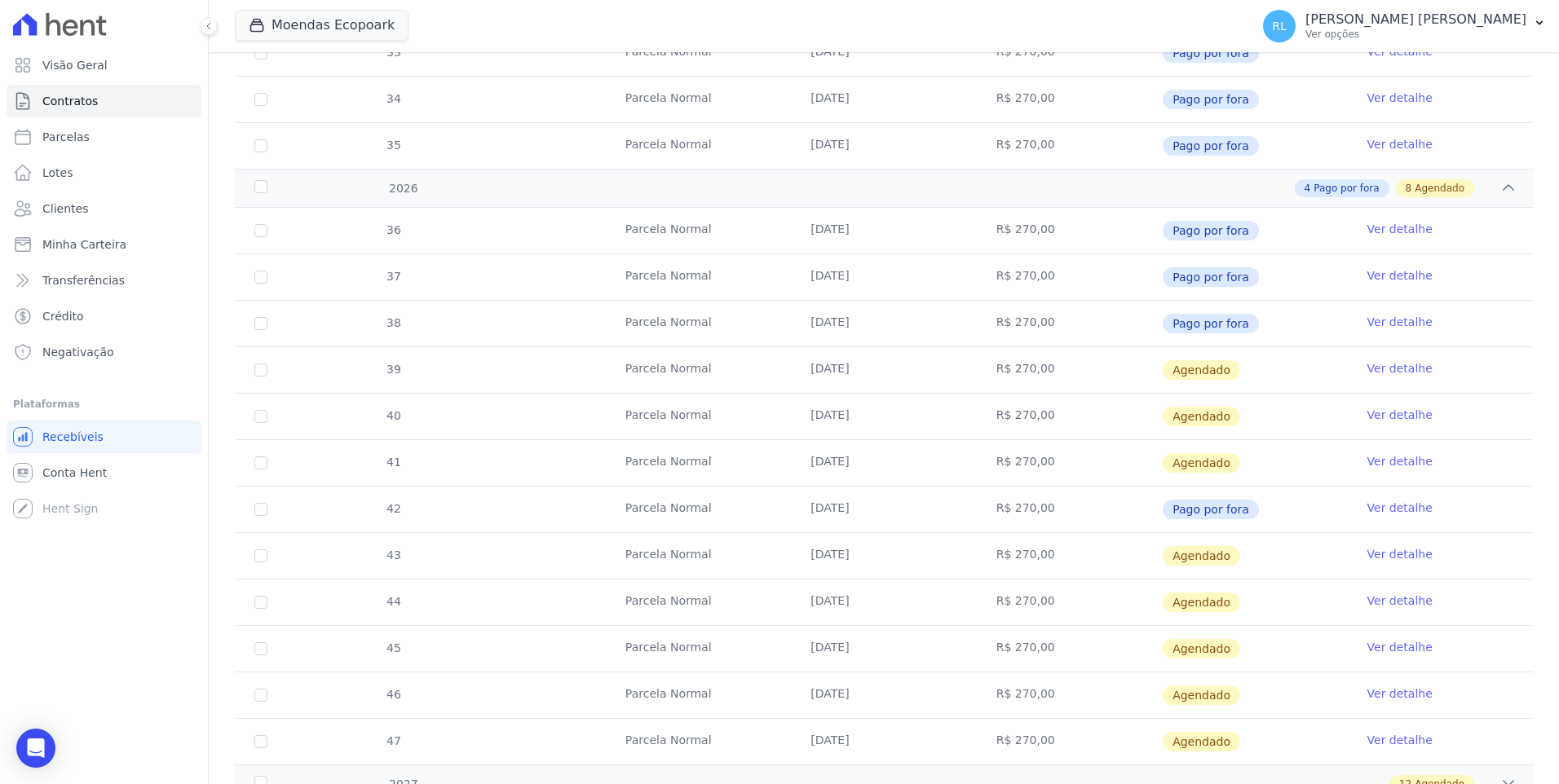
scroll to position [879, 0]
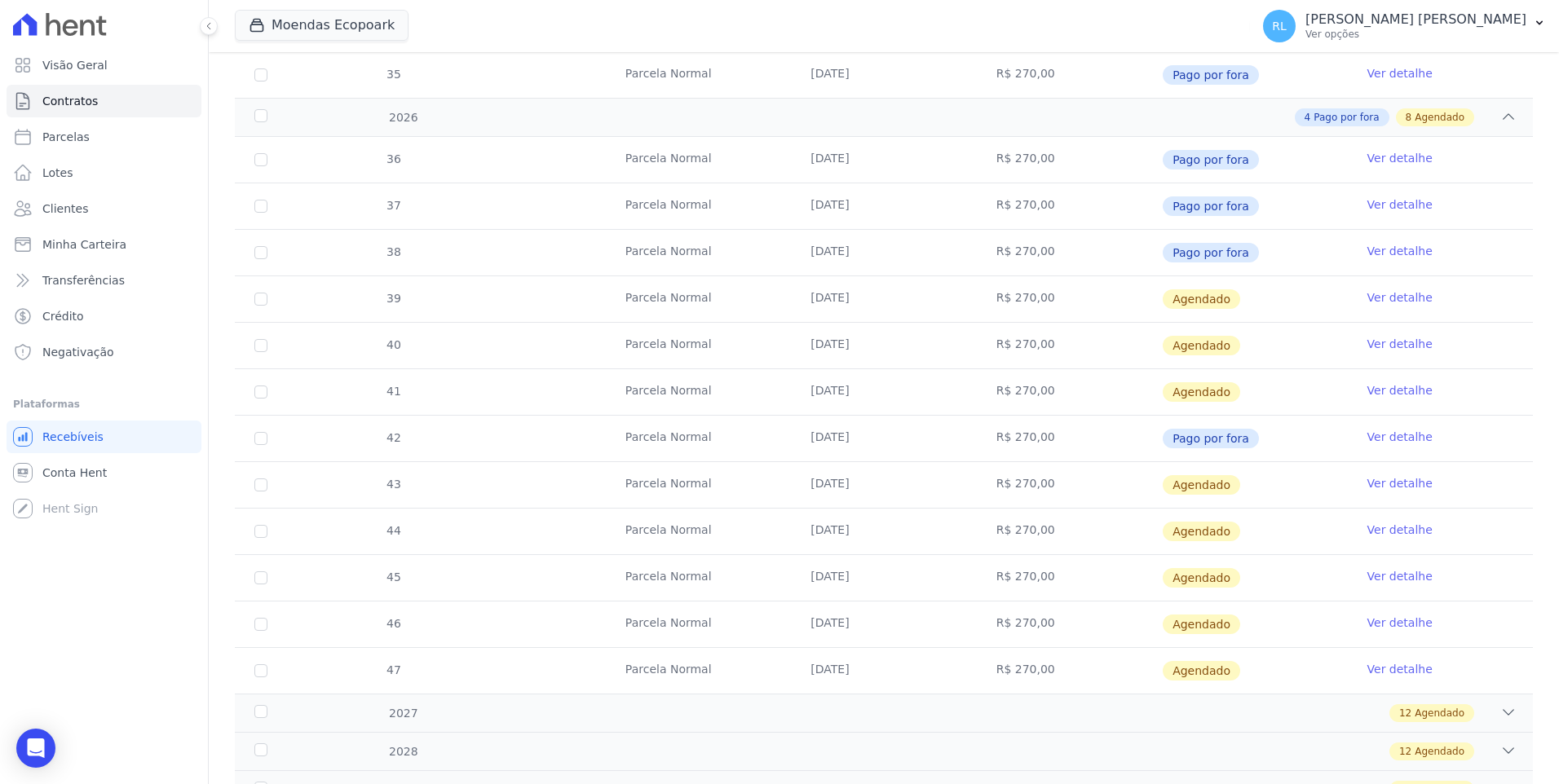
click at [1367, 296] on link "Ver detalhe" at bounding box center [1400, 298] width 66 height 17
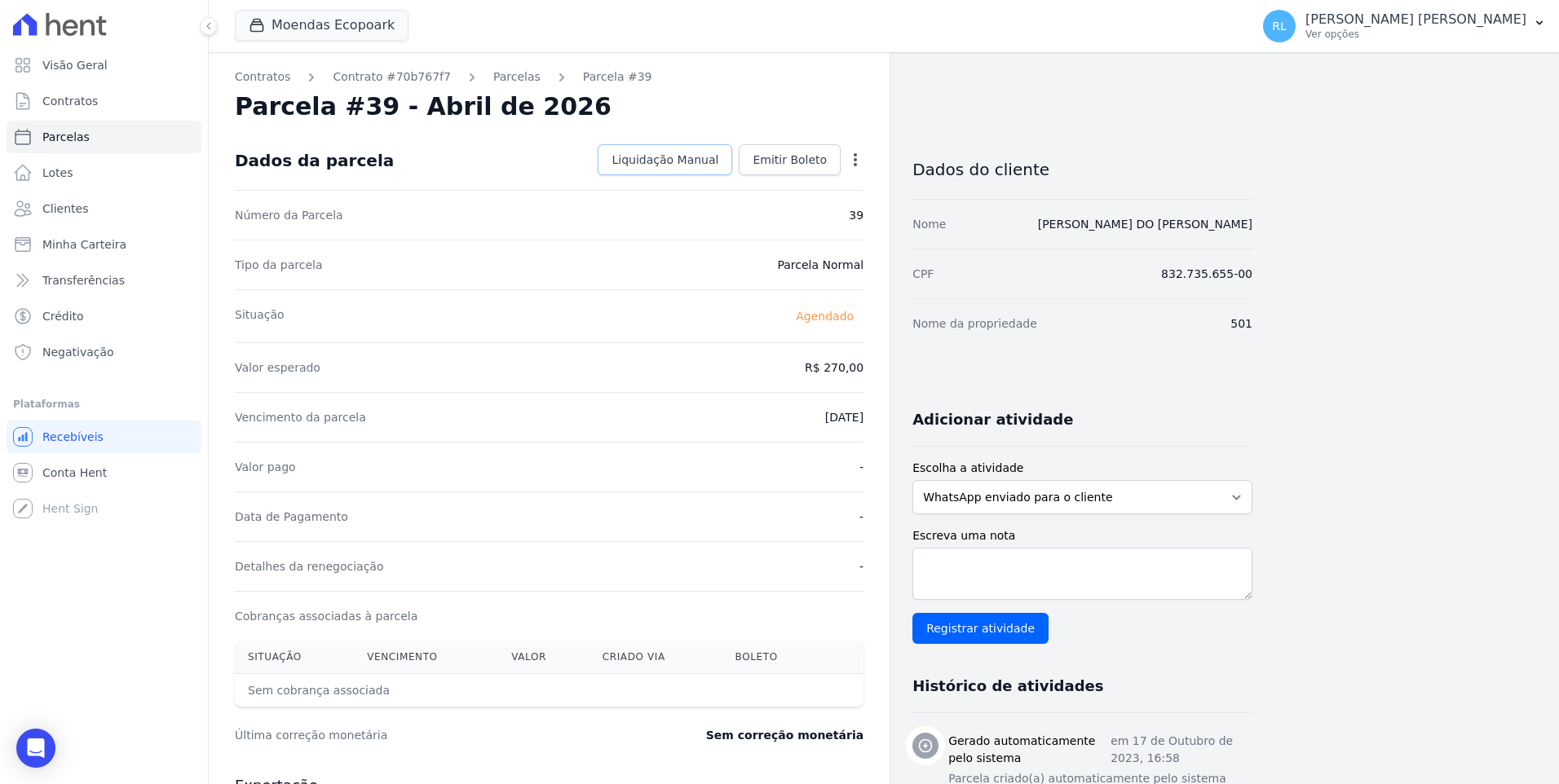
click at [695, 167] on span "Liquidação Manual" at bounding box center [664, 159] width 107 height 17
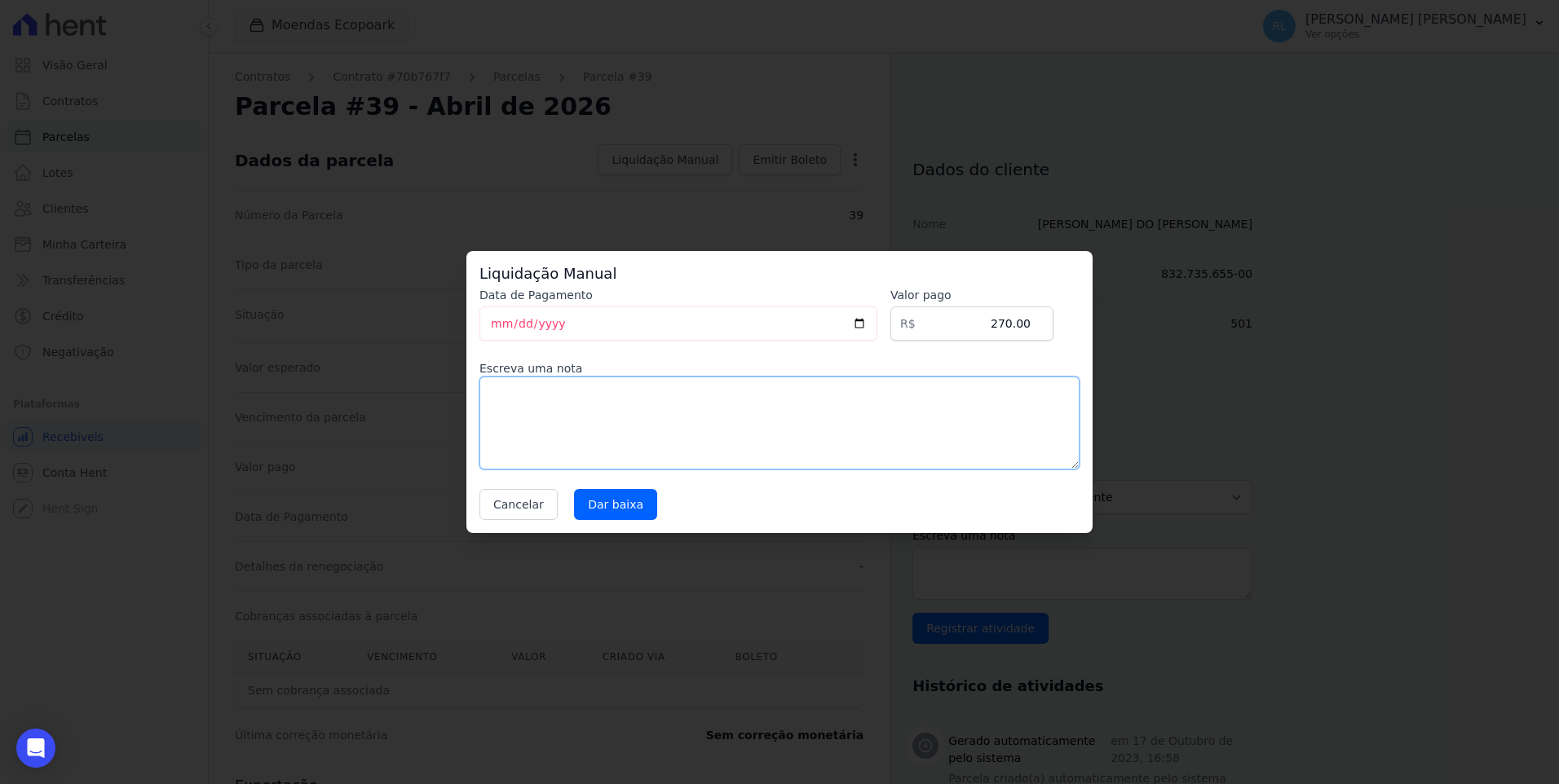
click at [560, 424] on textarea at bounding box center [779, 423] width 600 height 93
type textarea "referente a serviço"
click at [625, 500] on input "Dar baixa" at bounding box center [615, 504] width 83 height 31
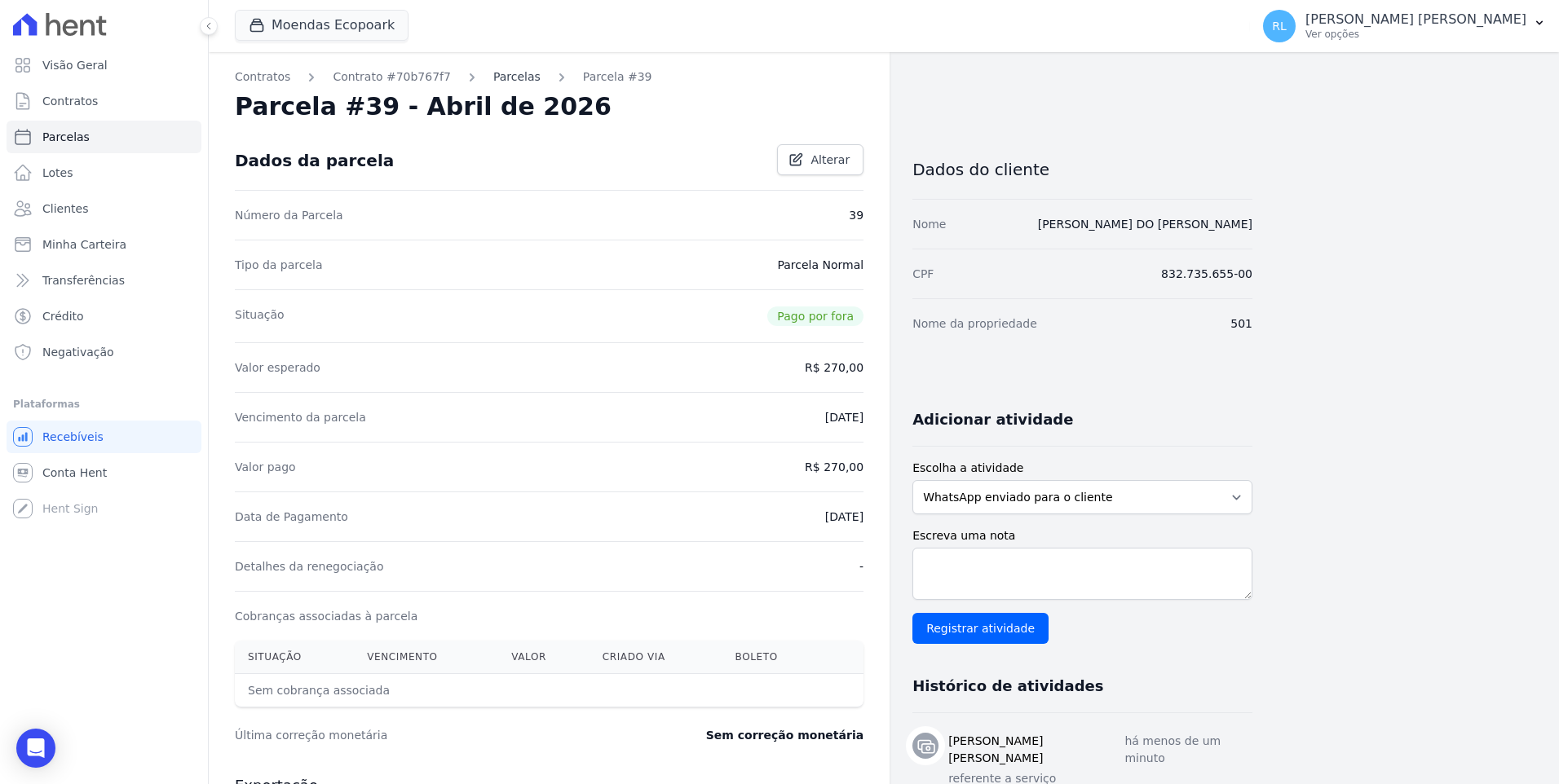
click at [498, 80] on link "Parcelas" at bounding box center [516, 77] width 47 height 18
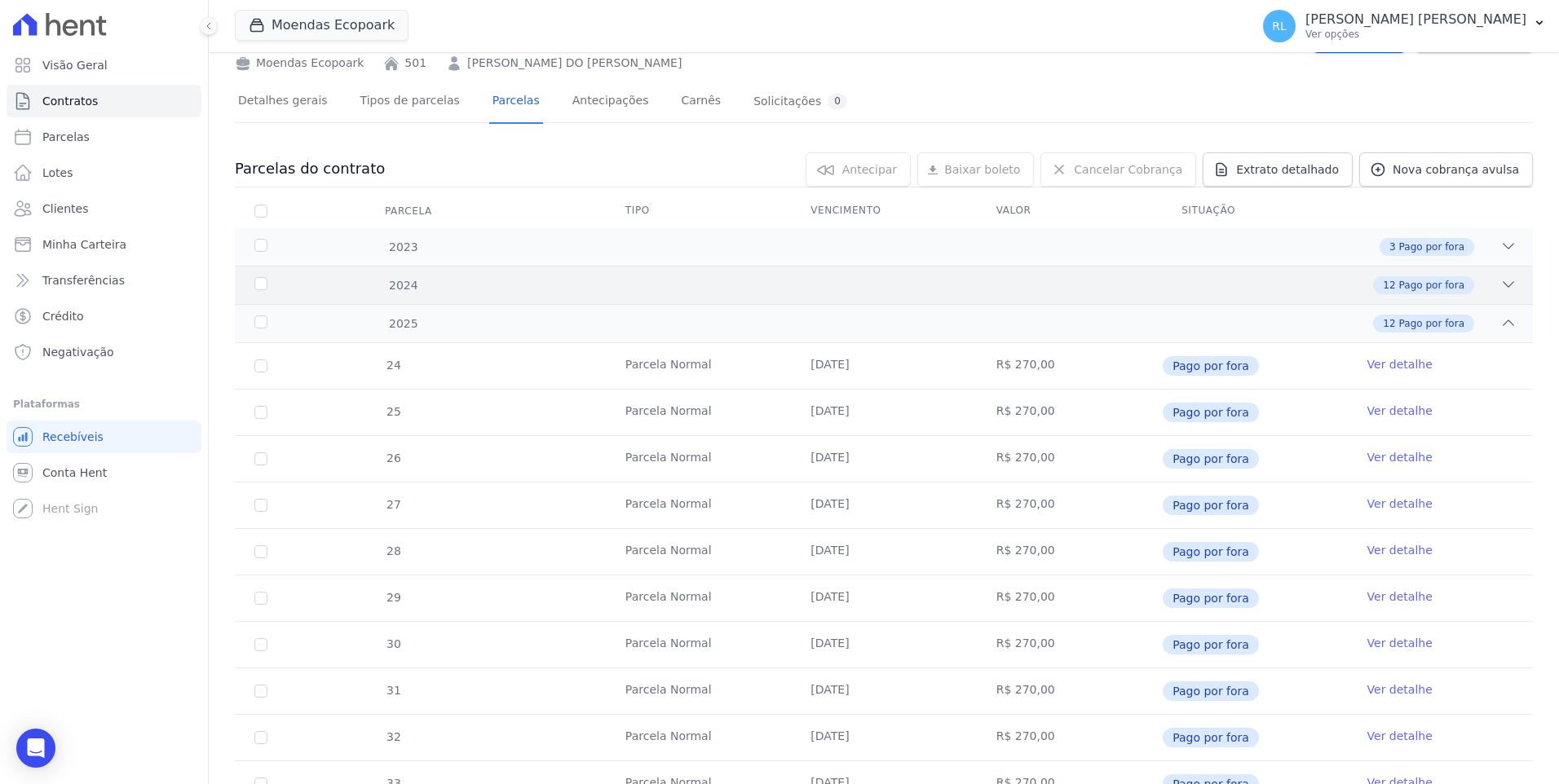
scroll to position [472, 0]
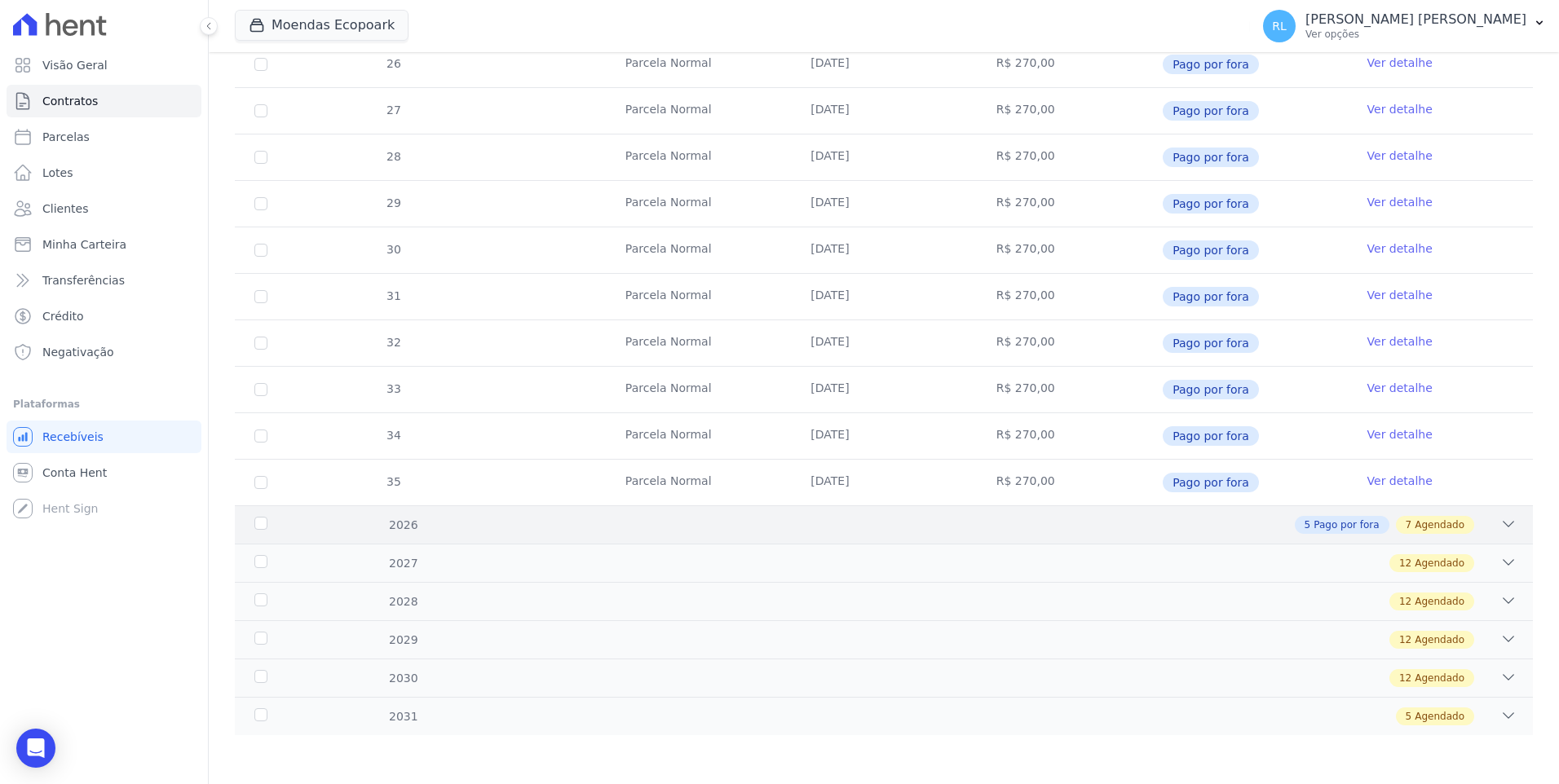
click at [1504, 519] on div "2026 5 Pago por fora 7 Agendado" at bounding box center [883, 524] width 1298 height 38
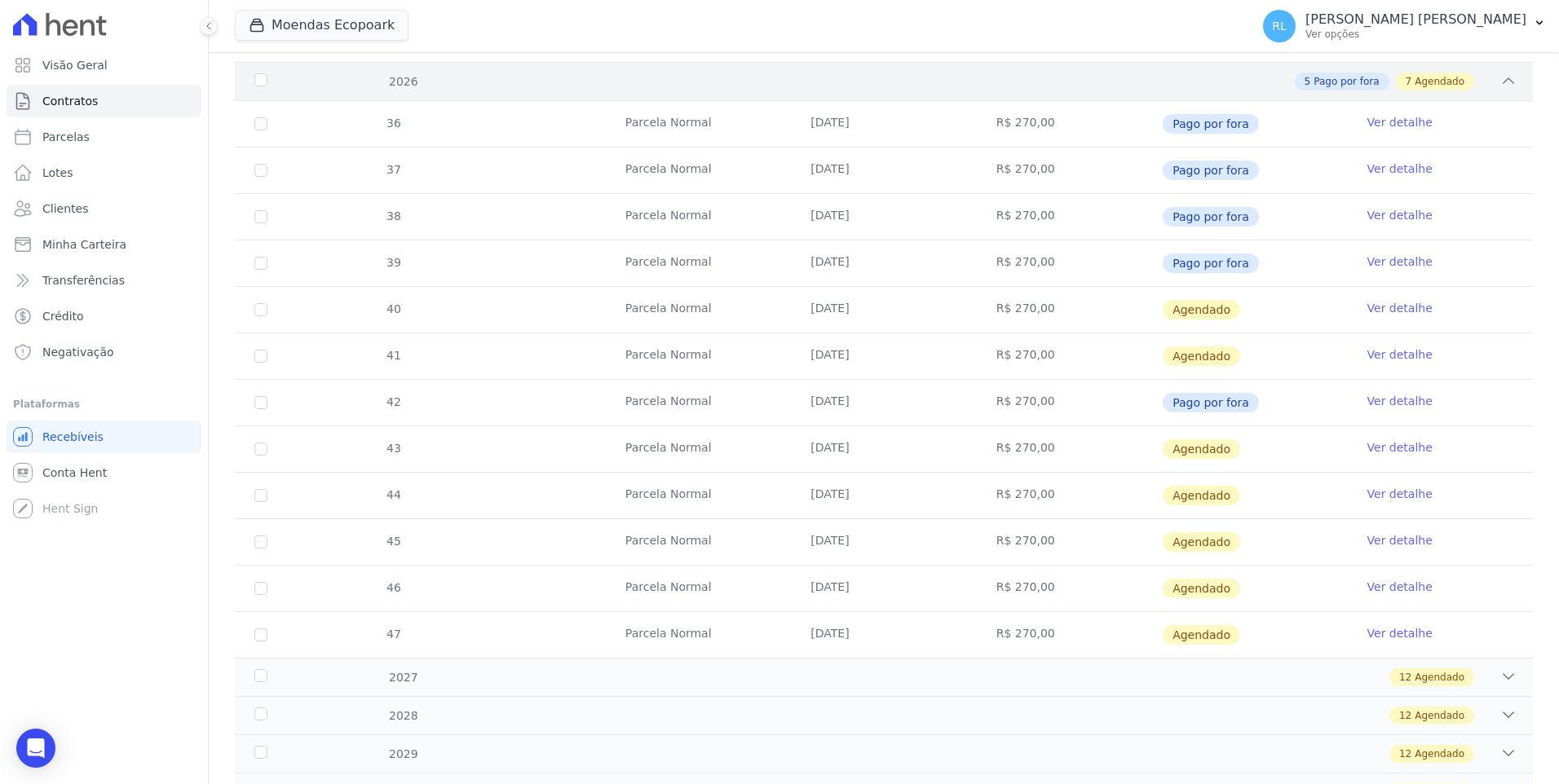
scroll to position [961, 0]
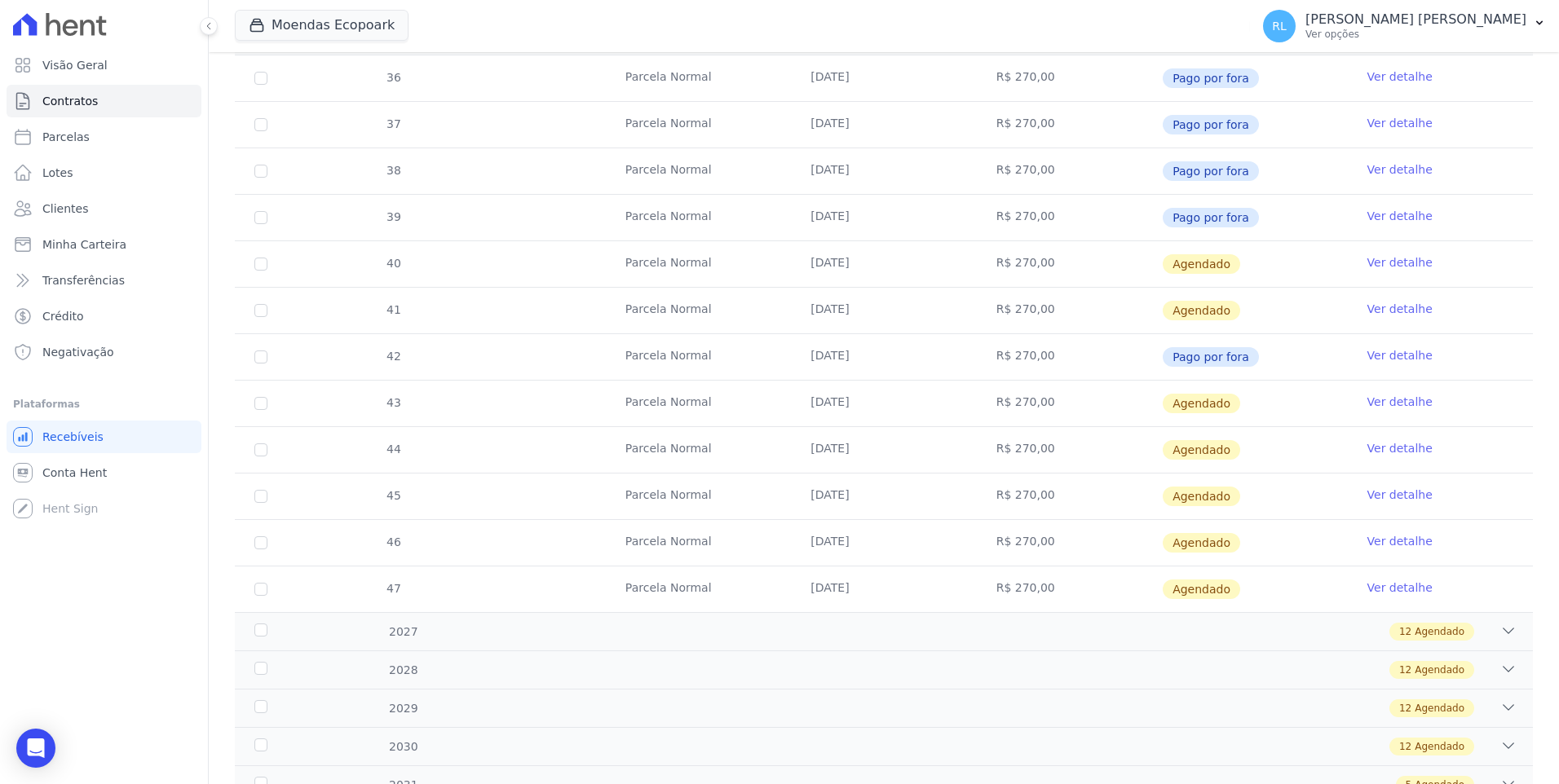
click at [1387, 265] on link "Ver detalhe" at bounding box center [1400, 262] width 66 height 17
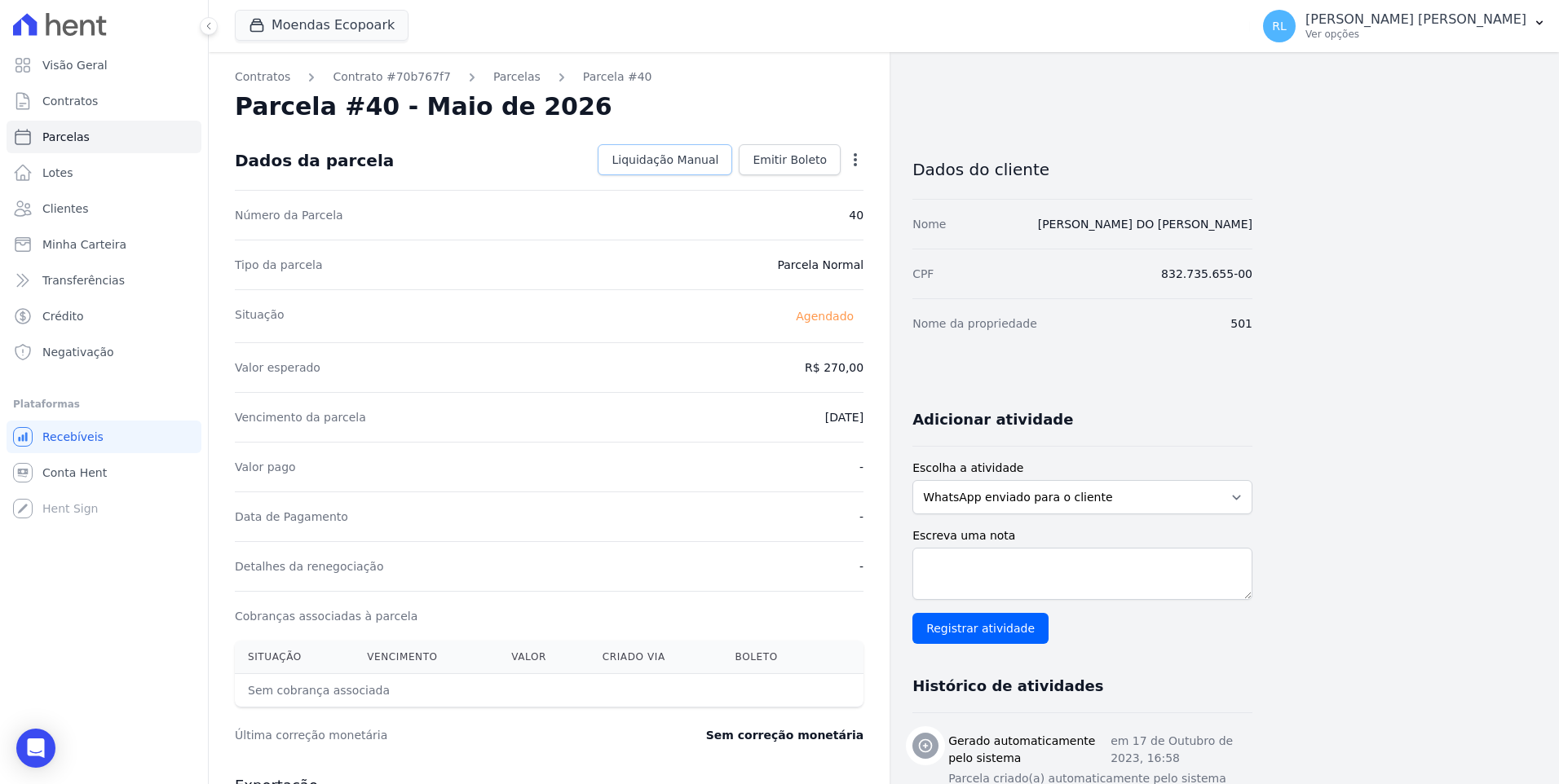
click at [704, 158] on span "Liquidação Manual" at bounding box center [664, 159] width 107 height 17
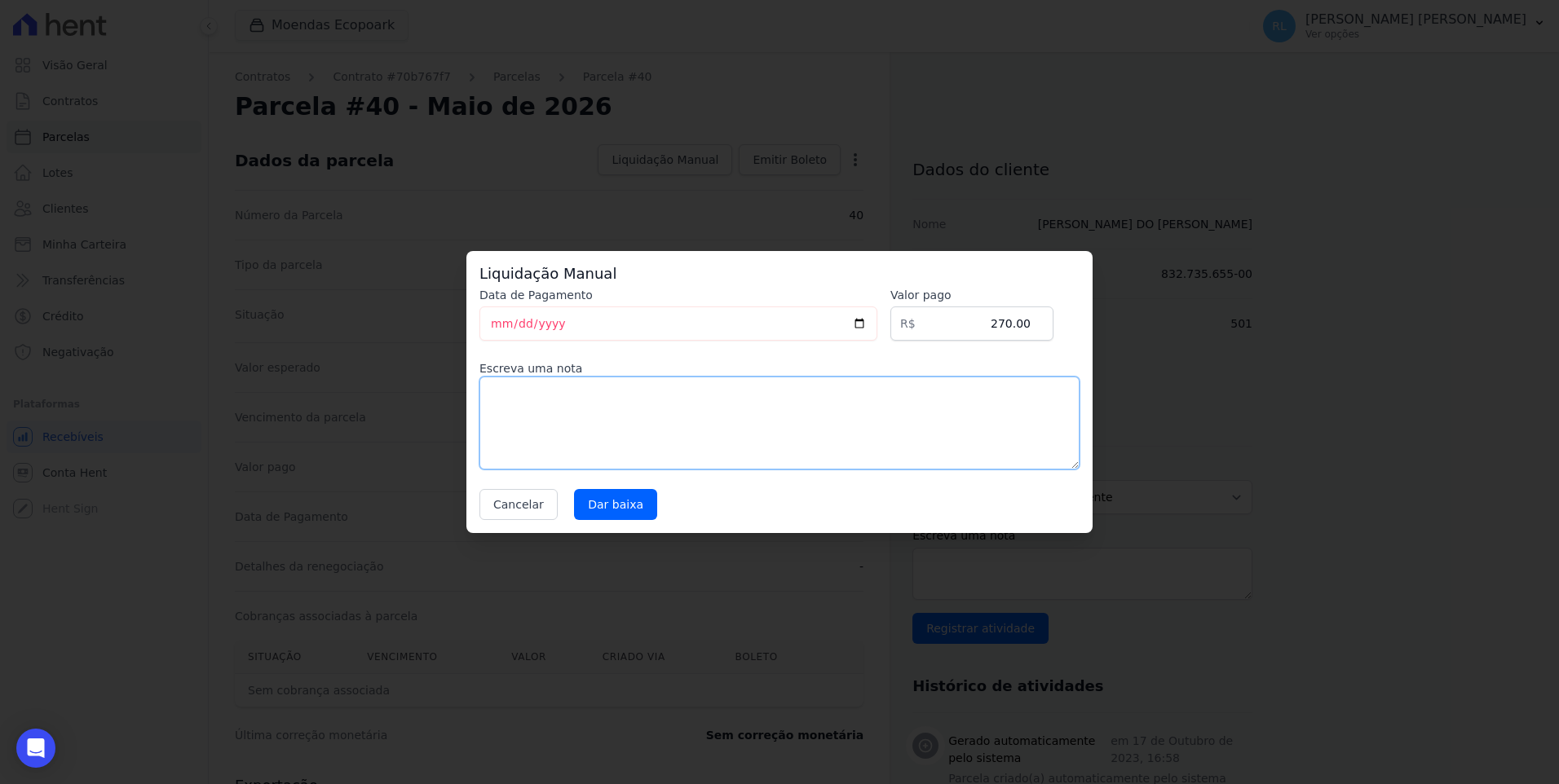
click at [575, 424] on textarea at bounding box center [779, 423] width 600 height 93
type textarea "referente a serviço"
click at [629, 495] on input "Dar baixa" at bounding box center [615, 504] width 83 height 31
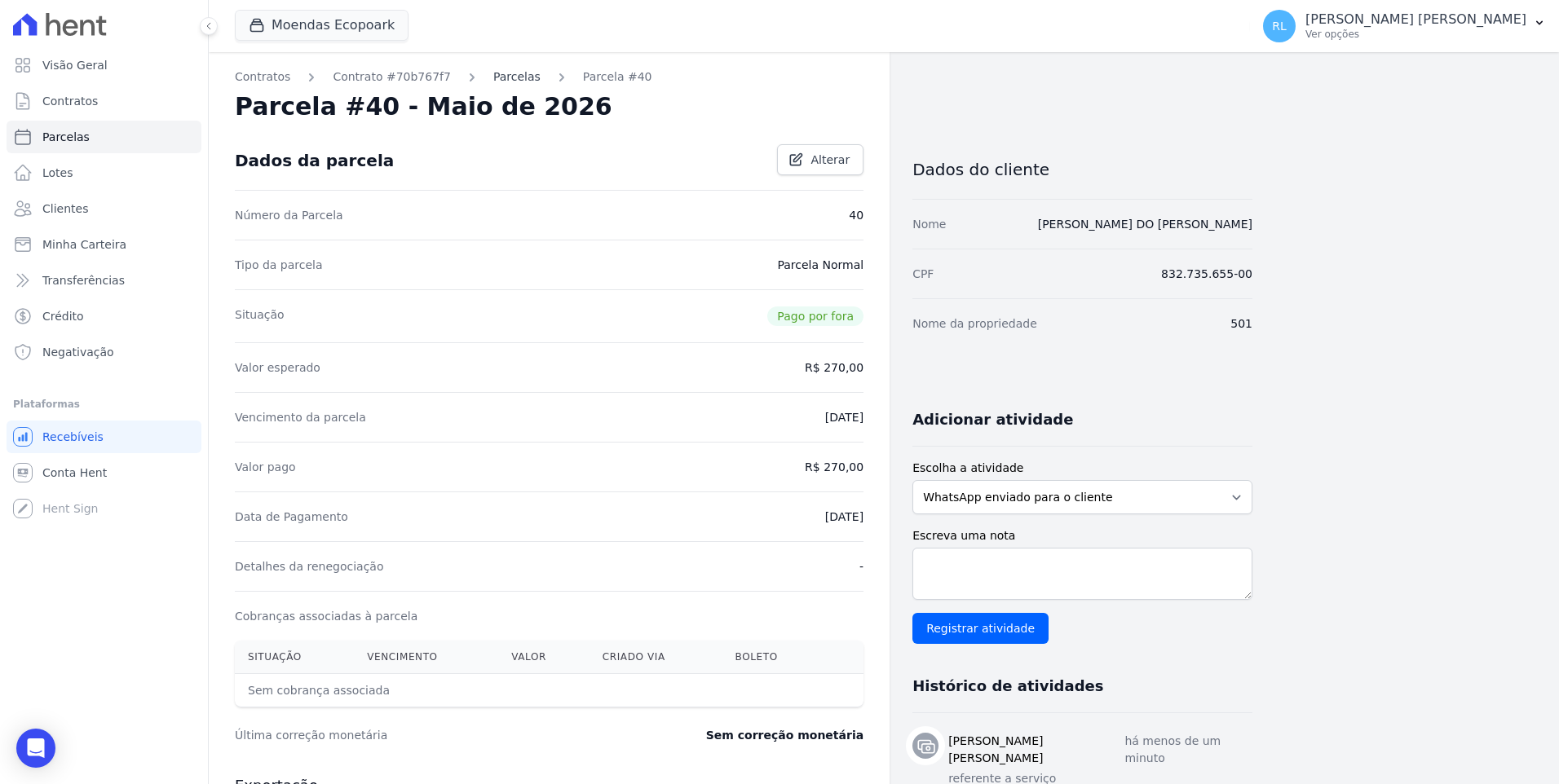
click at [493, 84] on link "Parcelas" at bounding box center [516, 77] width 47 height 18
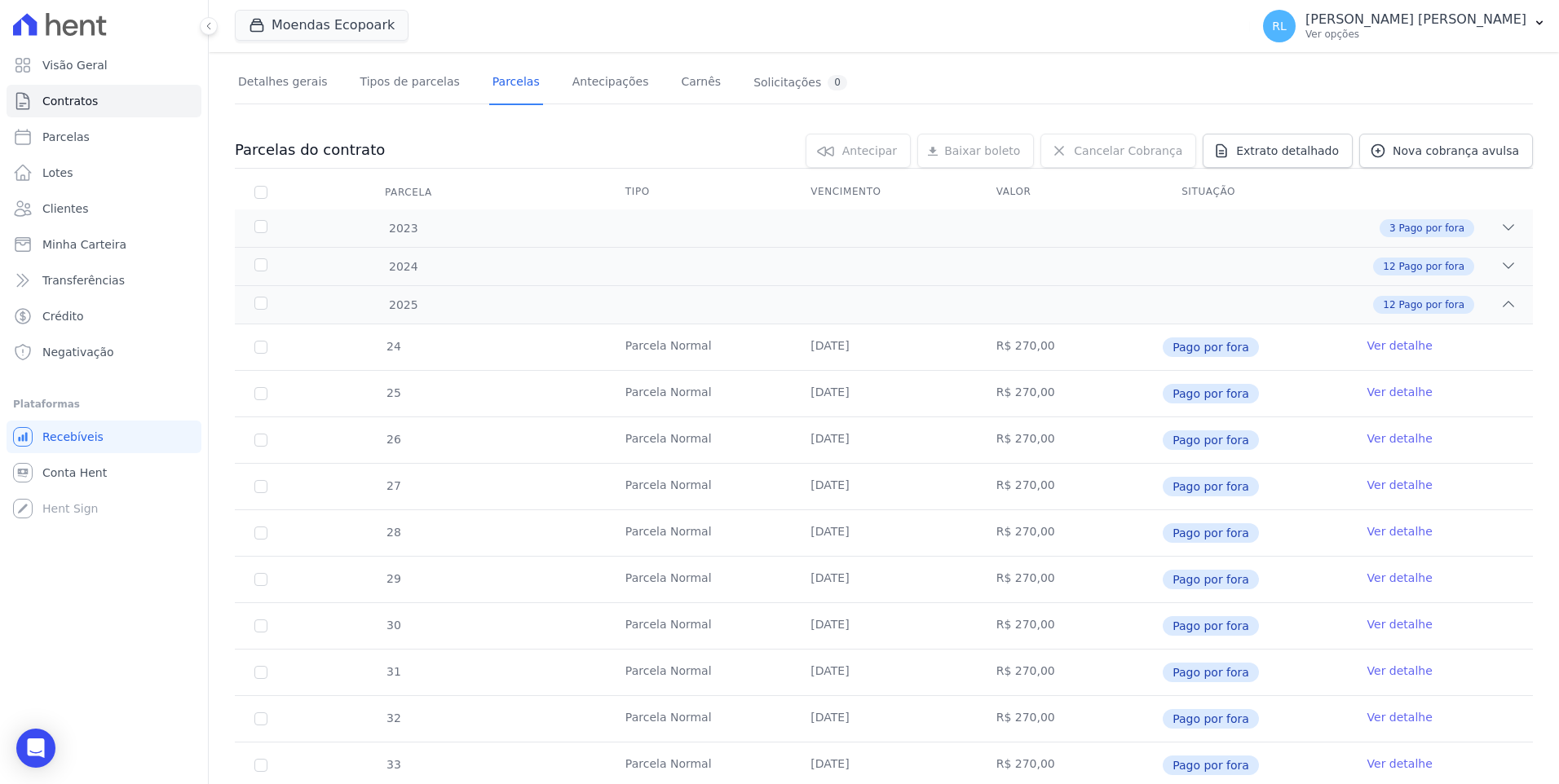
scroll to position [472, 0]
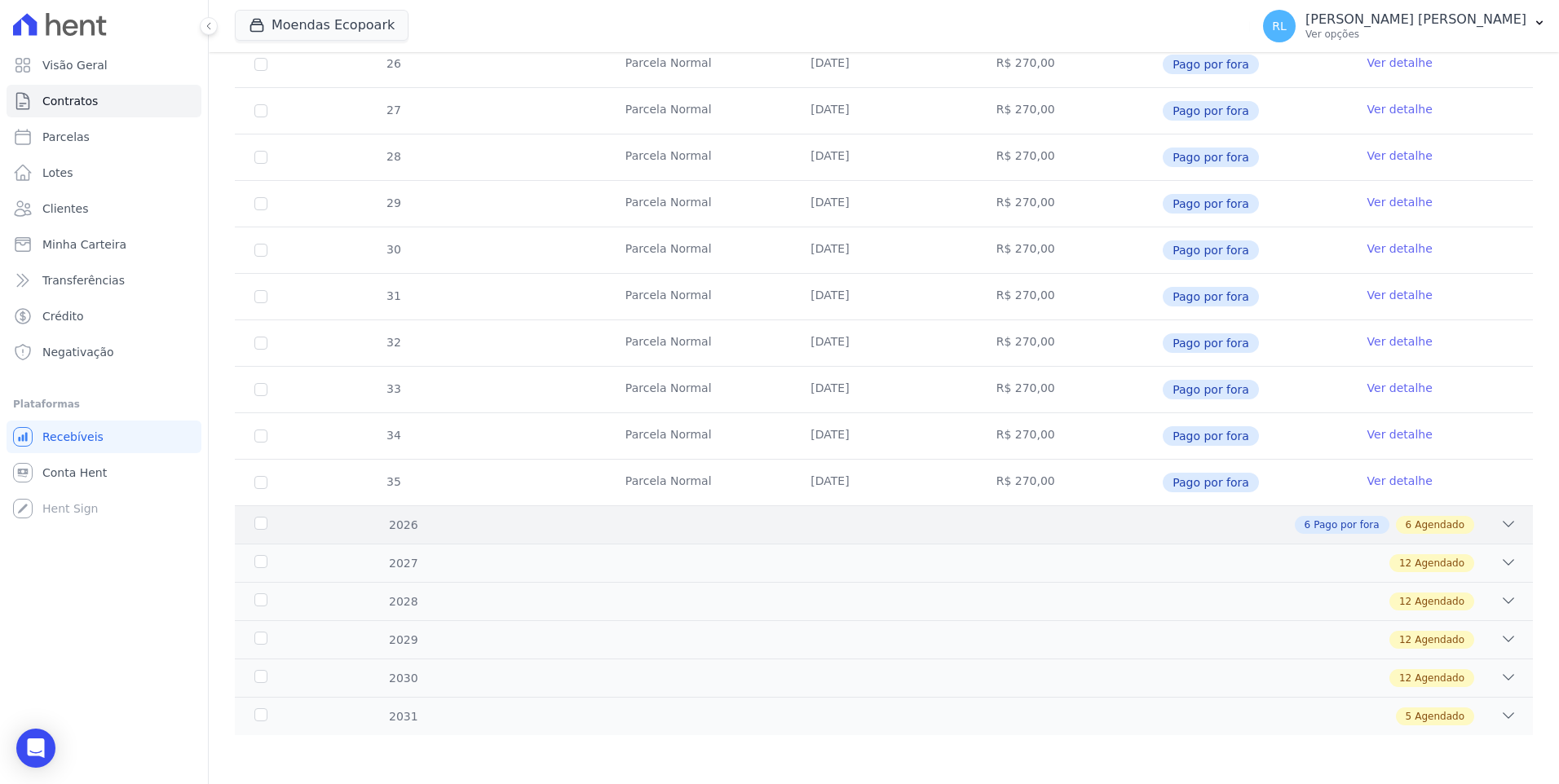
click at [1500, 520] on icon at bounding box center [1508, 524] width 17 height 17
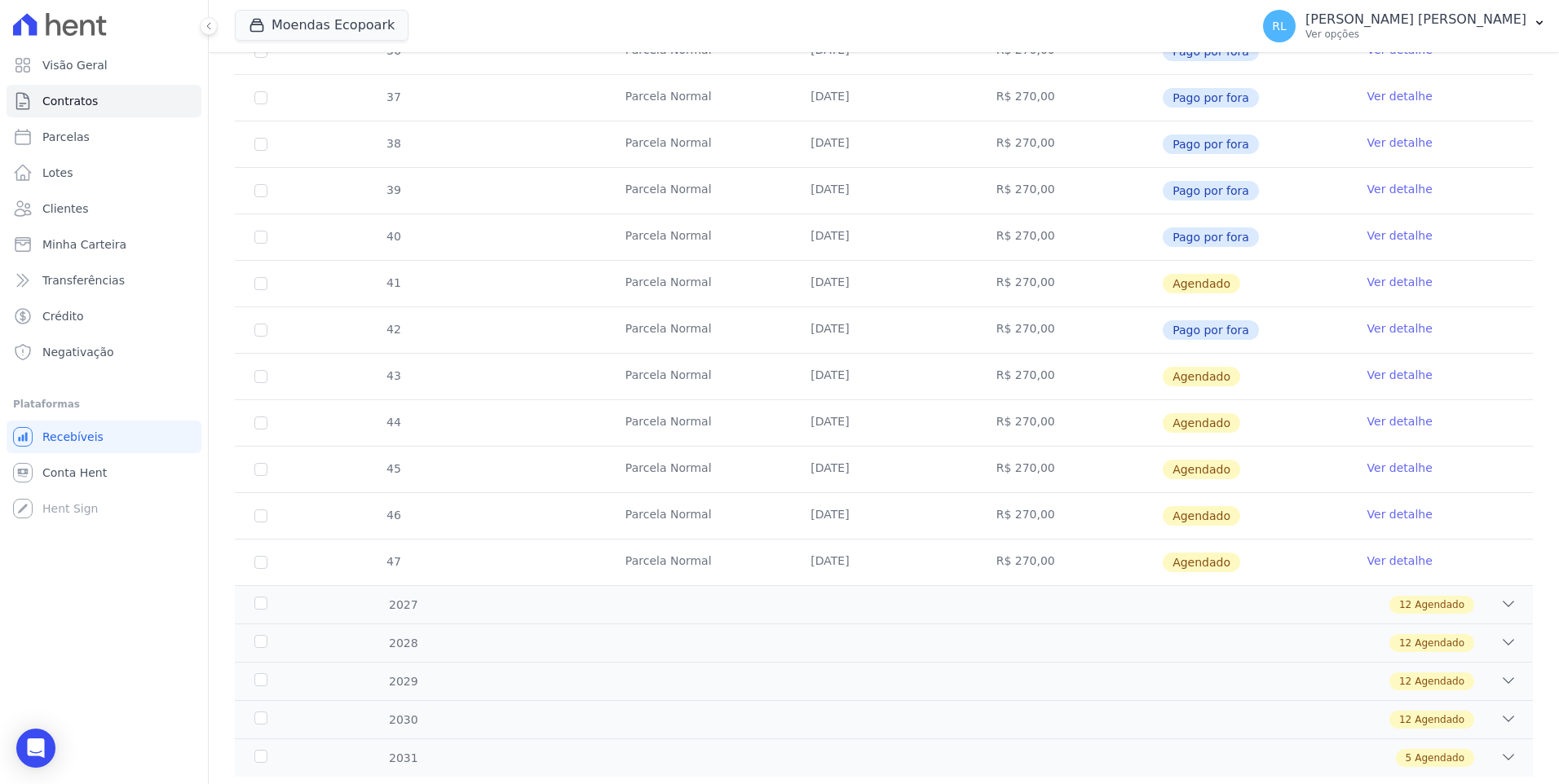
scroll to position [1029, 0]
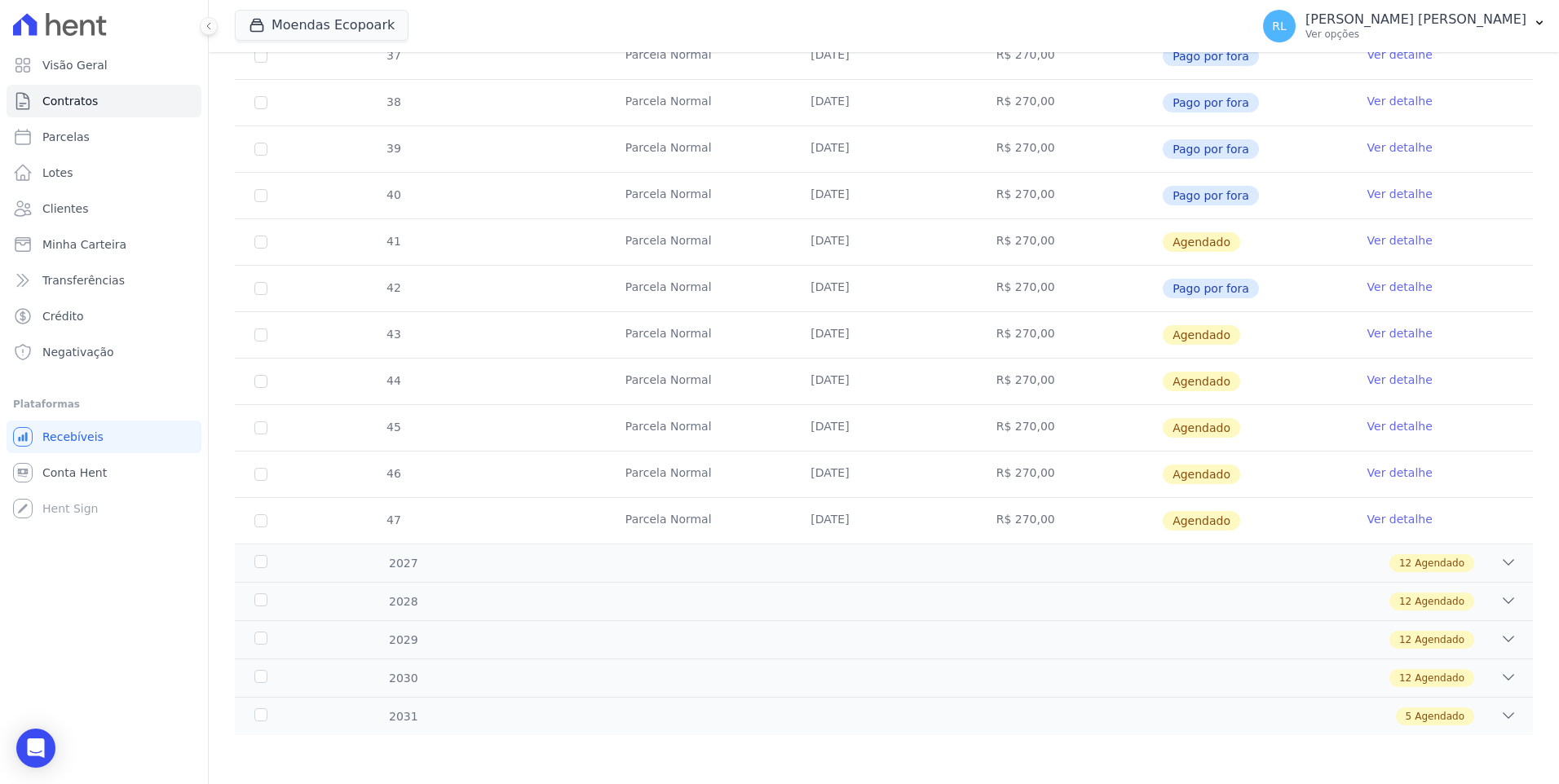
click at [1382, 243] on link "Ver detalhe" at bounding box center [1400, 240] width 66 height 17
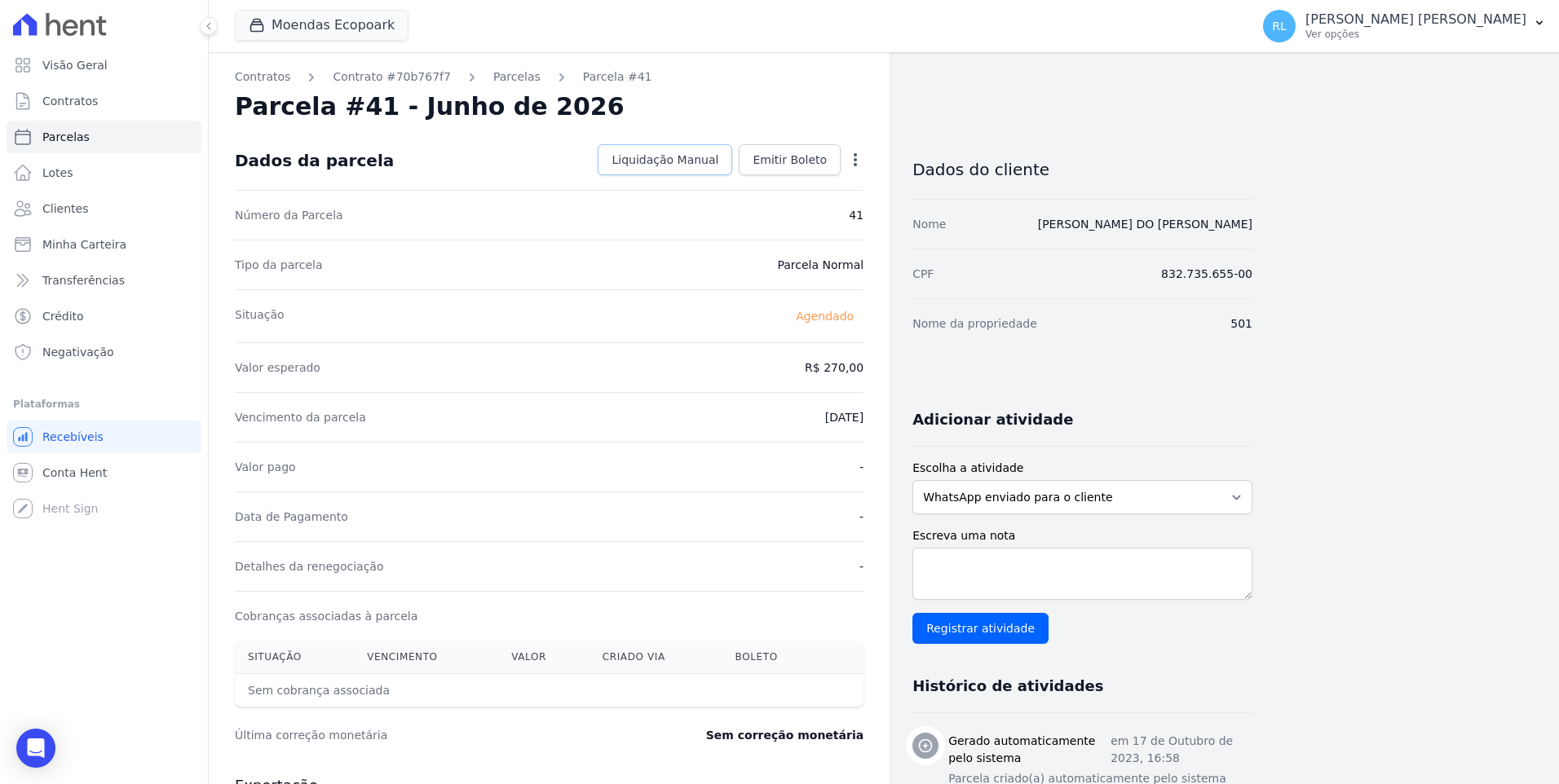
click at [694, 170] on link "Liquidação Manual" at bounding box center [665, 159] width 135 height 31
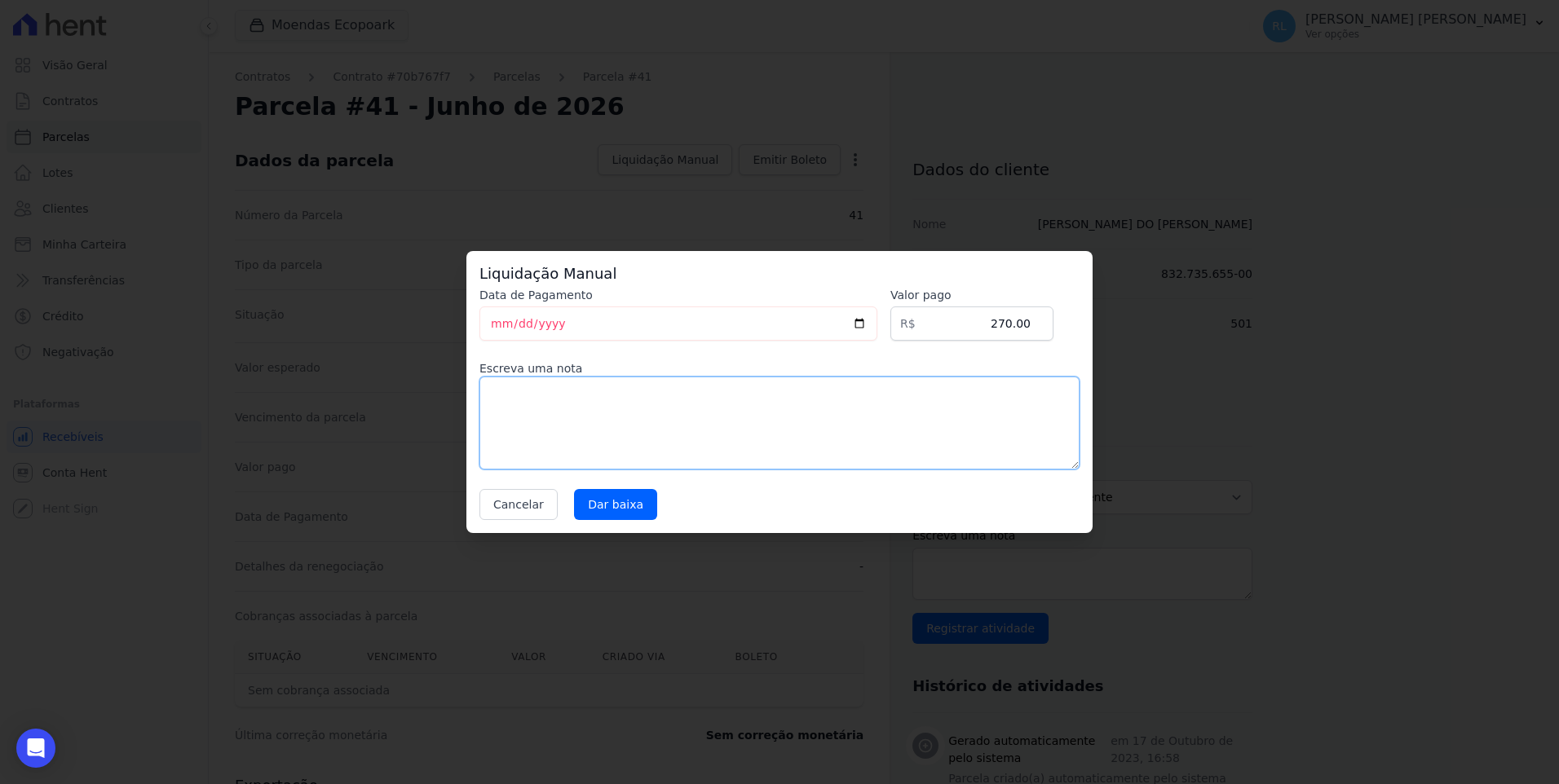
click at [624, 411] on textarea at bounding box center [779, 423] width 600 height 93
type textarea "referente a serviço"
click at [614, 493] on input "Dar baixa" at bounding box center [615, 504] width 83 height 31
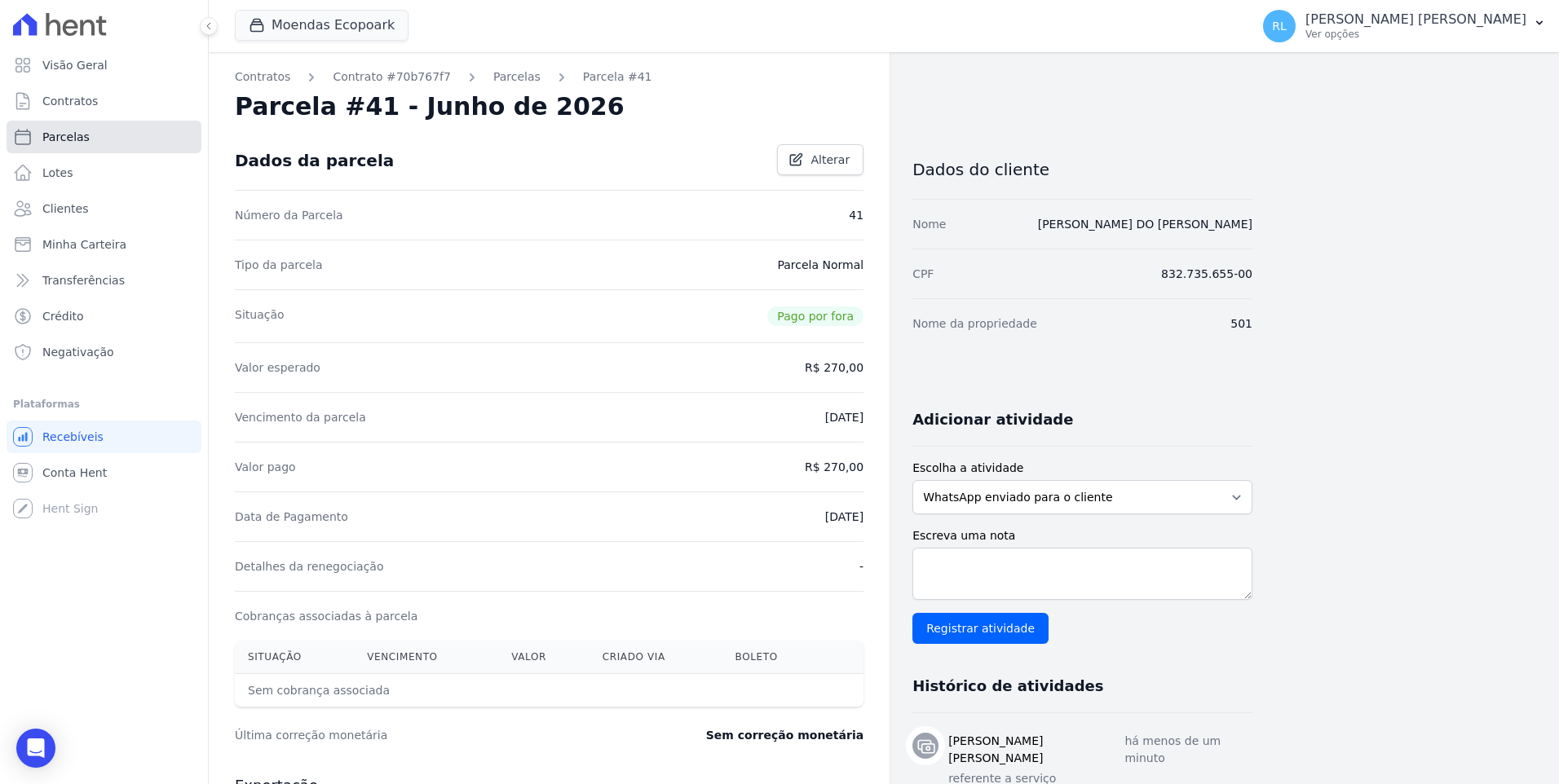
click at [113, 146] on link "Parcelas" at bounding box center [103, 136] width 195 height 32
select select
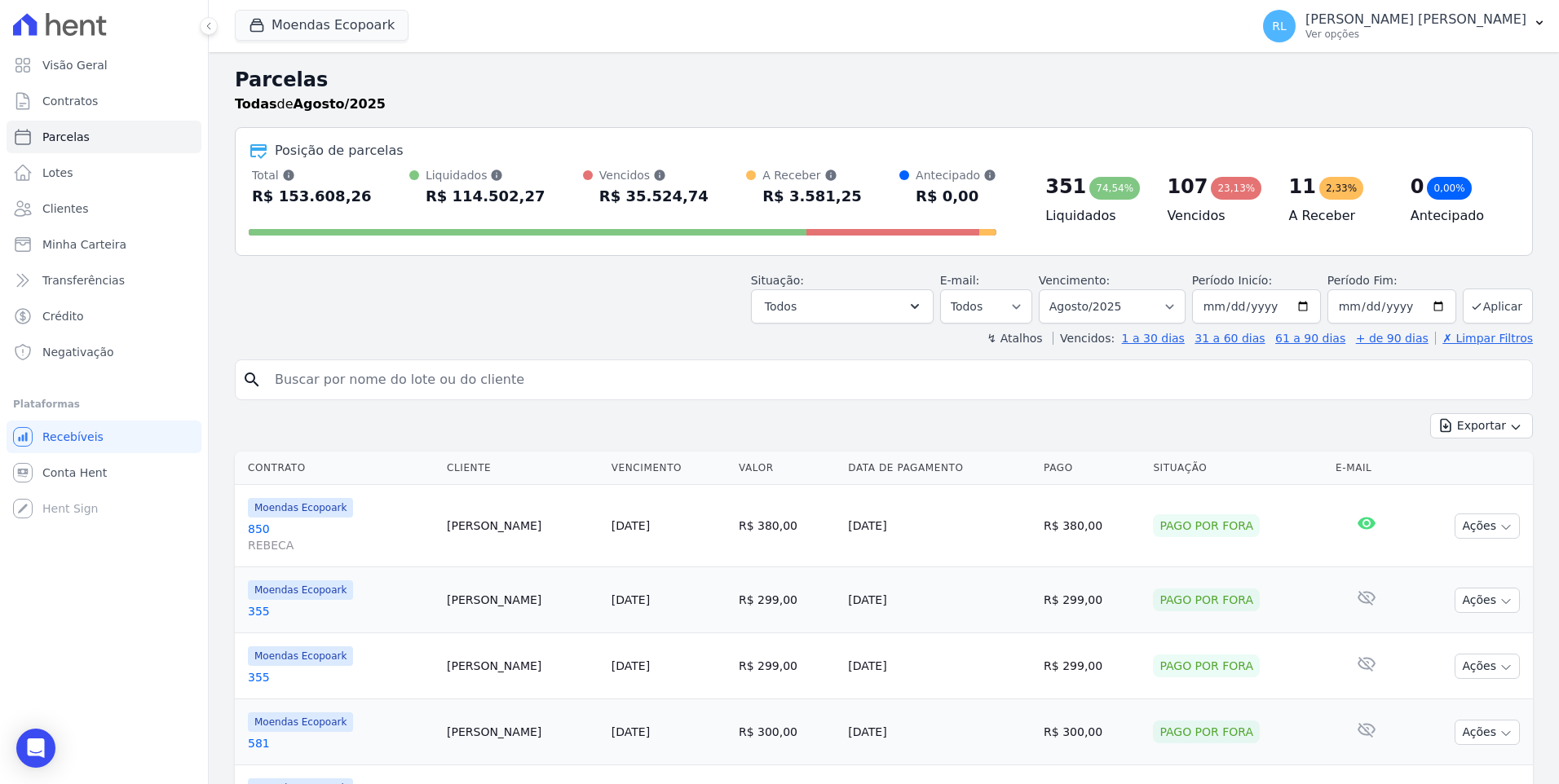
click at [446, 373] on input "search" at bounding box center [895, 379] width 1261 height 32
type input "502"
select select
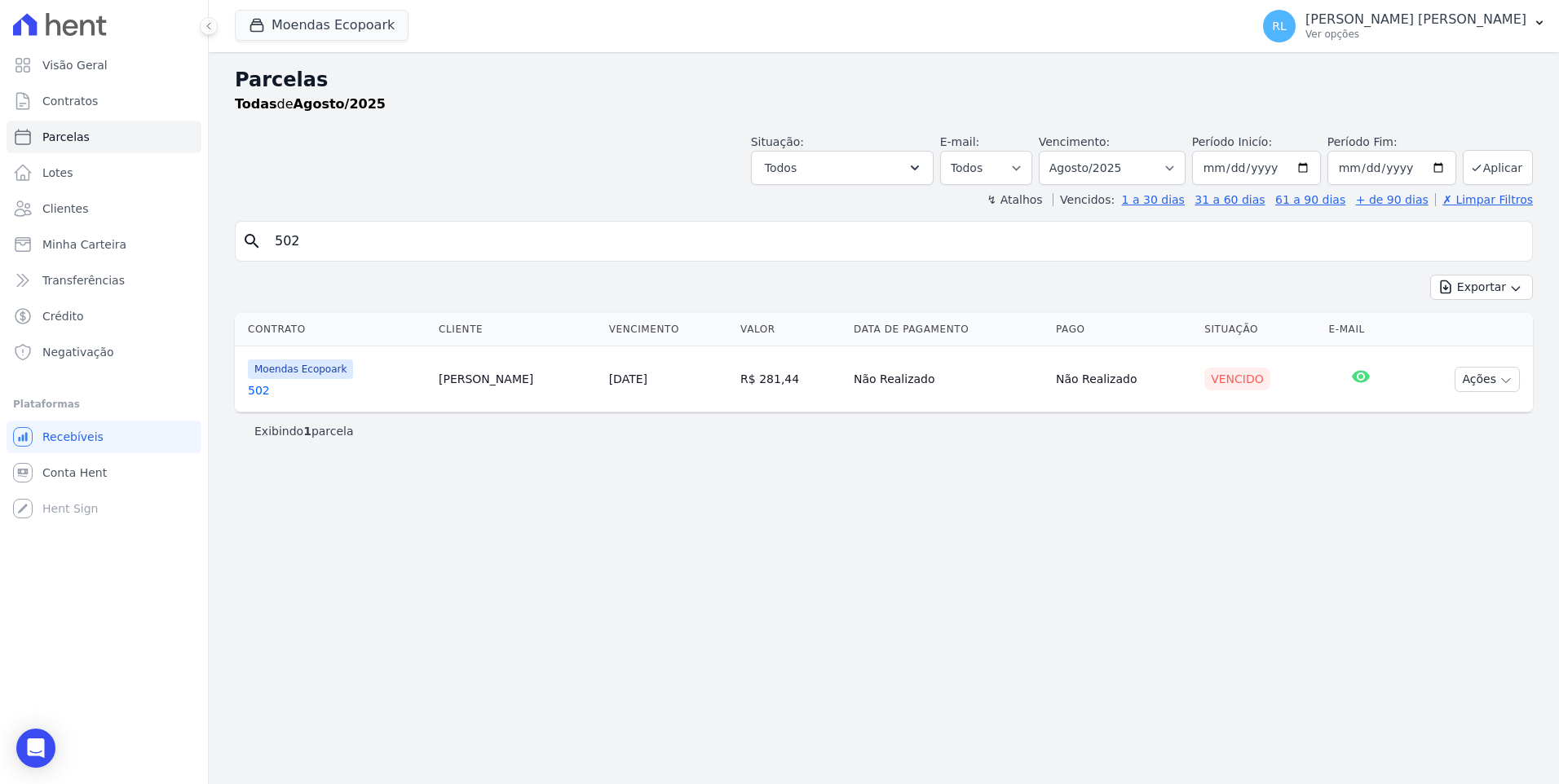
click at [267, 394] on link "502" at bounding box center [336, 390] width 178 height 17
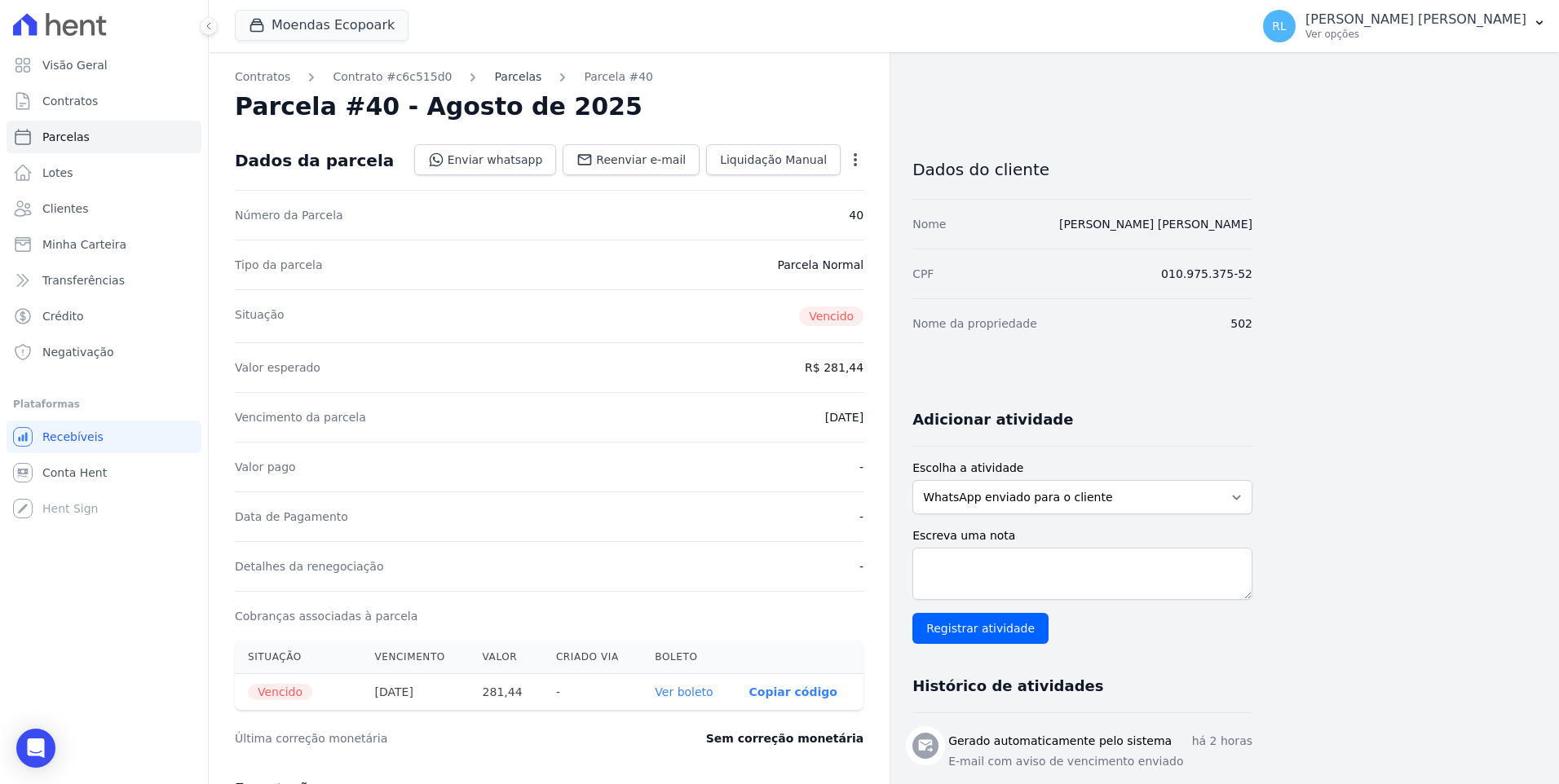
click at [494, 77] on link "Parcelas" at bounding box center [517, 77] width 47 height 18
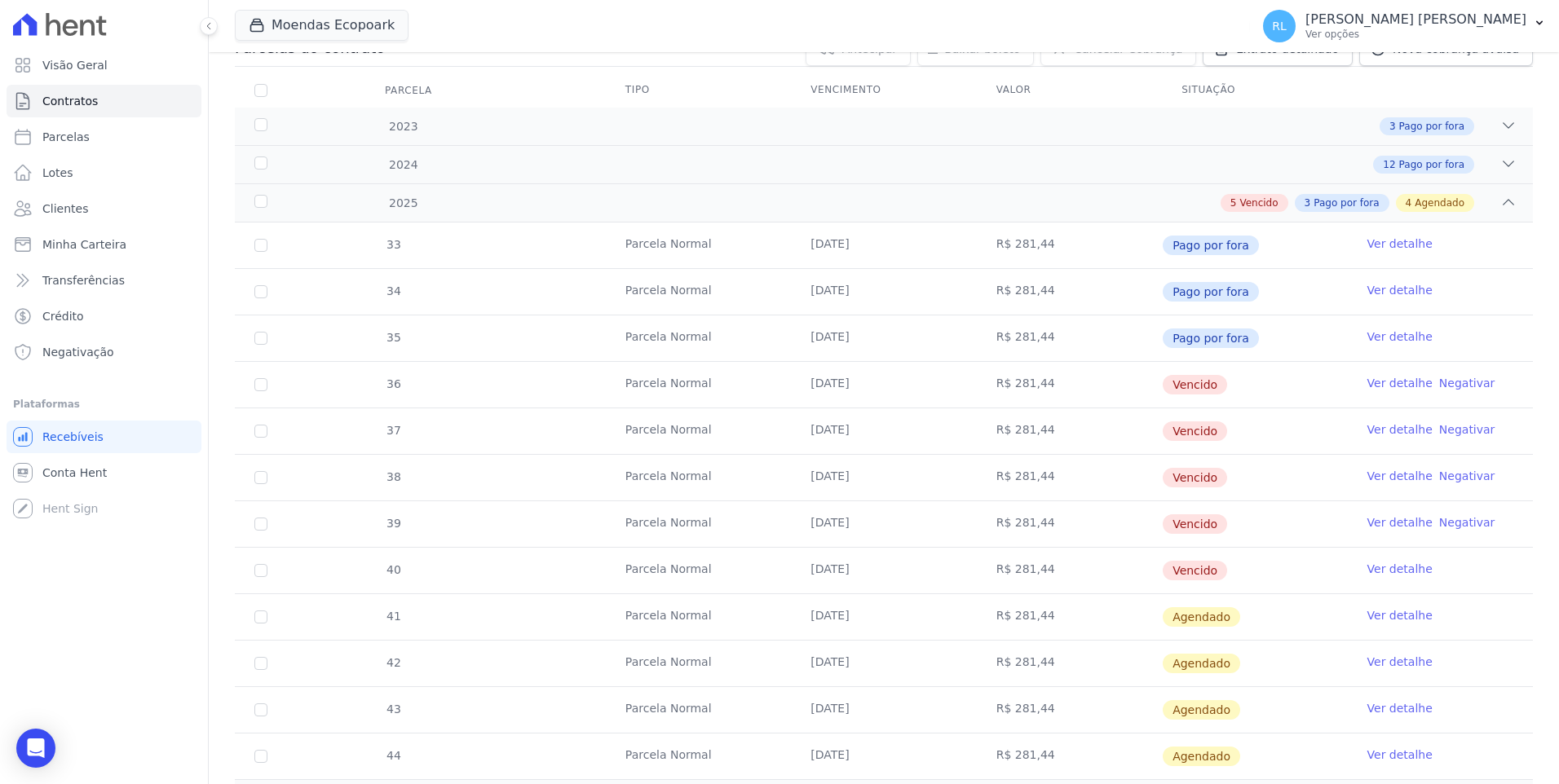
scroll to position [244, 0]
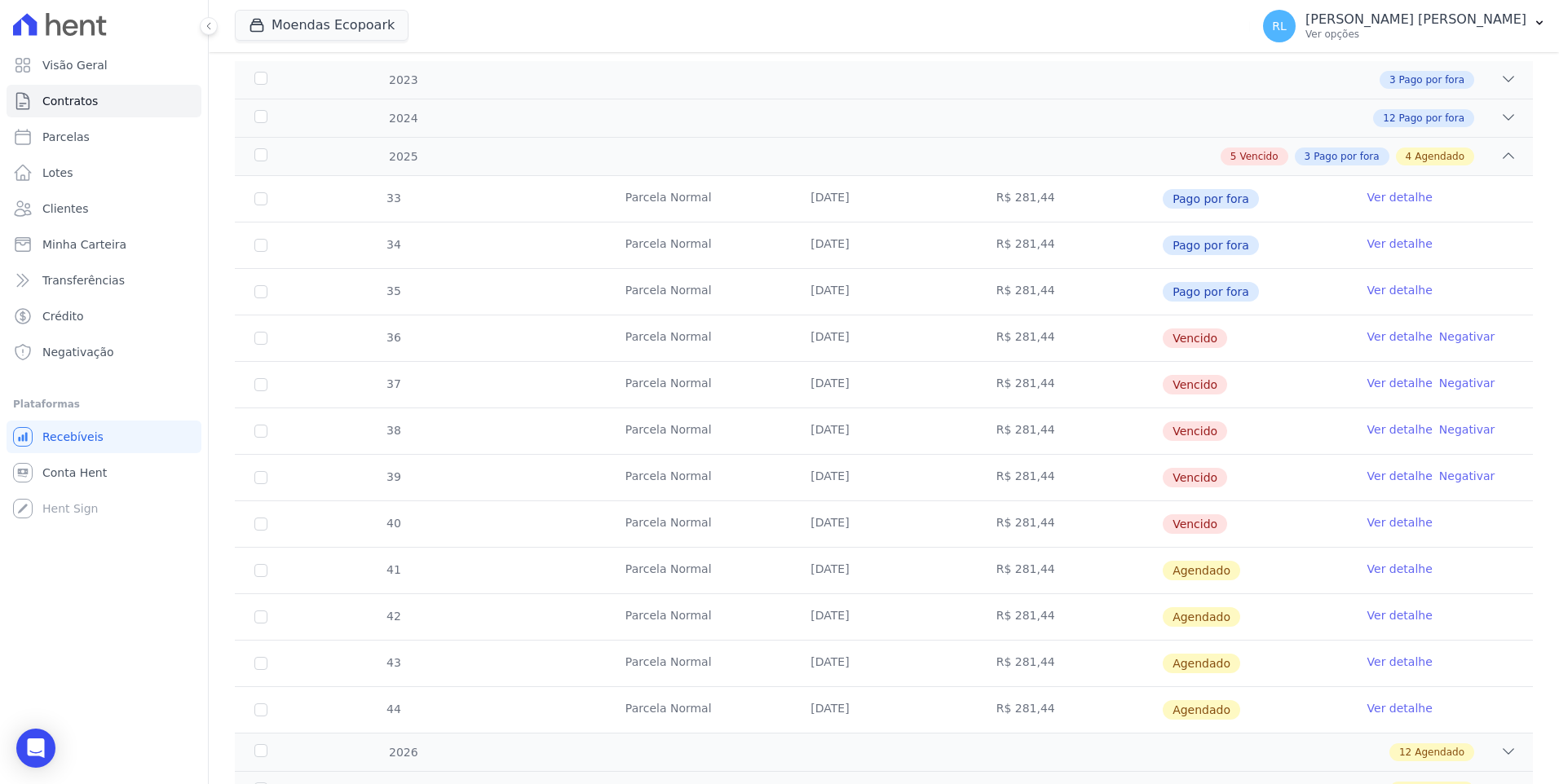
click at [1387, 332] on link "Ver detalhe" at bounding box center [1400, 336] width 66 height 17
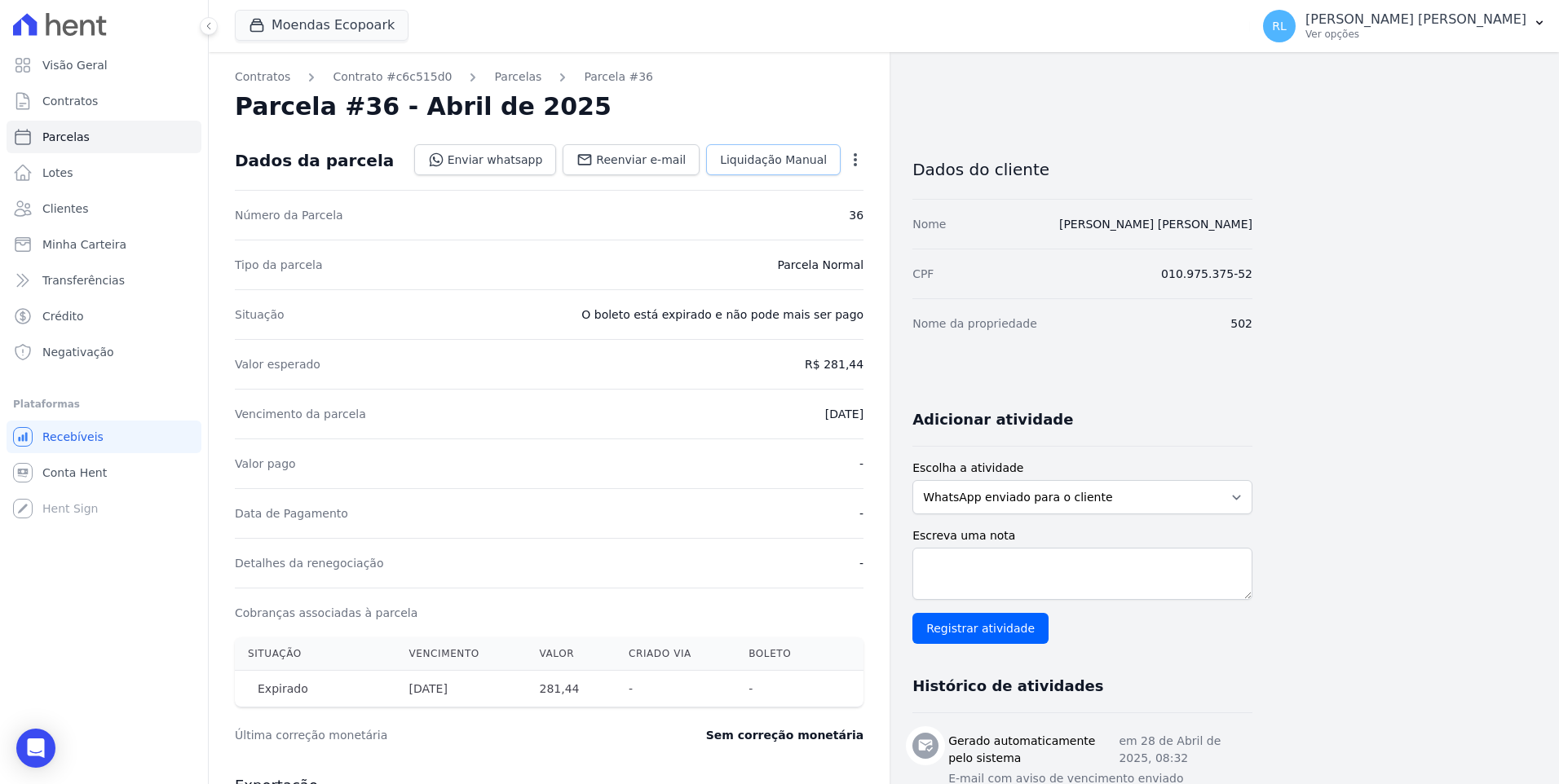
click at [750, 164] on span "Liquidação Manual" at bounding box center [773, 159] width 107 height 17
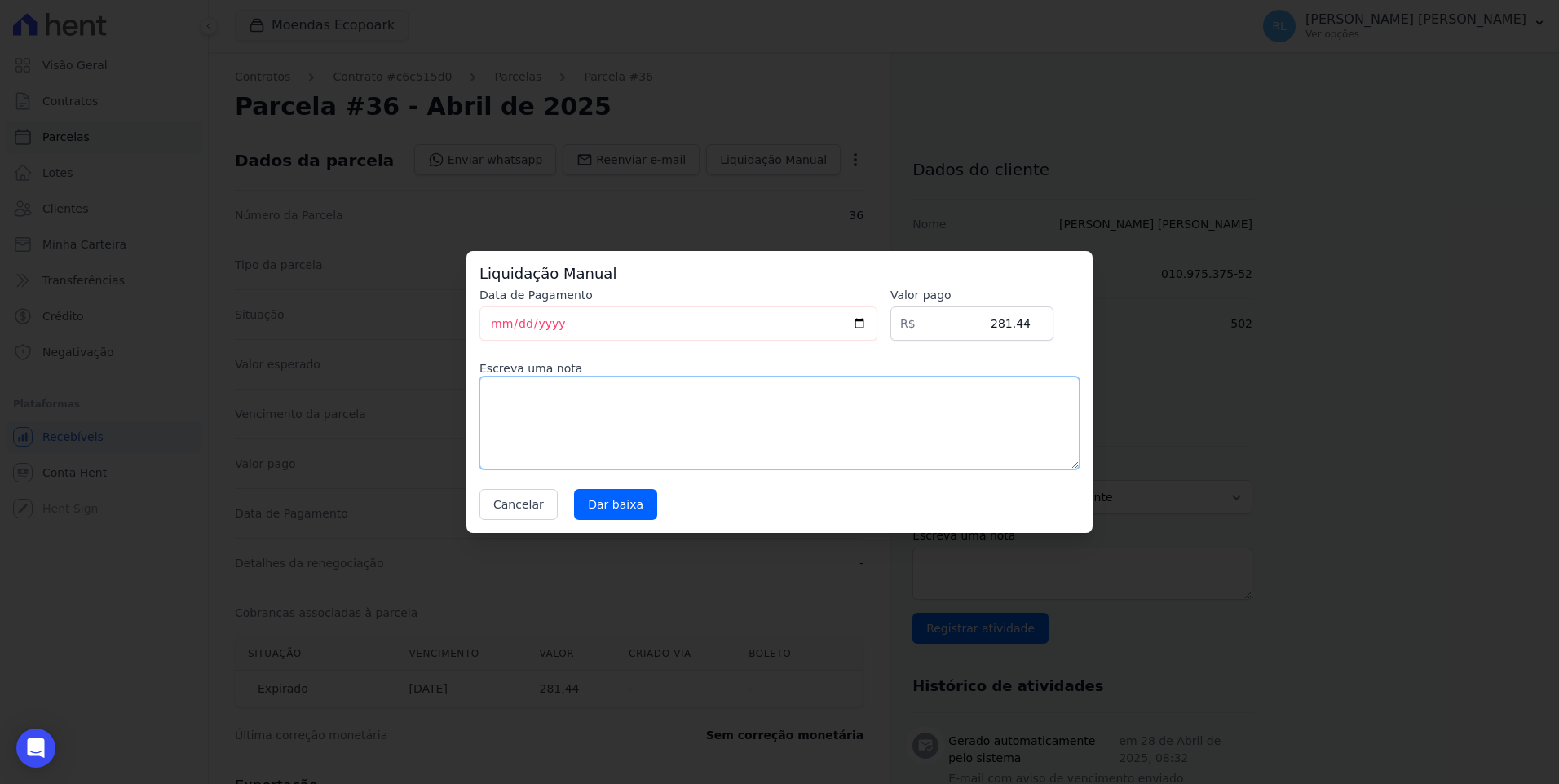
click at [540, 418] on textarea at bounding box center [779, 423] width 600 height 93
type textarea "referente a serviço 1º pagamento"
click at [586, 507] on input "Dar baixa" at bounding box center [615, 504] width 83 height 31
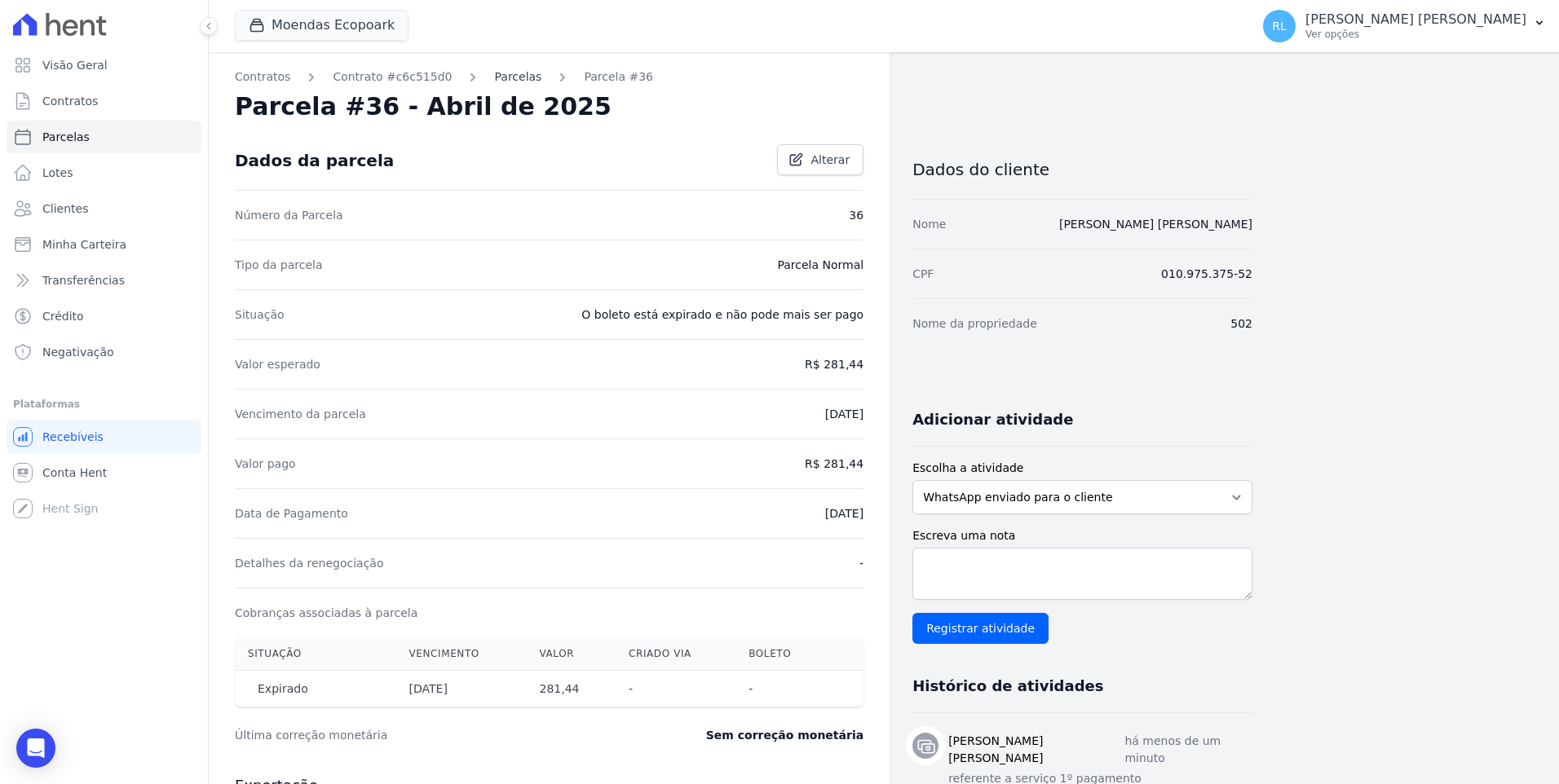
click at [494, 83] on link "Parcelas" at bounding box center [517, 77] width 47 height 18
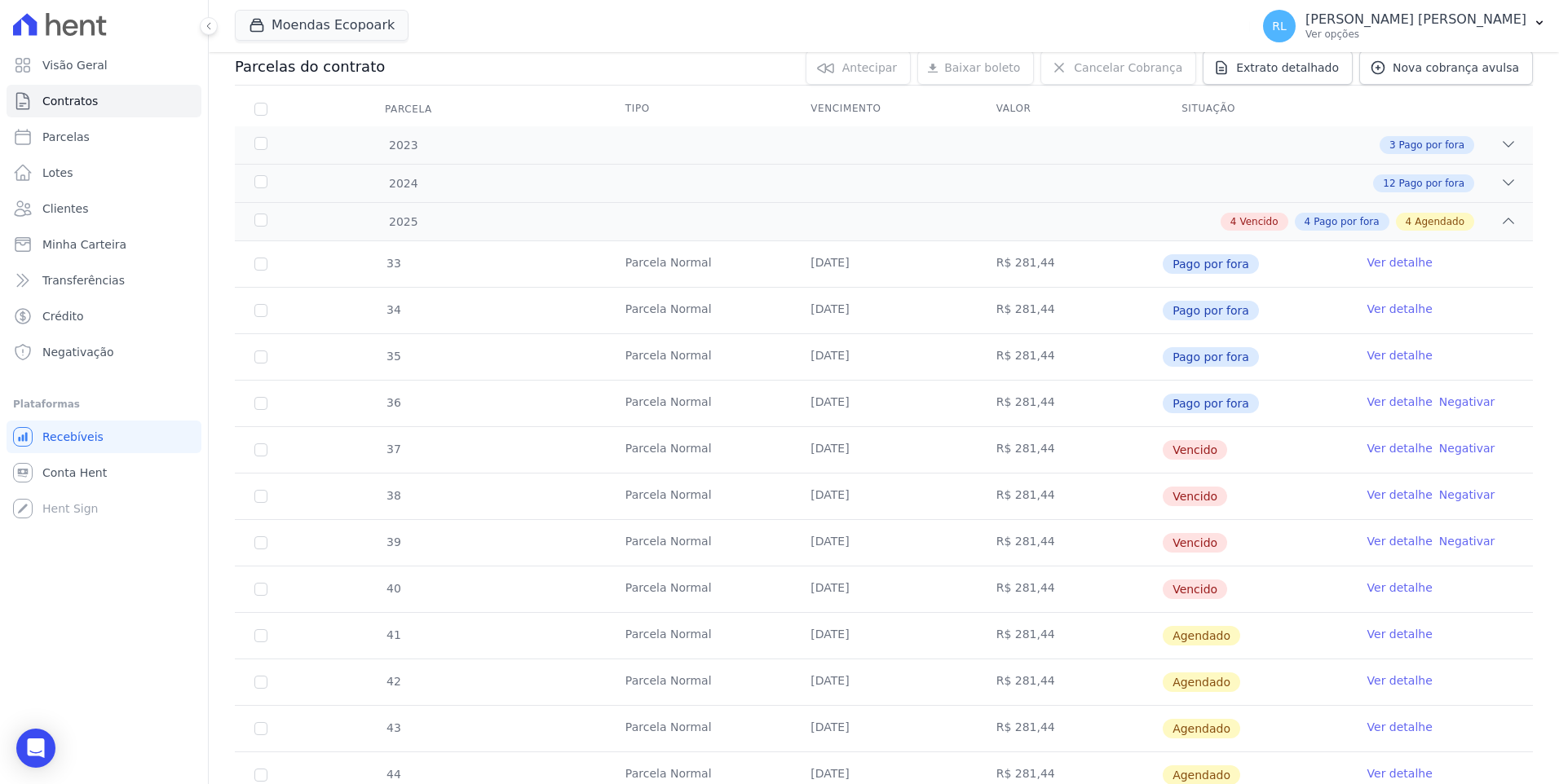
scroll to position [244, 0]
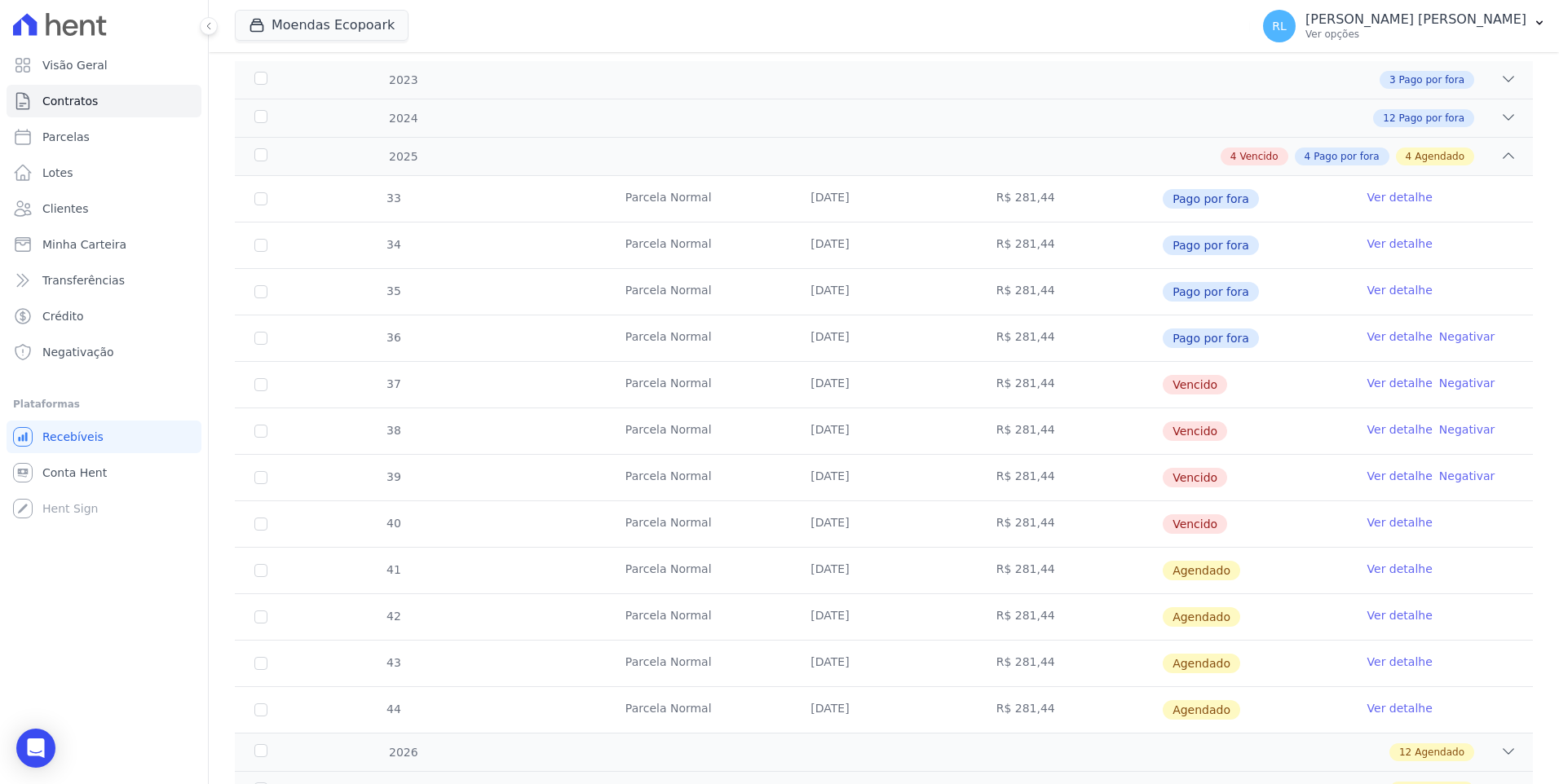
click at [1378, 380] on link "Ver detalhe" at bounding box center [1400, 382] width 66 height 17
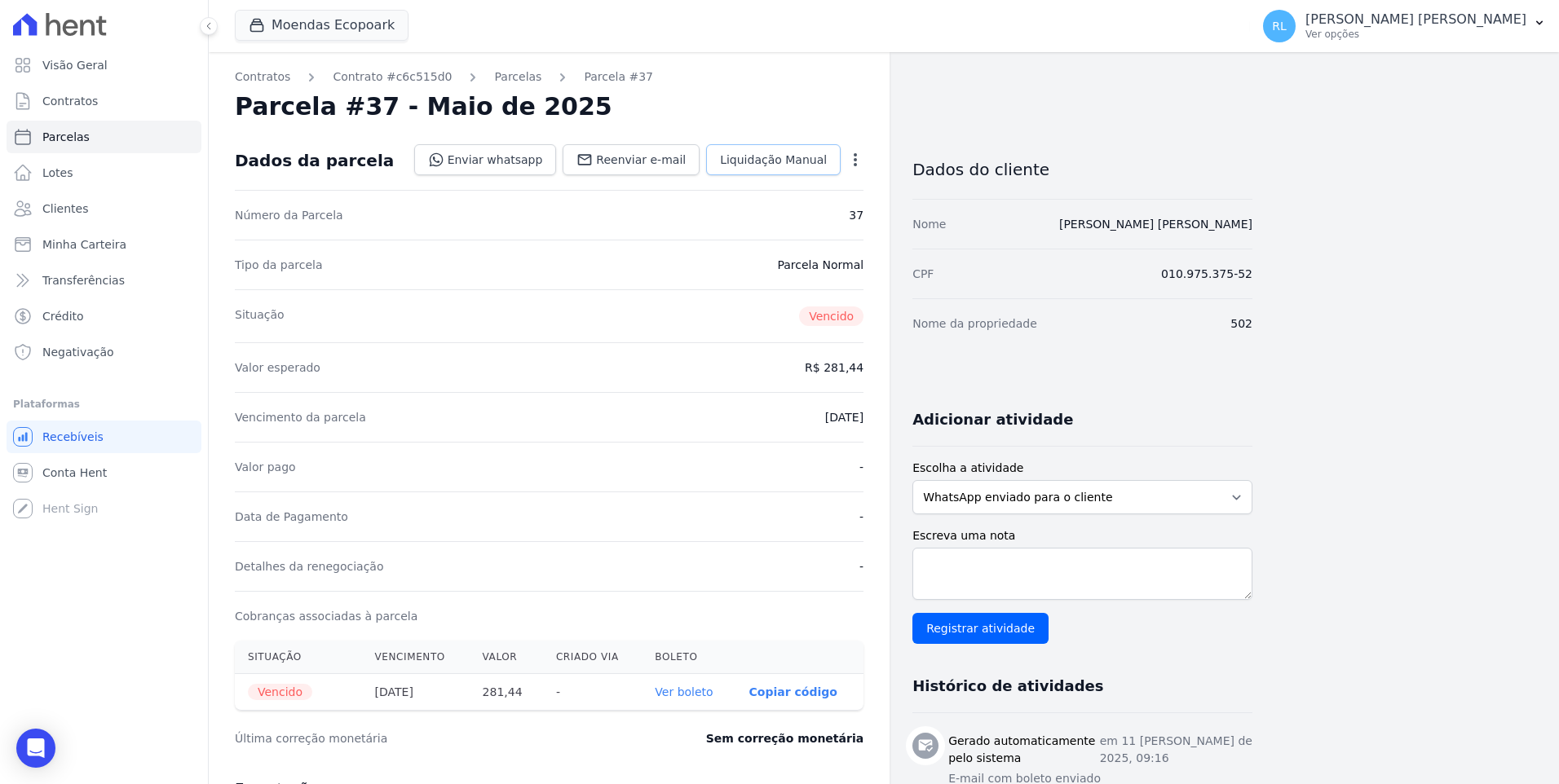
click at [754, 169] on link "Liquidação Manual" at bounding box center [774, 159] width 135 height 31
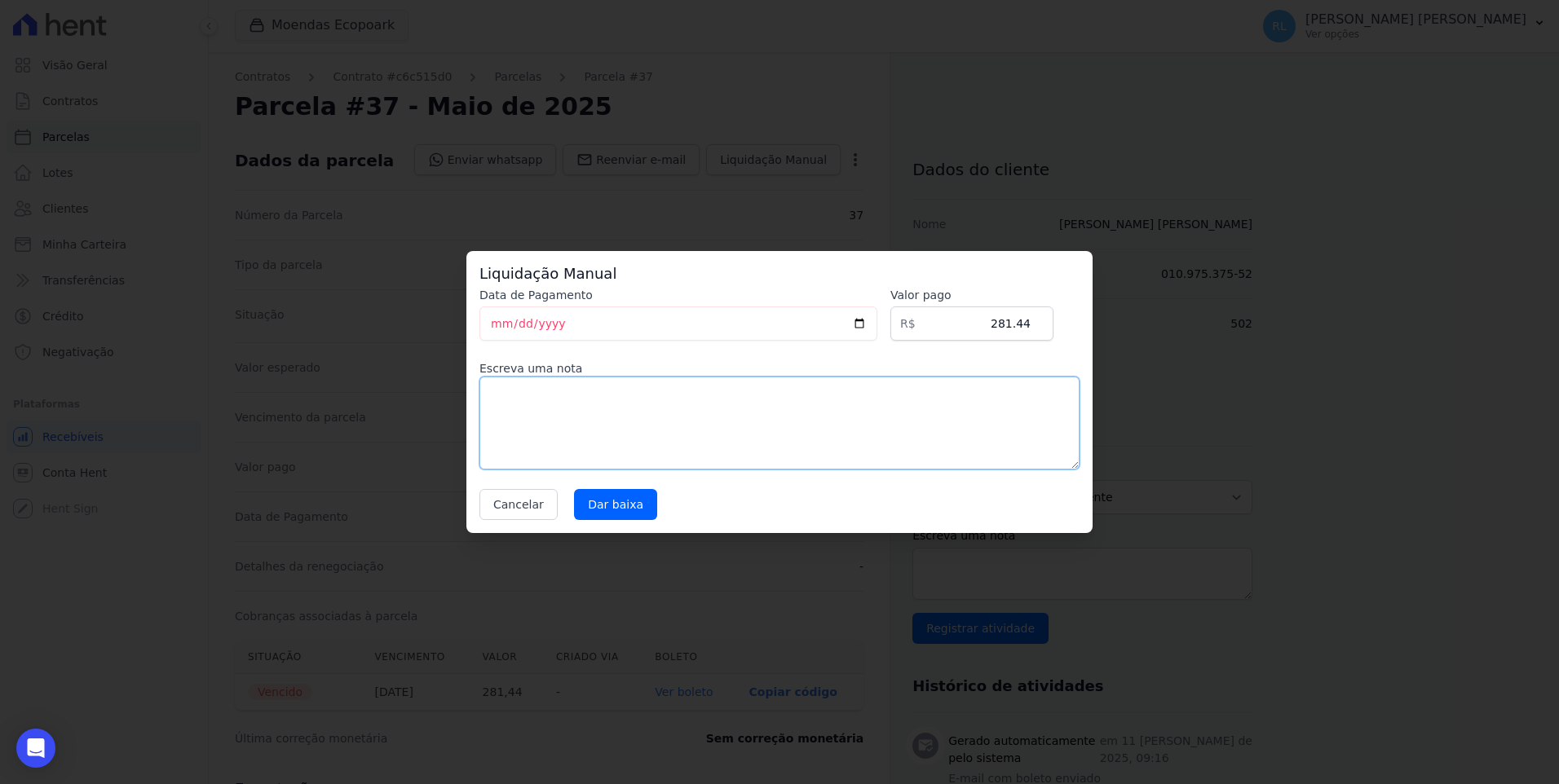
click at [526, 406] on textarea at bounding box center [779, 423] width 600 height 93
type textarea "referente a serviço 1º pg"
click at [596, 516] on input "Dar baixa" at bounding box center [615, 504] width 83 height 31
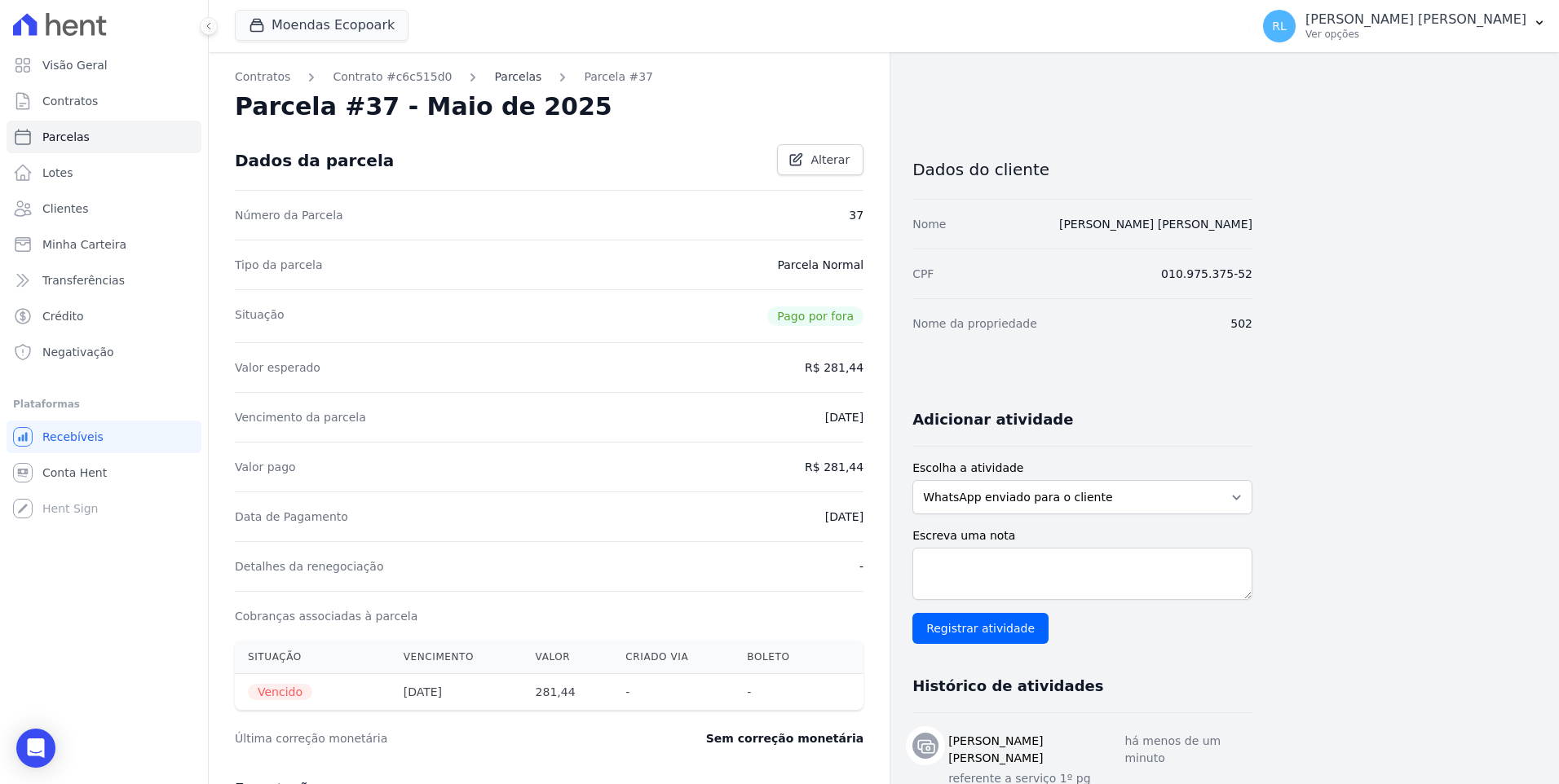
click at [503, 84] on link "Parcelas" at bounding box center [517, 77] width 47 height 18
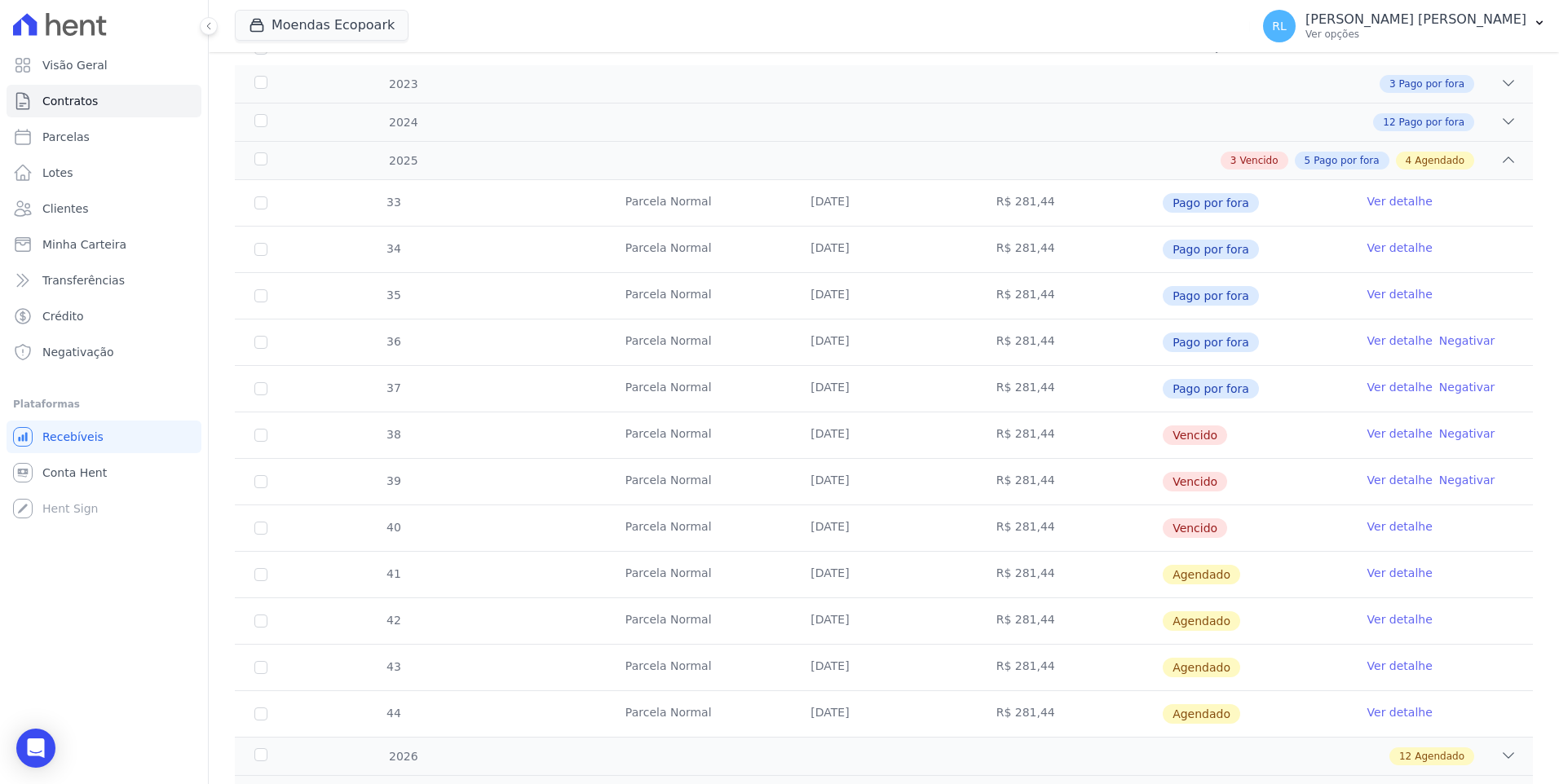
scroll to position [326, 0]
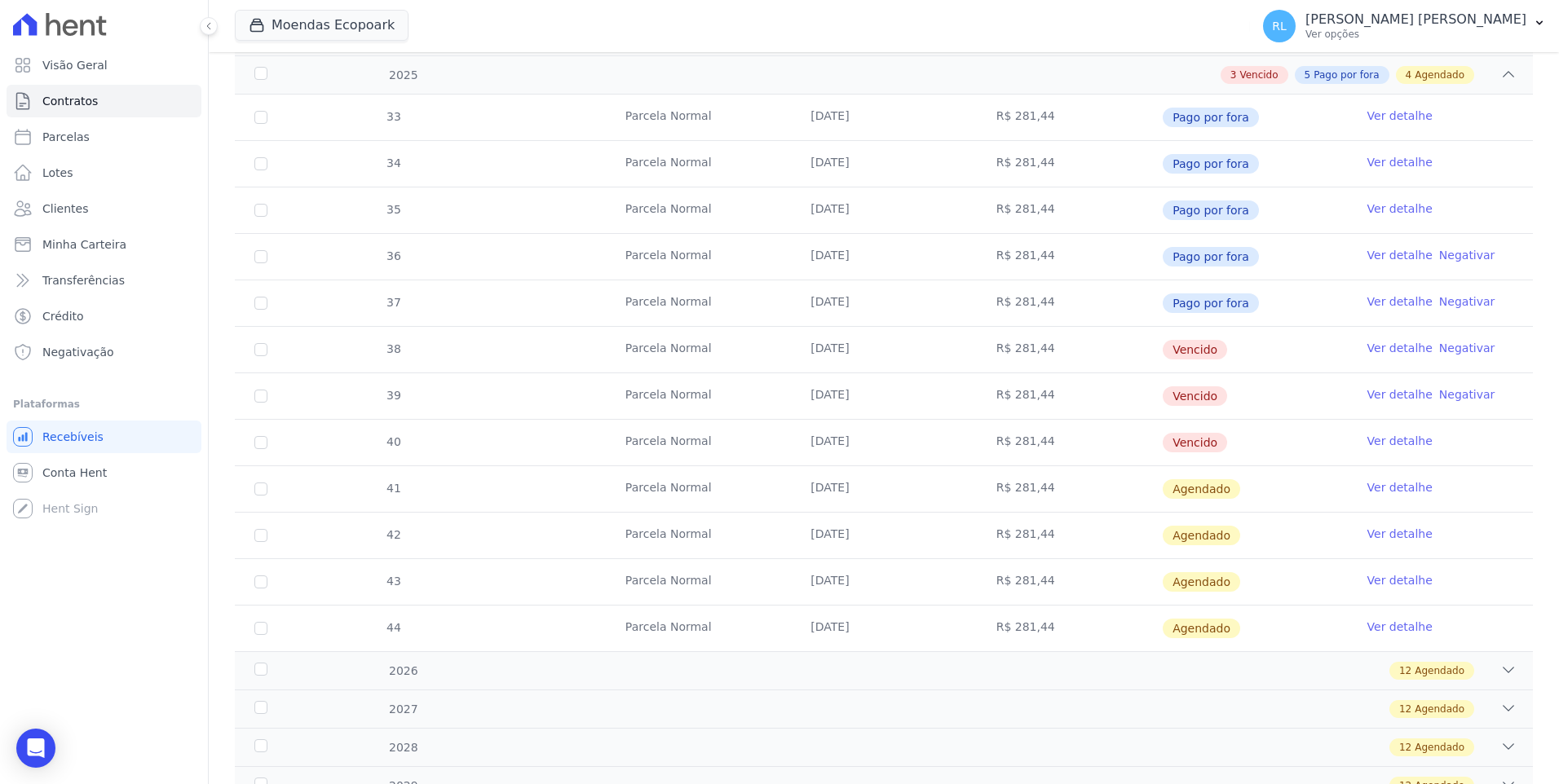
click at [1375, 349] on link "Ver detalhe" at bounding box center [1400, 347] width 66 height 17
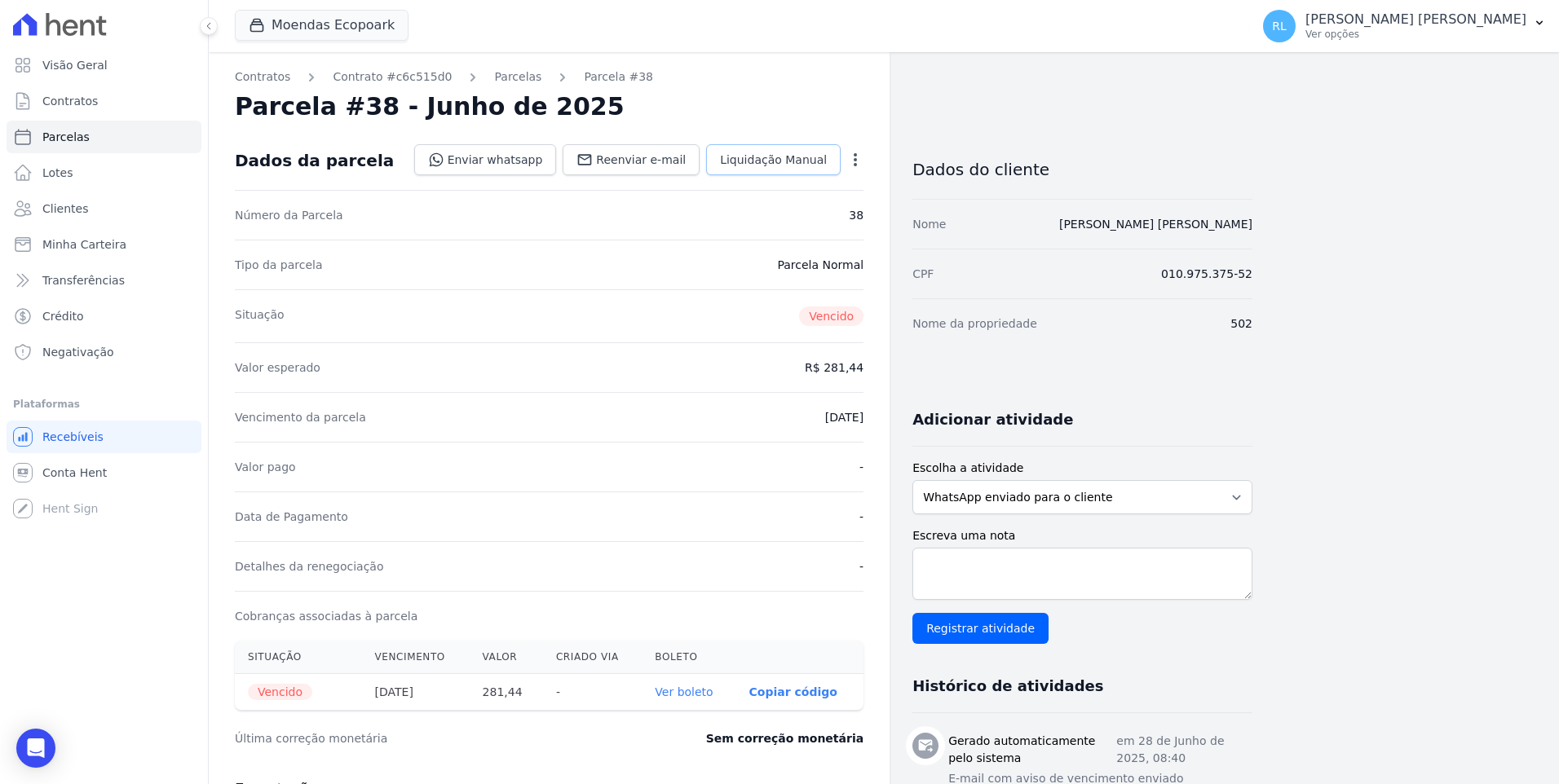
click at [762, 158] on span "Liquidação Manual" at bounding box center [773, 159] width 107 height 17
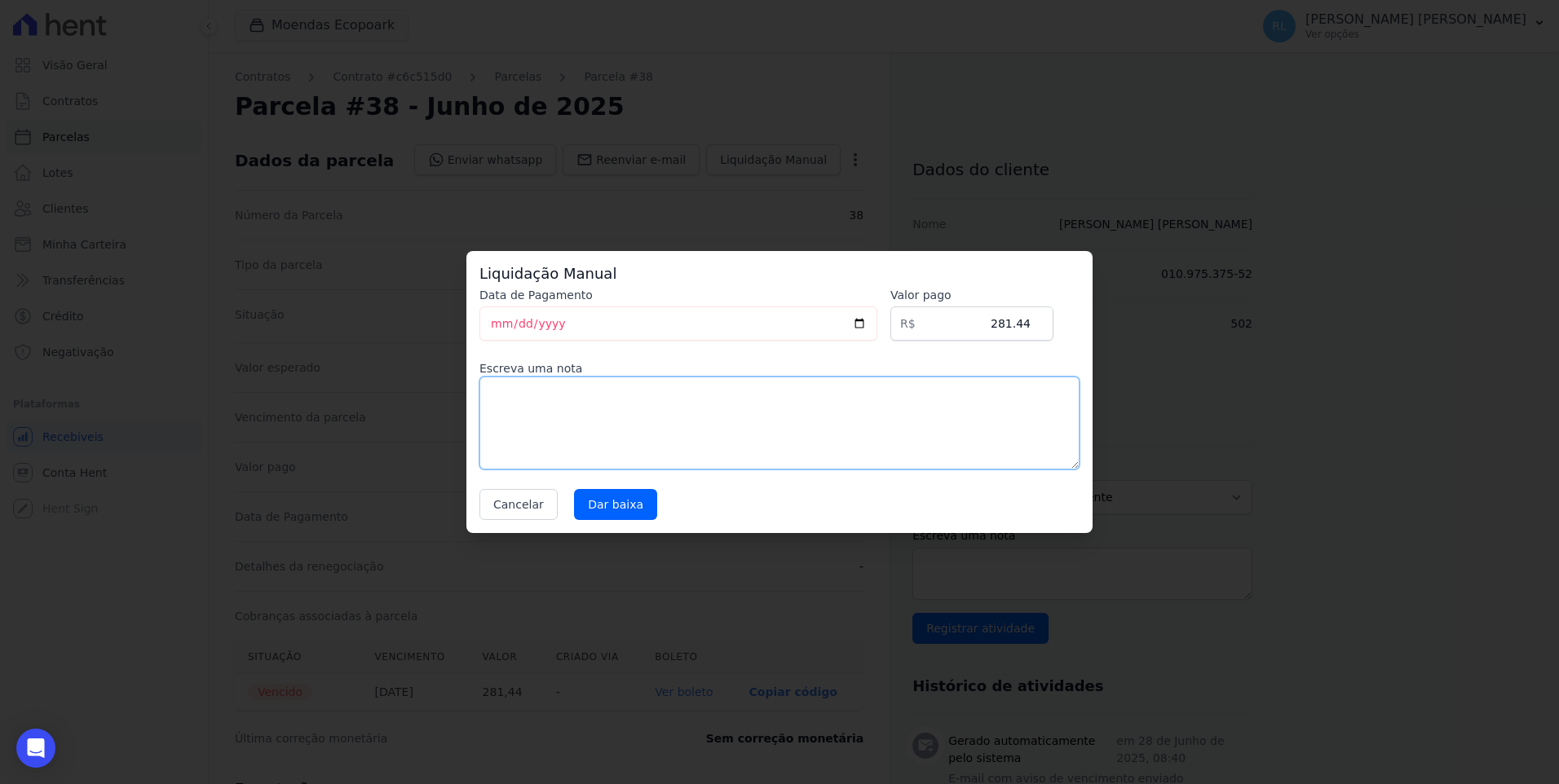
click at [524, 415] on textarea at bounding box center [779, 423] width 600 height 93
type textarea "referente a serviço 1º pg"
click at [582, 501] on input "Dar baixa" at bounding box center [615, 504] width 83 height 31
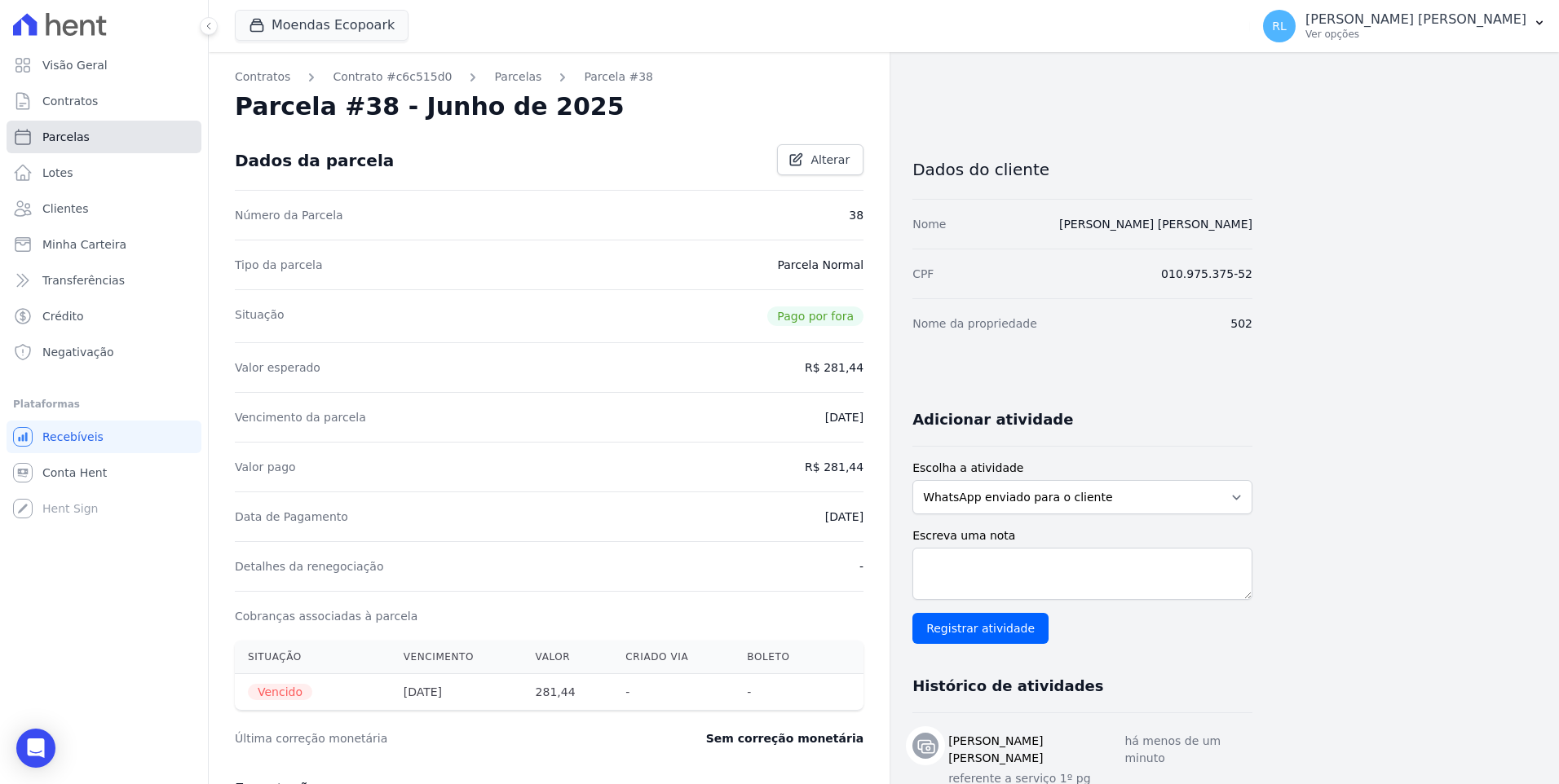
click at [115, 144] on link "Parcelas" at bounding box center [103, 136] width 195 height 32
select select
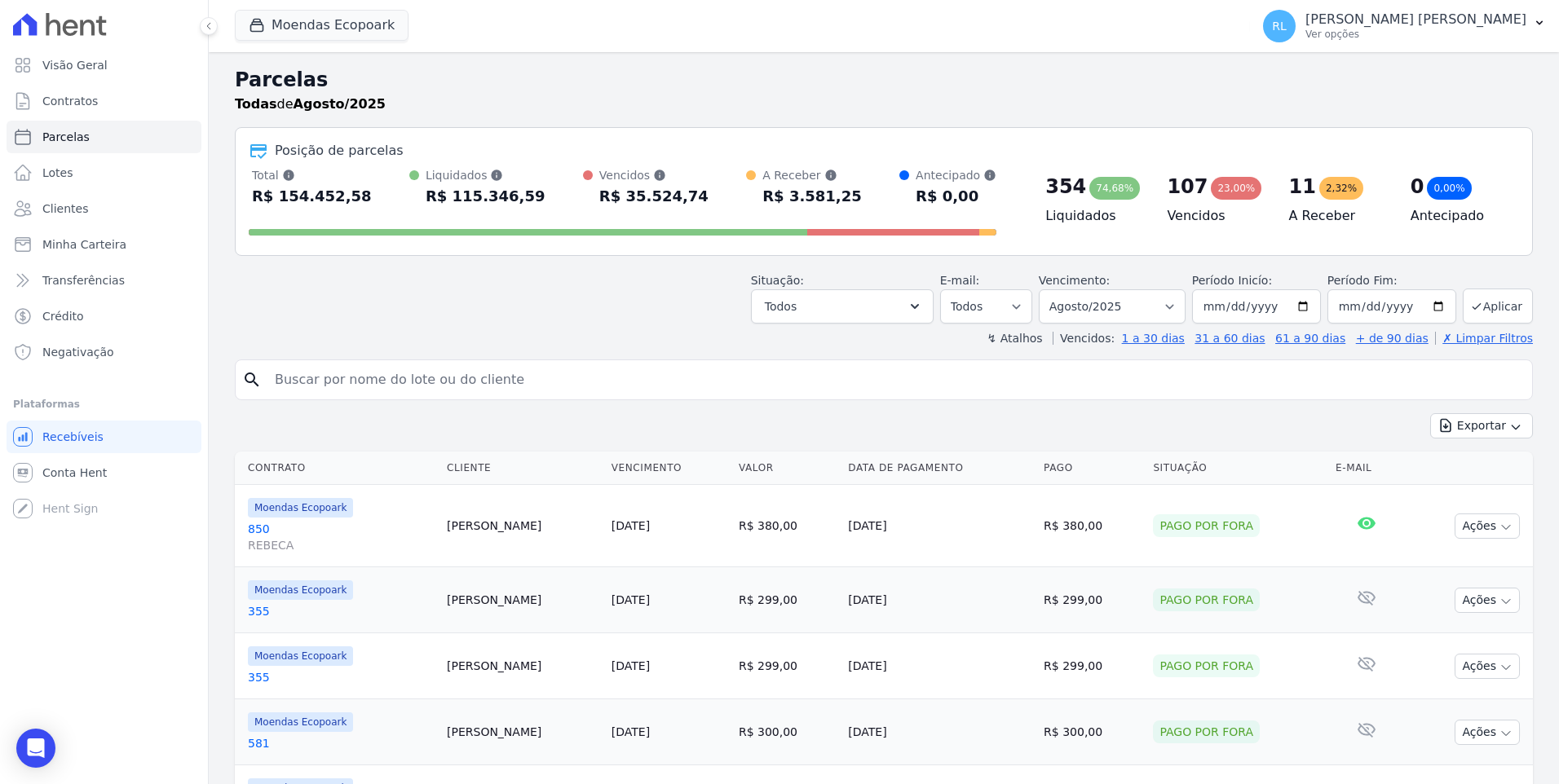
click at [409, 393] on input "search" at bounding box center [895, 379] width 1261 height 32
type input "201"
select select
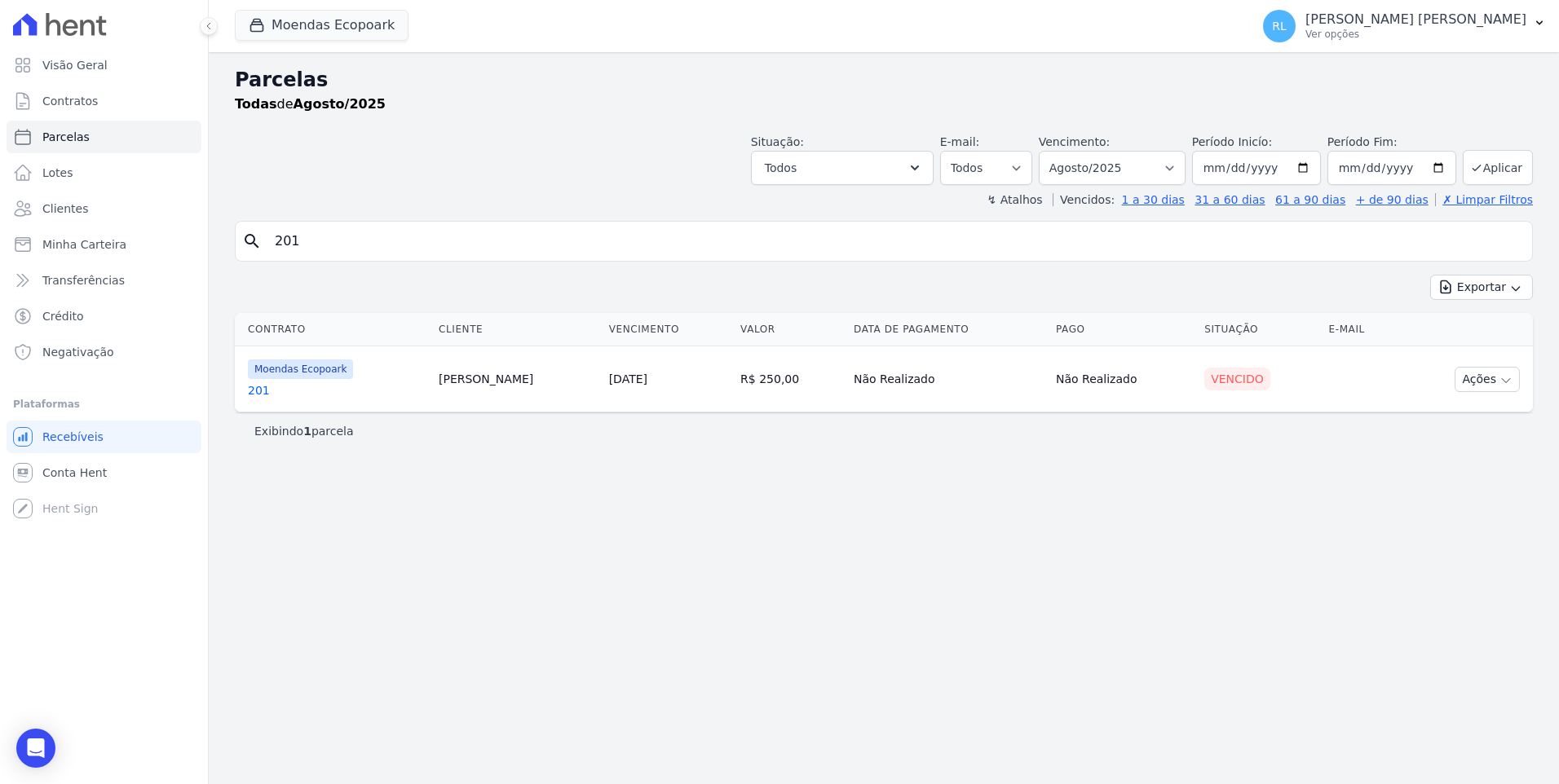
click at [274, 385] on link "201" at bounding box center [336, 390] width 178 height 17
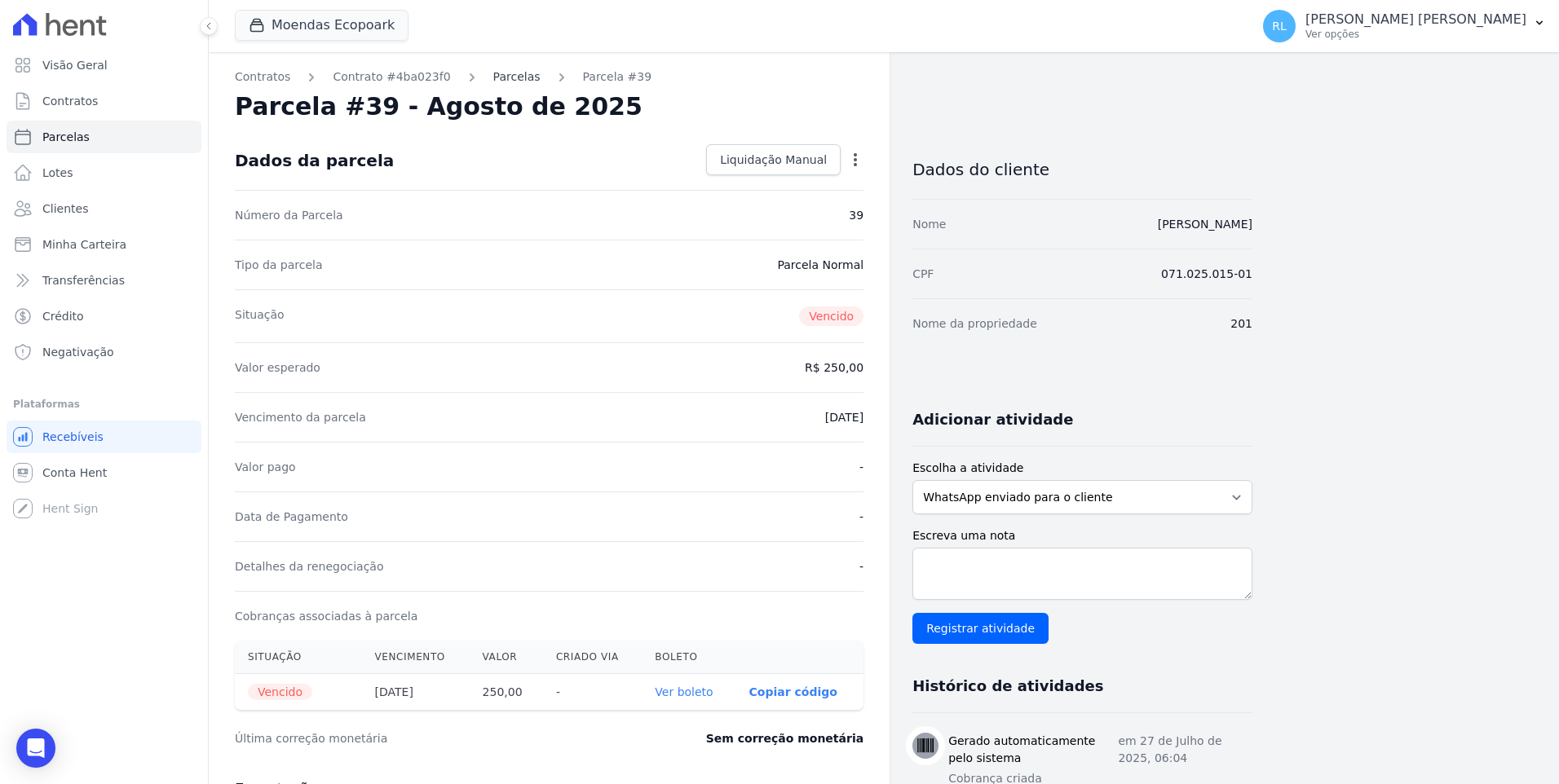
click at [493, 82] on link "Parcelas" at bounding box center [516, 77] width 47 height 18
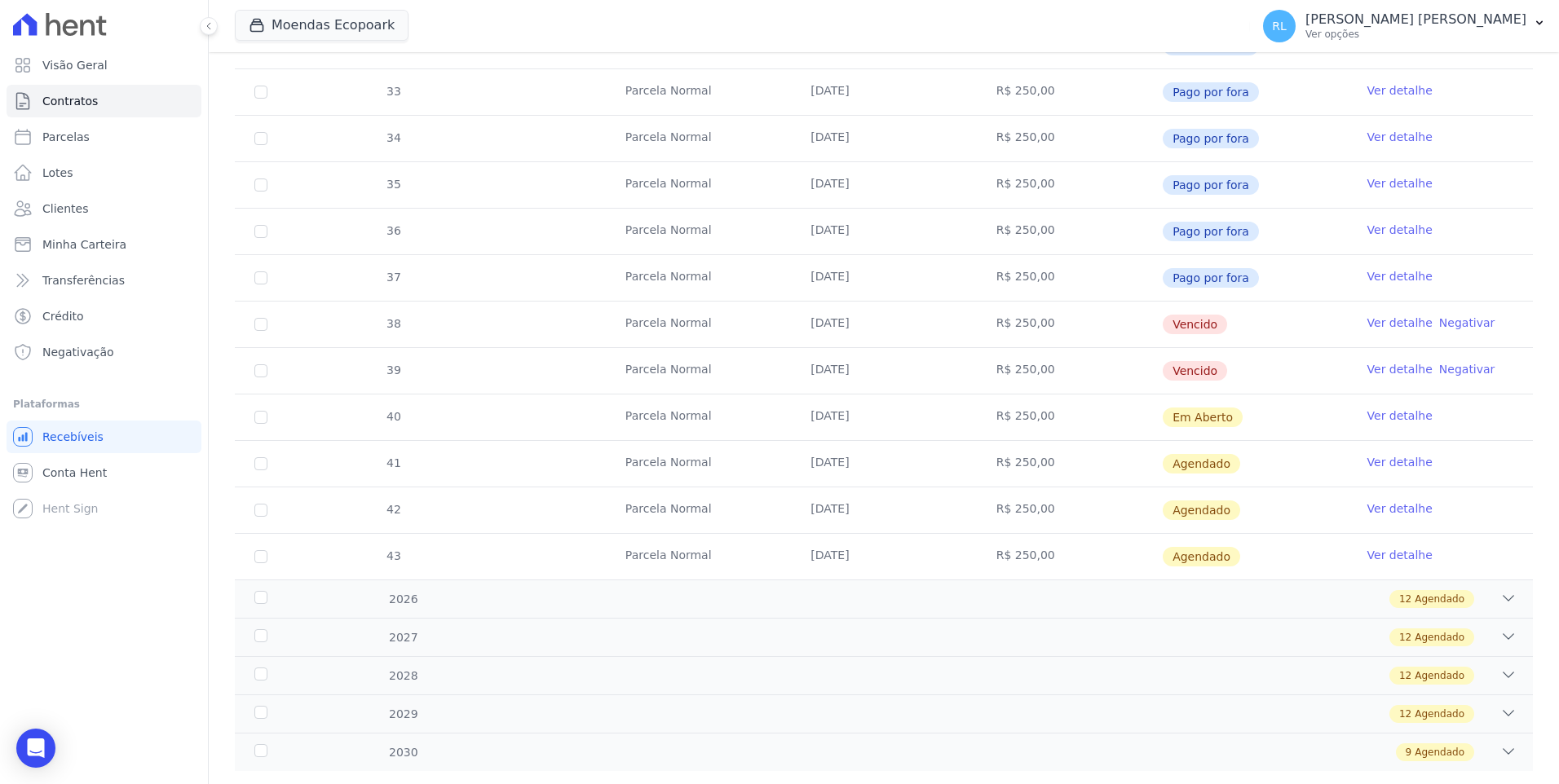
scroll to position [408, 0]
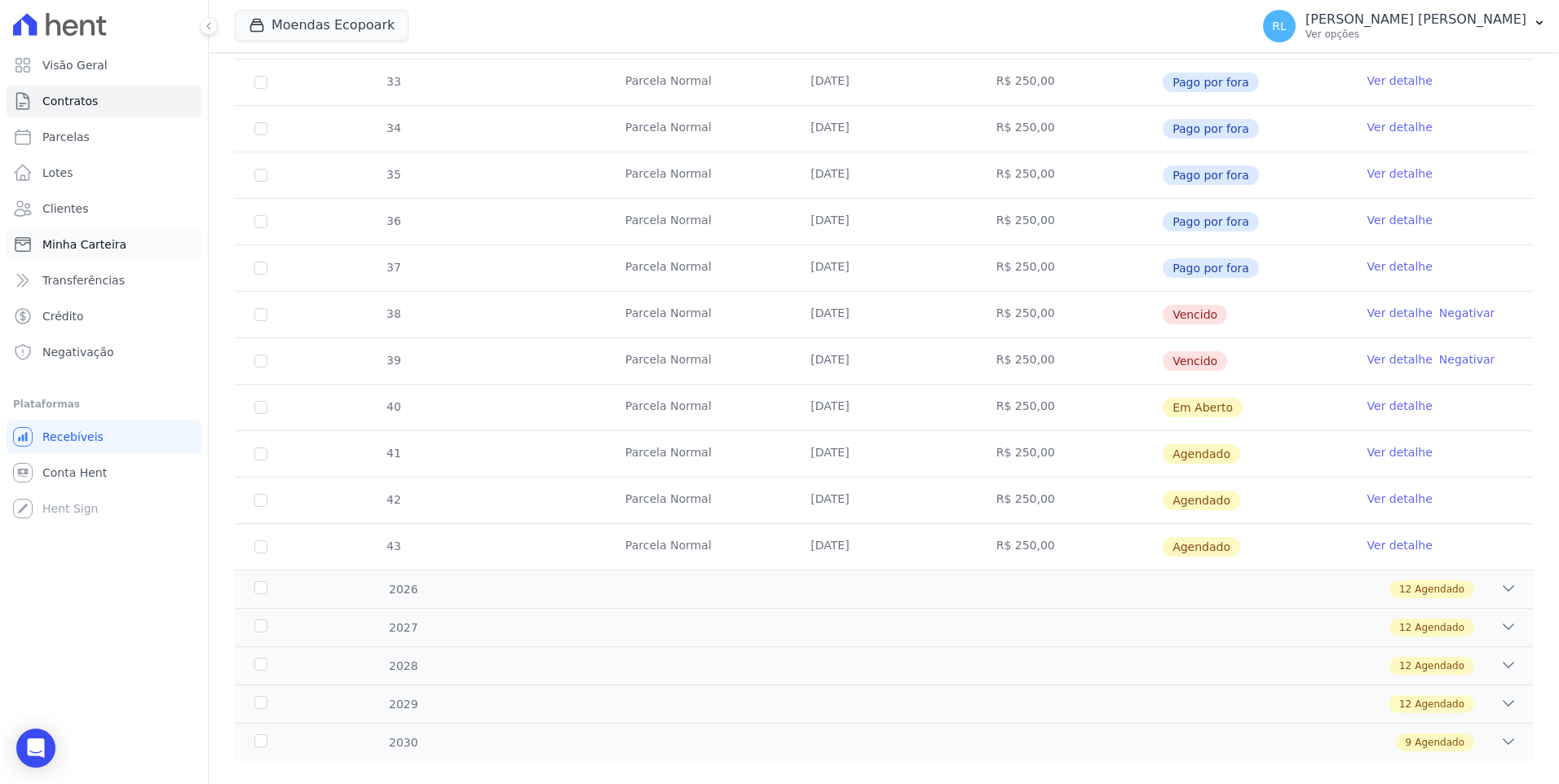
click at [118, 249] on link "Minha Carteira" at bounding box center [103, 244] width 195 height 32
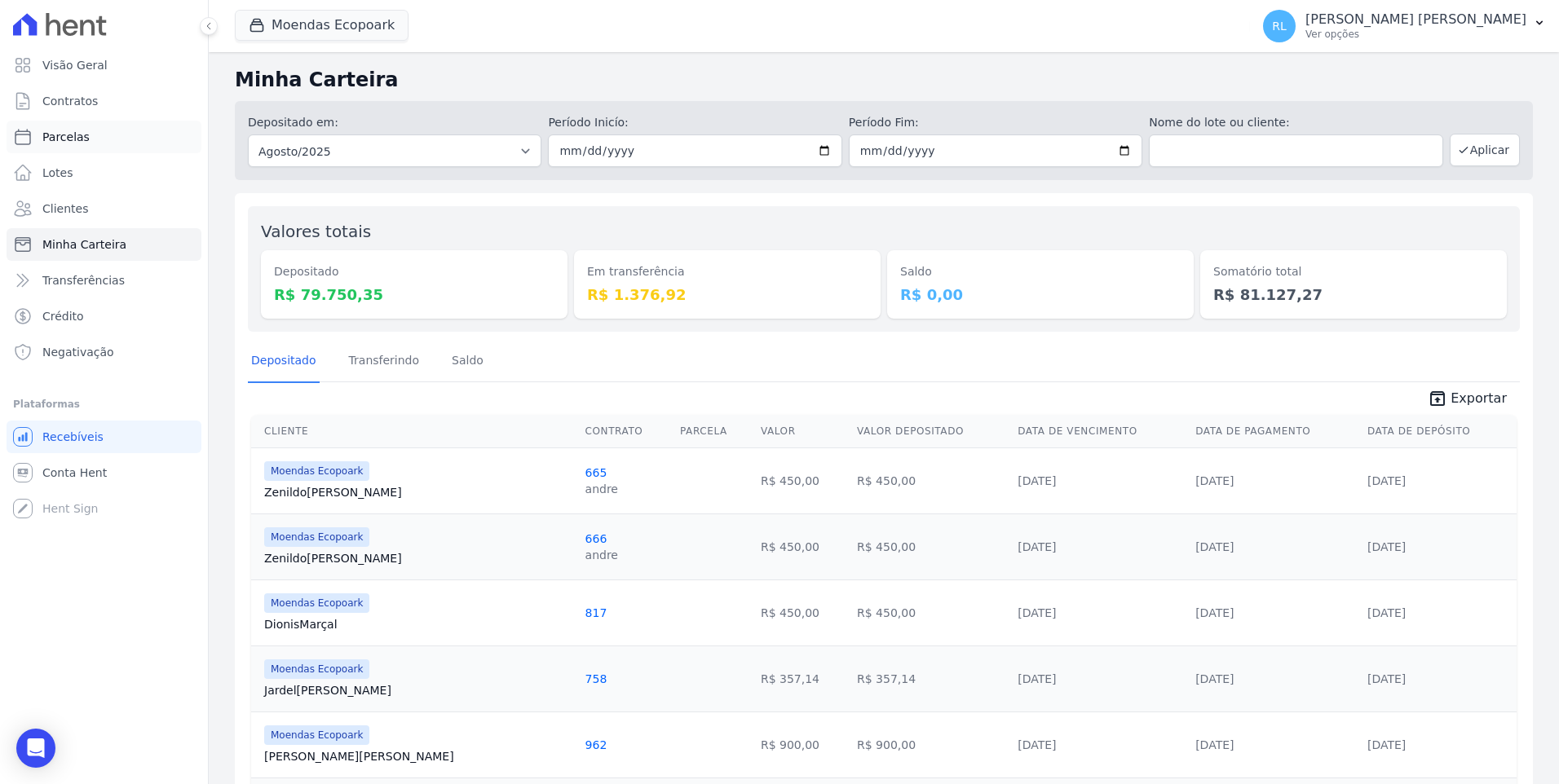
click at [86, 134] on link "Parcelas" at bounding box center [103, 136] width 195 height 32
select select
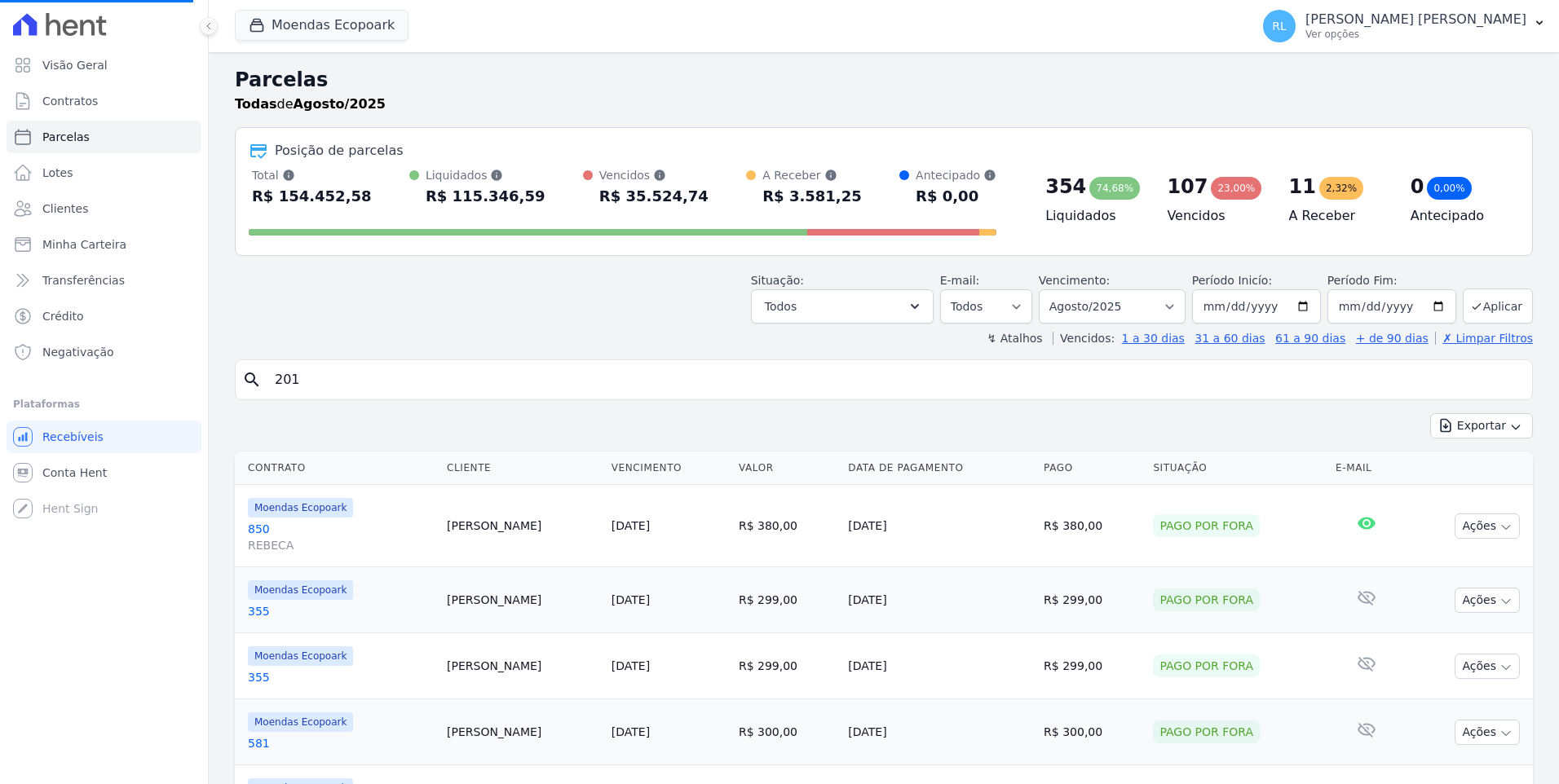
select select
click at [1158, 314] on select "Filtrar por período ──────── Todos os meses Outubro/2022 Novembro/2022 Dezembro…" at bounding box center [1112, 306] width 147 height 34
select select "07/2025"
click at [1052, 290] on select "Filtrar por período ──────── Todos os meses Outubro/2022 Novembro/2022 Dezembro…" at bounding box center [1112, 306] width 147 height 34
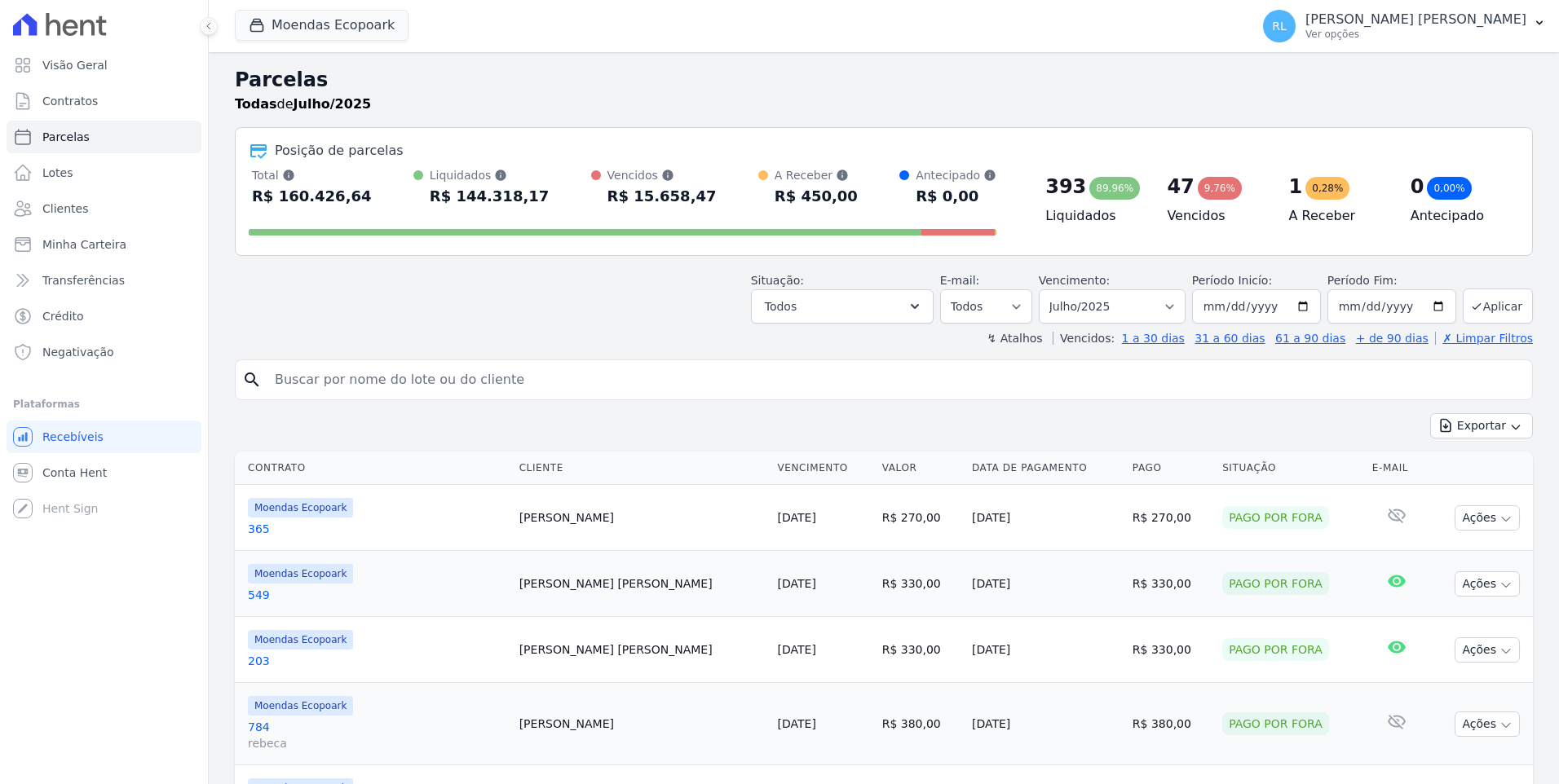
select select
click at [923, 310] on icon "button" at bounding box center [915, 306] width 17 height 17
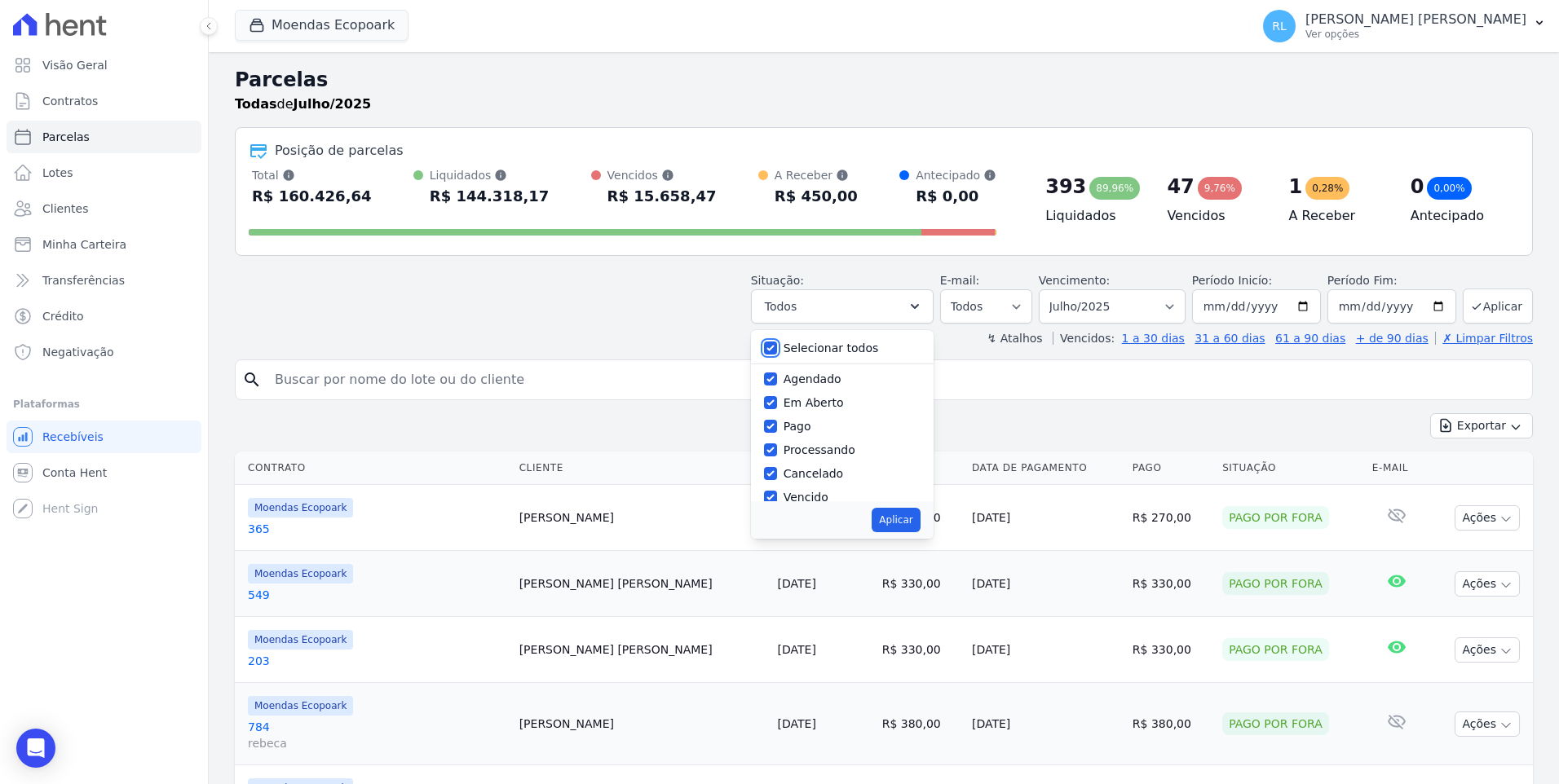
click at [777, 348] on input "Selecionar todos" at bounding box center [770, 347] width 13 height 13
checkbox input "false"
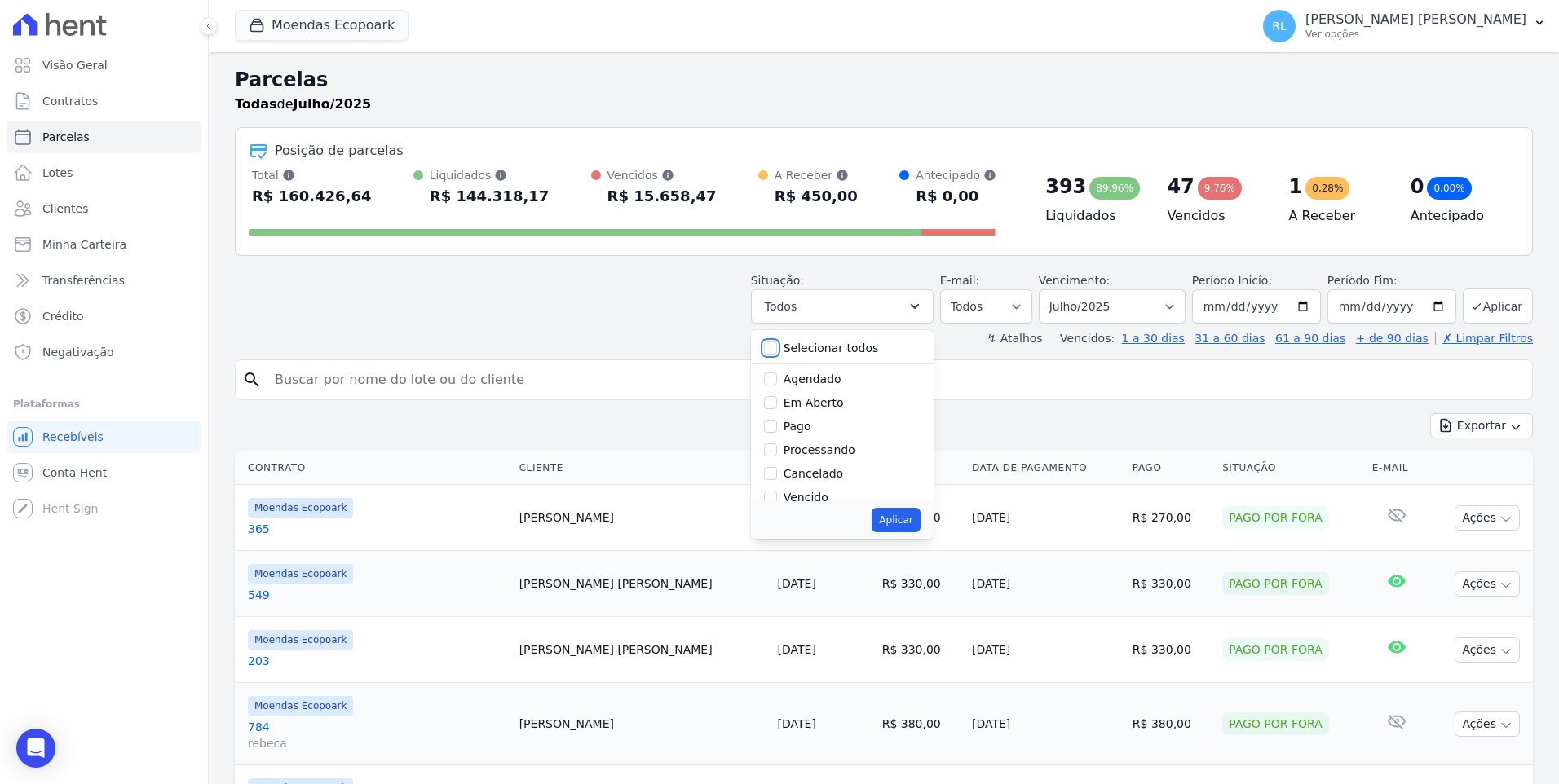
checkbox input "false"
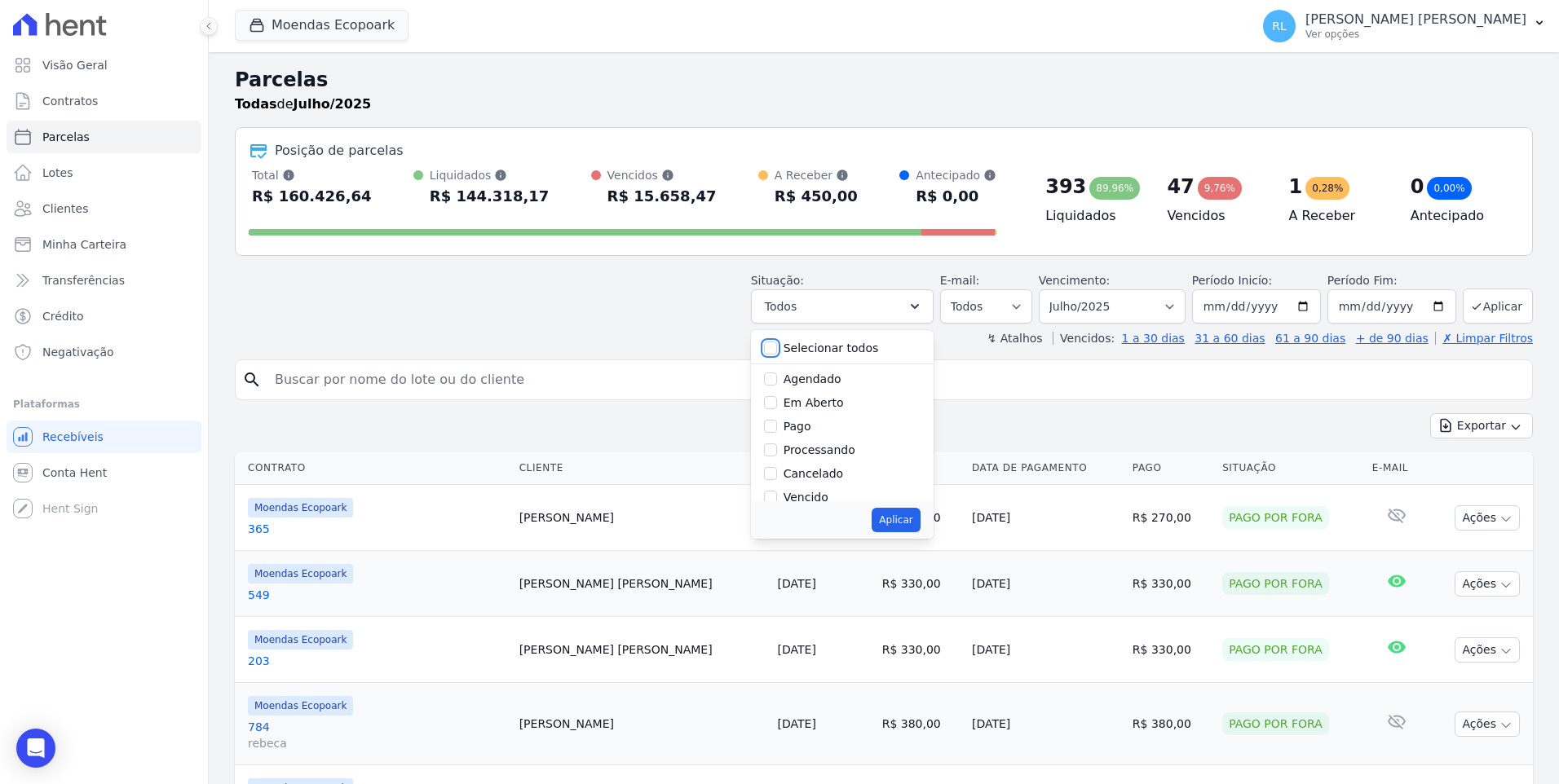
checkbox input "false"
click at [777, 405] on input "Em Aberto" at bounding box center [770, 402] width 13 height 13
checkbox input "true"
click at [920, 519] on button "Aplicar" at bounding box center [895, 520] width 48 height 24
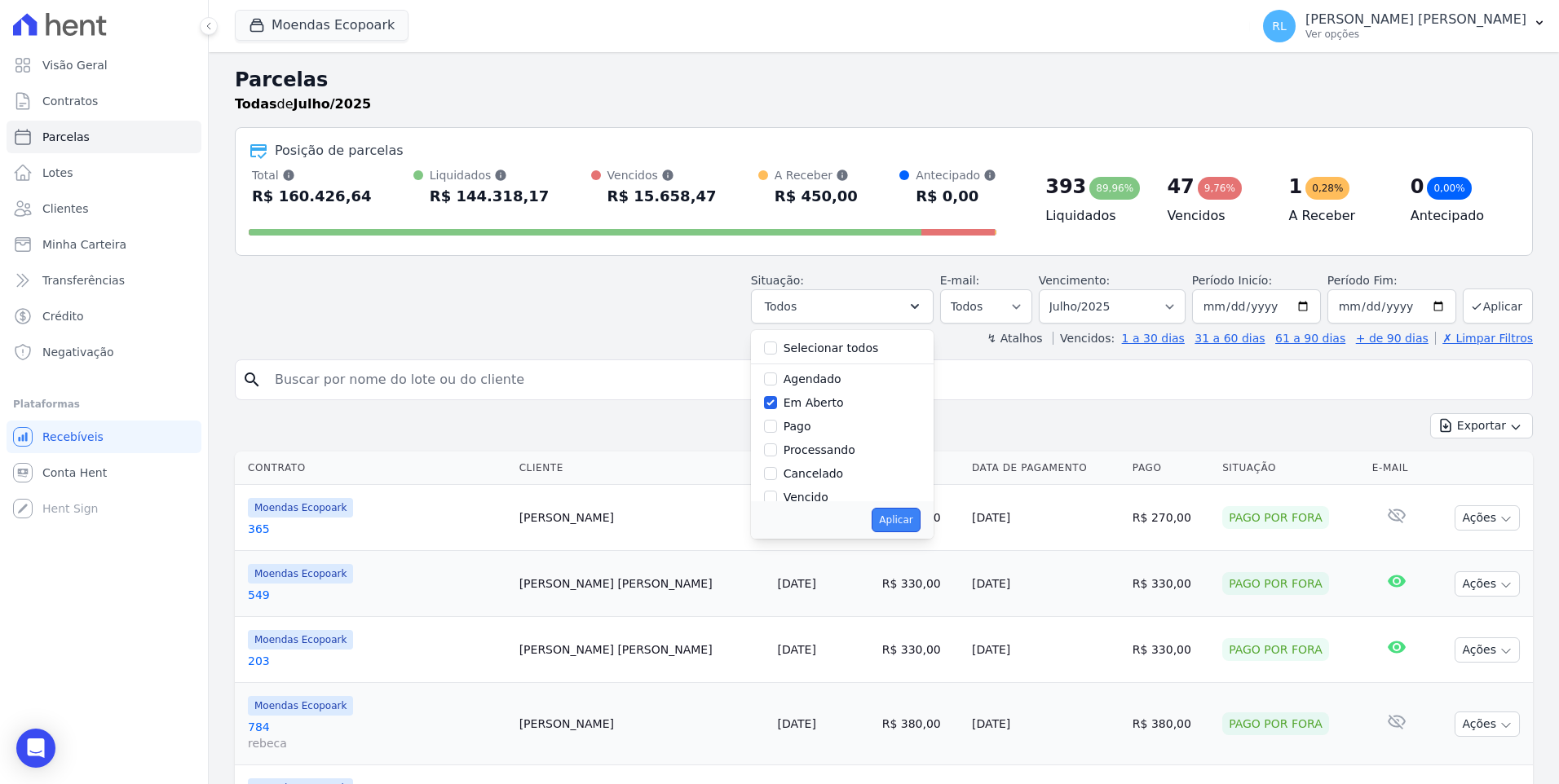
select select "pending"
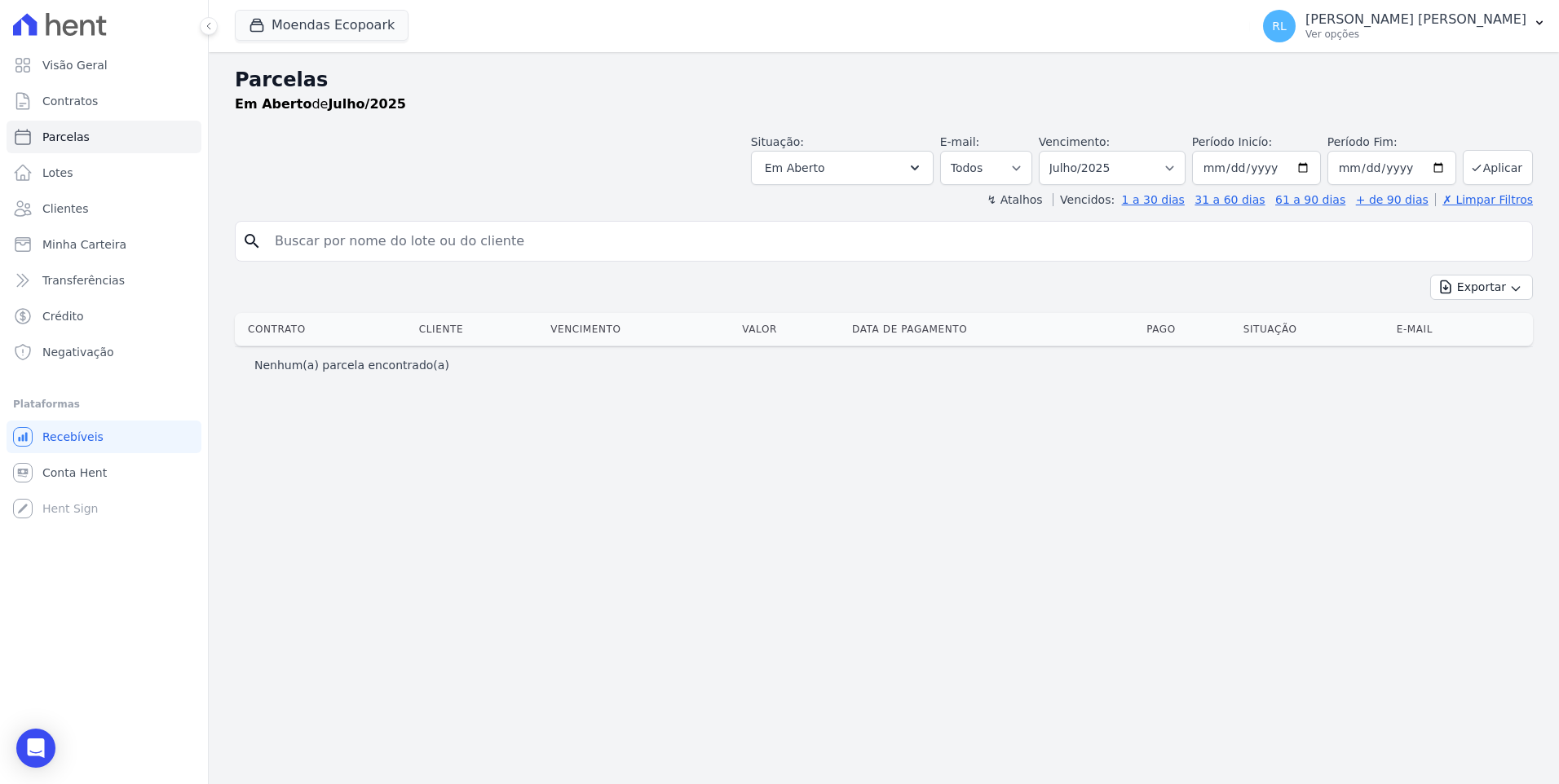
select select
click at [867, 164] on button "Em Aberto" at bounding box center [842, 167] width 183 height 34
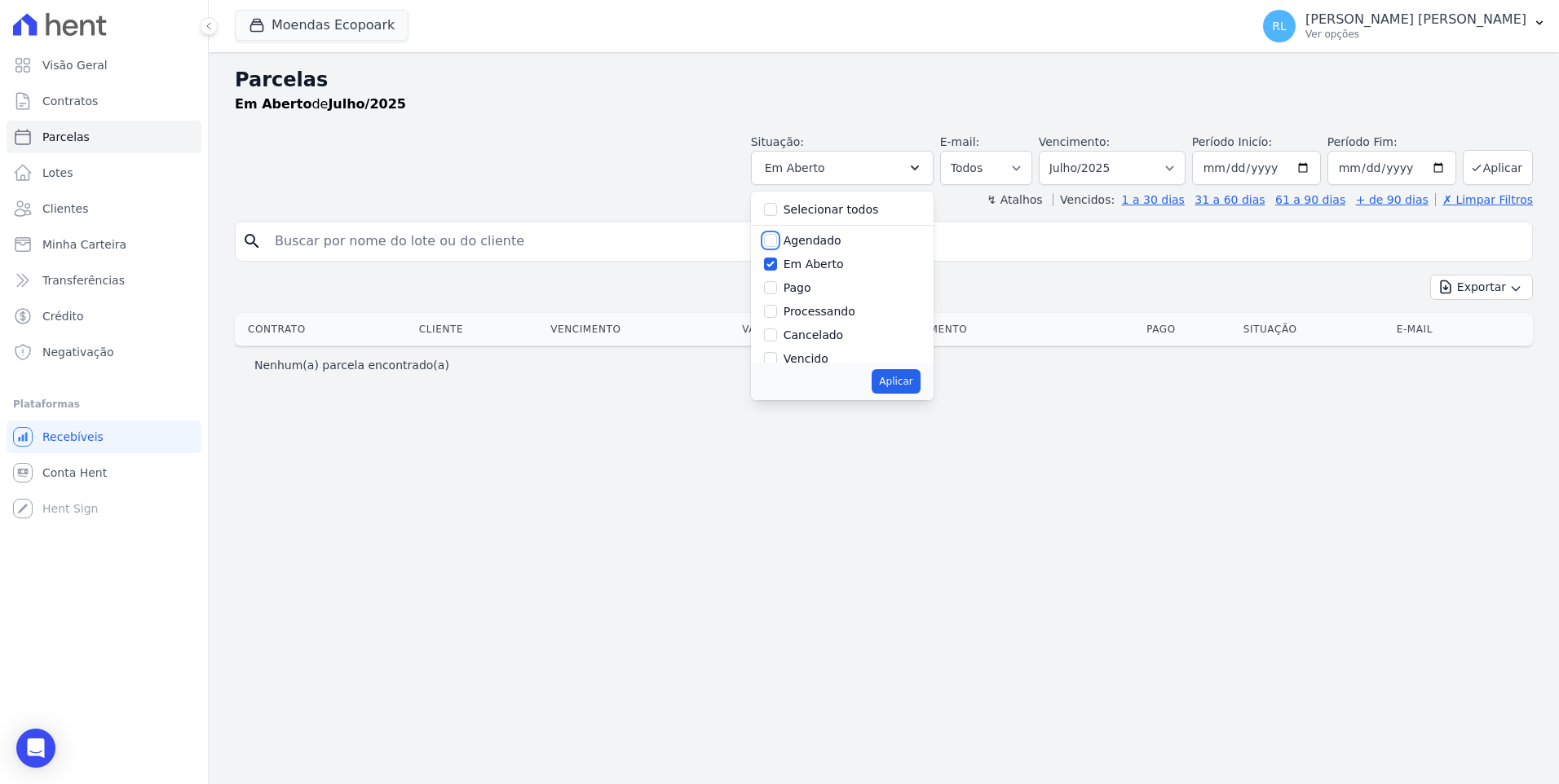
click at [777, 235] on input "Agendado" at bounding box center [770, 240] width 13 height 13
checkbox input "true"
click at [777, 261] on input "Em Aberto" at bounding box center [770, 263] width 13 height 13
checkbox input "false"
click at [920, 384] on button "Aplicar" at bounding box center [895, 382] width 48 height 24
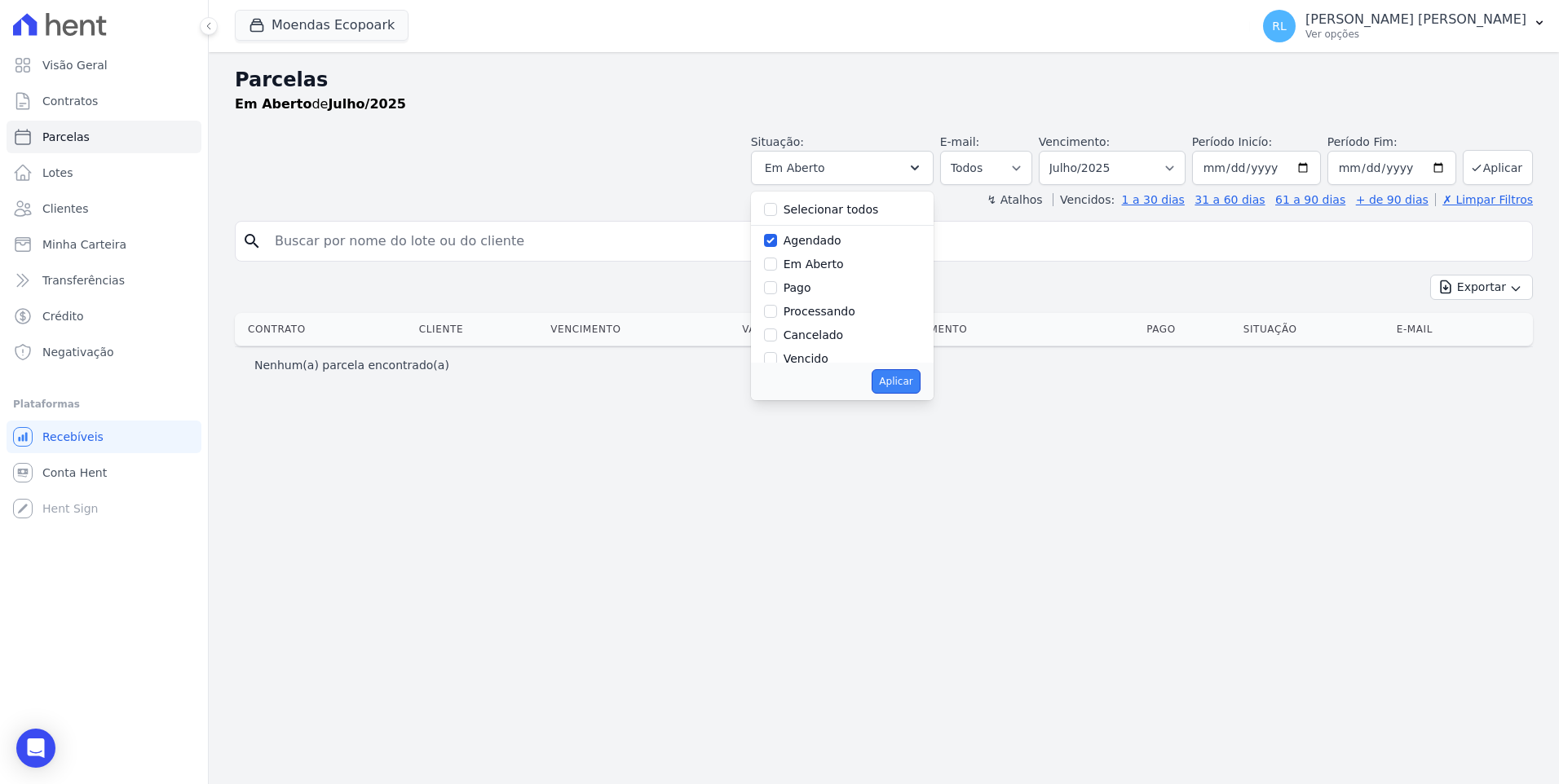
select select "scheduled"
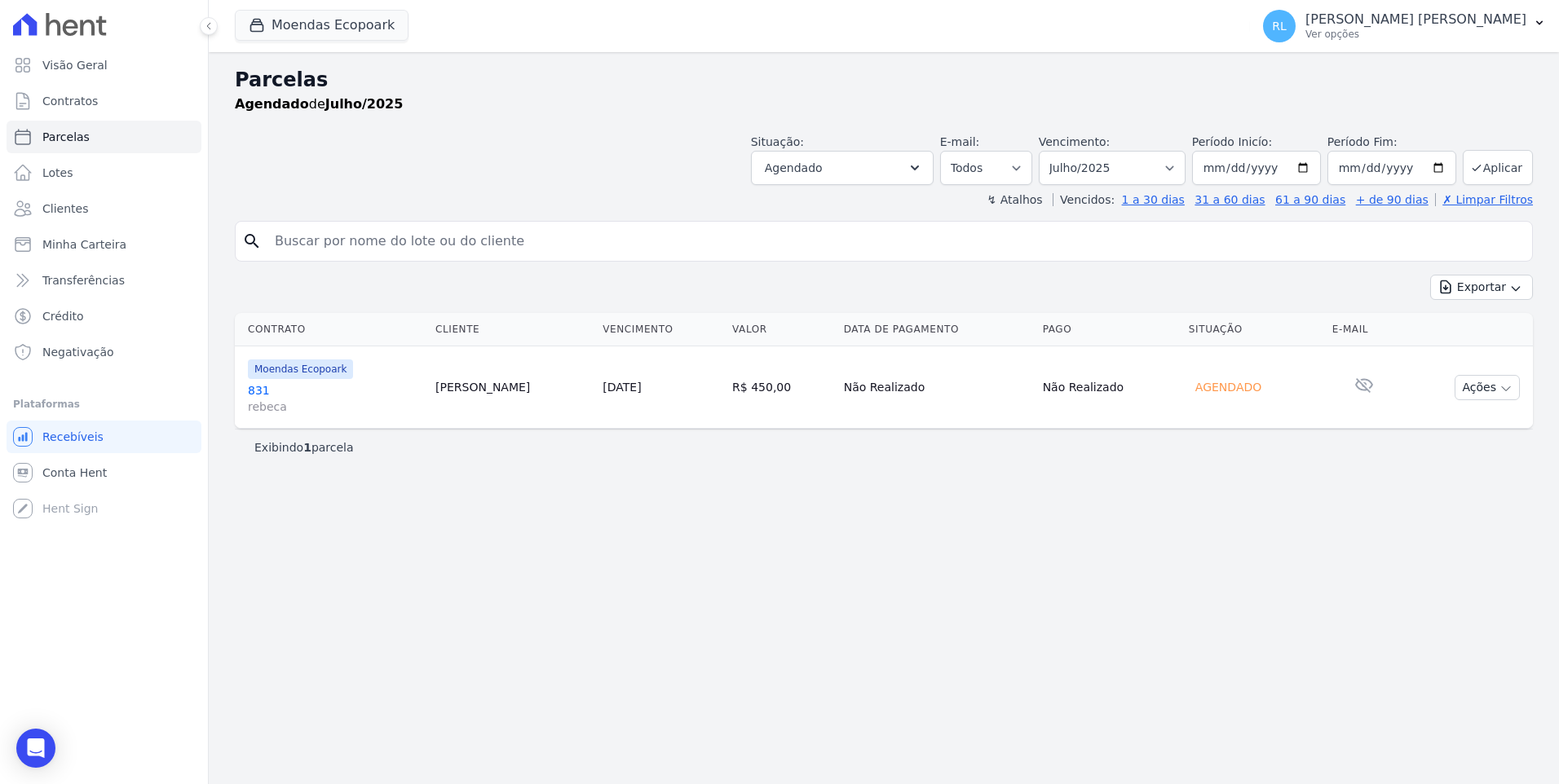
select select
click at [259, 389] on link "831 rebeca" at bounding box center [334, 398] width 174 height 32
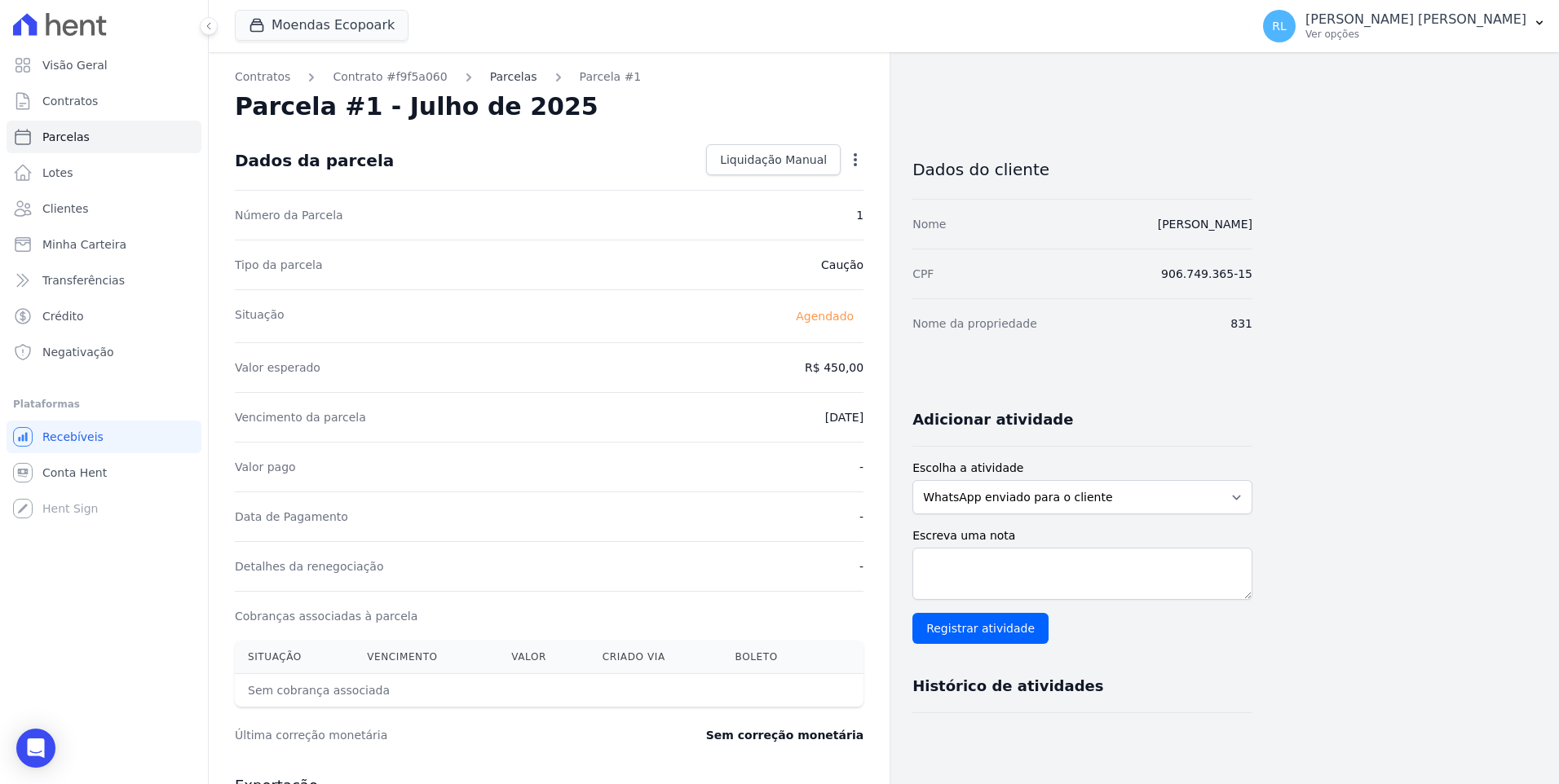
click at [493, 76] on link "Parcelas" at bounding box center [514, 77] width 47 height 18
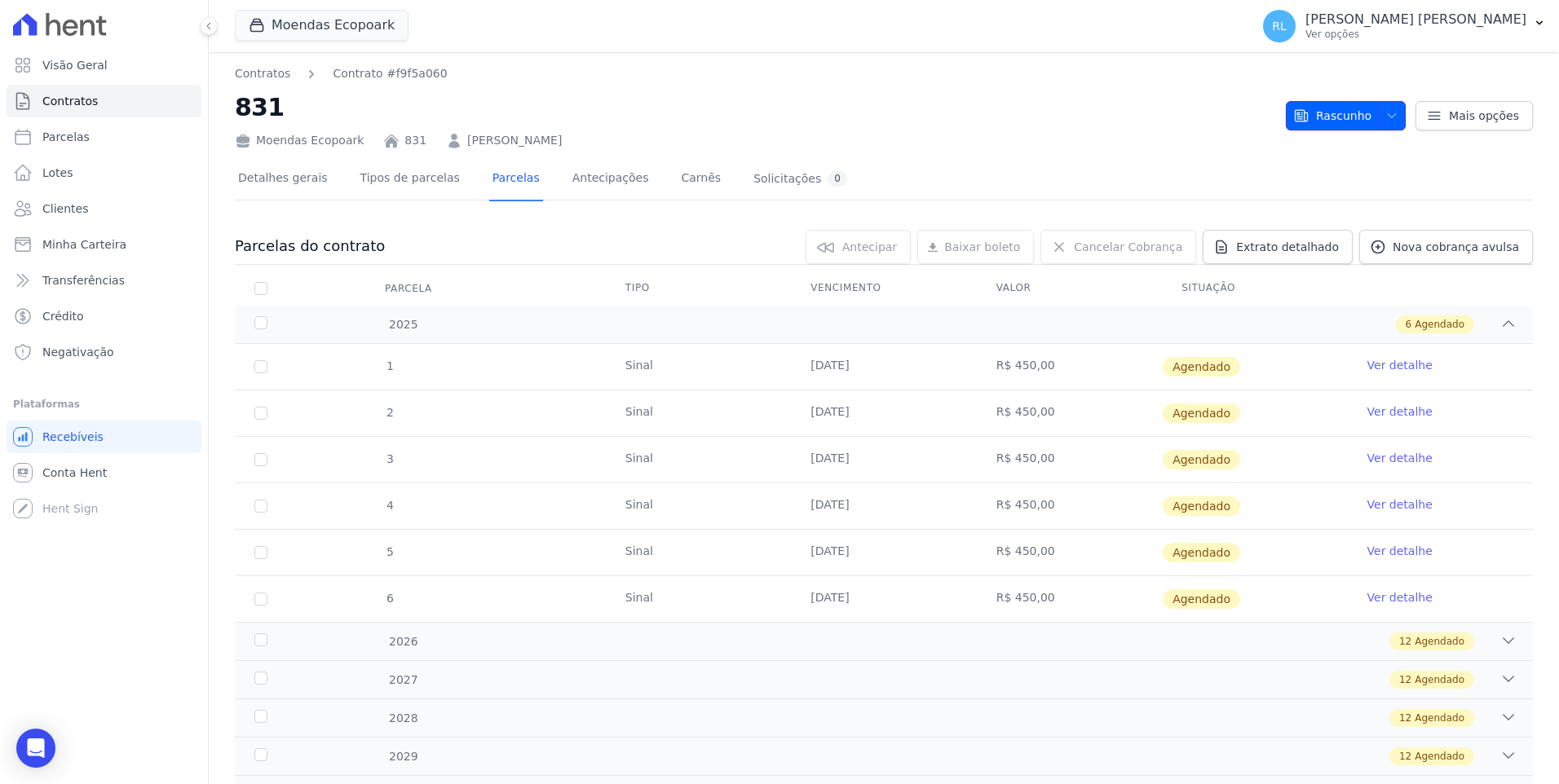
click at [1378, 116] on span "button" at bounding box center [1387, 116] width 20 height 26
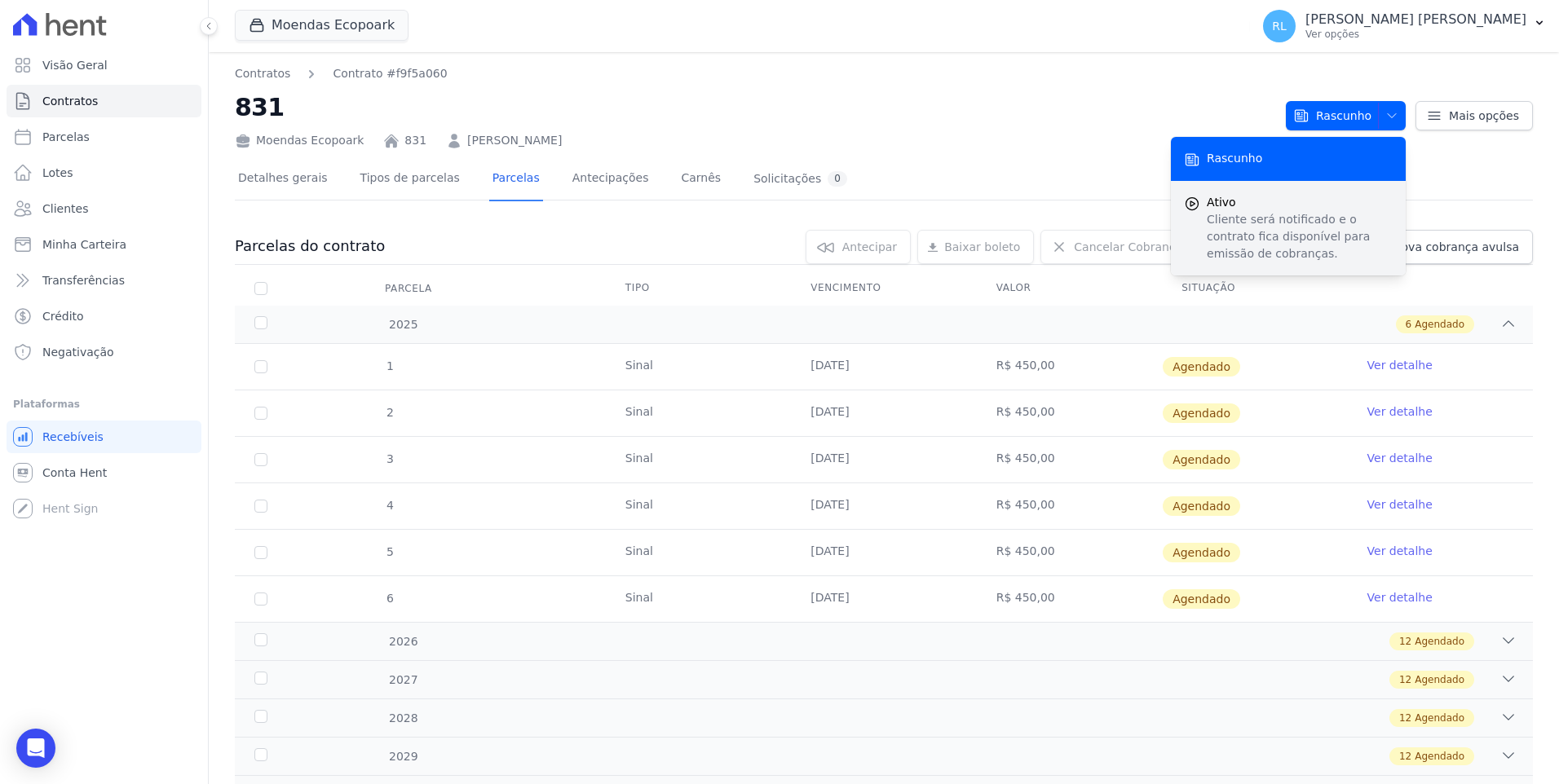
click at [1229, 220] on p "Cliente será notificado e o contrato fica disponível para emissão de cobranças." at bounding box center [1299, 236] width 186 height 52
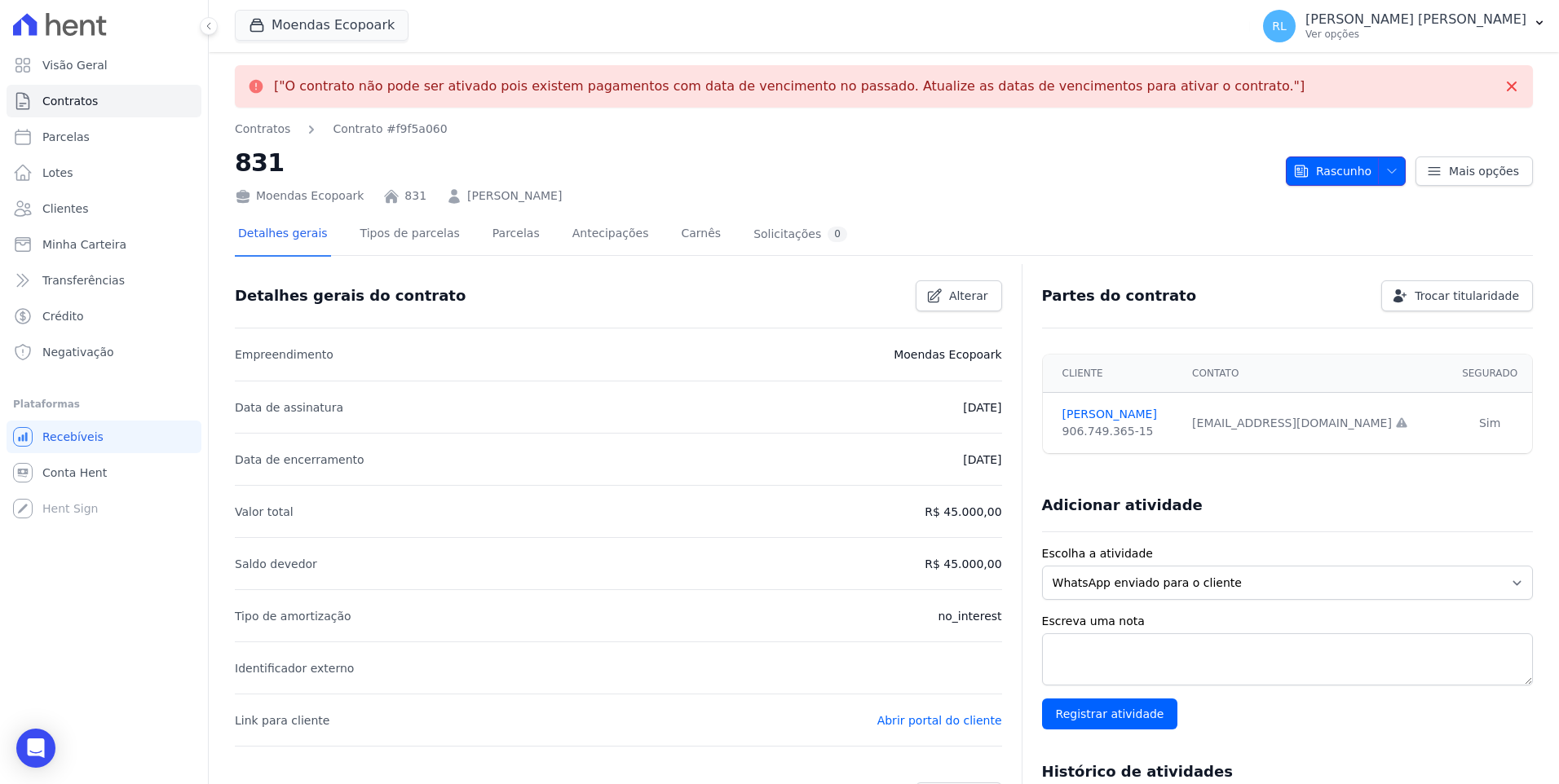
click at [1378, 172] on span "button" at bounding box center [1387, 172] width 20 height 26
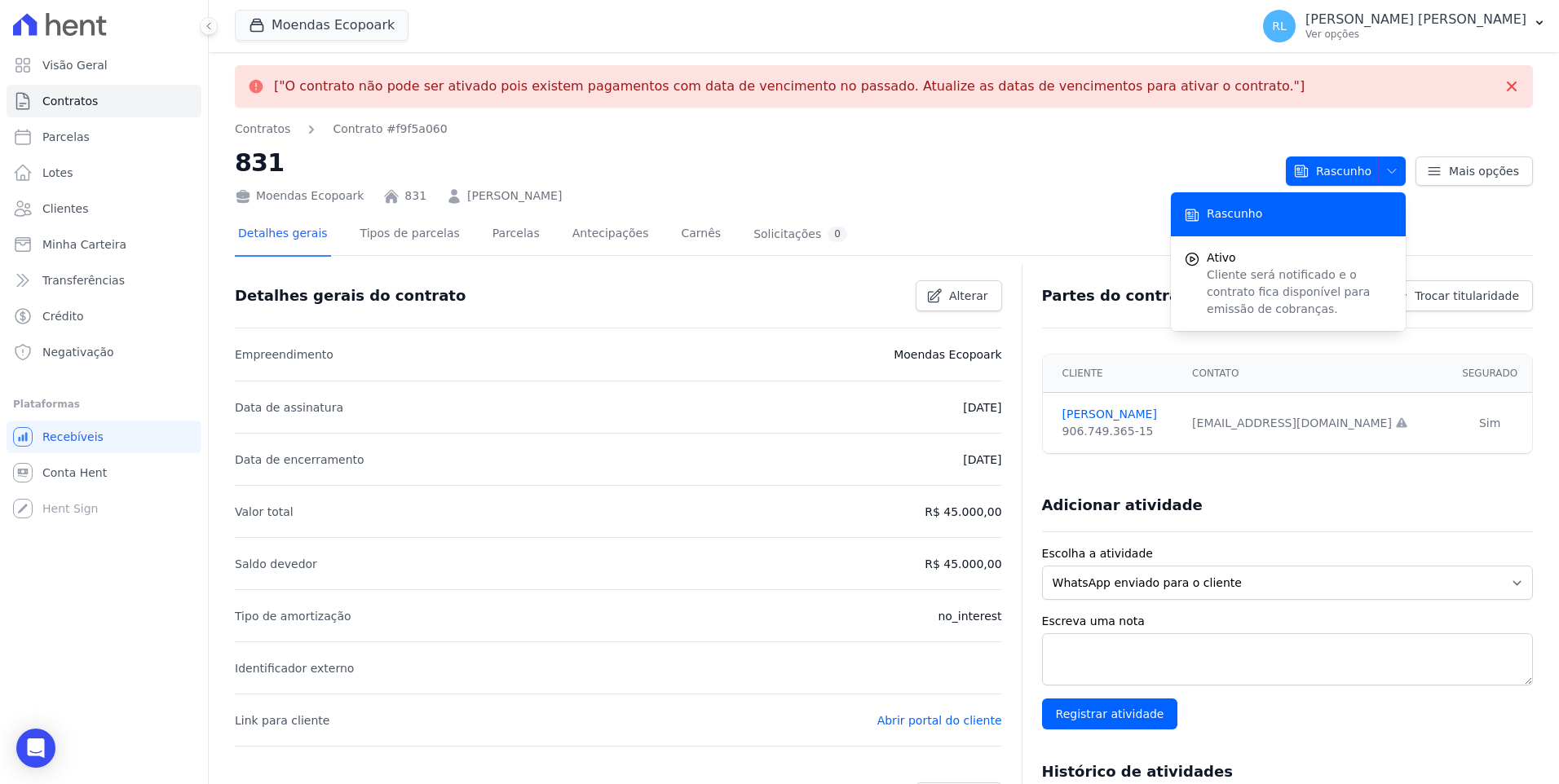
click at [1038, 167] on h2 "831" at bounding box center [754, 163] width 1038 height 37
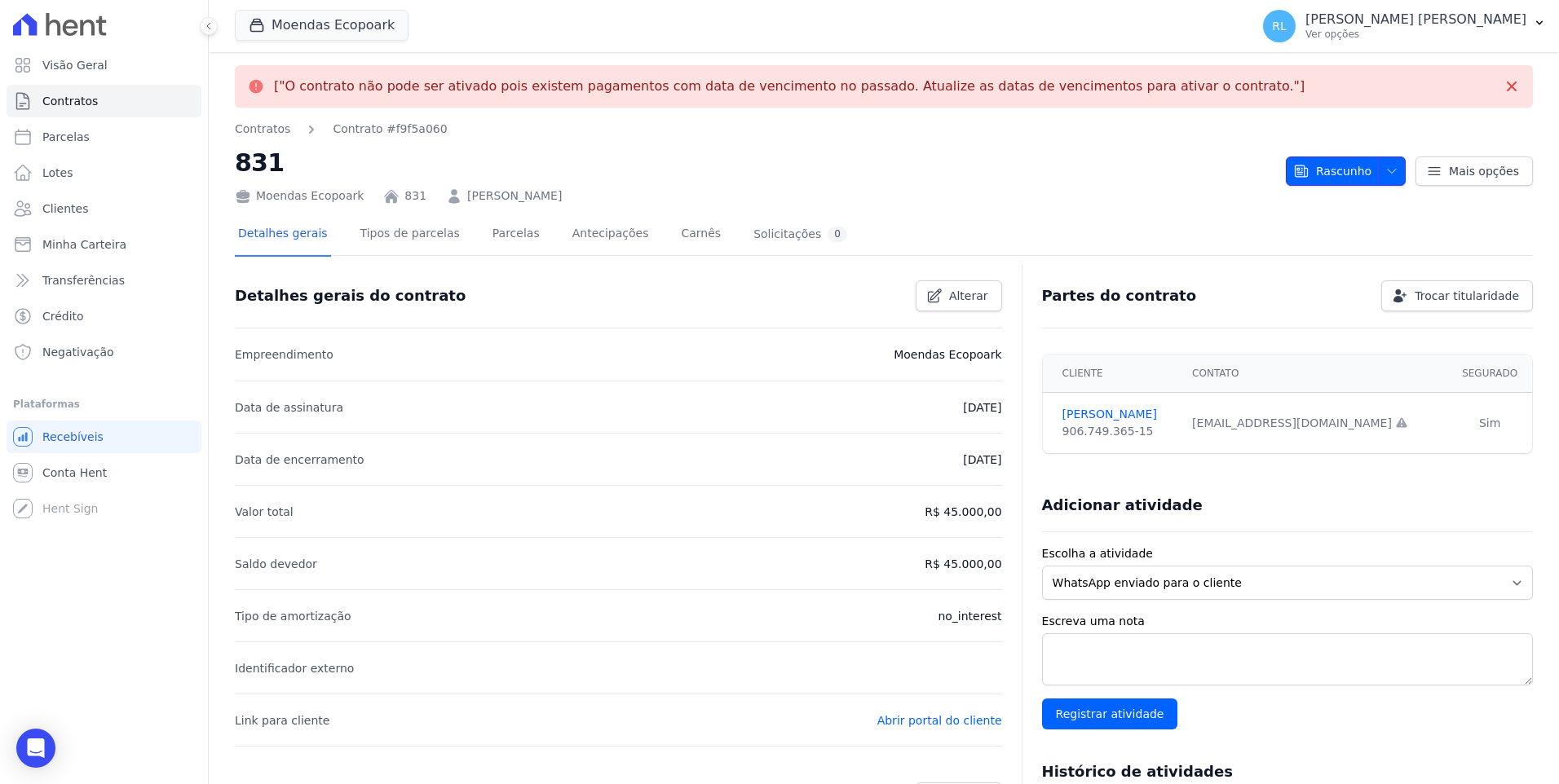
click at [1385, 172] on icon "button" at bounding box center [1391, 171] width 13 height 13
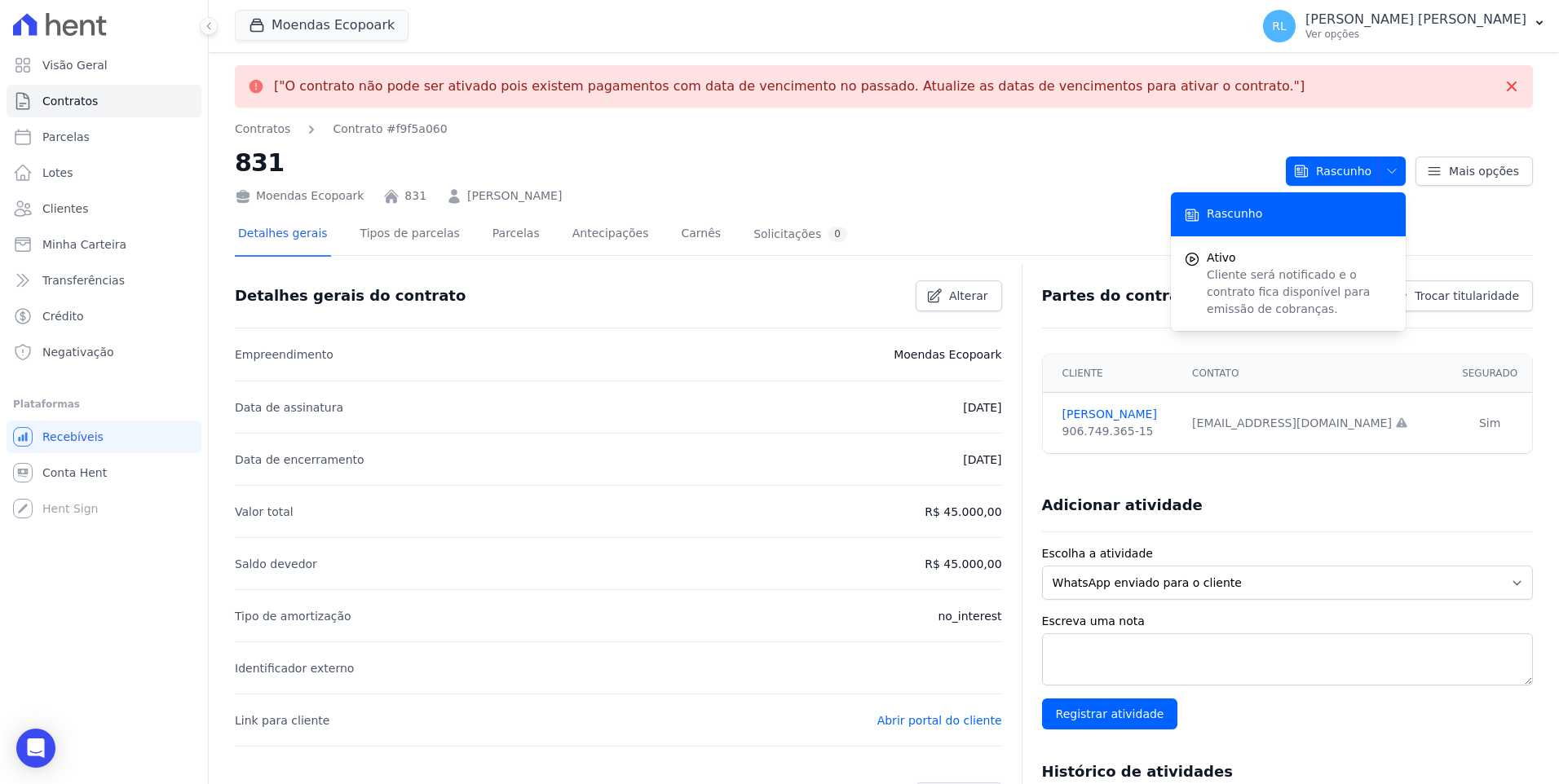
click at [973, 168] on h2 "831" at bounding box center [754, 163] width 1038 height 37
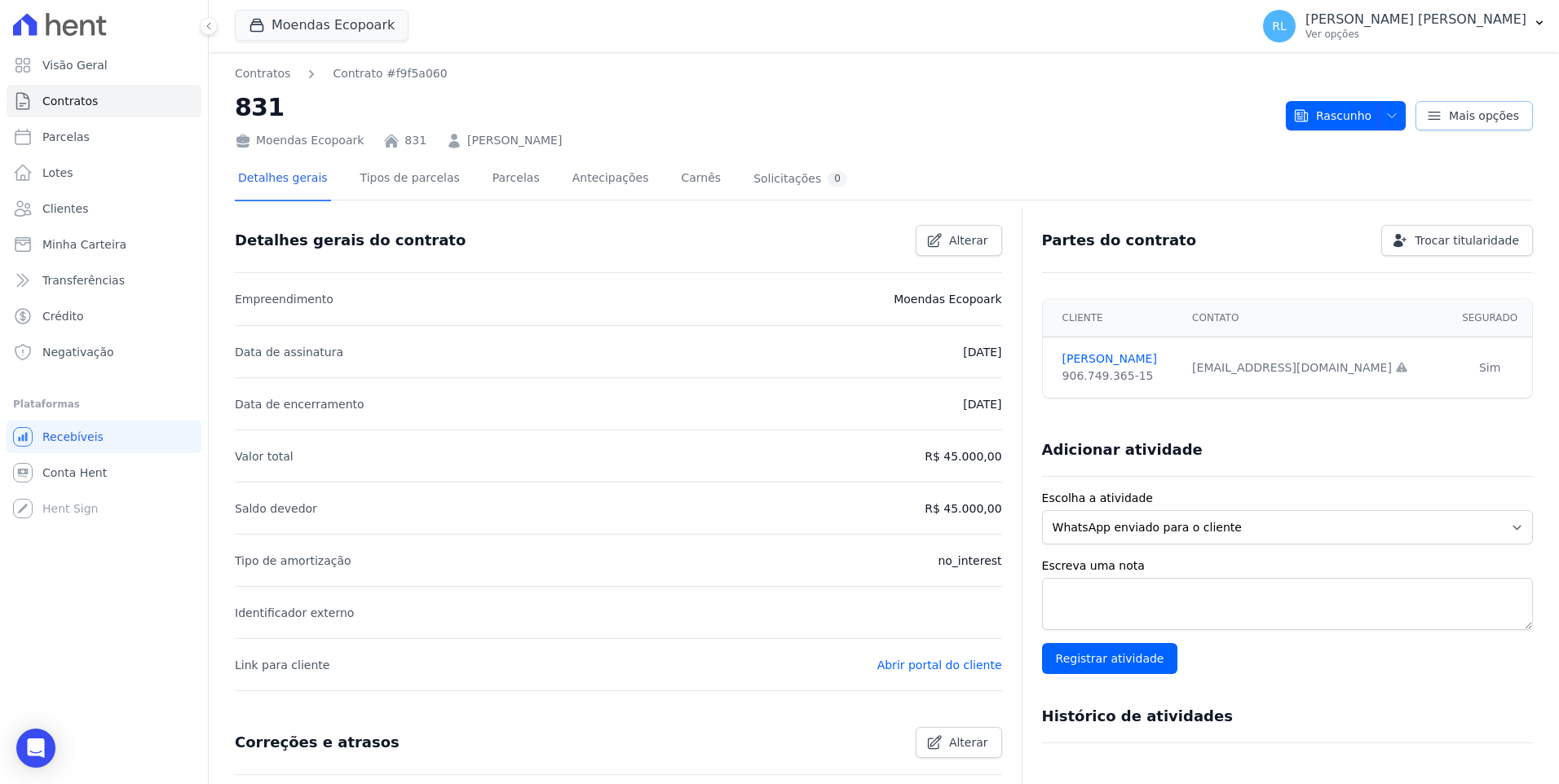
click at [1433, 108] on icon at bounding box center [1434, 116] width 17 height 17
click at [1172, 115] on h2 "831" at bounding box center [754, 108] width 1038 height 37
click at [509, 180] on link "Parcelas" at bounding box center [516, 179] width 53 height 43
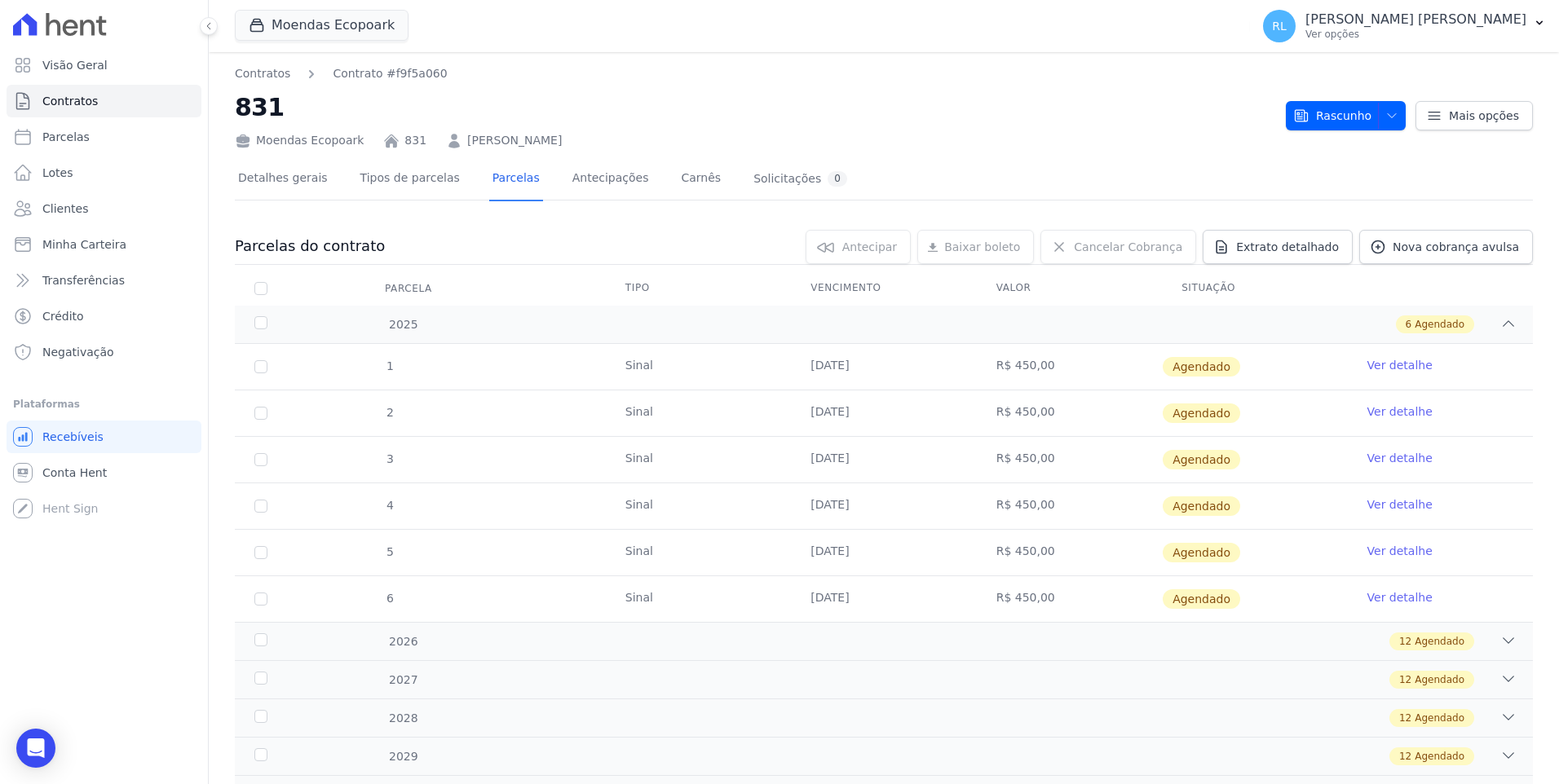
click at [1381, 360] on link "Ver detalhe" at bounding box center [1400, 365] width 66 height 17
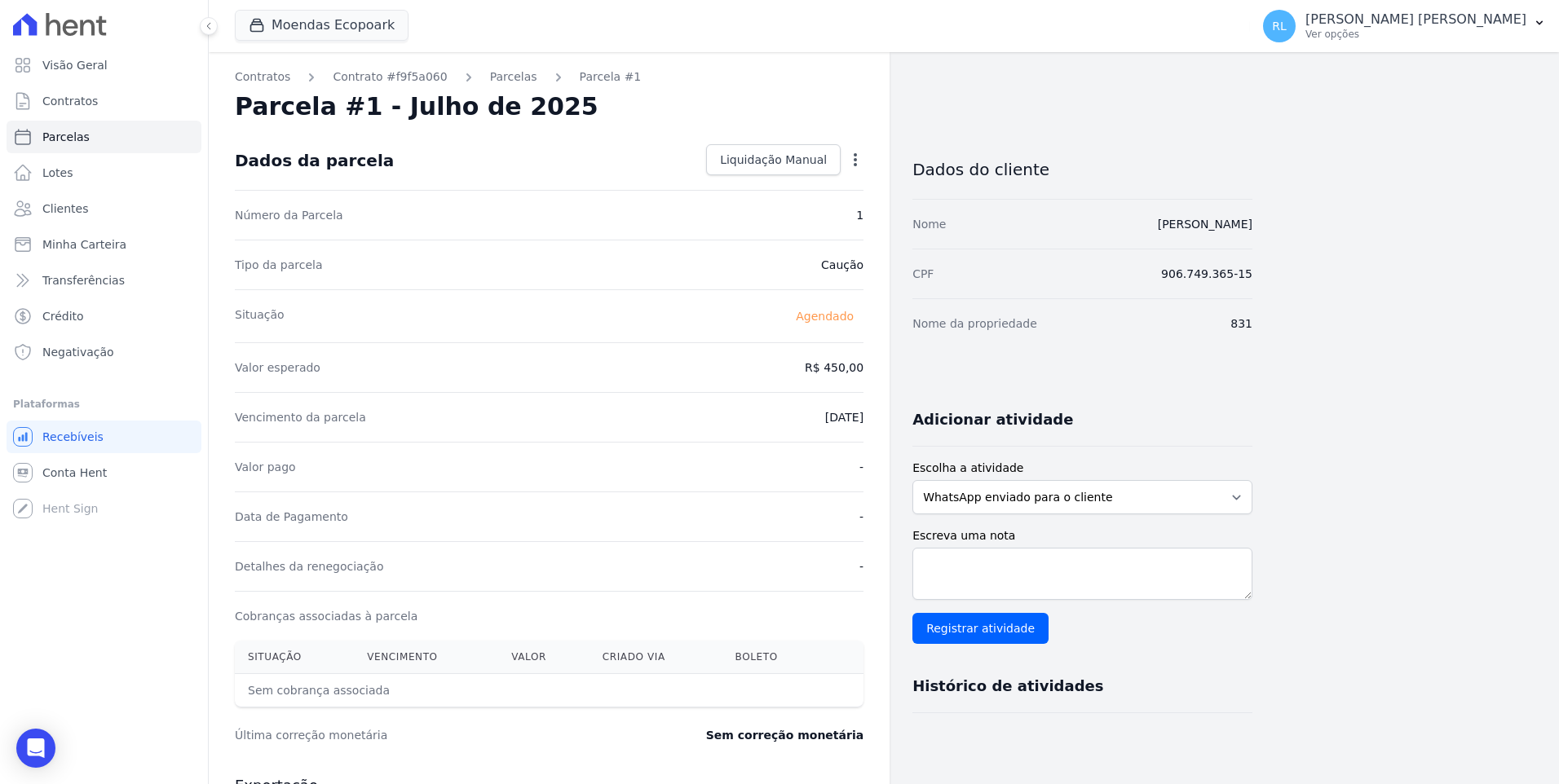
click at [860, 162] on icon "button" at bounding box center [855, 159] width 17 height 17
click at [799, 187] on link "Alterar" at bounding box center [785, 182] width 144 height 30
click at [783, 413] on input "2025-07-15" at bounding box center [798, 415] width 129 height 34
type input "2025-11-15"
click at [822, 165] on span "Salvar" at bounding box center [831, 159] width 36 height 17
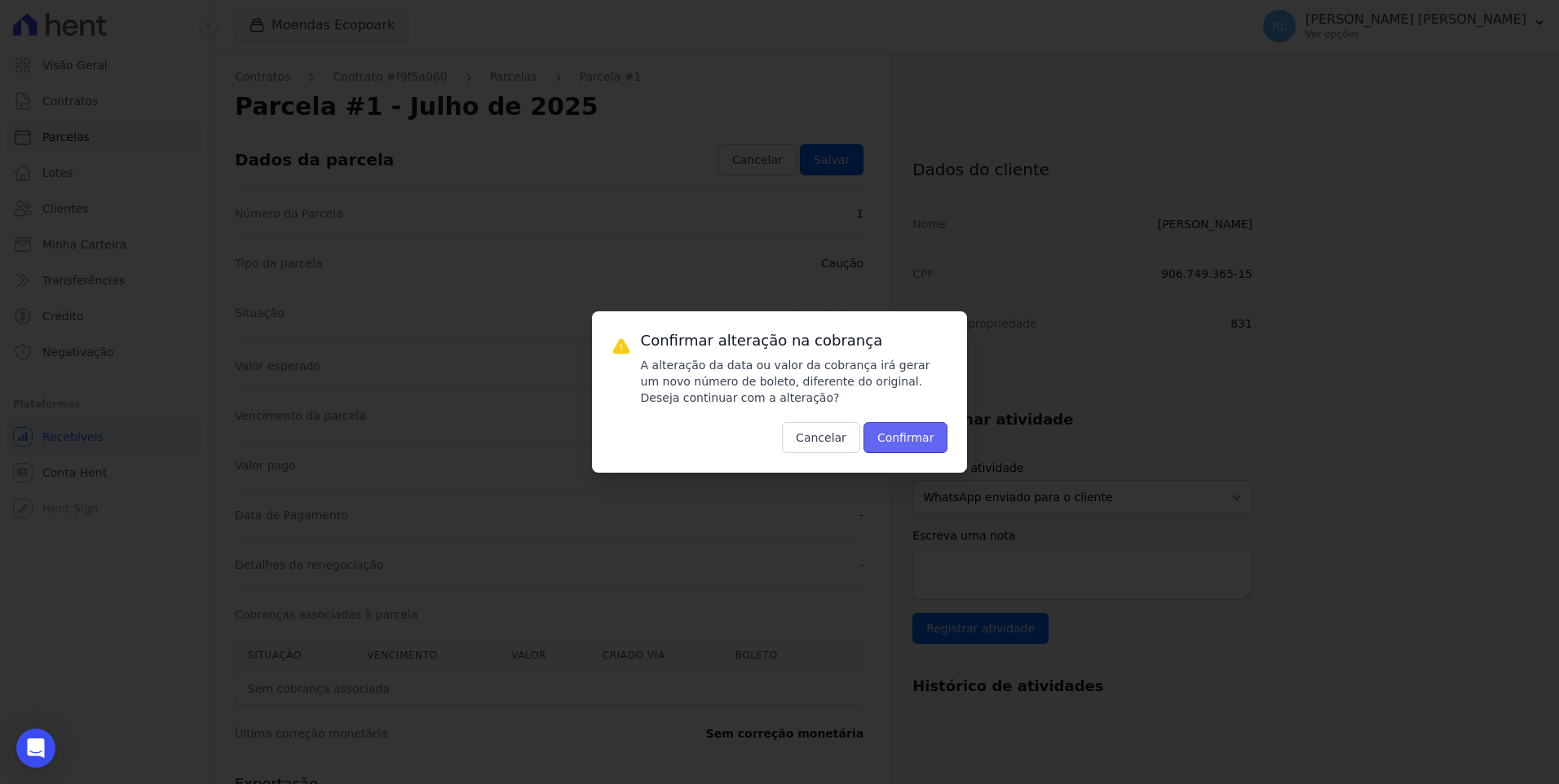
click at [892, 438] on button "Confirmar" at bounding box center [905, 437] width 85 height 31
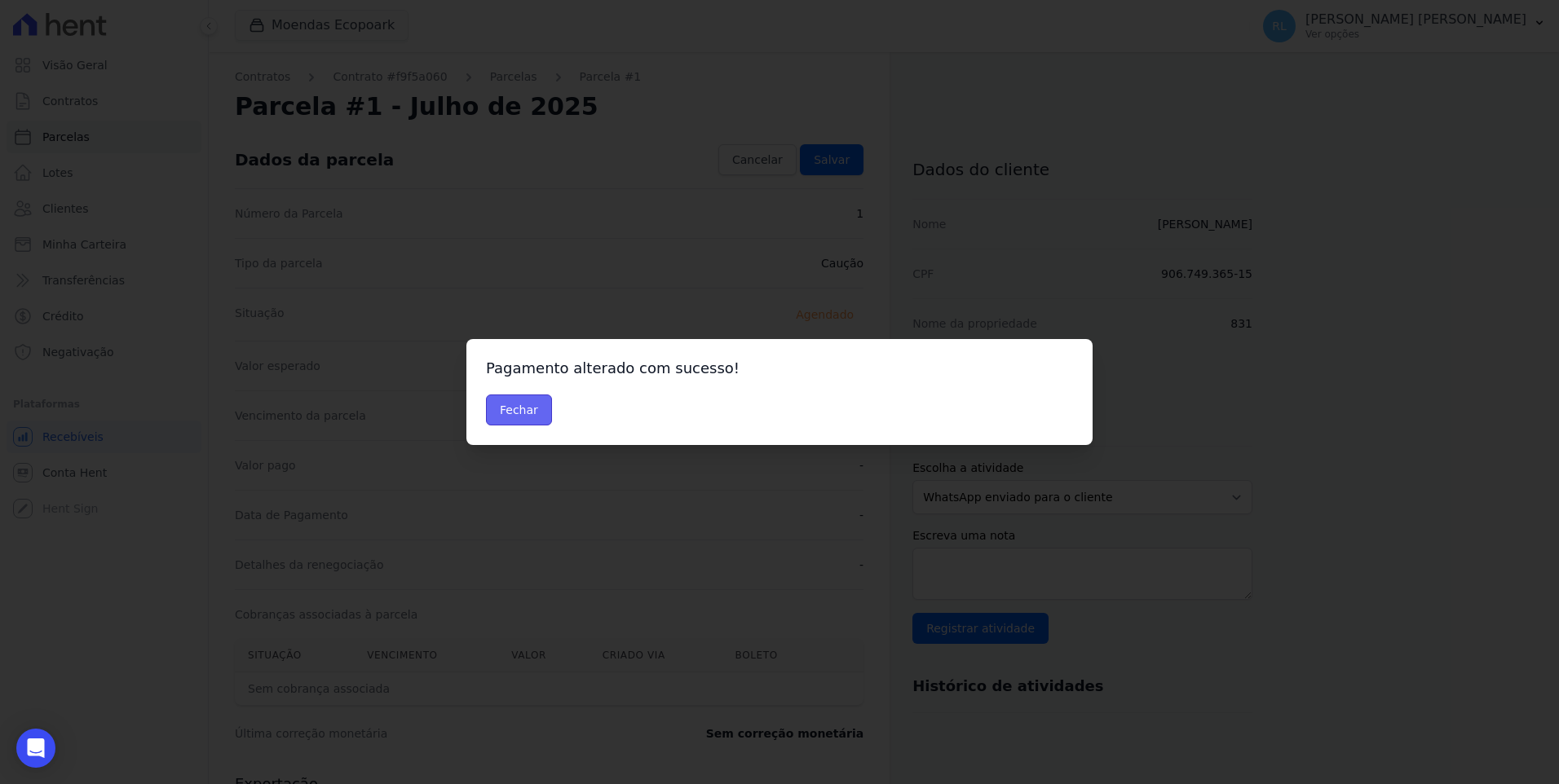
click at [516, 415] on button "Fechar" at bounding box center [518, 410] width 66 height 31
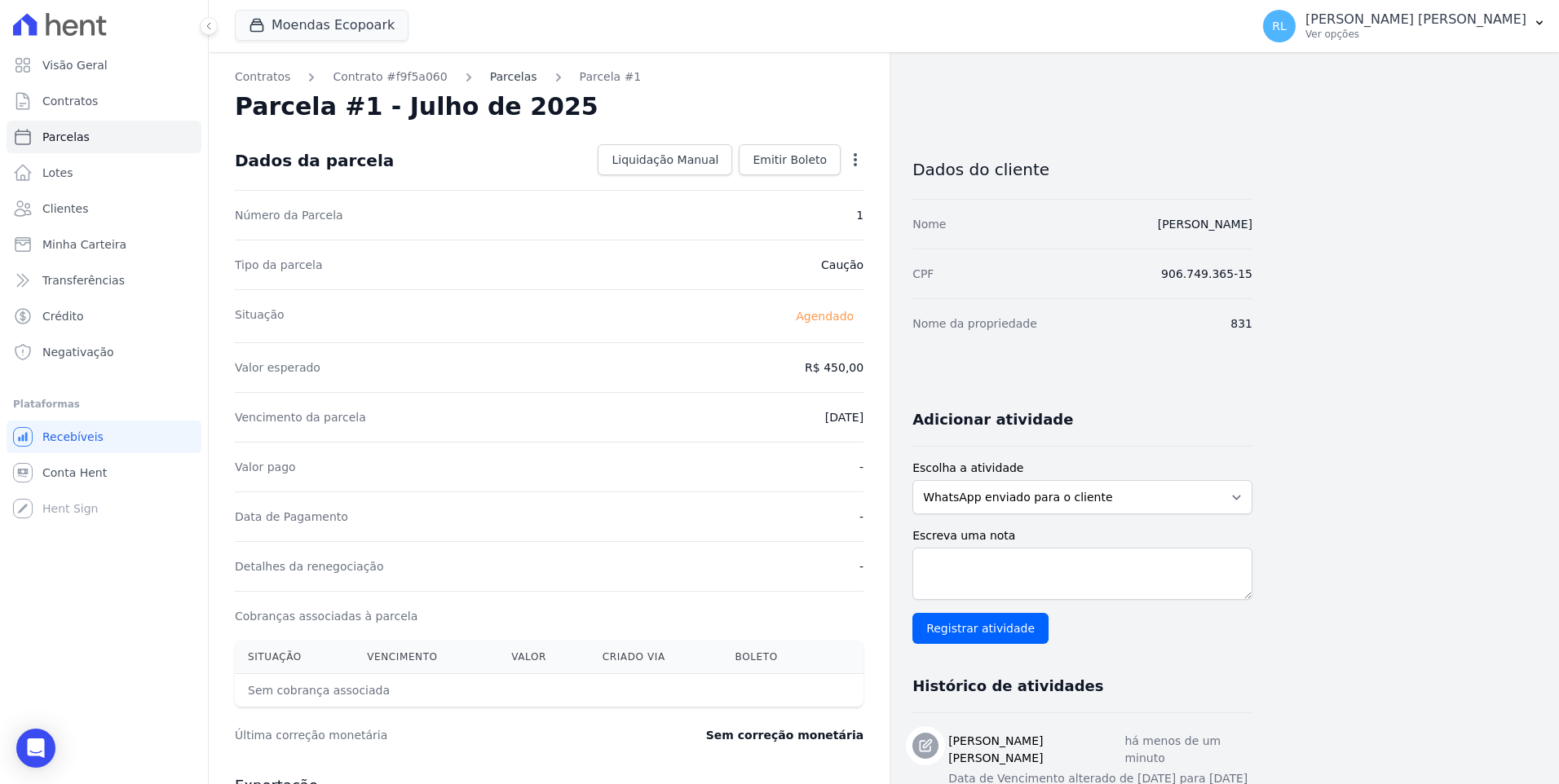
click at [499, 74] on link "Parcelas" at bounding box center [514, 77] width 47 height 18
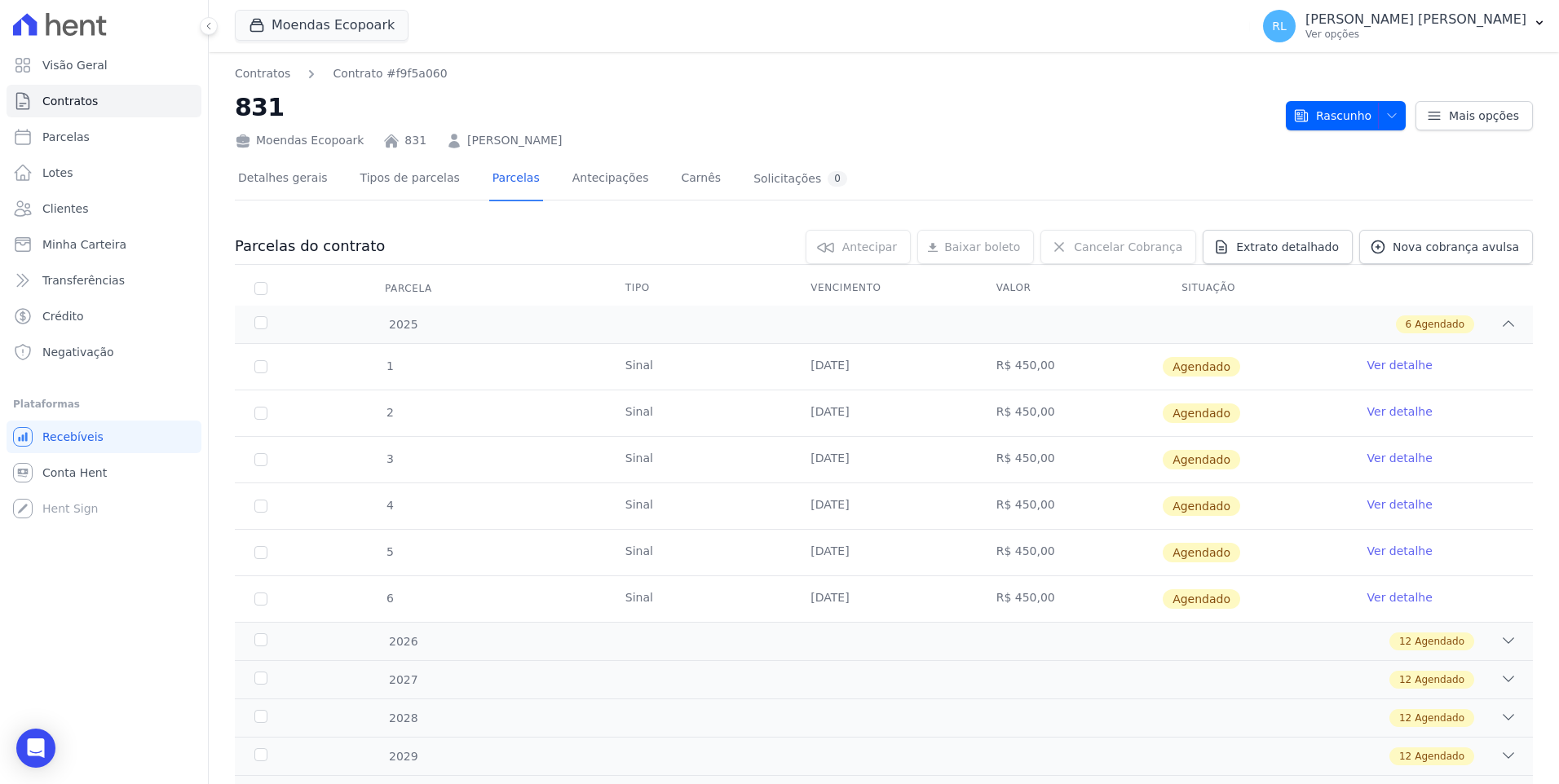
click at [1375, 410] on link "Ver detalhe" at bounding box center [1400, 411] width 66 height 17
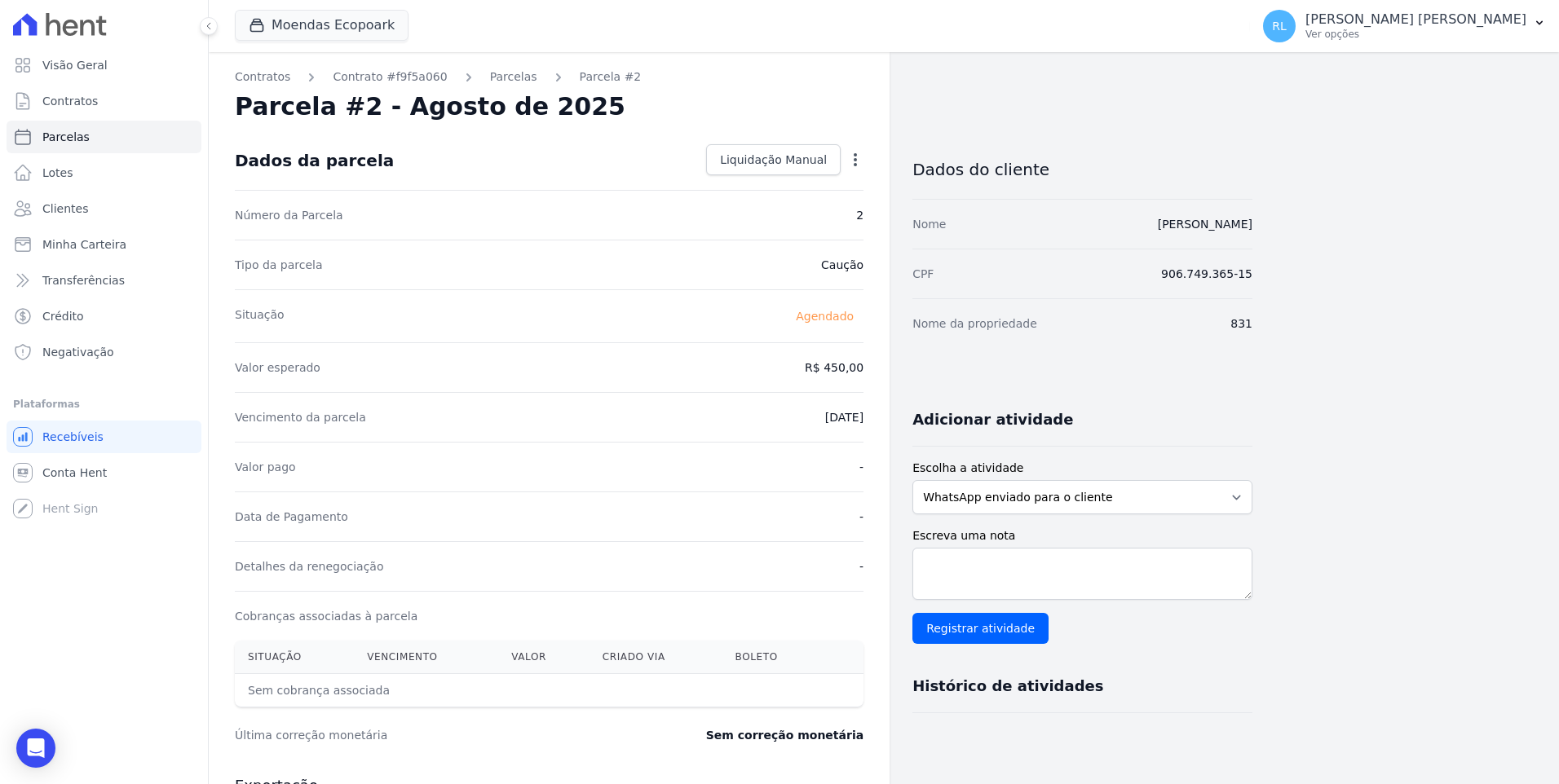
click at [853, 158] on icon "button" at bounding box center [855, 159] width 17 height 17
click at [800, 185] on link "Alterar" at bounding box center [785, 182] width 144 height 30
click at [785, 412] on input "[DATE]" at bounding box center [798, 415] width 129 height 34
type input "[DATE]"
click at [821, 150] on link "Salvar" at bounding box center [832, 159] width 64 height 31
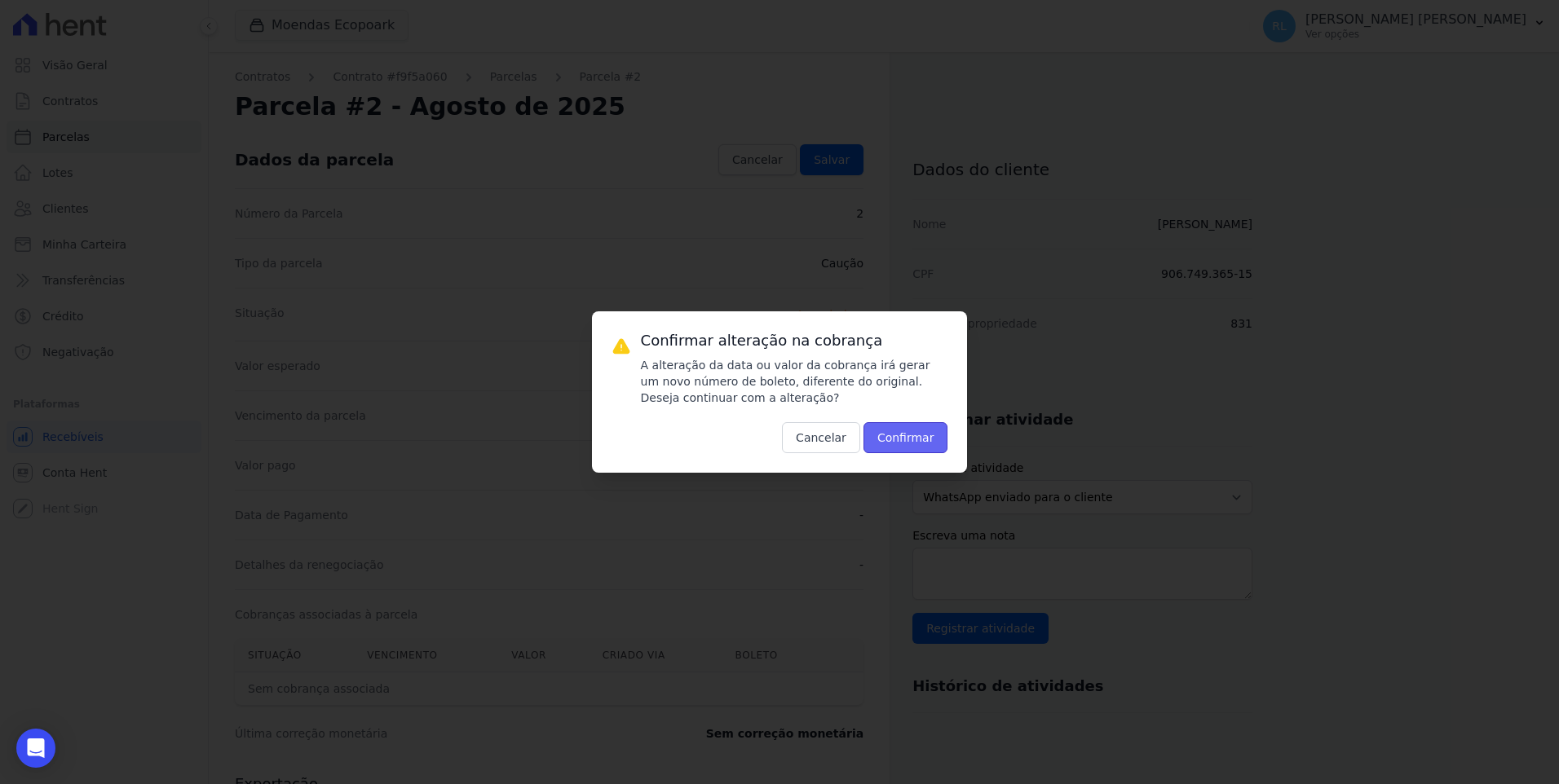
click at [936, 448] on button "Confirmar" at bounding box center [905, 437] width 85 height 31
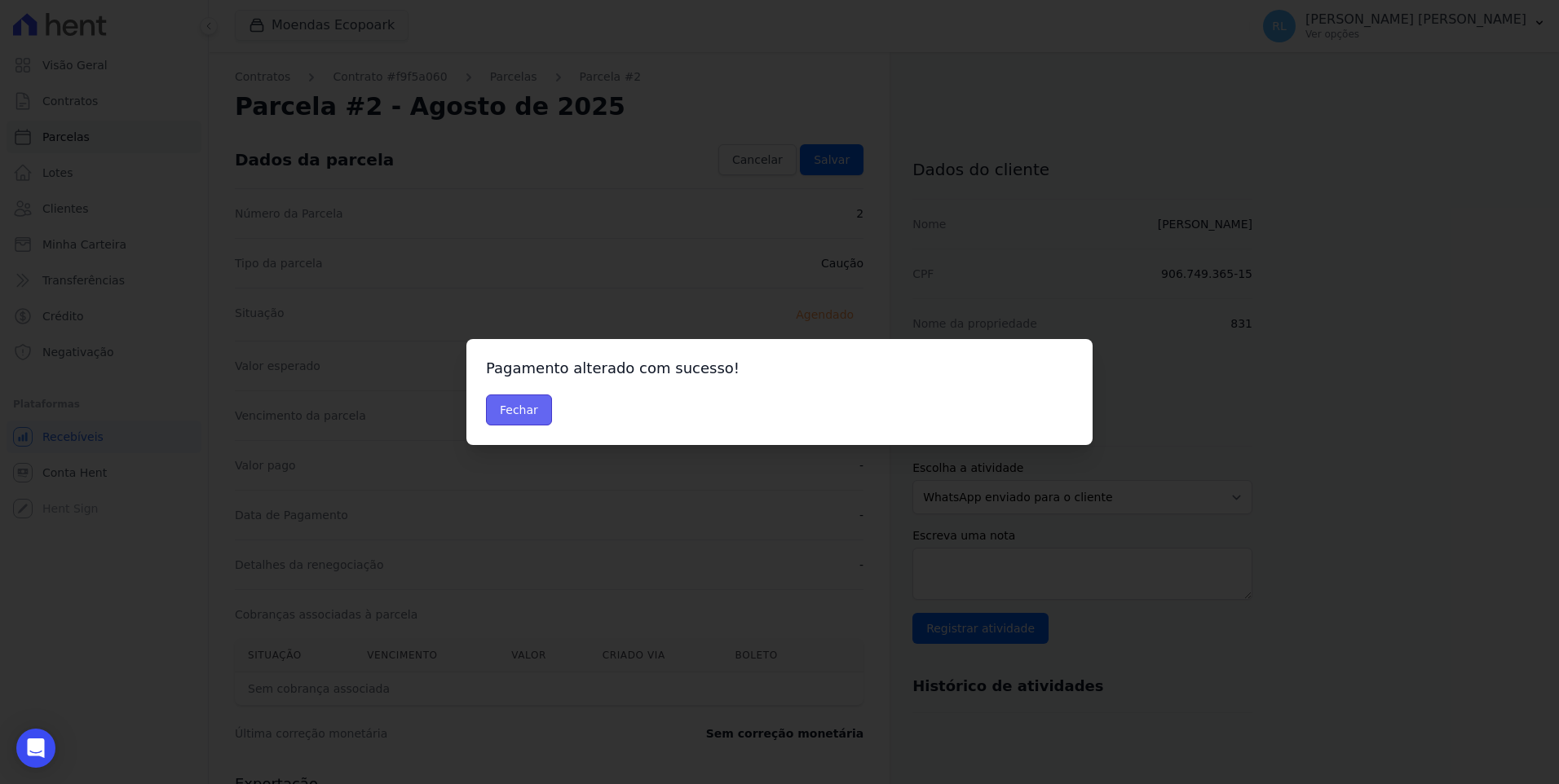
click at [528, 424] on button "Fechar" at bounding box center [518, 410] width 66 height 31
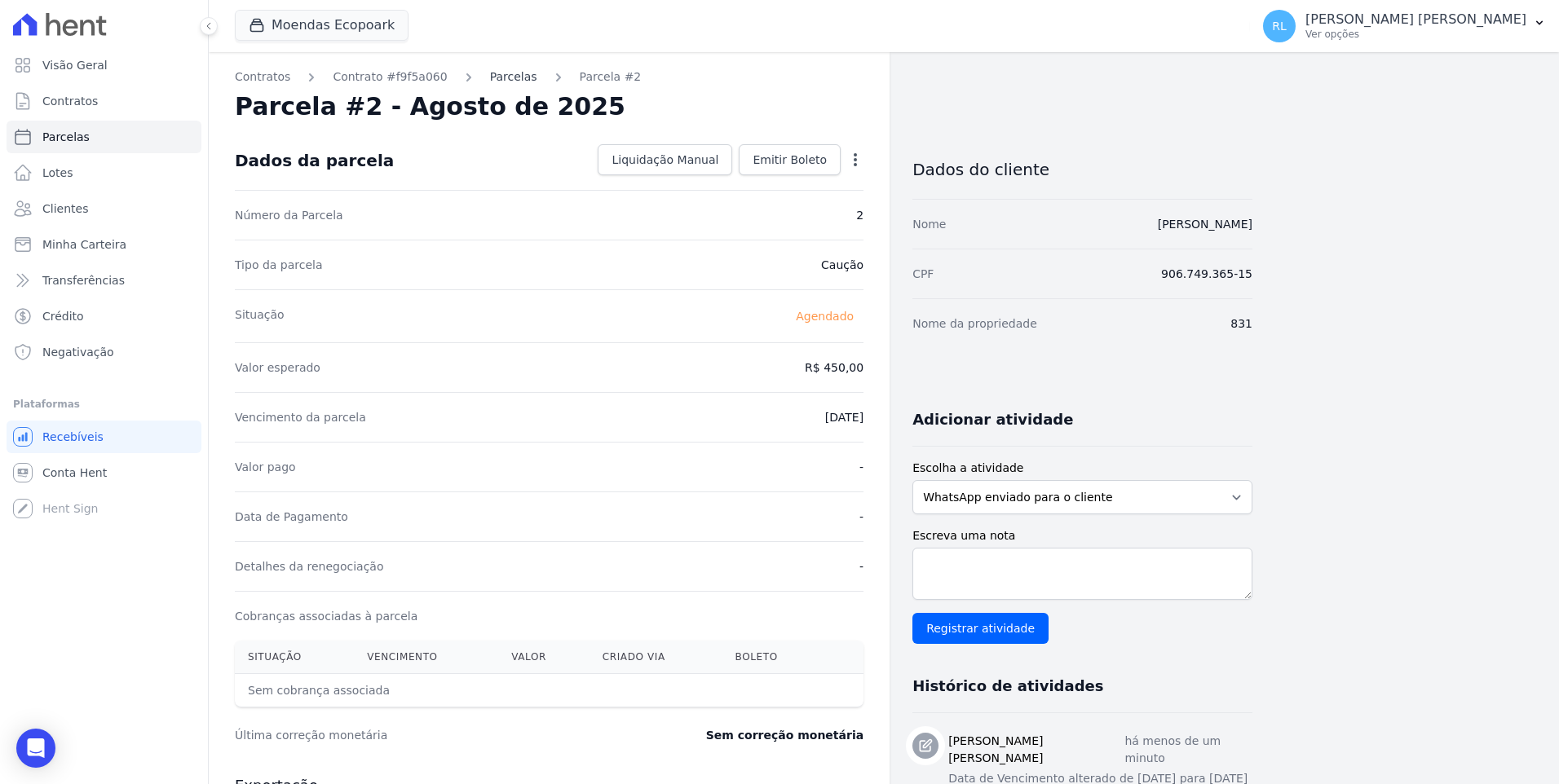
click at [503, 80] on link "Parcelas" at bounding box center [514, 77] width 47 height 18
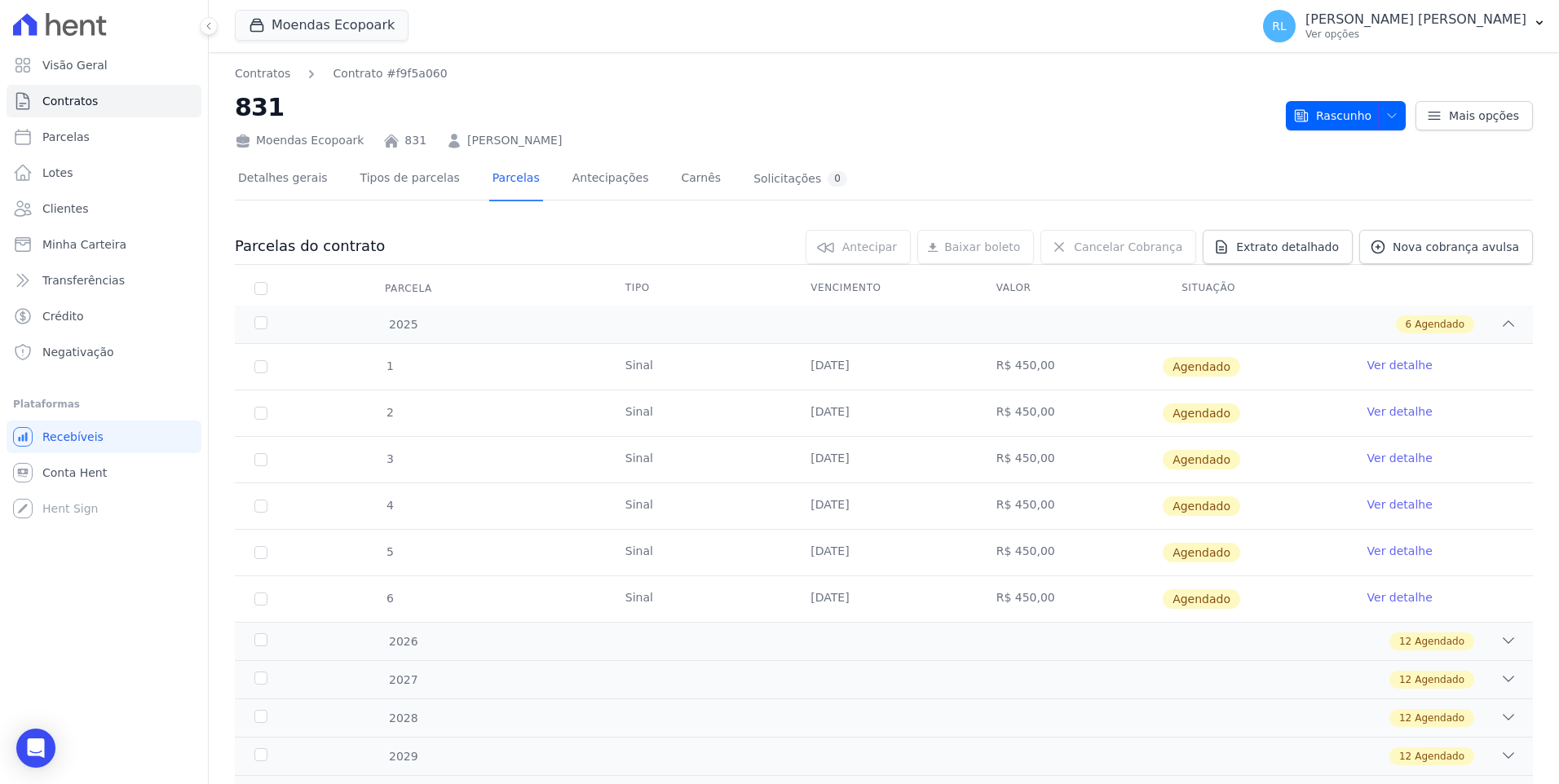
click at [1371, 131] on div "Contratos Contrato #f9f5a060 831 Moendas Ecopoark 831 [PERSON_NAME] [GEOGRAPHIC…" at bounding box center [883, 108] width 1298 height 84
click at [1371, 122] on button "Rascunho" at bounding box center [1345, 116] width 120 height 30
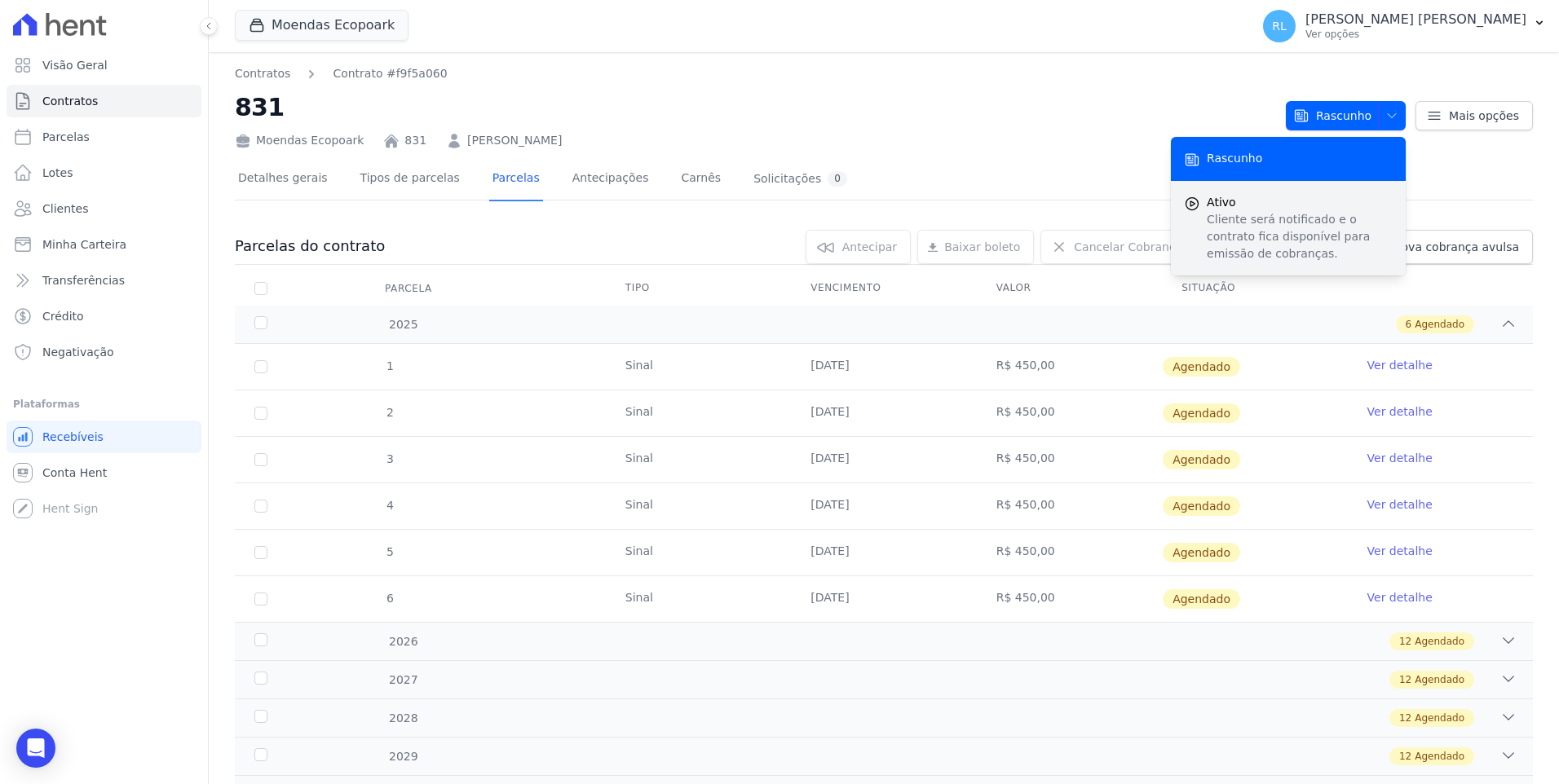
click at [1288, 224] on p "Cliente será notificado e o contrato fica disponível para emissão de cobranças." at bounding box center [1299, 236] width 186 height 52
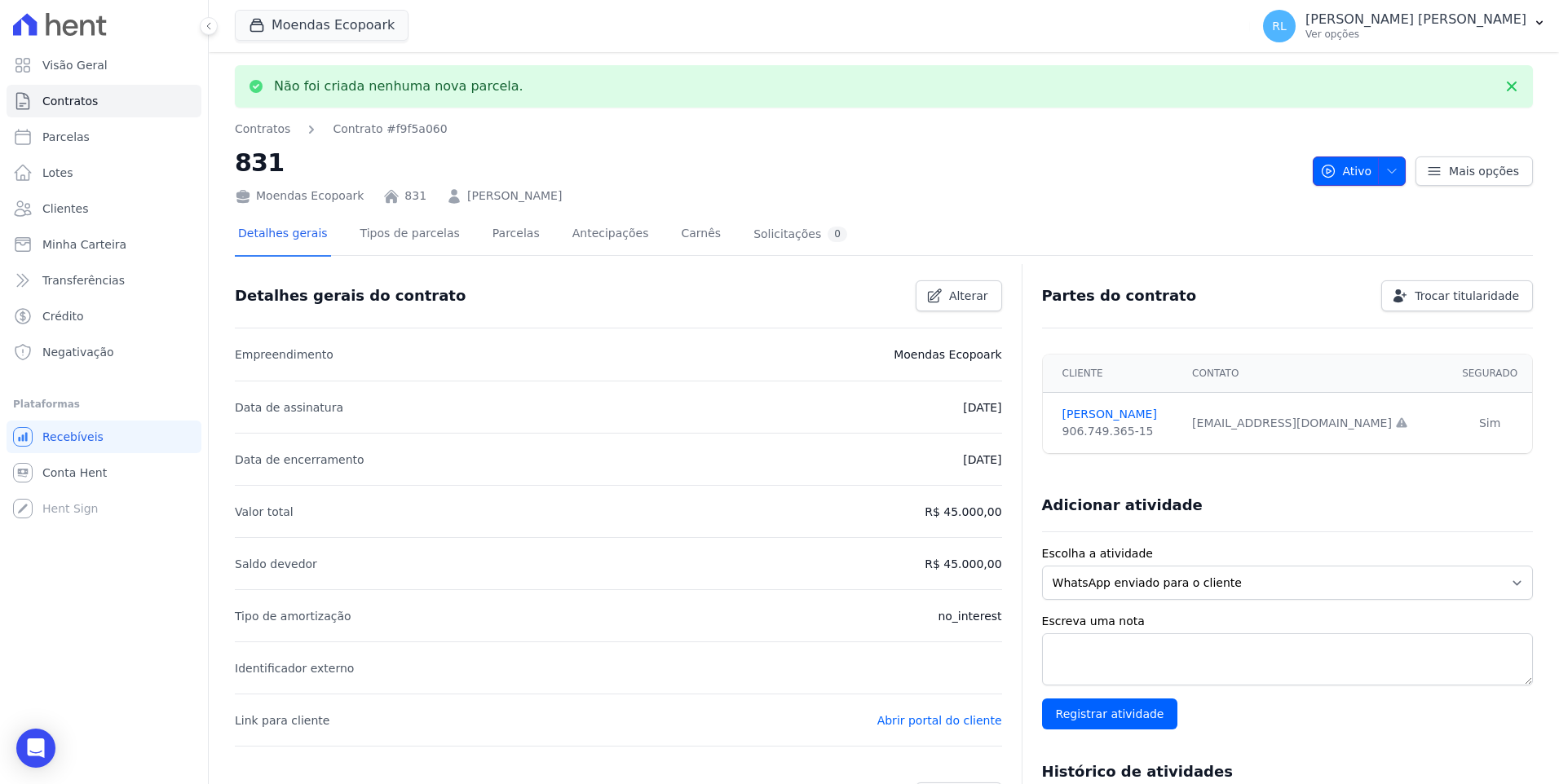
click at [1385, 176] on icon "button" at bounding box center [1391, 171] width 13 height 13
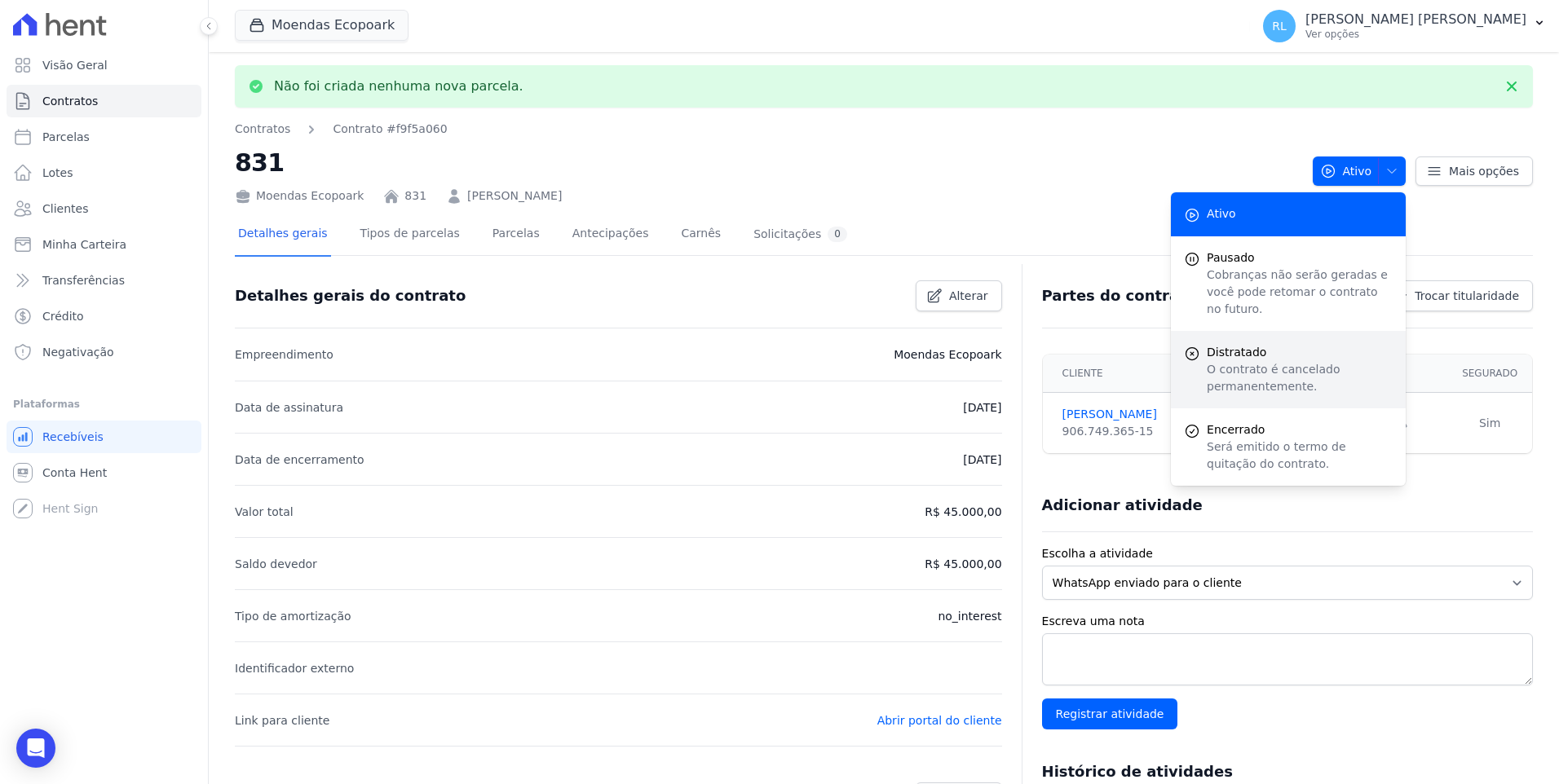
click at [1253, 344] on span "Distratado" at bounding box center [1299, 353] width 186 height 18
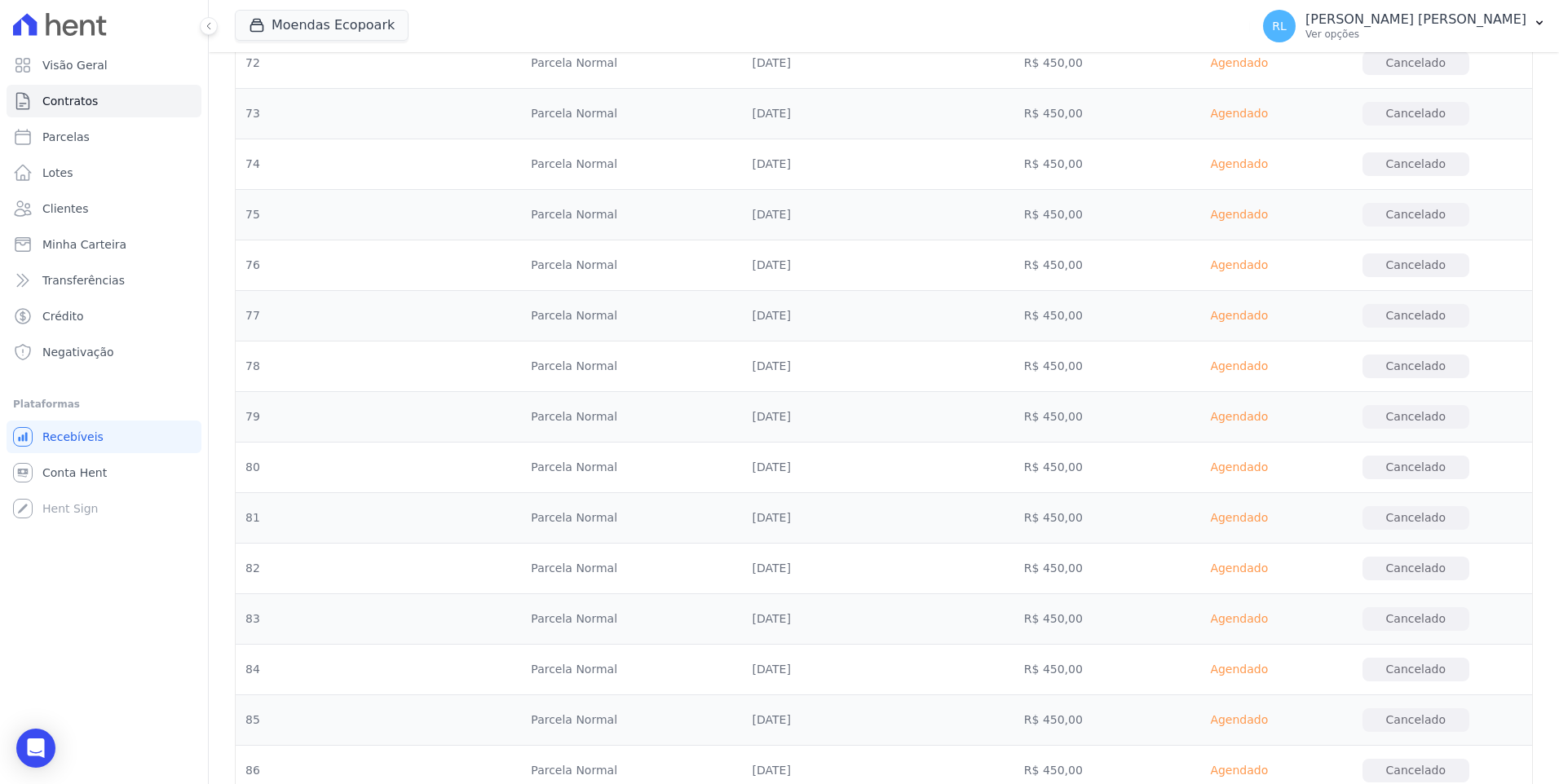
scroll to position [5037, 0]
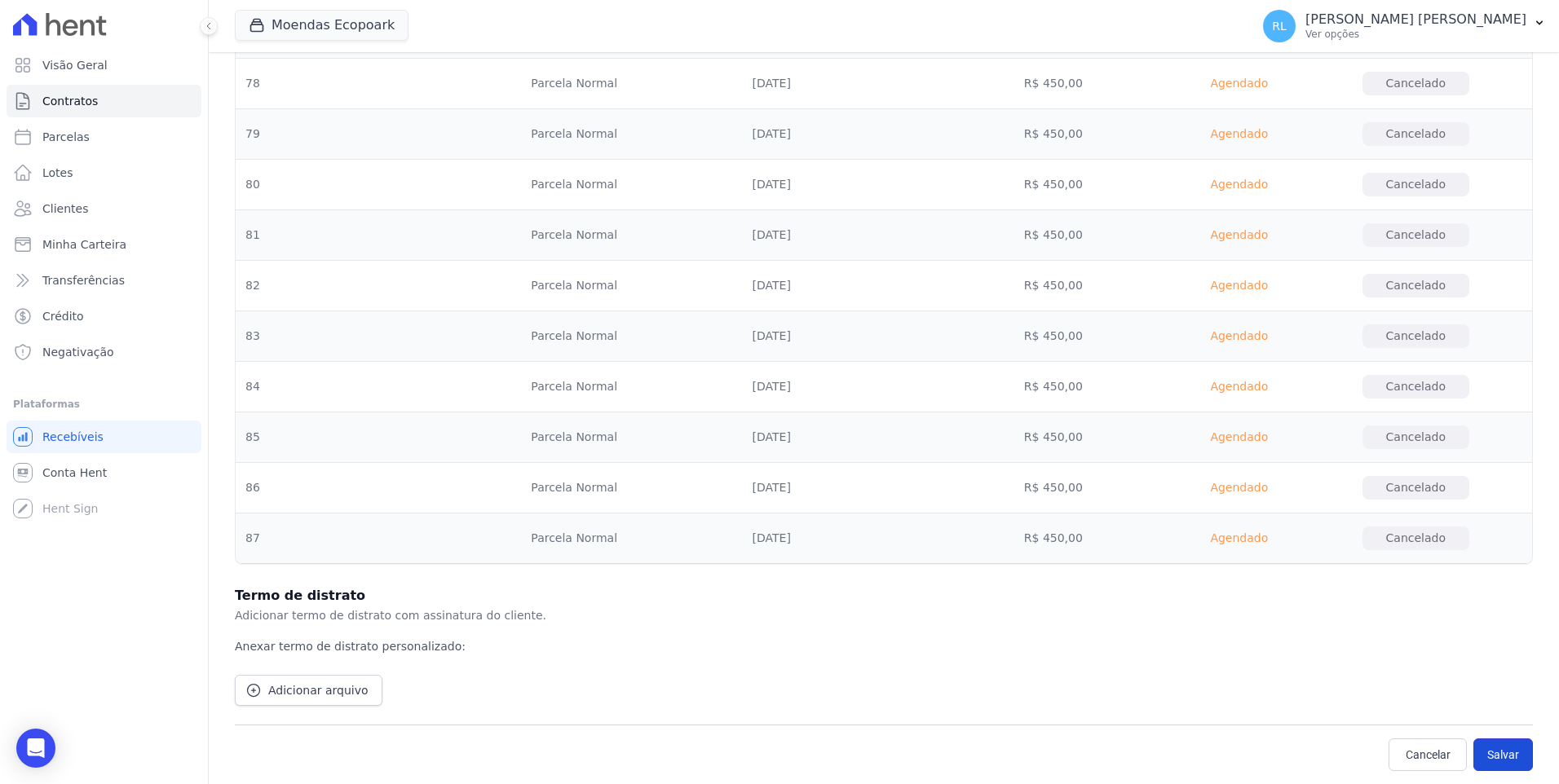
click at [1495, 753] on button "Salvar" at bounding box center [1503, 754] width 60 height 32
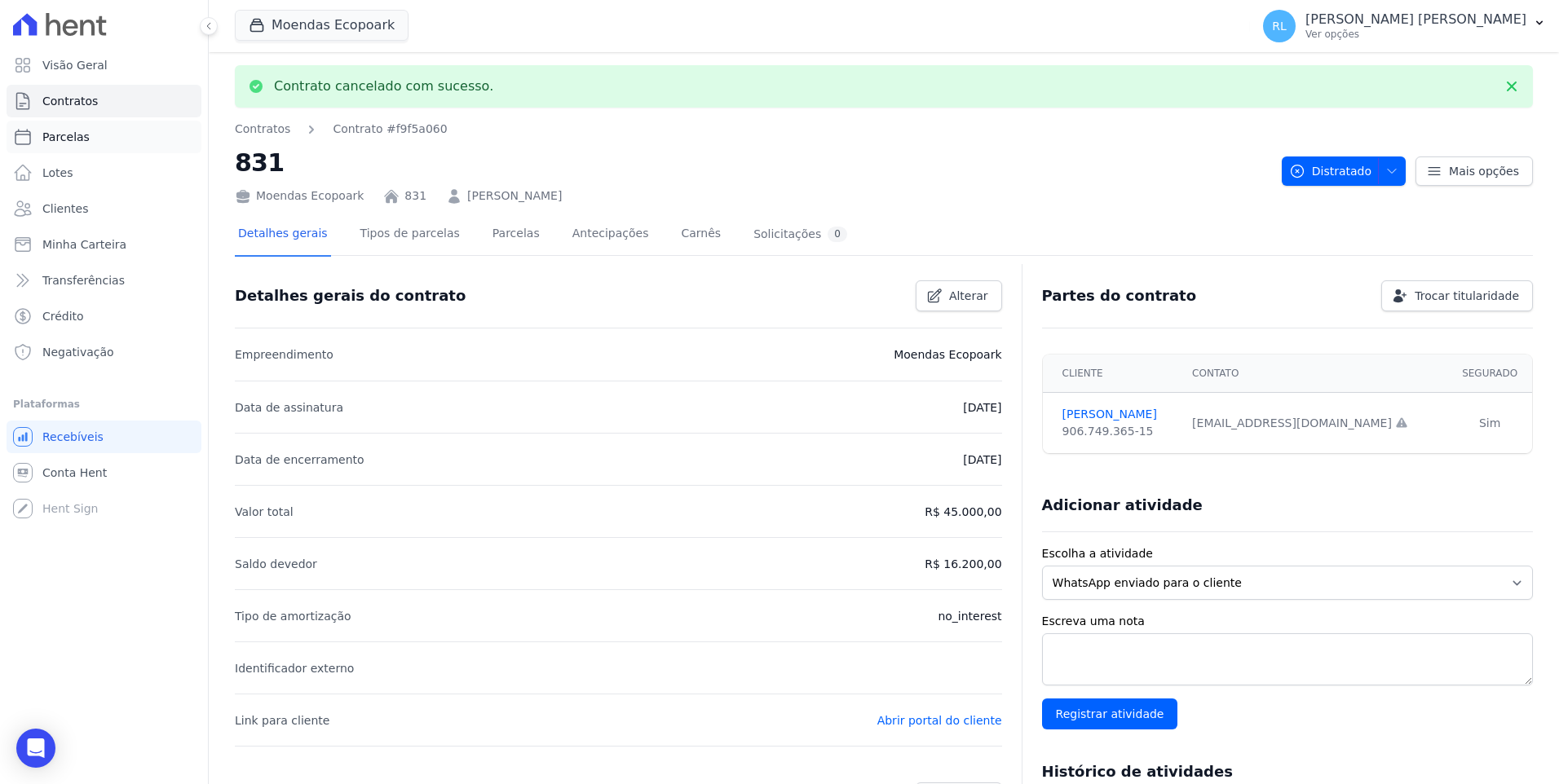
click at [85, 139] on link "Parcelas" at bounding box center [103, 136] width 195 height 32
select select
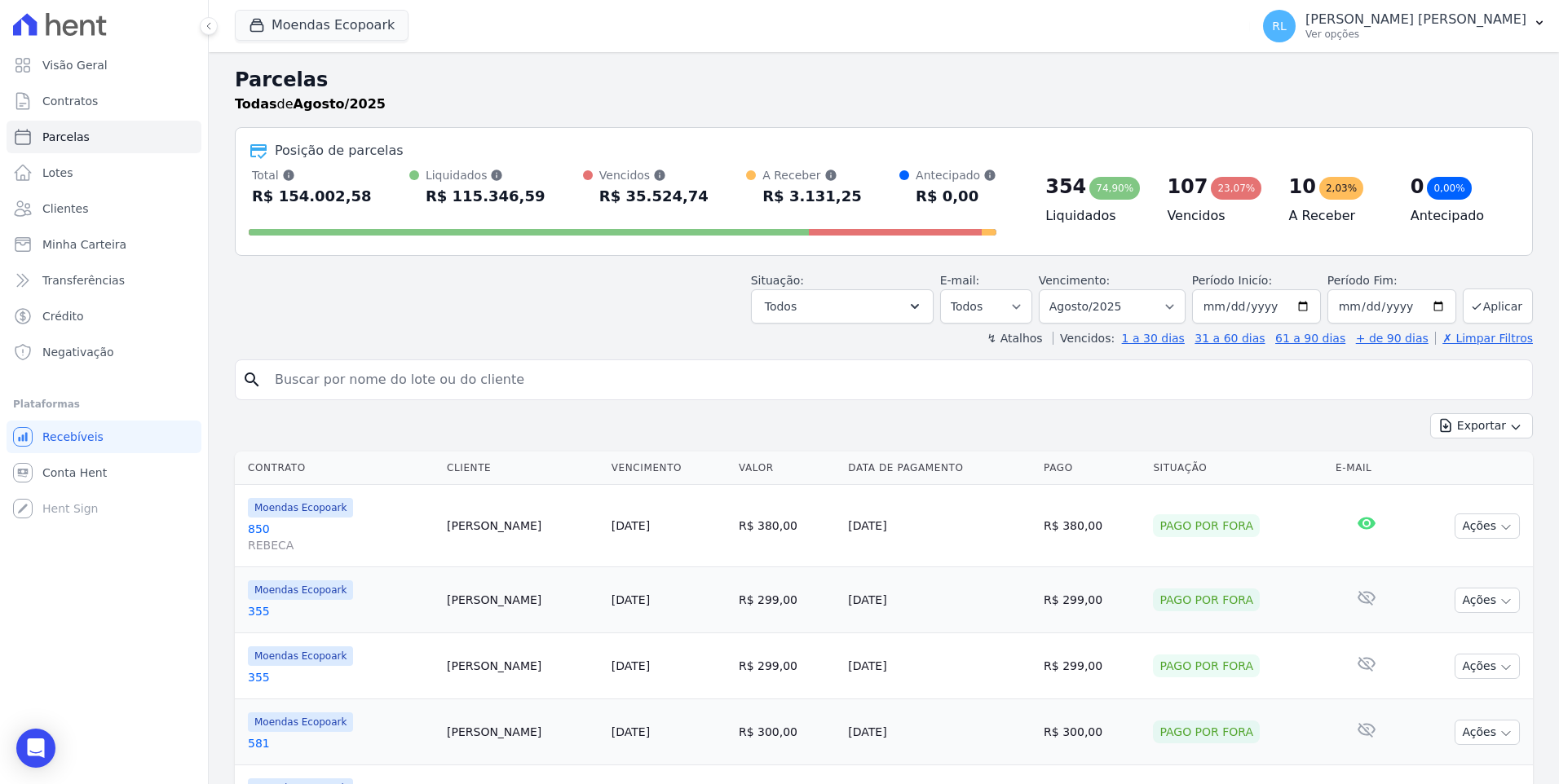
click at [468, 379] on input "search" at bounding box center [895, 379] width 1261 height 32
type input "748"
select select
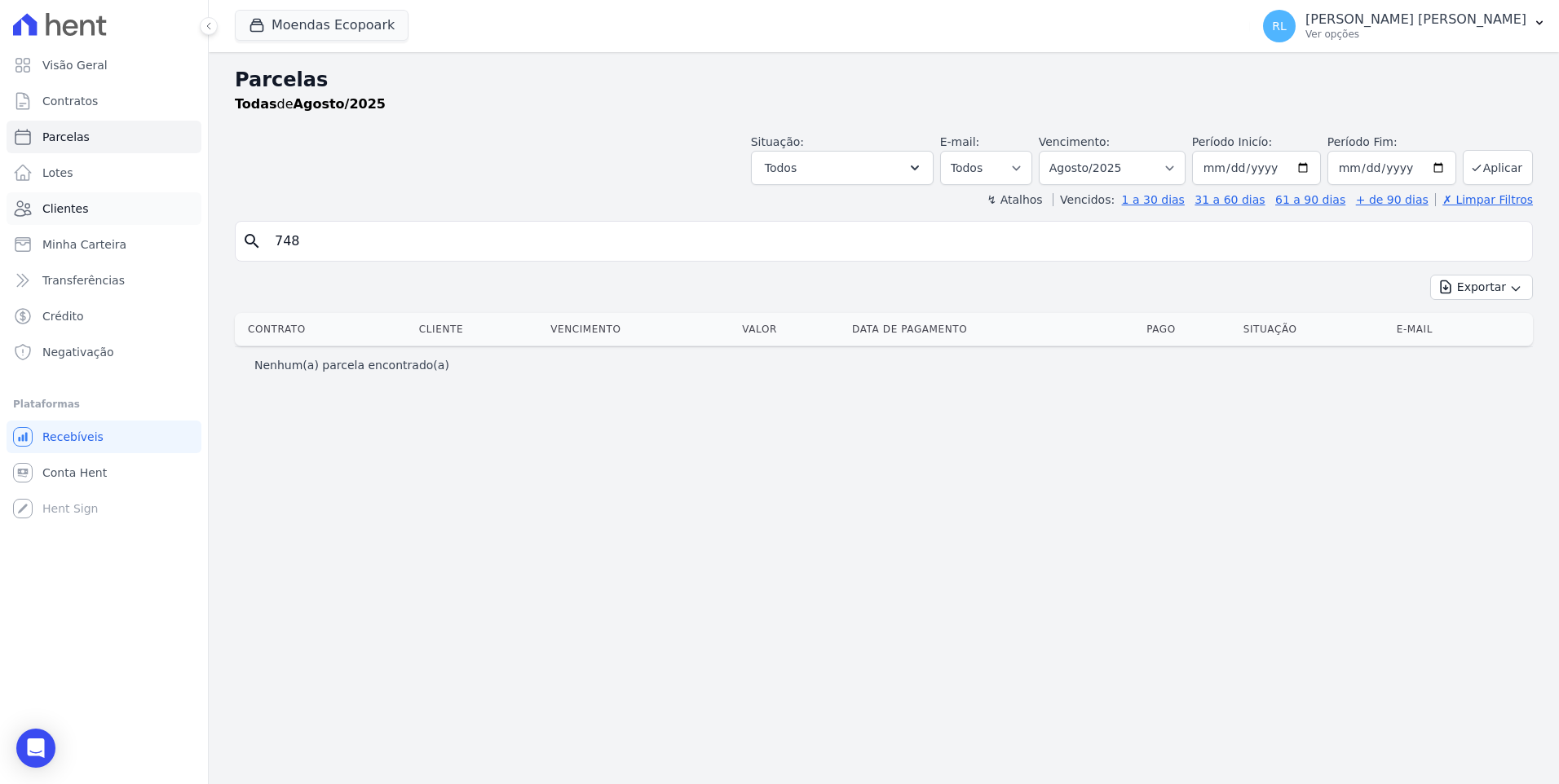
drag, startPoint x: 366, startPoint y: 254, endPoint x: 102, endPoint y: 211, distance: 267.5
click at [103, 212] on div "Visão Geral Contratos [GEOGRAPHIC_DATA] Lotes Clientes Minha Carteira Transferê…" at bounding box center [779, 392] width 1559 height 784
type input "[PERSON_NAME]"
select select
